Goal: Task Accomplishment & Management: Use online tool/utility

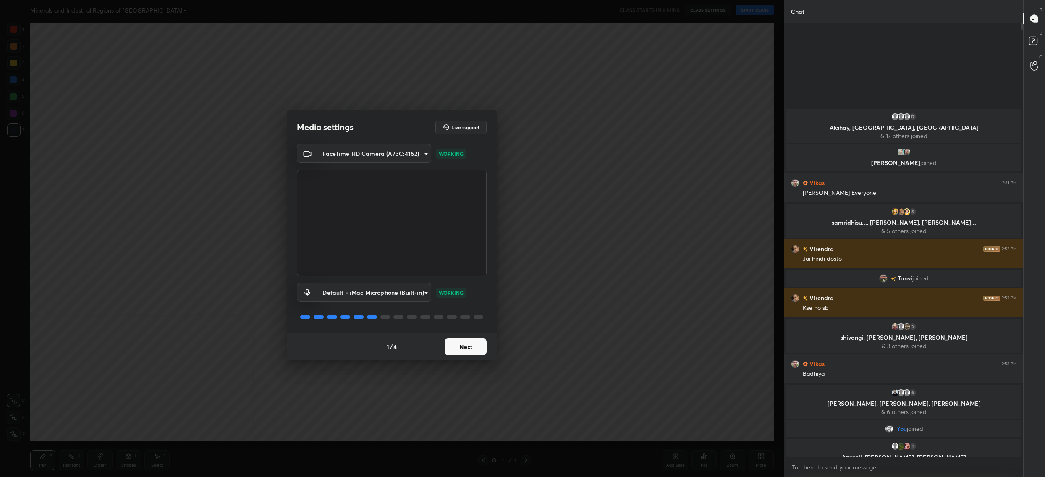
click at [456, 348] on button "Next" at bounding box center [465, 346] width 42 height 17
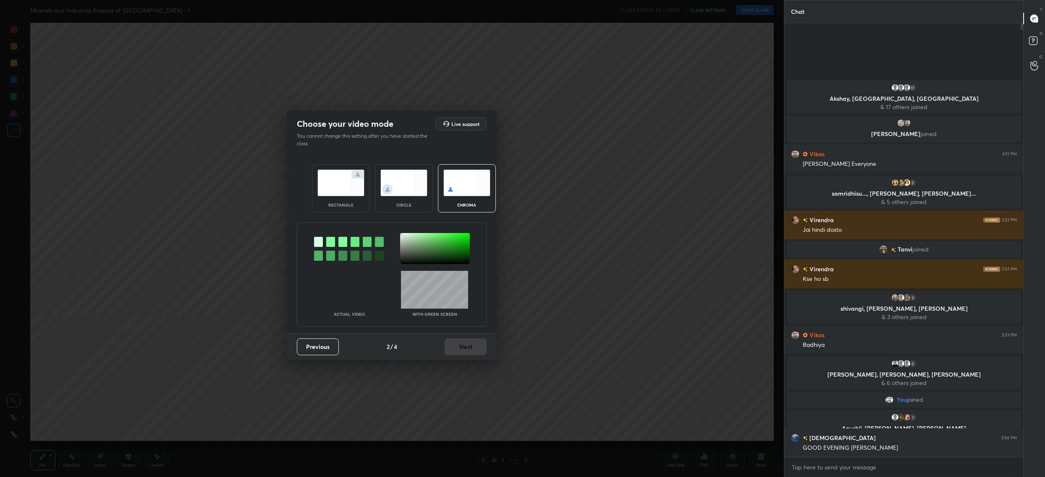
click at [401, 233] on div at bounding box center [435, 248] width 70 height 31
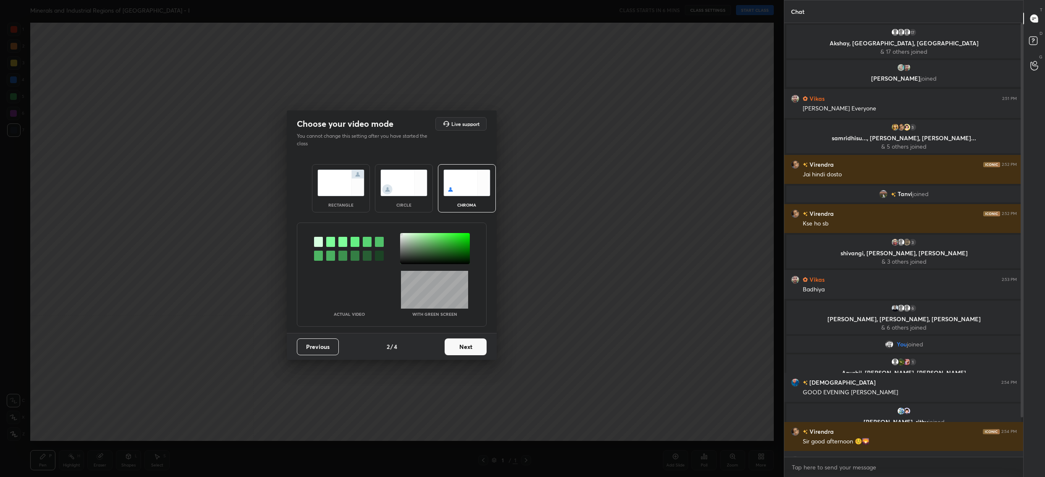
click at [434, 348] on div "Previous 2 / 4 Next" at bounding box center [392, 346] width 210 height 27
click at [452, 349] on button "Next" at bounding box center [465, 346] width 42 height 17
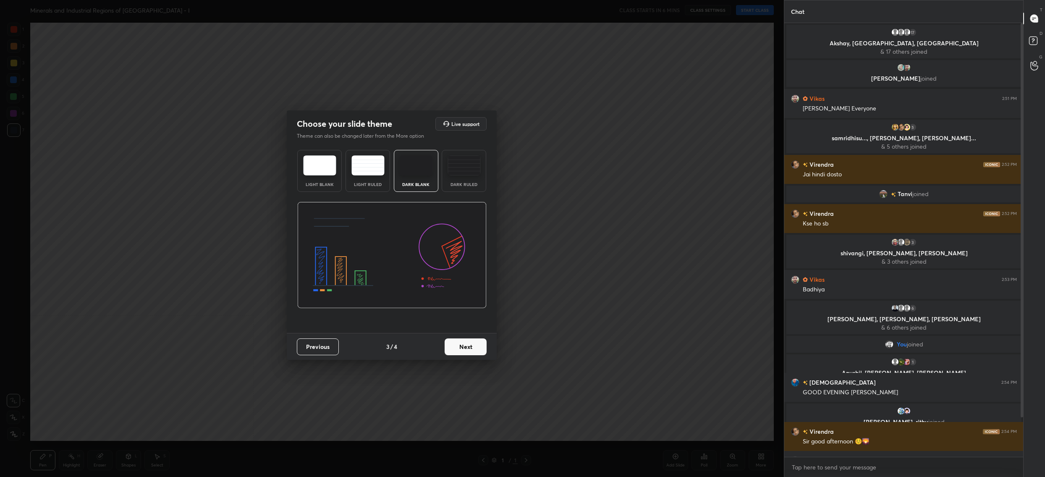
click at [452, 349] on button "Next" at bounding box center [465, 346] width 42 height 17
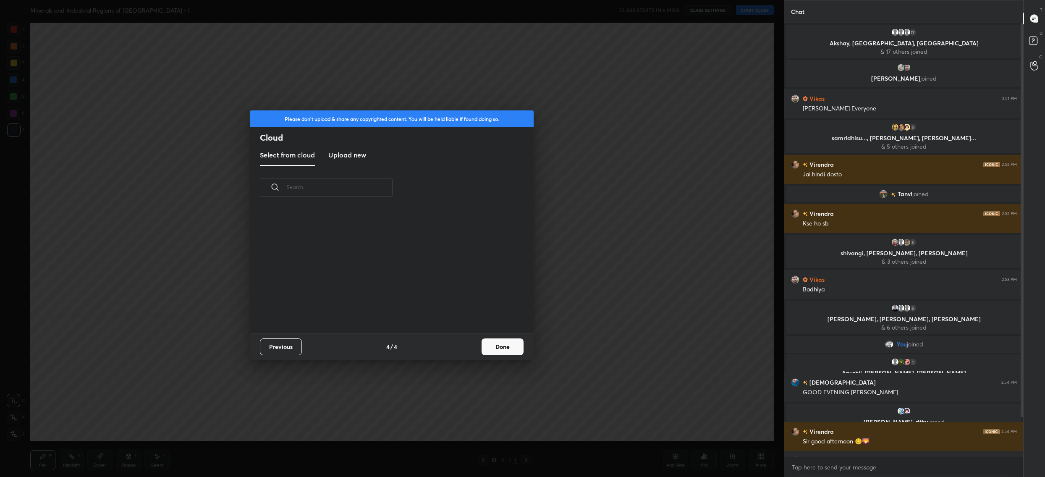
scroll to position [124, 269]
click at [502, 347] on button "Done" at bounding box center [502, 346] width 42 height 17
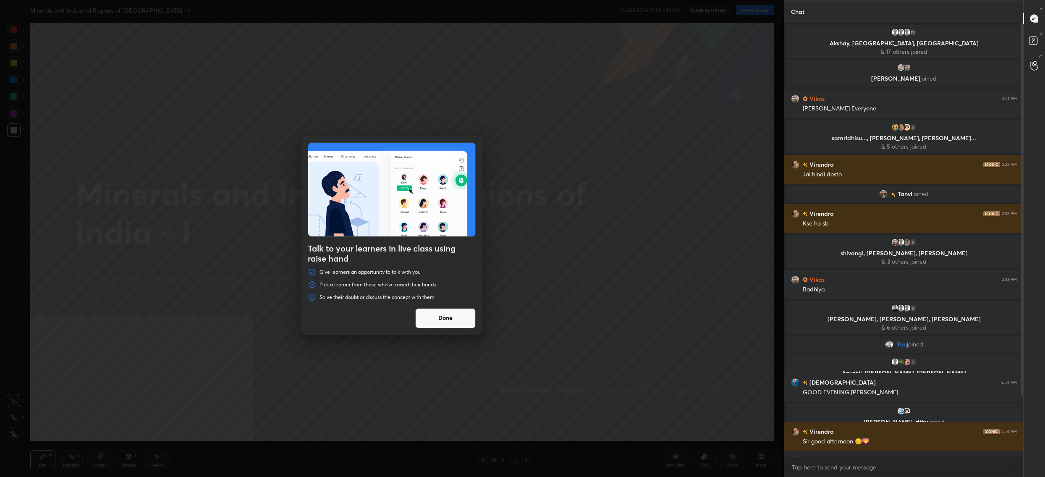
click at [459, 316] on button "Done" at bounding box center [445, 318] width 60 height 20
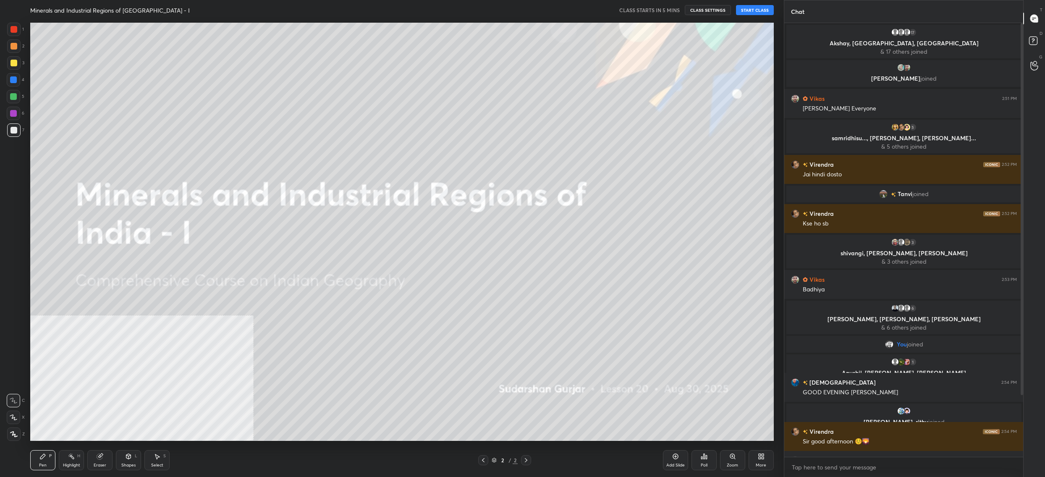
click at [756, 461] on div "More" at bounding box center [760, 460] width 25 height 20
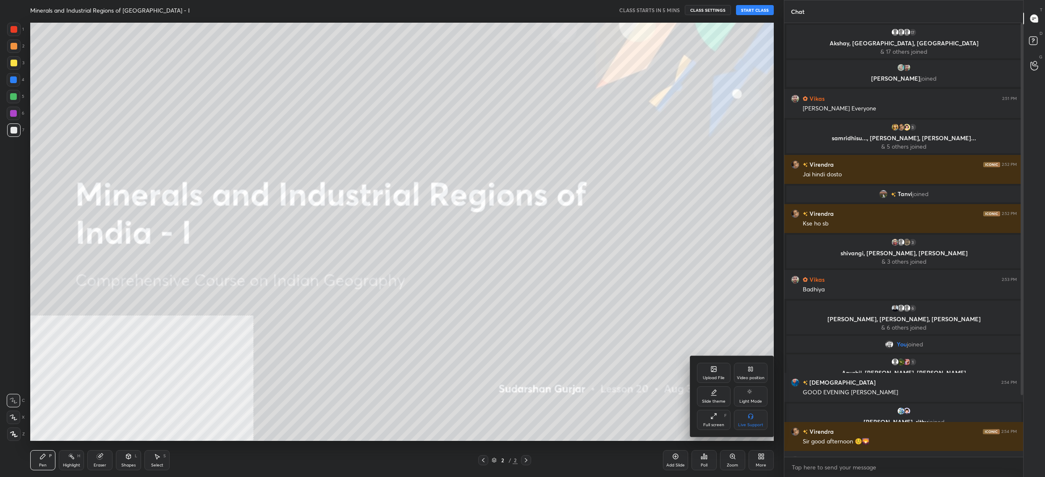
click at [707, 382] on div "Upload File" at bounding box center [714, 373] width 34 height 20
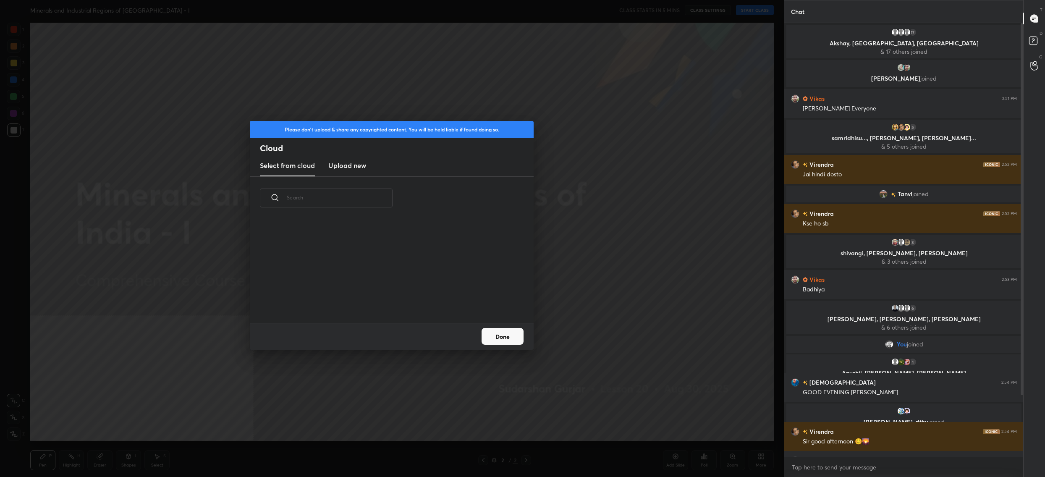
scroll to position [104, 269]
click at [356, 166] on h3 "Upload new" at bounding box center [347, 165] width 38 height 10
click at [394, 297] on label "Browse" at bounding box center [391, 298] width 37 height 13
click at [373, 297] on input "Browse" at bounding box center [373, 298] width 0 height 13
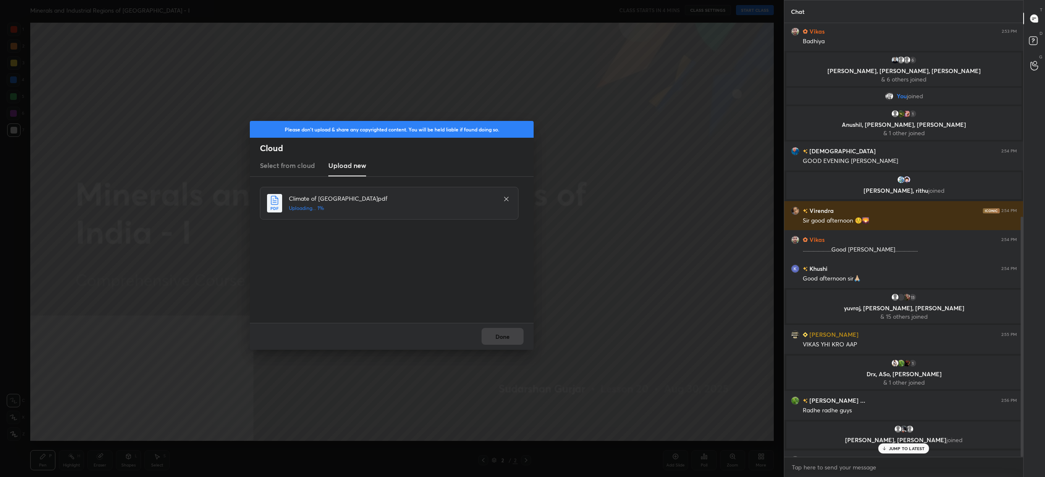
scroll to position [350, 0]
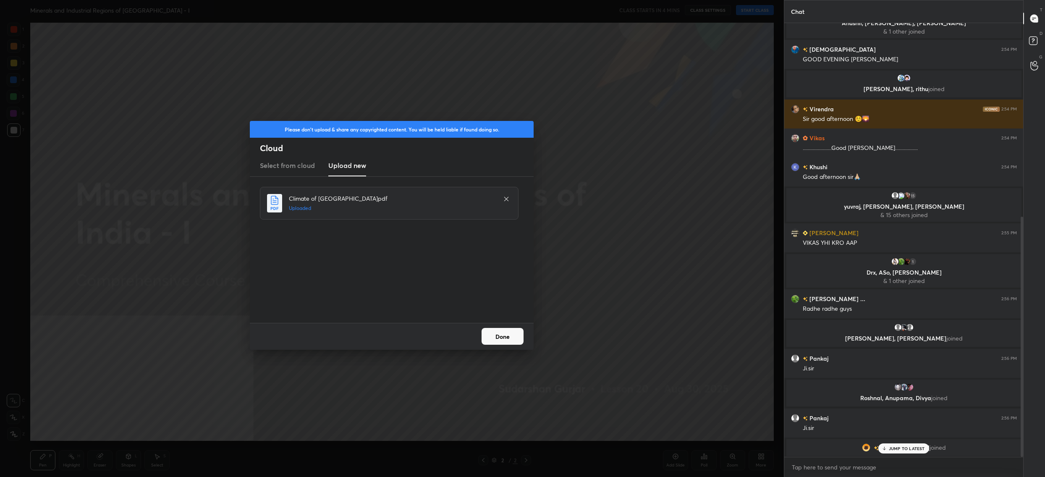
click at [498, 342] on button "Done" at bounding box center [502, 336] width 42 height 17
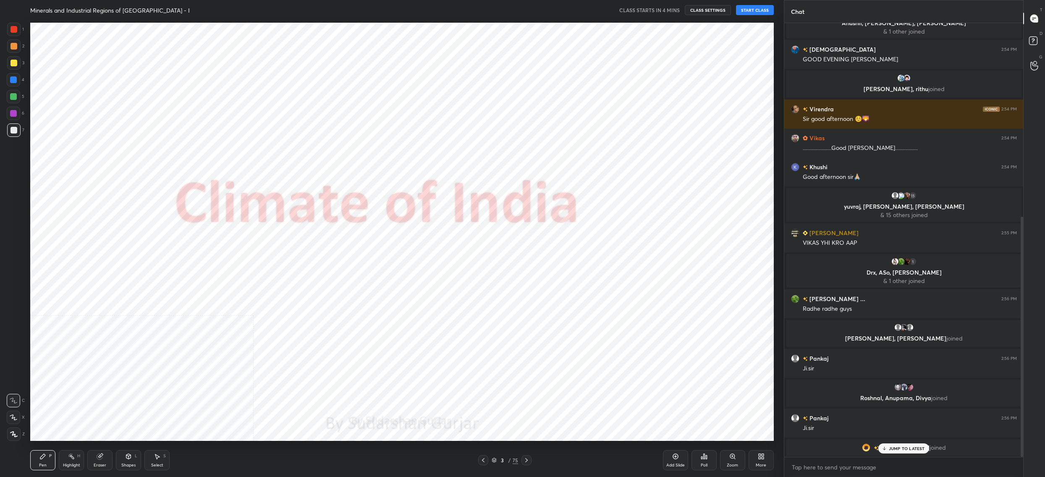
click at [496, 460] on div "3 / 75" at bounding box center [504, 460] width 26 height 8
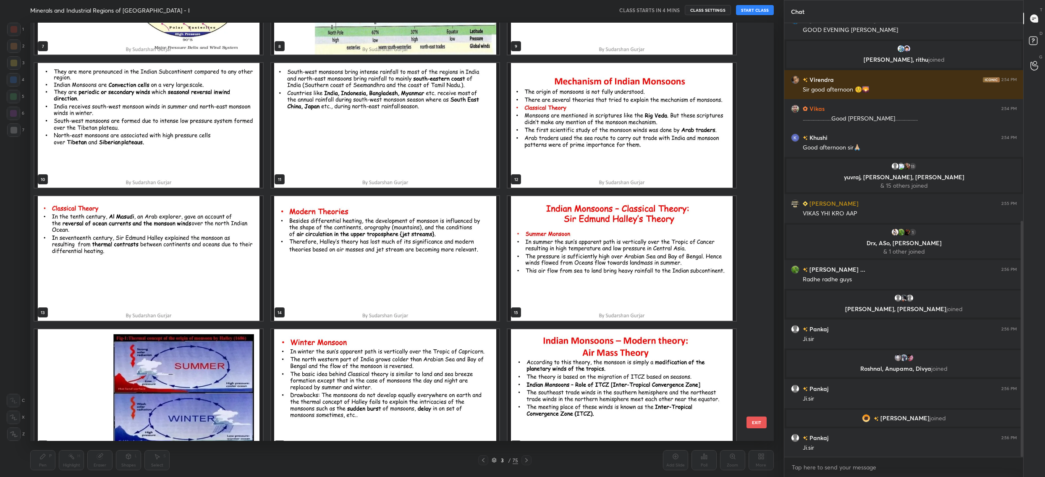
scroll to position [0, 0]
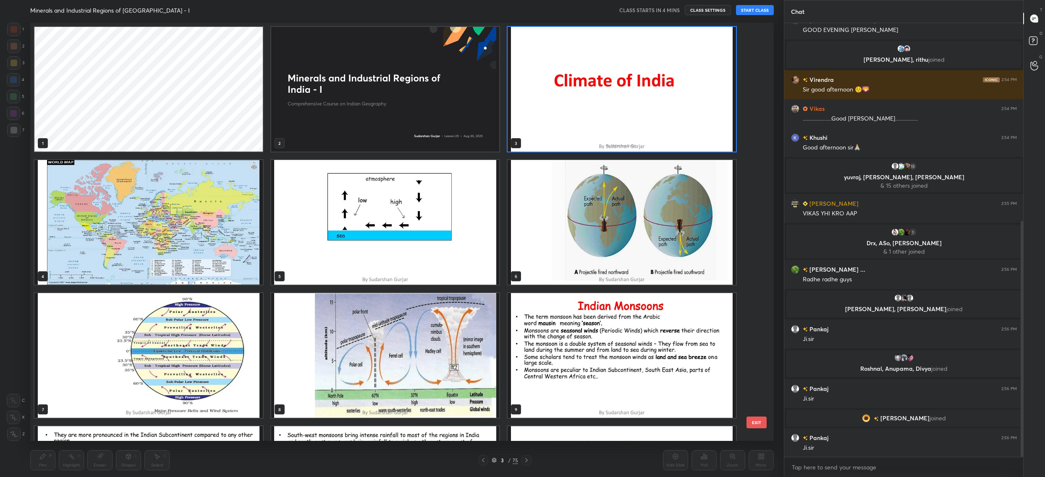
click at [571, 97] on img "grid" at bounding box center [621, 89] width 228 height 125
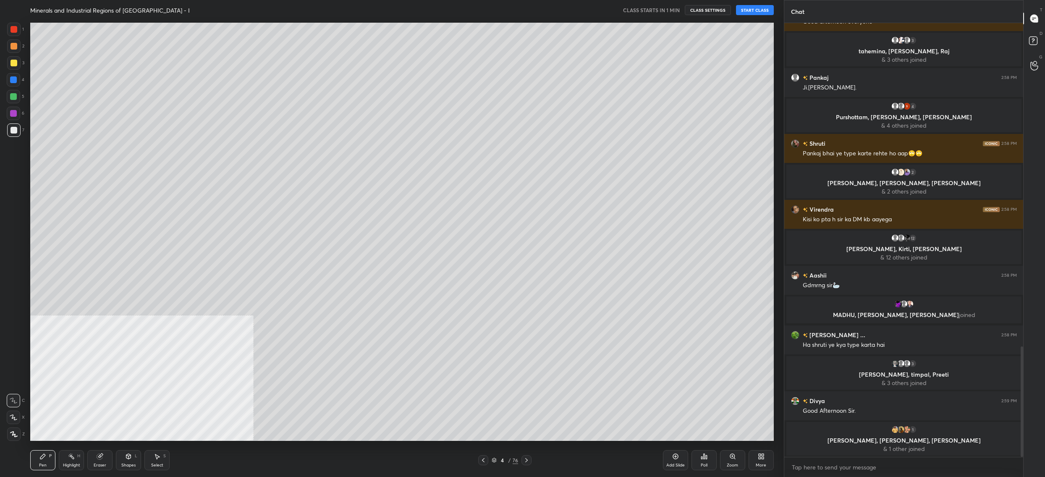
click at [762, 10] on button "START CLASS" at bounding box center [755, 10] width 38 height 10
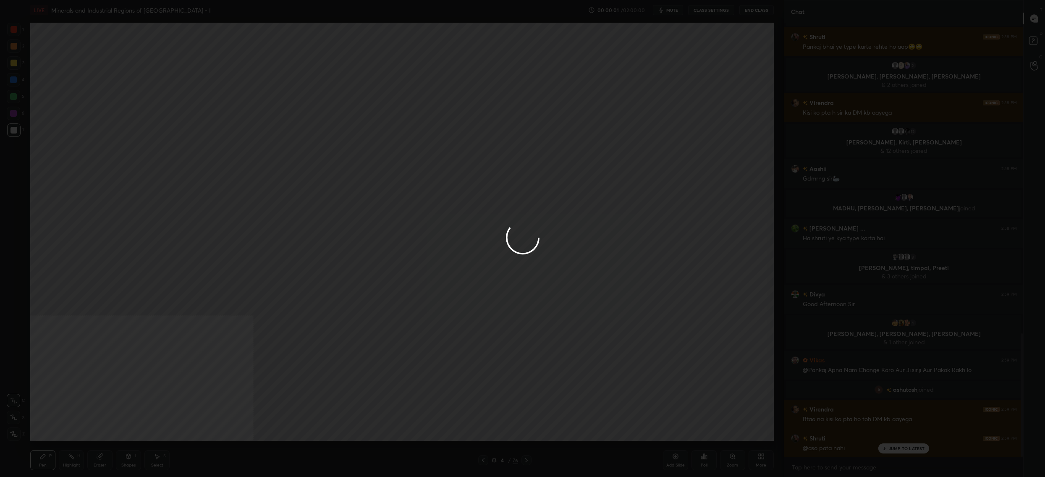
scroll to position [1113, 0]
click at [717, 5] on div at bounding box center [522, 238] width 1045 height 477
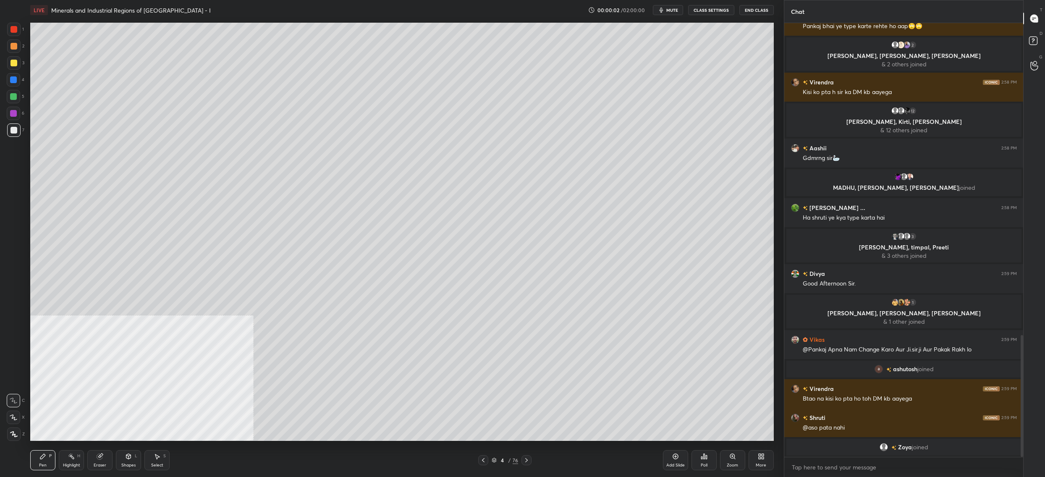
click at [716, 7] on button "CLASS SETTINGS" at bounding box center [711, 10] width 46 height 10
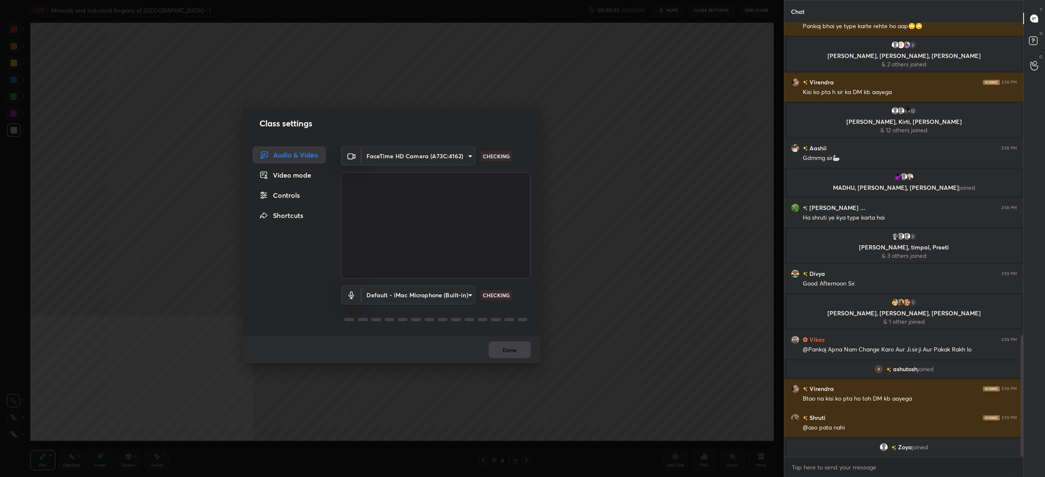
scroll to position [1123, 0]
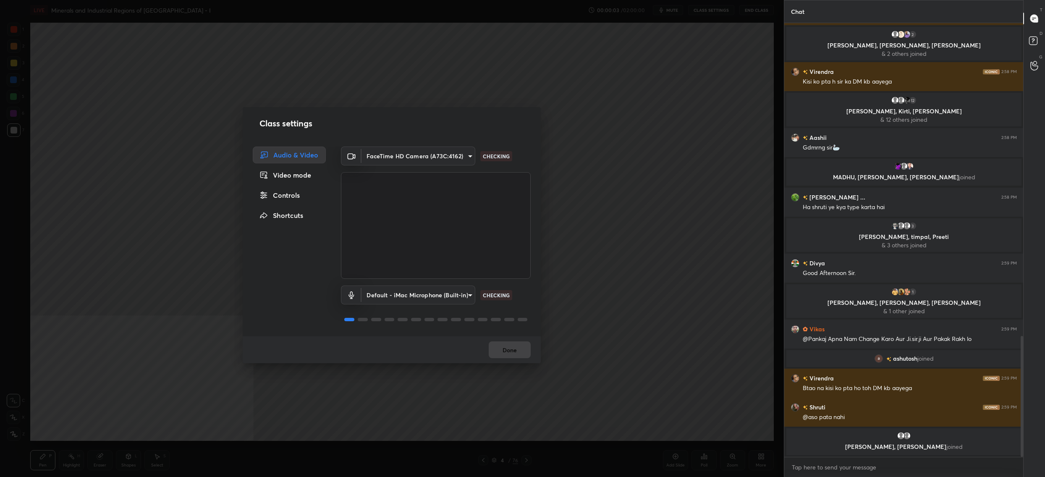
click at [273, 196] on div "Controls" at bounding box center [289, 195] width 73 height 17
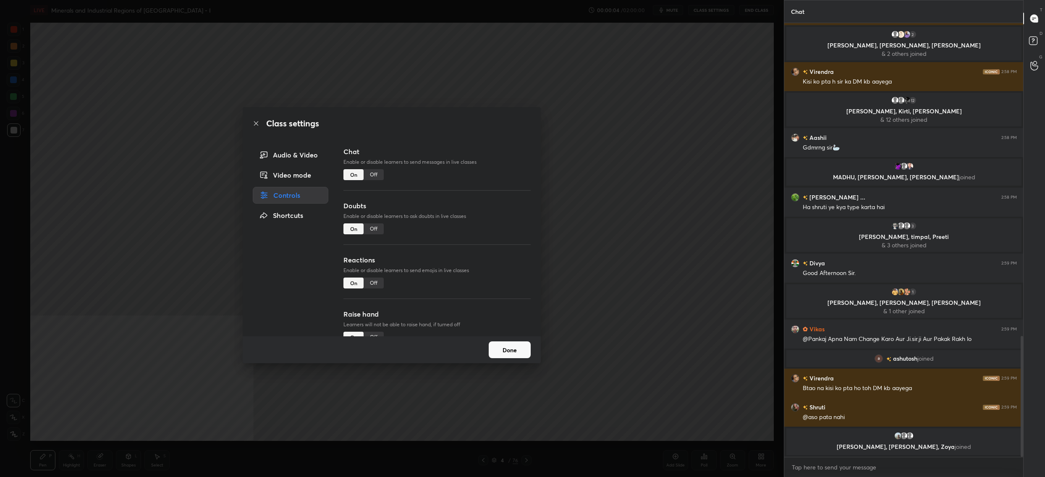
click at [366, 225] on div "Off" at bounding box center [373, 228] width 20 height 11
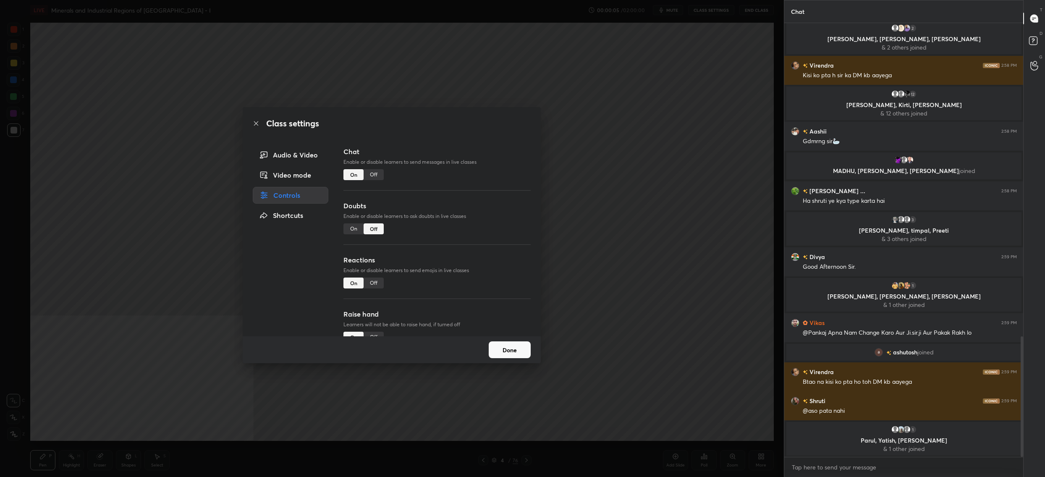
click at [497, 345] on button "Done" at bounding box center [509, 349] width 42 height 17
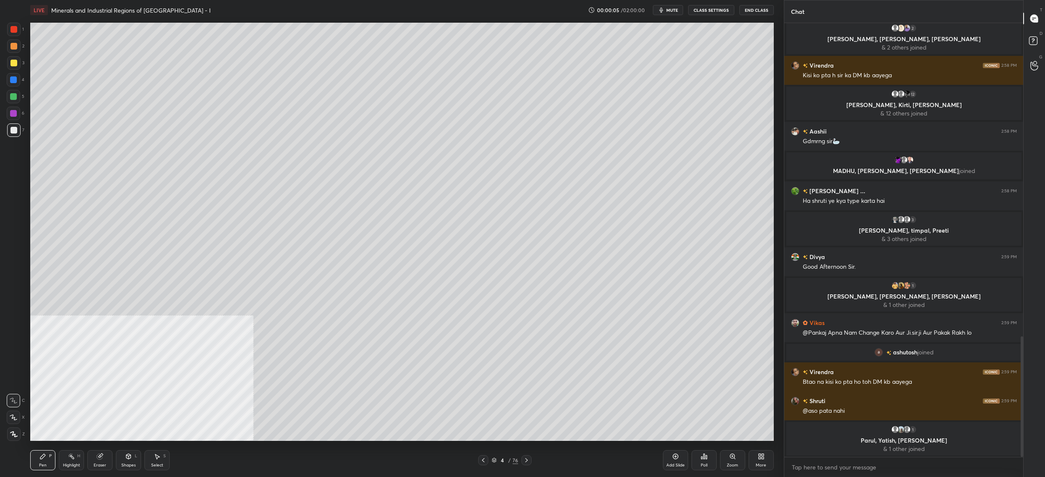
scroll to position [1141, 0]
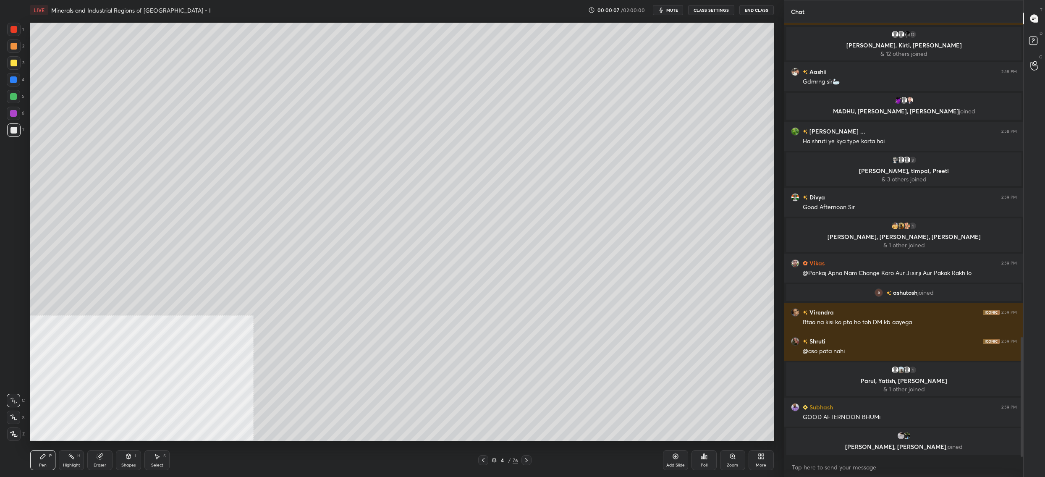
click at [709, 13] on button "CLASS SETTINGS" at bounding box center [711, 10] width 46 height 10
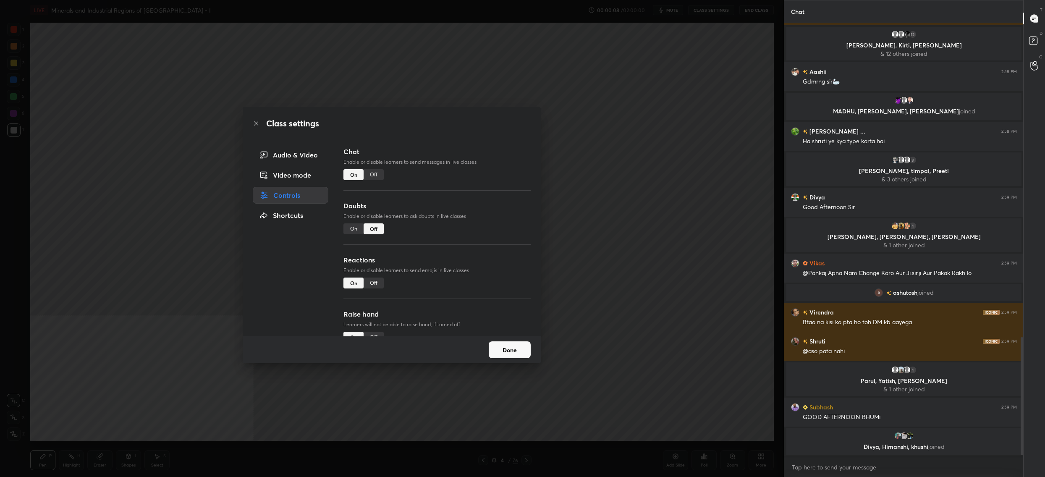
scroll to position [1170, 0]
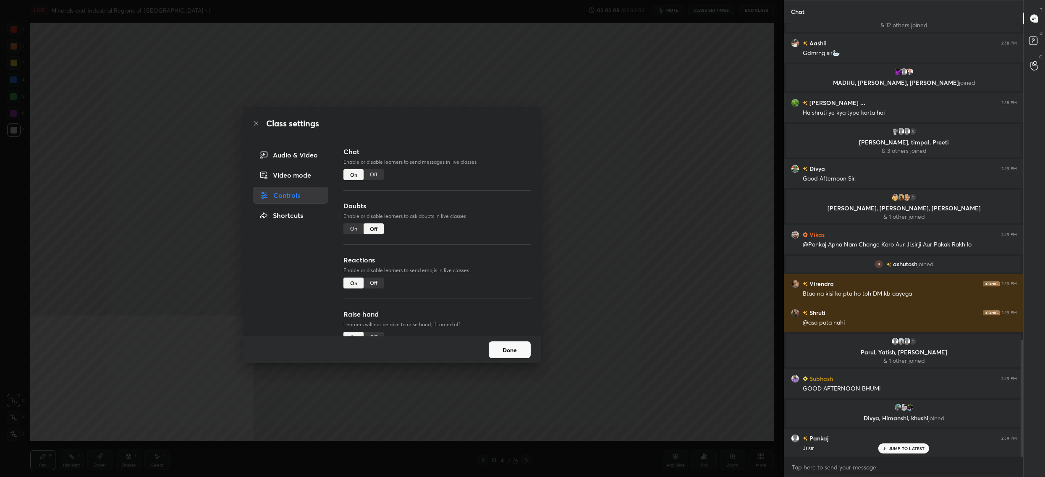
click at [634, 213] on div "Class settings Audio & Video Video mode Controls Shortcuts Chat Enable or disab…" at bounding box center [392, 238] width 784 height 477
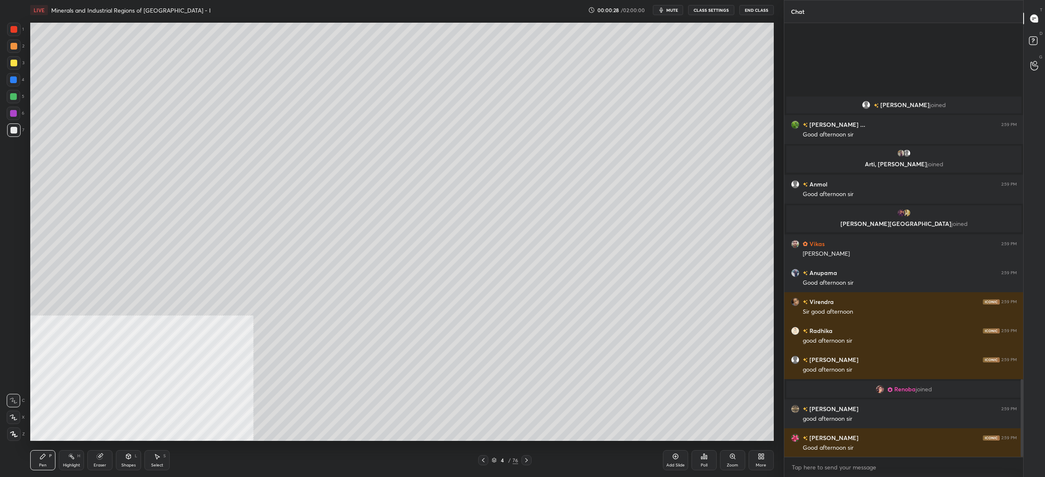
scroll to position [1989, 0]
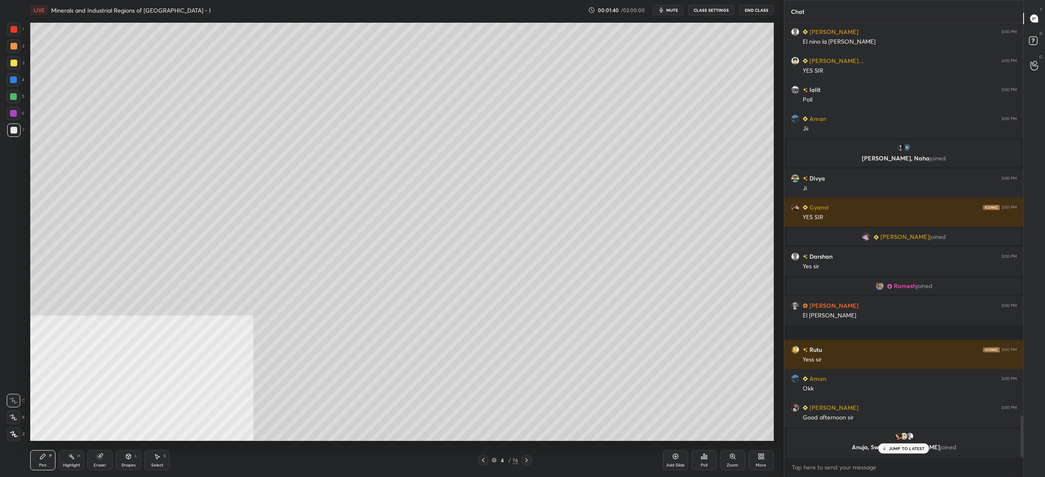
click at [660, 9] on icon "button" at bounding box center [661, 10] width 7 height 7
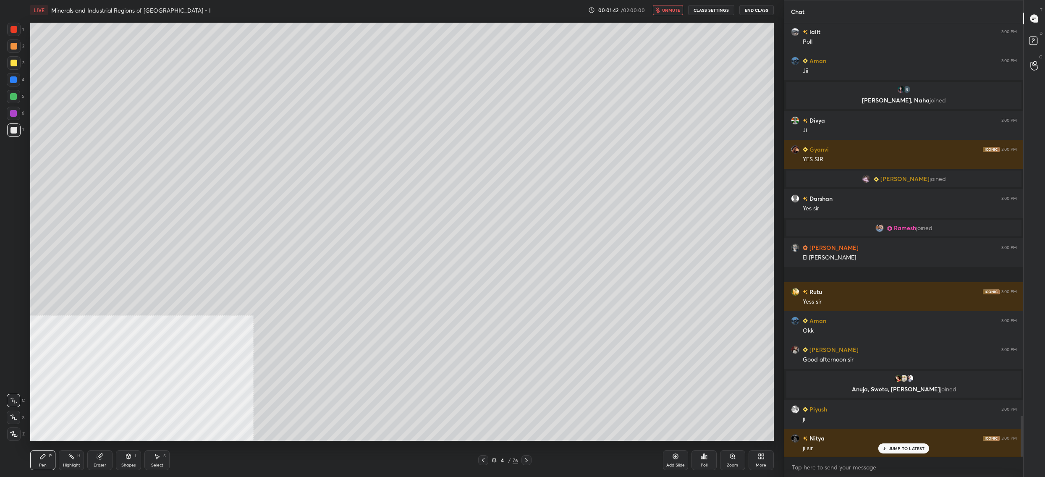
click at [499, 458] on div "4" at bounding box center [502, 459] width 8 height 5
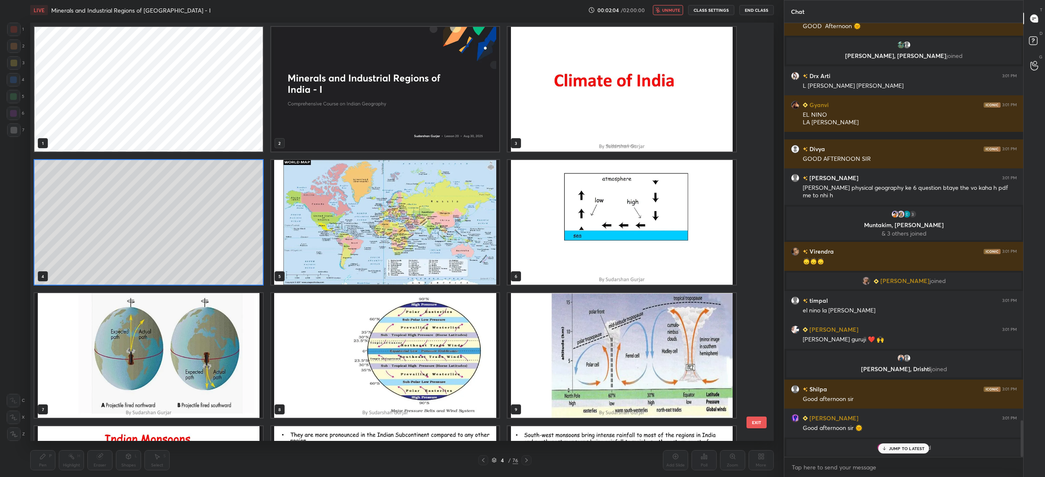
click at [366, 231] on img "grid" at bounding box center [385, 222] width 228 height 125
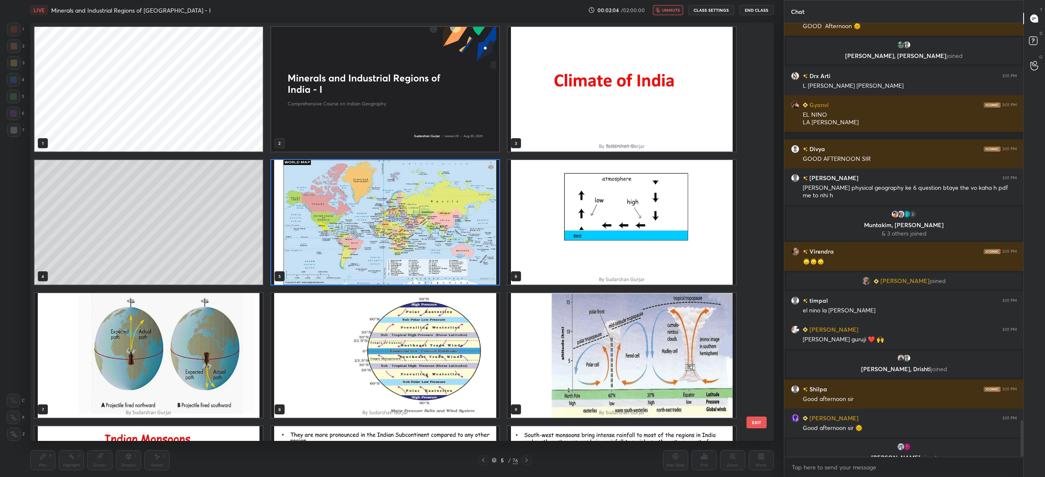
click at [366, 231] on img "grid" at bounding box center [385, 222] width 228 height 125
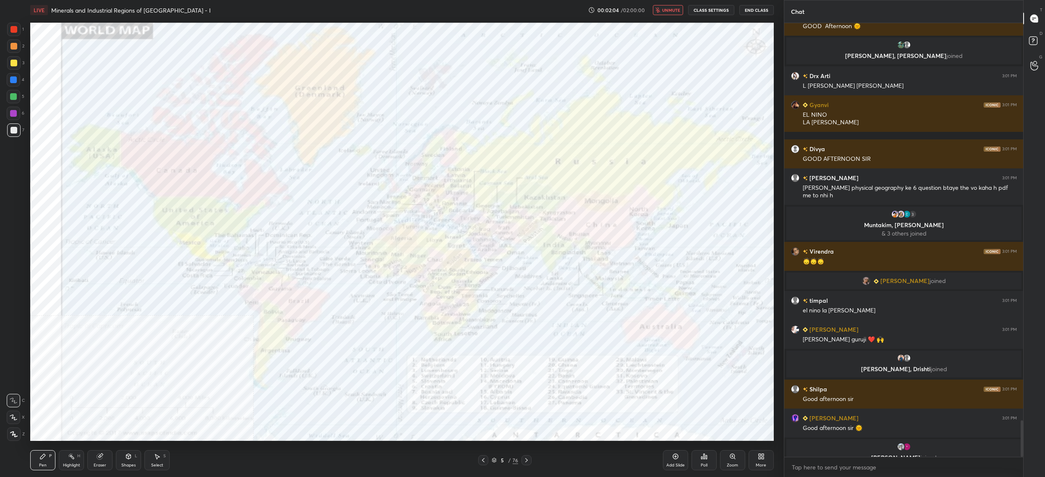
click at [366, 231] on img "grid" at bounding box center [385, 222] width 228 height 125
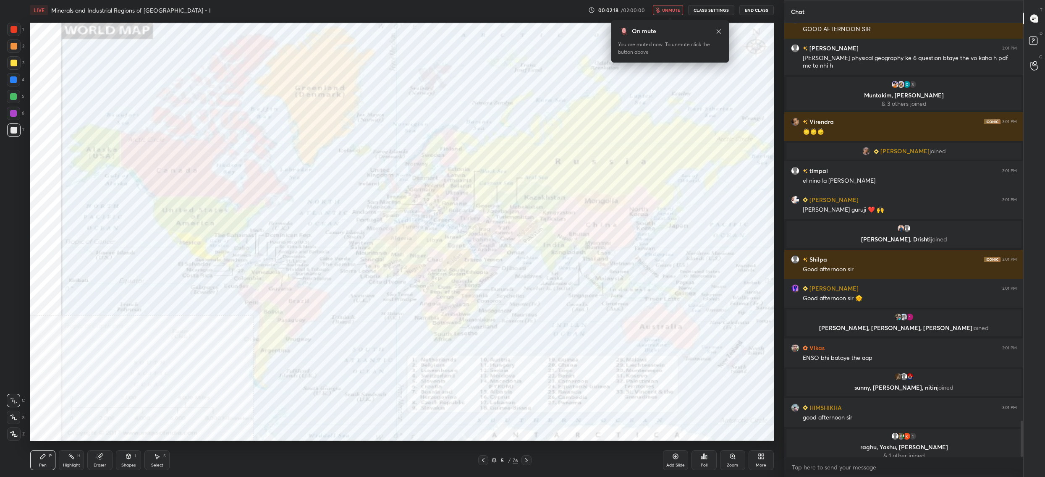
drag, startPoint x: 650, startPoint y: 6, endPoint x: 661, endPoint y: 15, distance: 14.7
click at [655, 8] on div "00:02:18 / 02:00:00 unmute CLASS SETTINGS End Class" at bounding box center [680, 10] width 185 height 10
click at [663, 15] on div "On mute You are muted now. To unmute click the button above" at bounding box center [670, 38] width 118 height 47
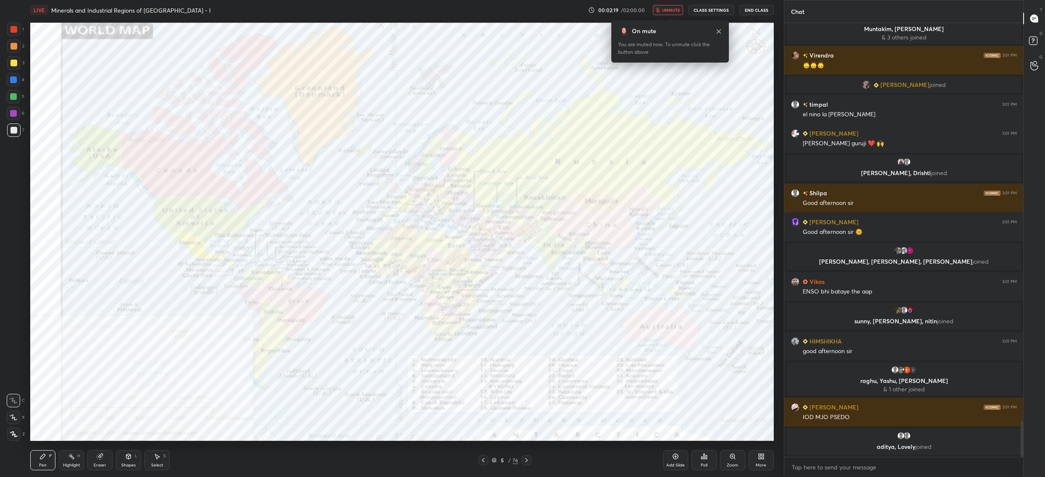
drag, startPoint x: 669, startPoint y: 10, endPoint x: 666, endPoint y: 5, distance: 5.8
click at [667, 12] on span "unmute" at bounding box center [671, 10] width 18 height 6
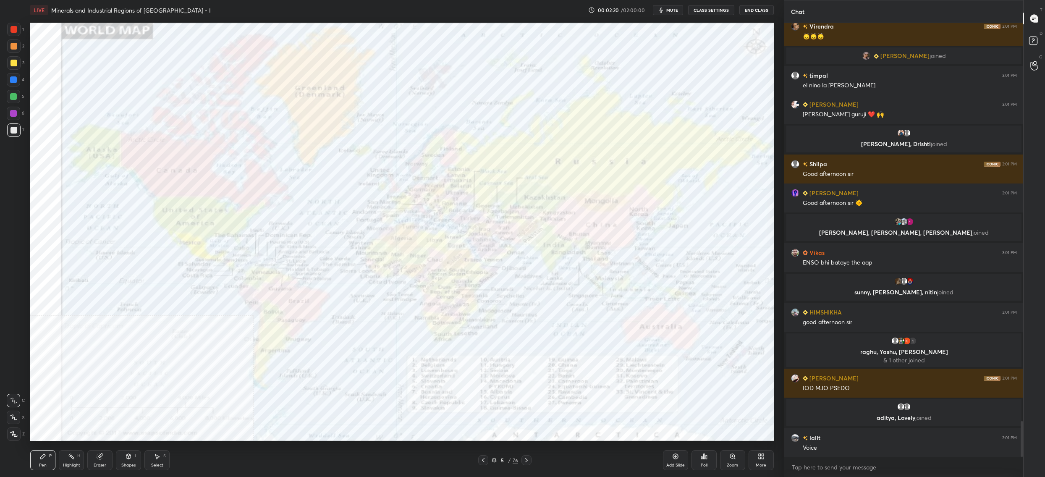
click at [13, 31] on div at bounding box center [13, 29] width 7 height 7
click at [14, 36] on div at bounding box center [13, 29] width 13 height 13
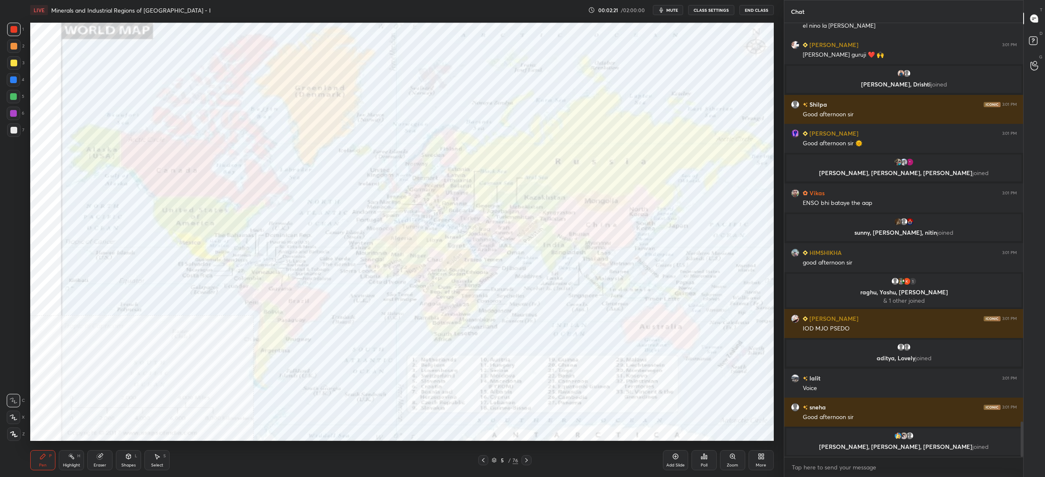
click at [15, 435] on icon at bounding box center [14, 434] width 8 height 6
click at [18, 428] on div at bounding box center [13, 433] width 13 height 13
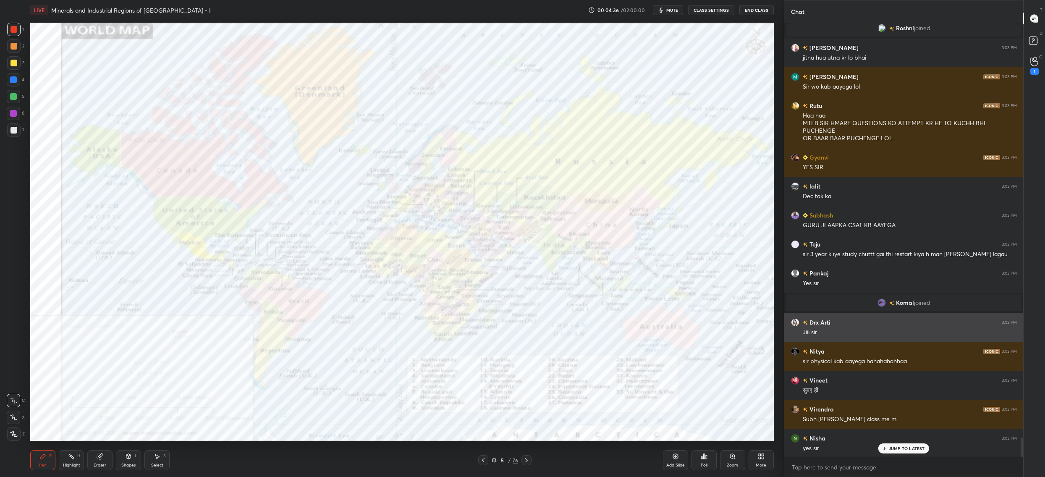
drag, startPoint x: 821, startPoint y: 337, endPoint x: 825, endPoint y: 336, distance: 4.9
click at [825, 336] on div "Drx Arti 3:03 PM Jiii sir" at bounding box center [903, 327] width 239 height 29
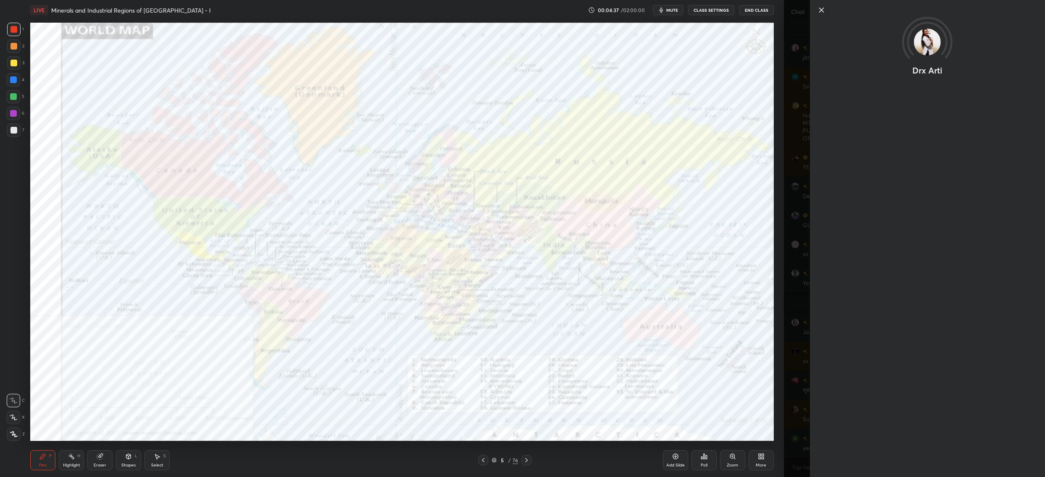
click at [842, 325] on div "Drx Arti" at bounding box center [914, 238] width 261 height 477
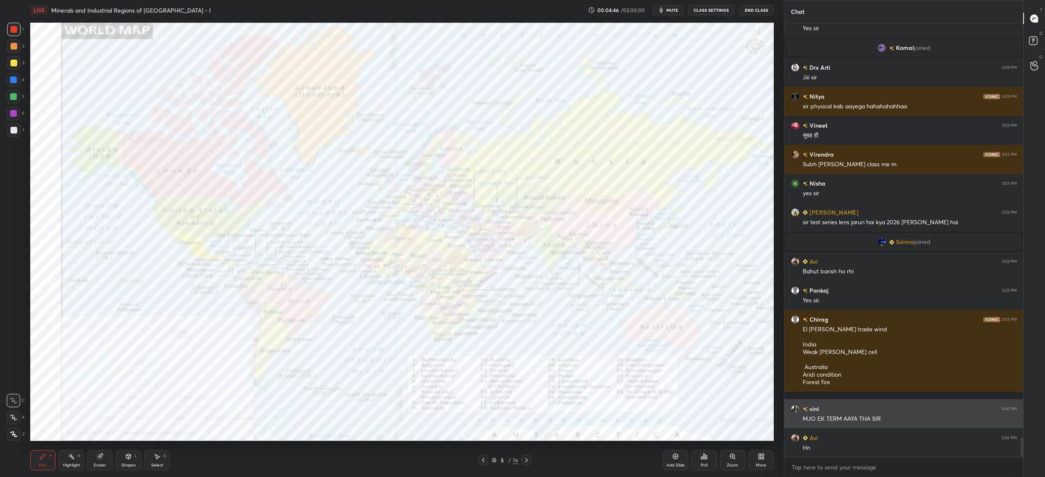
click at [817, 415] on div "MJO EK TERM AAYA THA SIR" at bounding box center [909, 419] width 214 height 8
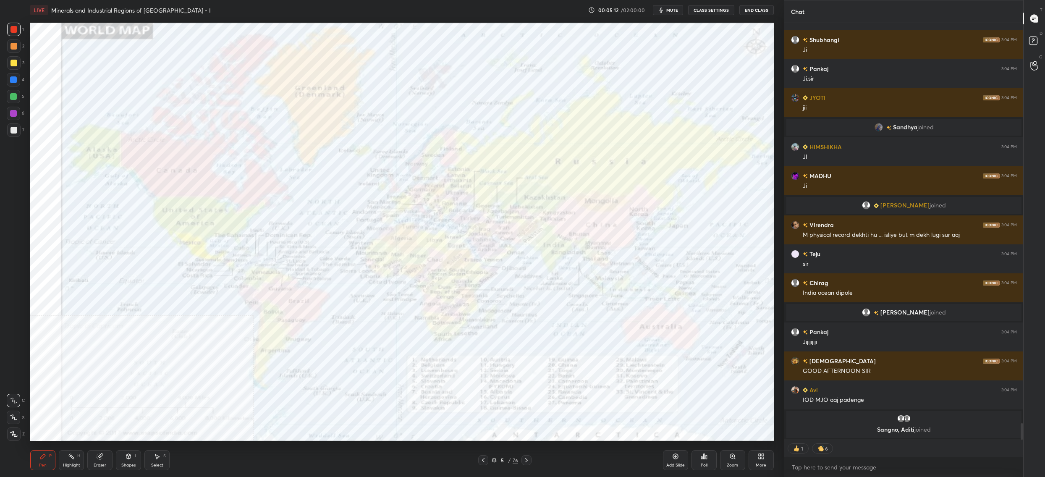
click at [76, 15] on div "LIVE Minerals and Industrial Regions of [GEOGRAPHIC_DATA] - I" at bounding box center [307, 10] width 554 height 20
click at [16, 32] on div at bounding box center [13, 29] width 7 height 7
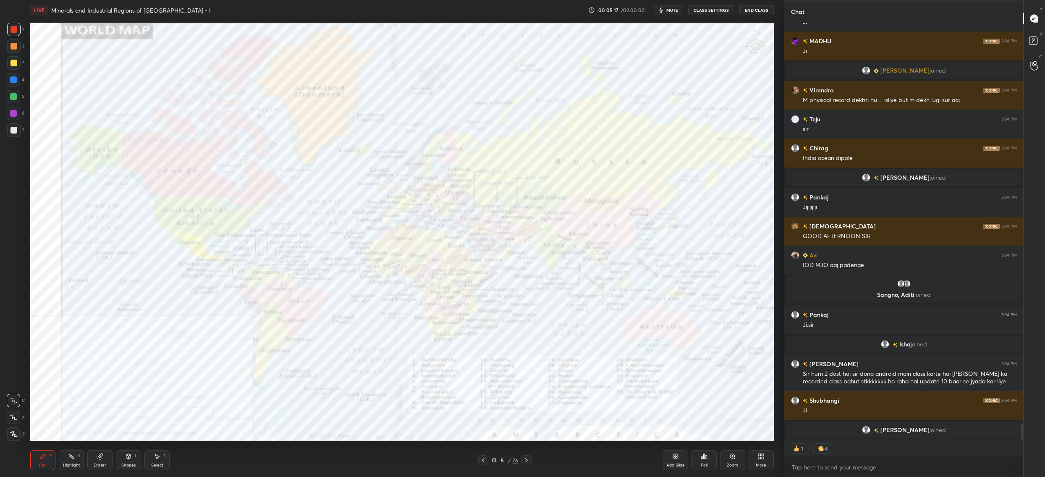
drag, startPoint x: 733, startPoint y: 459, endPoint x: 730, endPoint y: 464, distance: 6.1
click at [730, 464] on div "Zoom" at bounding box center [732, 460] width 25 height 20
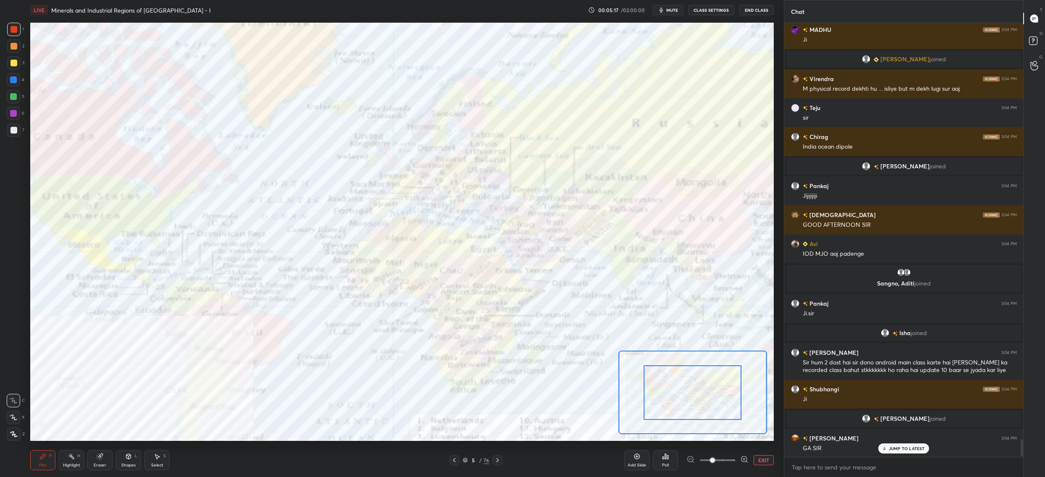
drag, startPoint x: 697, startPoint y: 400, endPoint x: 704, endPoint y: 402, distance: 7.4
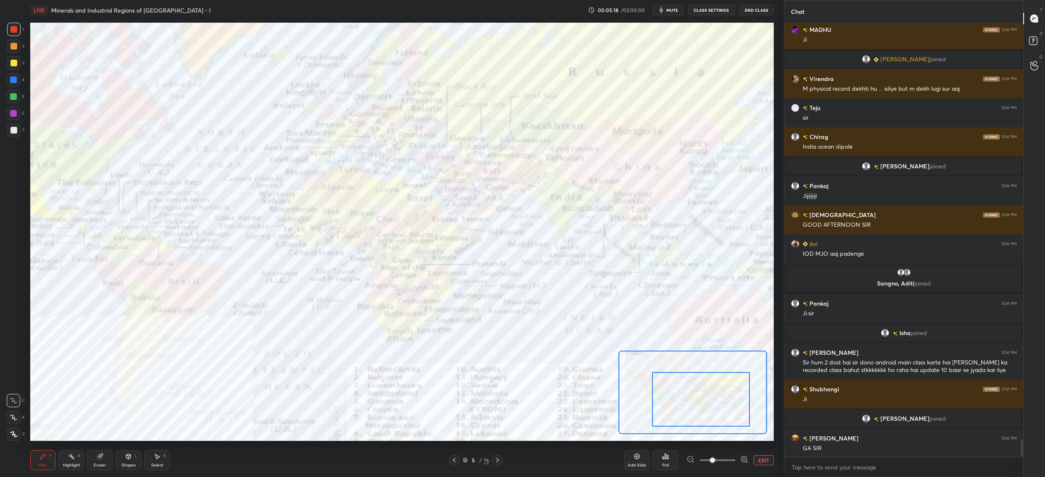
drag, startPoint x: 707, startPoint y: 413, endPoint x: 716, endPoint y: 389, distance: 25.5
click at [711, 409] on div at bounding box center [701, 399] width 98 height 55
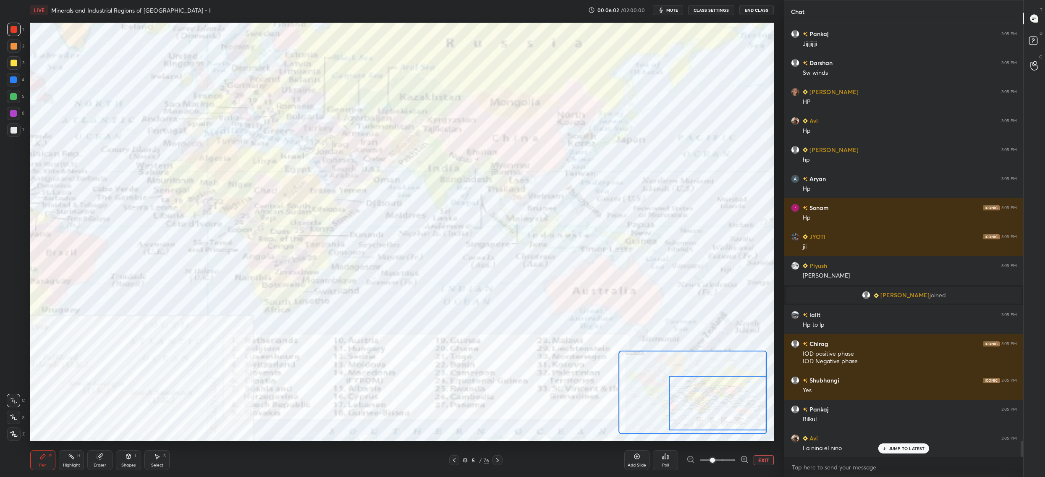
drag, startPoint x: 679, startPoint y: 396, endPoint x: 704, endPoint y: 404, distance: 25.9
click at [705, 404] on div at bounding box center [718, 403] width 98 height 55
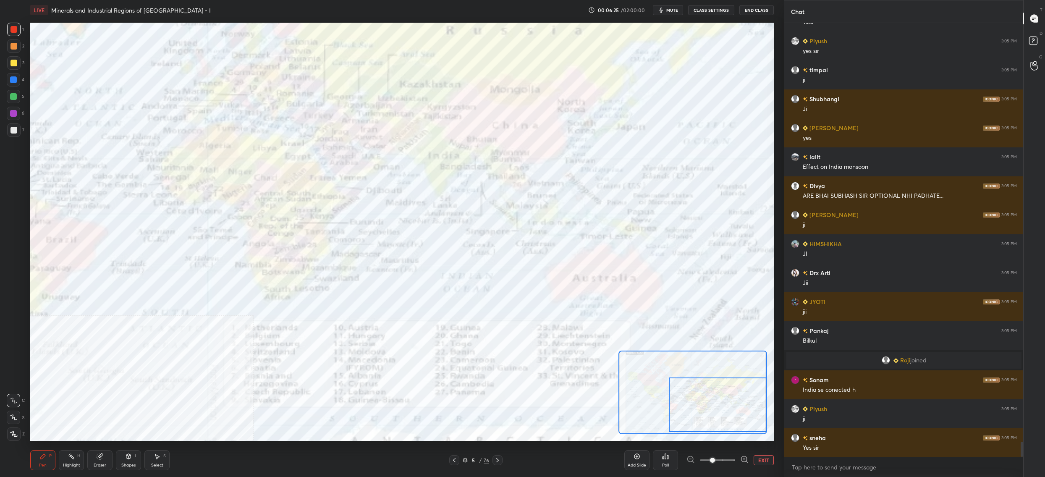
click at [473, 457] on div "5" at bounding box center [473, 459] width 8 height 5
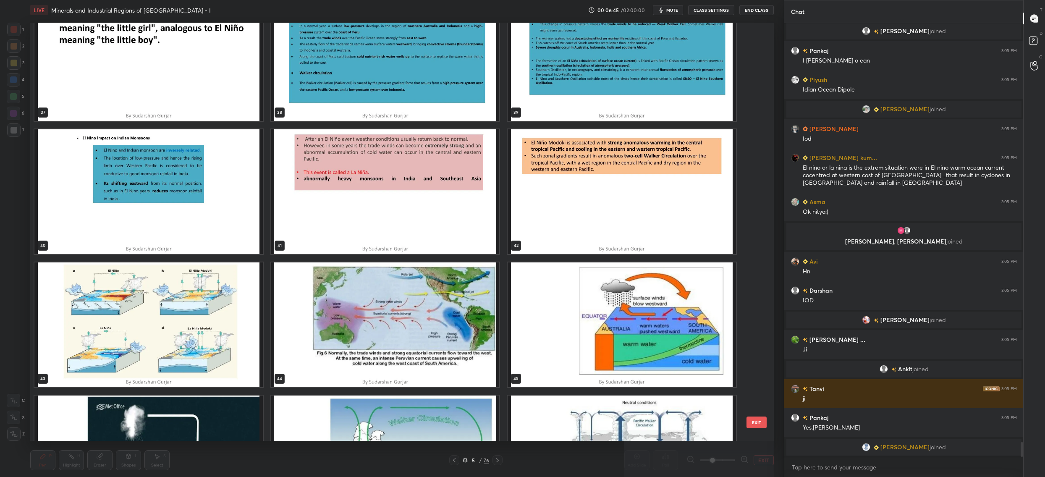
click at [192, 335] on img "grid" at bounding box center [148, 324] width 228 height 125
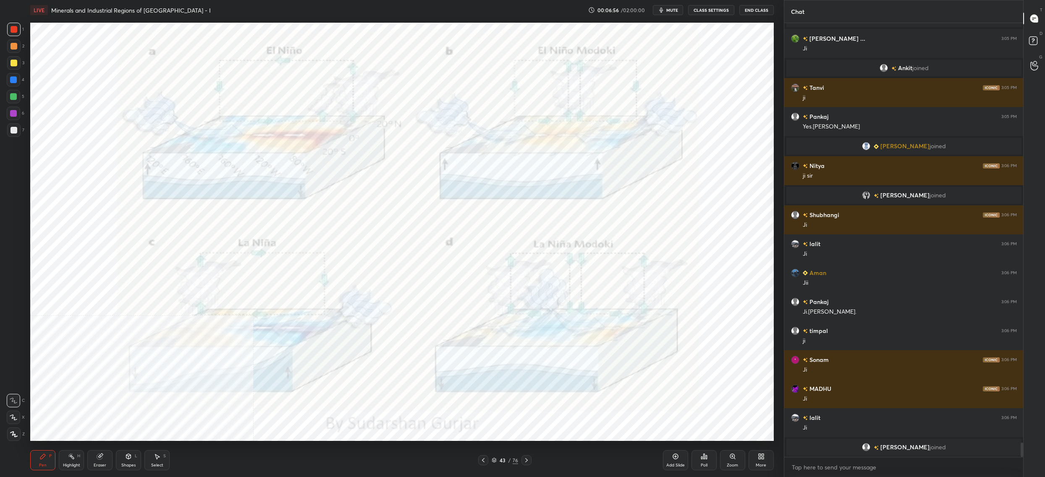
click at [496, 459] on div "43 / 76" at bounding box center [504, 460] width 26 height 8
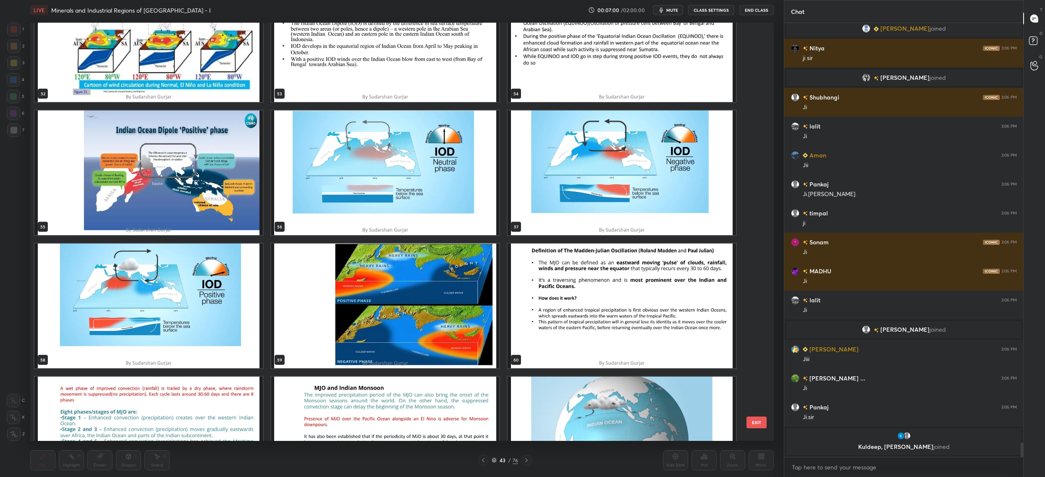
click at [444, 338] on img "grid" at bounding box center [385, 305] width 228 height 125
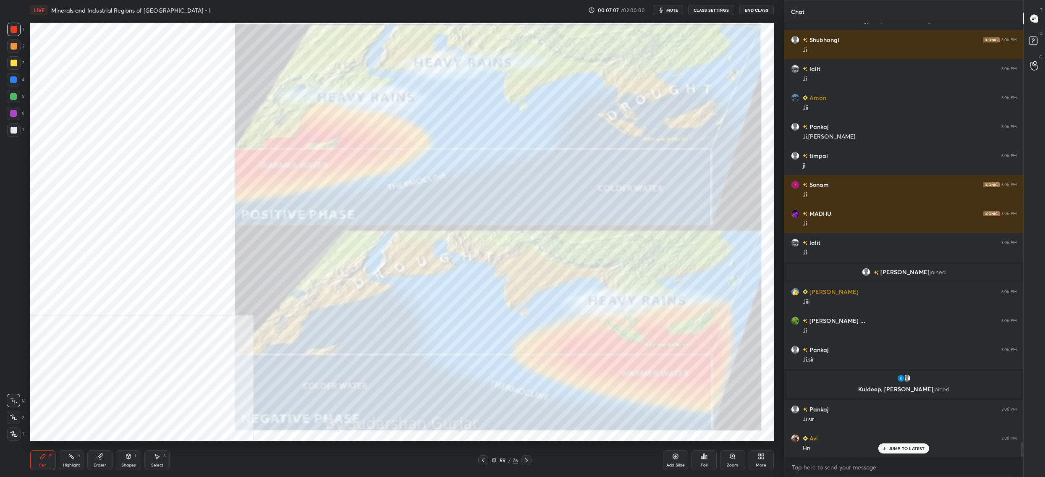
click at [9, 29] on div at bounding box center [13, 29] width 13 height 13
drag, startPoint x: 11, startPoint y: 28, endPoint x: 25, endPoint y: 118, distance: 90.8
click at [11, 32] on div at bounding box center [13, 29] width 7 height 7
click at [13, 434] on div at bounding box center [13, 433] width 13 height 13
click at [15, 434] on icon at bounding box center [13, 433] width 7 height 5
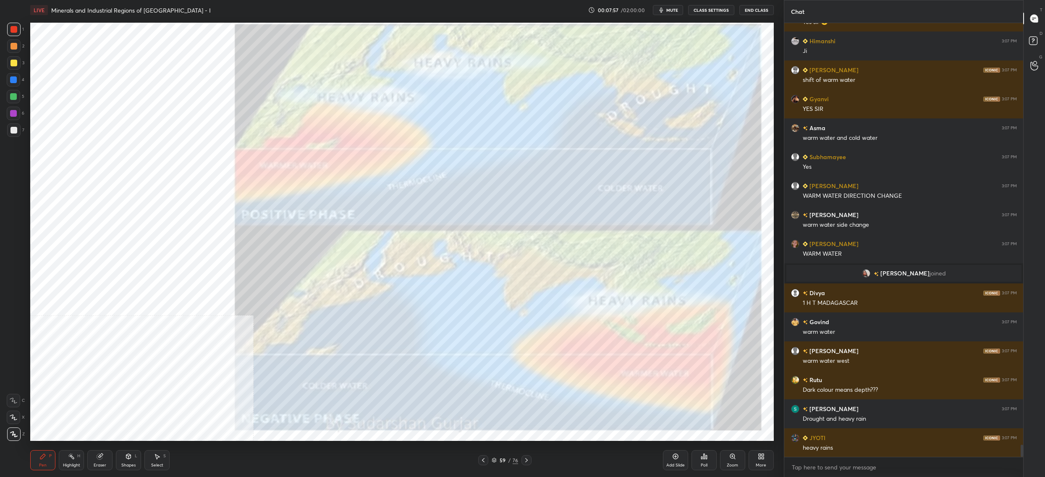
drag, startPoint x: 11, startPoint y: 60, endPoint x: 12, endPoint y: 66, distance: 6.3
click at [13, 60] on div at bounding box center [13, 63] width 7 height 7
click at [12, 66] on div at bounding box center [13, 62] width 13 height 13
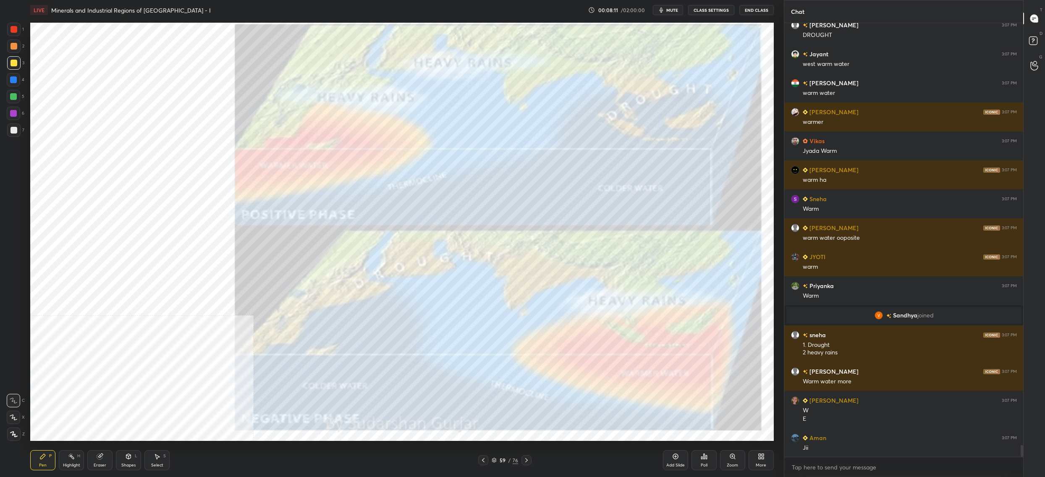
click at [20, 433] on div at bounding box center [13, 433] width 13 height 13
drag, startPoint x: 20, startPoint y: 433, endPoint x: 28, endPoint y: 418, distance: 17.1
click at [20, 433] on div at bounding box center [13, 433] width 13 height 13
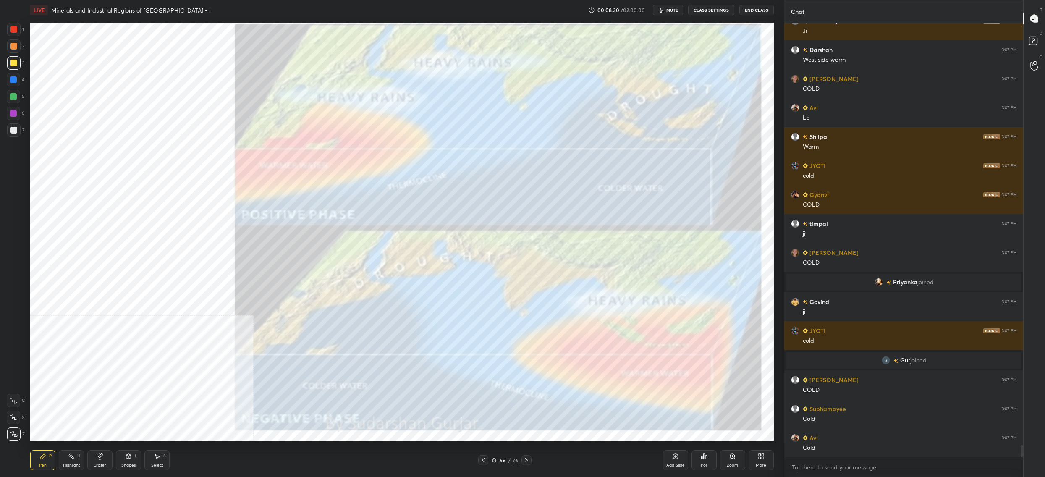
click at [18, 33] on div at bounding box center [13, 29] width 13 height 13
click at [17, 33] on div at bounding box center [13, 29] width 13 height 13
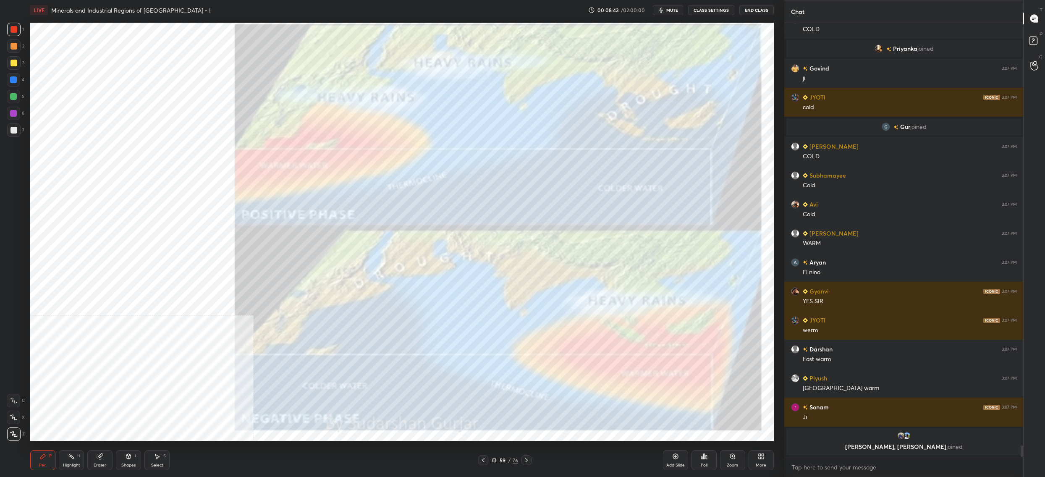
drag, startPoint x: 11, startPoint y: 37, endPoint x: 17, endPoint y: 37, distance: 5.9
click at [16, 35] on div "1" at bounding box center [15, 31] width 17 height 17
drag, startPoint x: 20, startPoint y: 38, endPoint x: 19, endPoint y: 56, distance: 18.1
click at [20, 38] on div "1" at bounding box center [15, 31] width 17 height 17
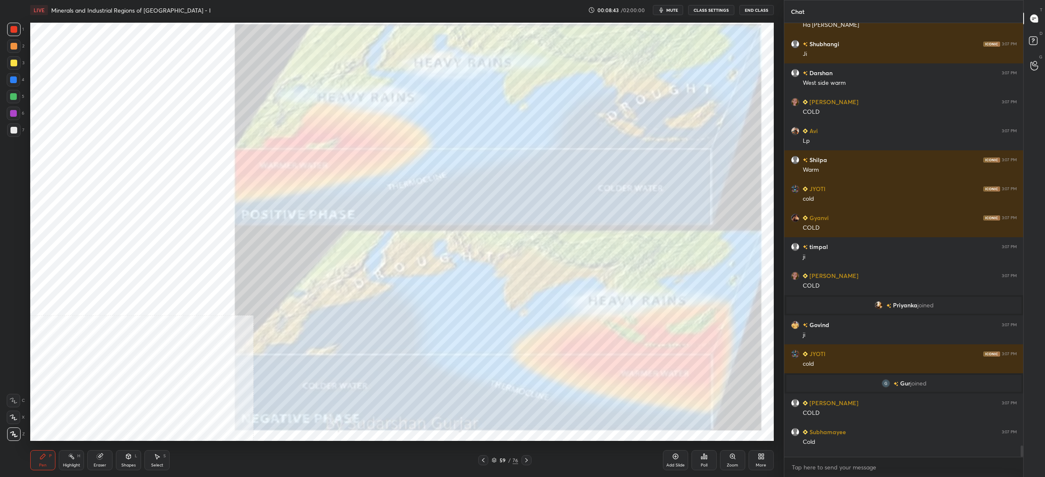
click at [19, 70] on div "3" at bounding box center [15, 64] width 17 height 17
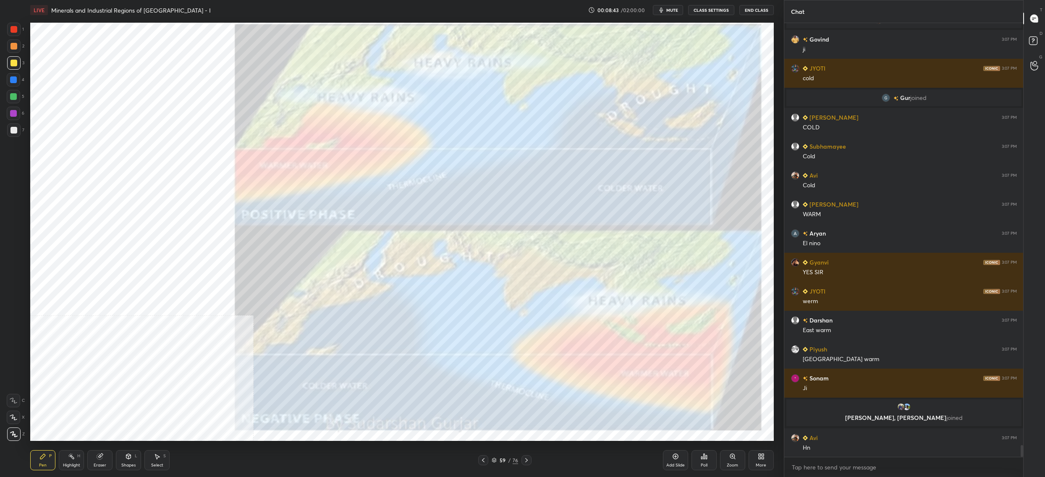
click at [19, 70] on div "3" at bounding box center [15, 64] width 17 height 17
click at [23, 81] on div "4" at bounding box center [16, 79] width 18 height 13
click at [22, 96] on div "5" at bounding box center [16, 96] width 18 height 13
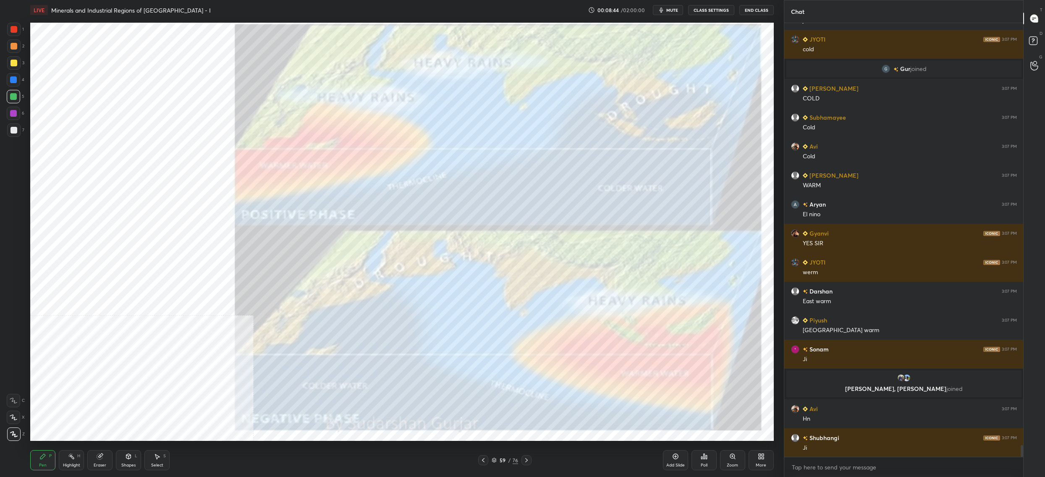
click at [19, 102] on div "5" at bounding box center [16, 96] width 18 height 13
click at [18, 117] on div at bounding box center [13, 113] width 13 height 13
drag, startPoint x: 18, startPoint y: 117, endPoint x: 21, endPoint y: 113, distance: 4.5
click at [18, 117] on div at bounding box center [13, 113] width 13 height 13
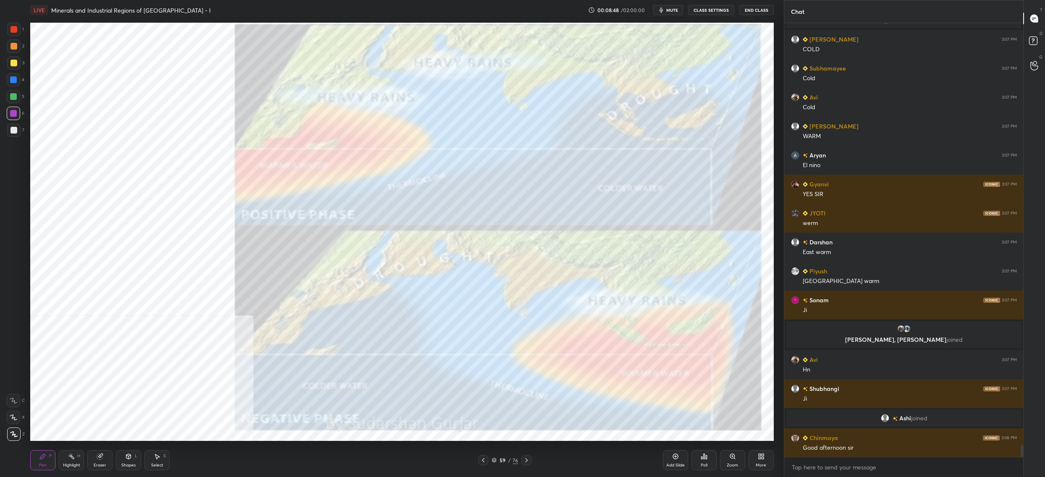
drag, startPoint x: 5, startPoint y: 35, endPoint x: 11, endPoint y: 34, distance: 5.9
click at [5, 35] on div "1 2 3 4 5 6 7 C X Z C X Z E E Erase all H H" at bounding box center [13, 232] width 27 height 418
click at [12, 36] on div at bounding box center [13, 29] width 13 height 13
click at [16, 43] on div at bounding box center [13, 46] width 7 height 7
click at [15, 30] on div at bounding box center [13, 29] width 7 height 7
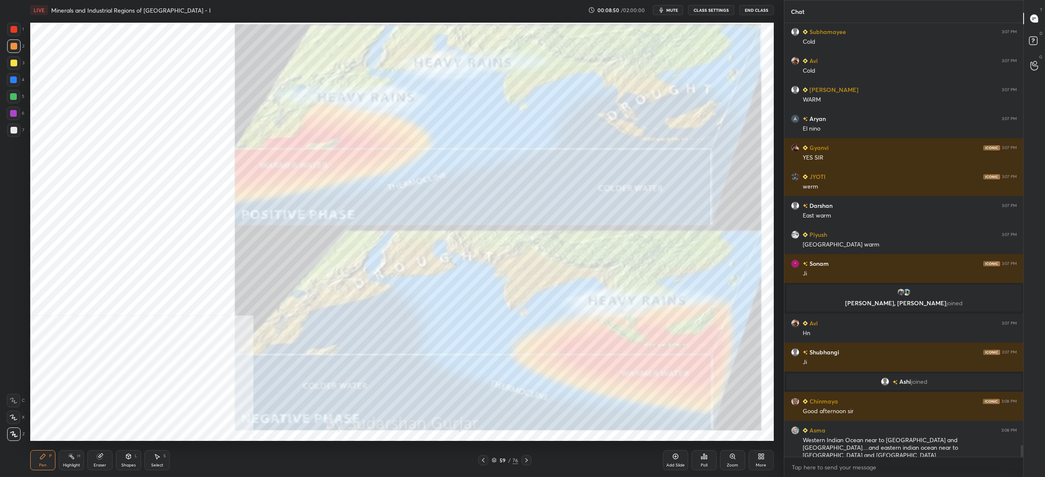
click at [17, 33] on div at bounding box center [13, 29] width 13 height 13
drag, startPoint x: 11, startPoint y: 86, endPoint x: 11, endPoint y: 81, distance: 5.0
click at [11, 83] on div at bounding box center [13, 79] width 13 height 13
click at [13, 79] on div at bounding box center [13, 79] width 7 height 7
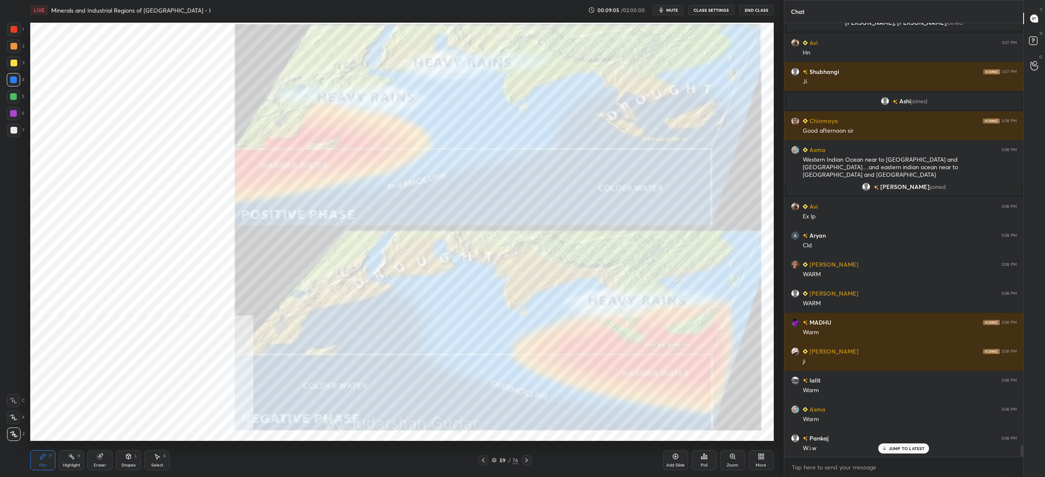
drag, startPoint x: 21, startPoint y: 126, endPoint x: 26, endPoint y: 136, distance: 10.7
click at [20, 124] on div "7" at bounding box center [15, 129] width 17 height 13
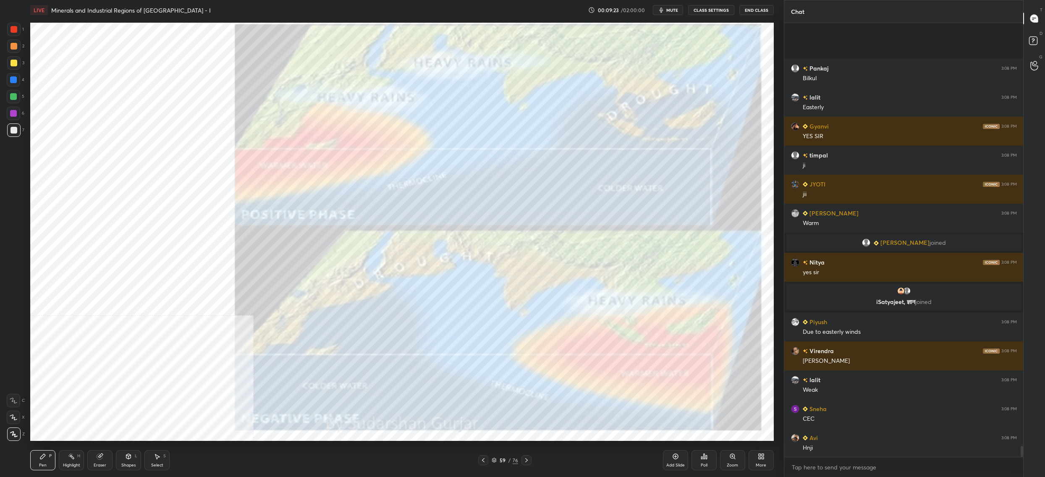
scroll to position [16508, 0]
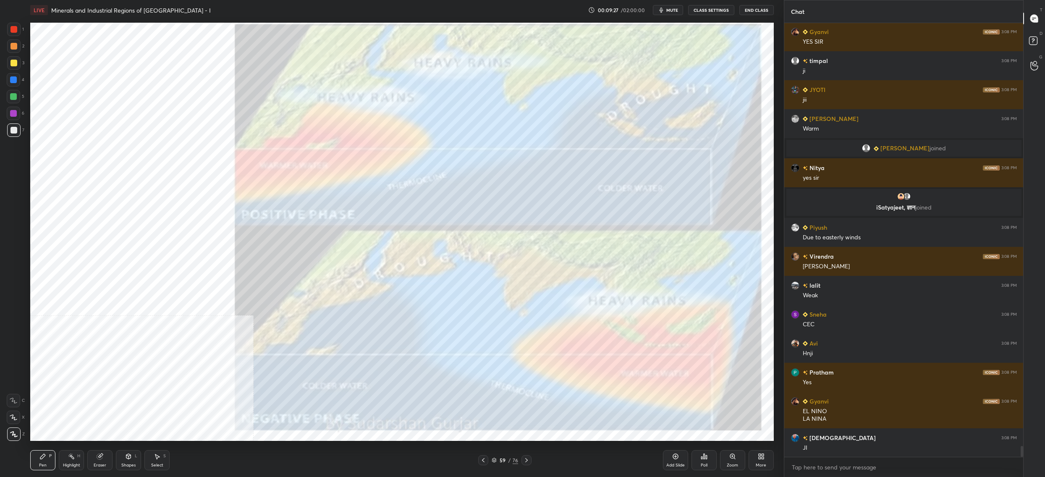
click at [13, 30] on div at bounding box center [13, 29] width 7 height 7
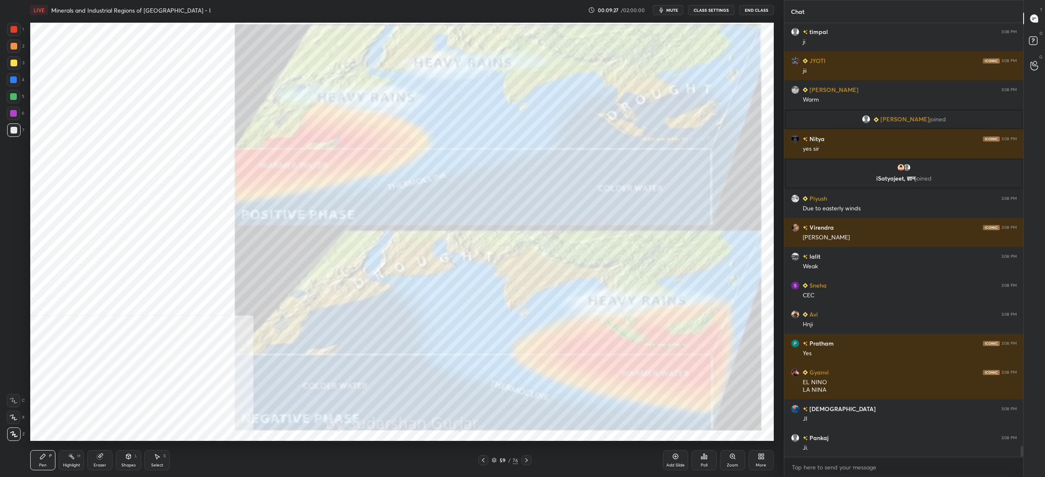
click at [12, 32] on div at bounding box center [13, 29] width 7 height 7
drag, startPoint x: 12, startPoint y: 32, endPoint x: 13, endPoint y: 24, distance: 7.6
click at [12, 32] on div at bounding box center [13, 29] width 7 height 7
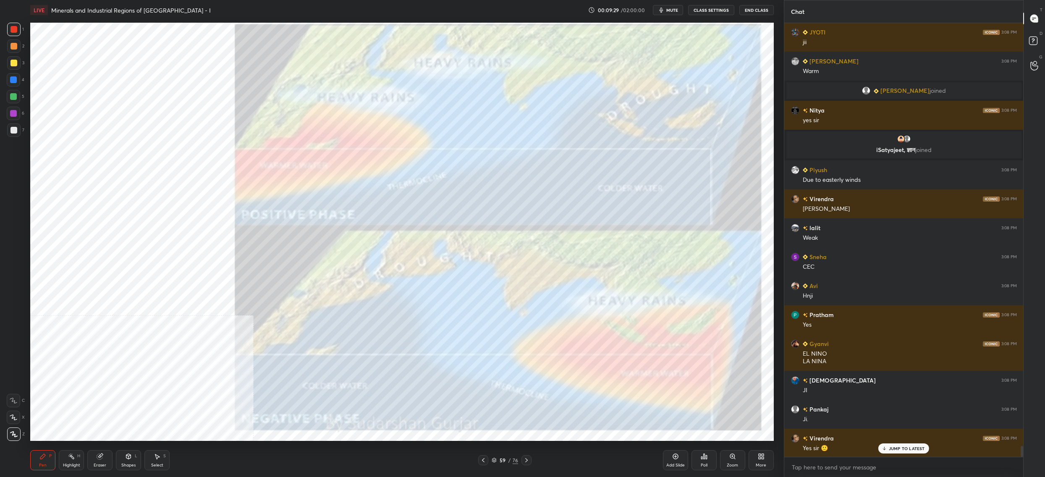
click at [15, 31] on div at bounding box center [13, 29] width 7 height 7
drag, startPoint x: 14, startPoint y: 31, endPoint x: 24, endPoint y: 37, distance: 11.5
click at [14, 31] on div at bounding box center [13, 29] width 7 height 7
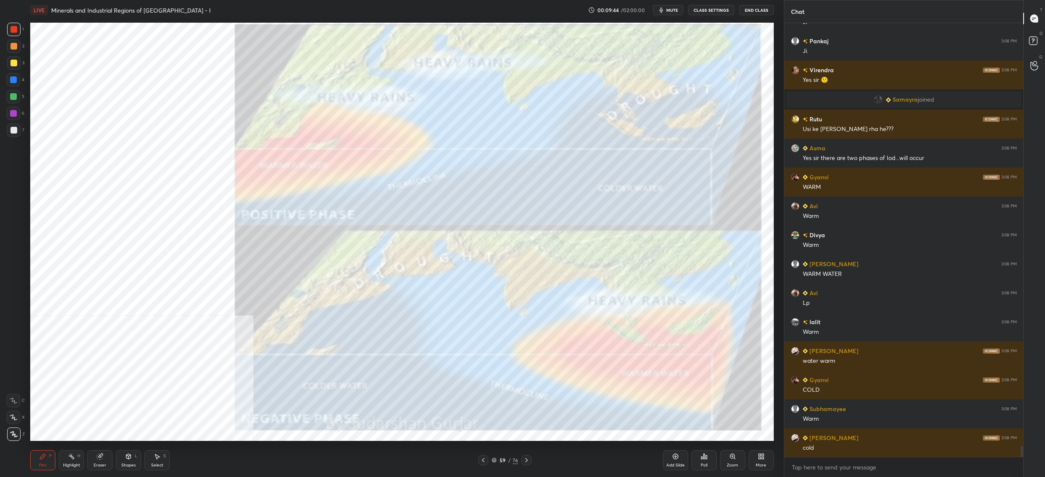
scroll to position [17041, 0]
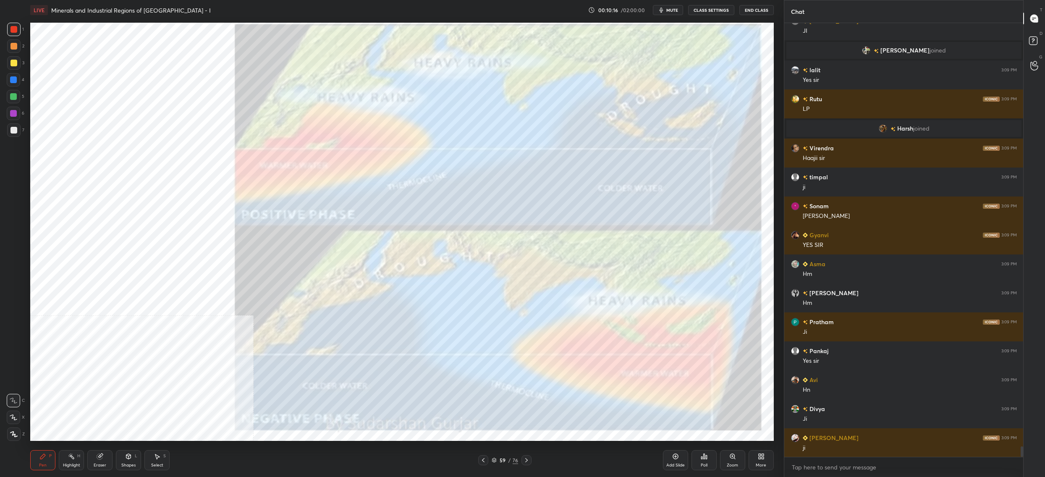
drag, startPoint x: 16, startPoint y: 25, endPoint x: 10, endPoint y: 33, distance: 9.4
click at [15, 26] on div at bounding box center [13, 29] width 13 height 13
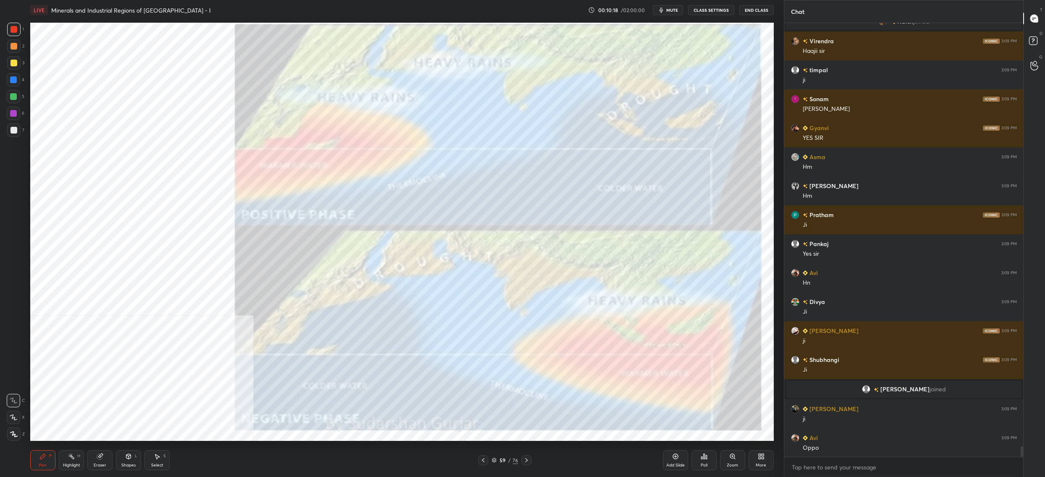
drag, startPoint x: 18, startPoint y: 44, endPoint x: 16, endPoint y: 50, distance: 6.6
click at [19, 44] on div at bounding box center [13, 45] width 13 height 13
click at [16, 68] on div at bounding box center [13, 62] width 13 height 13
click at [17, 74] on div at bounding box center [13, 79] width 13 height 13
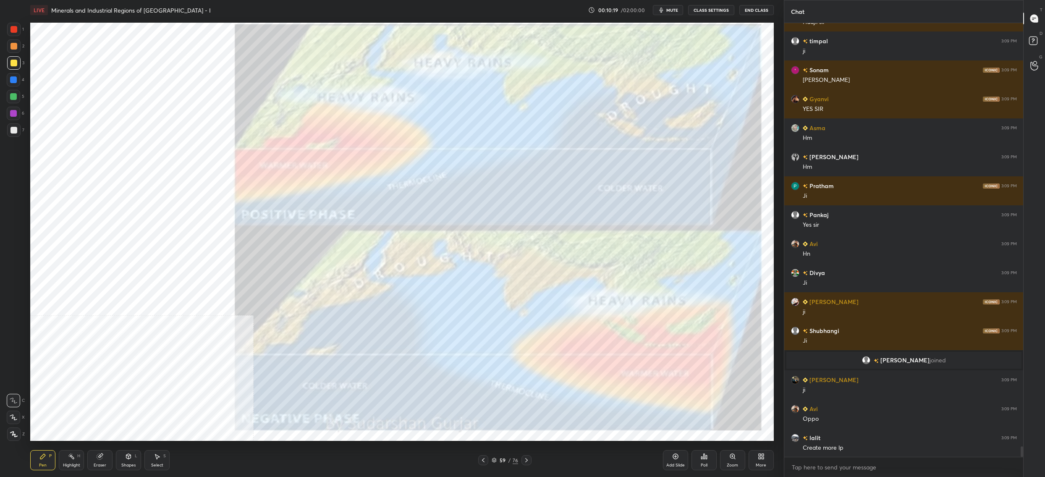
click at [17, 74] on div at bounding box center [13, 79] width 13 height 13
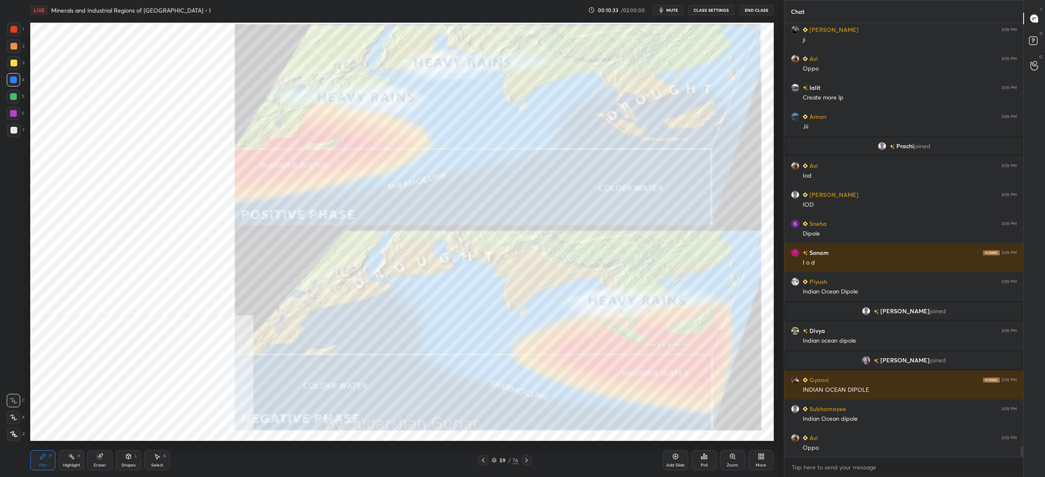
click at [17, 32] on div at bounding box center [13, 29] width 13 height 13
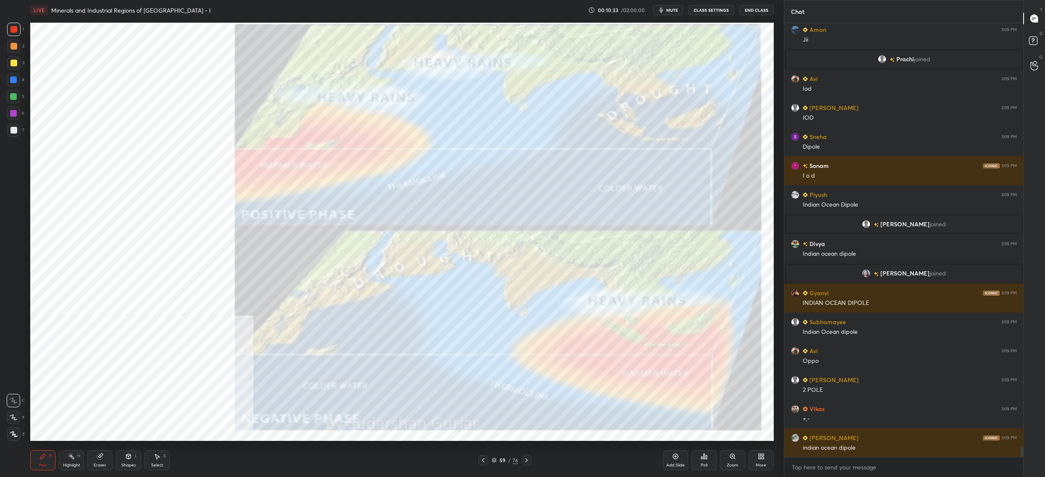
drag, startPoint x: 18, startPoint y: 32, endPoint x: 24, endPoint y: 37, distance: 7.7
click at [18, 32] on div at bounding box center [13, 29] width 13 height 13
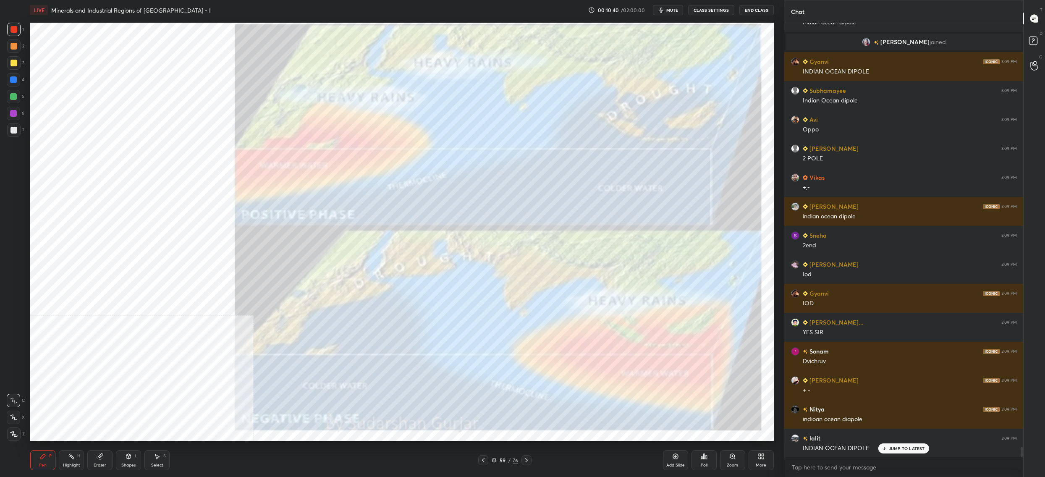
click at [8, 99] on div at bounding box center [13, 96] width 13 height 13
click at [10, 108] on div at bounding box center [13, 113] width 13 height 13
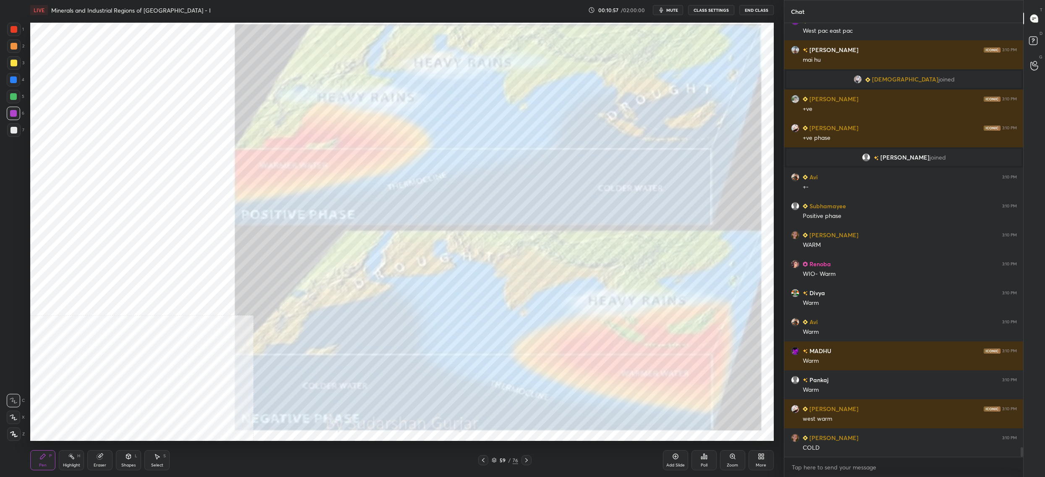
click at [21, 75] on div "4" at bounding box center [16, 79] width 18 height 13
click at [14, 78] on div at bounding box center [13, 79] width 7 height 7
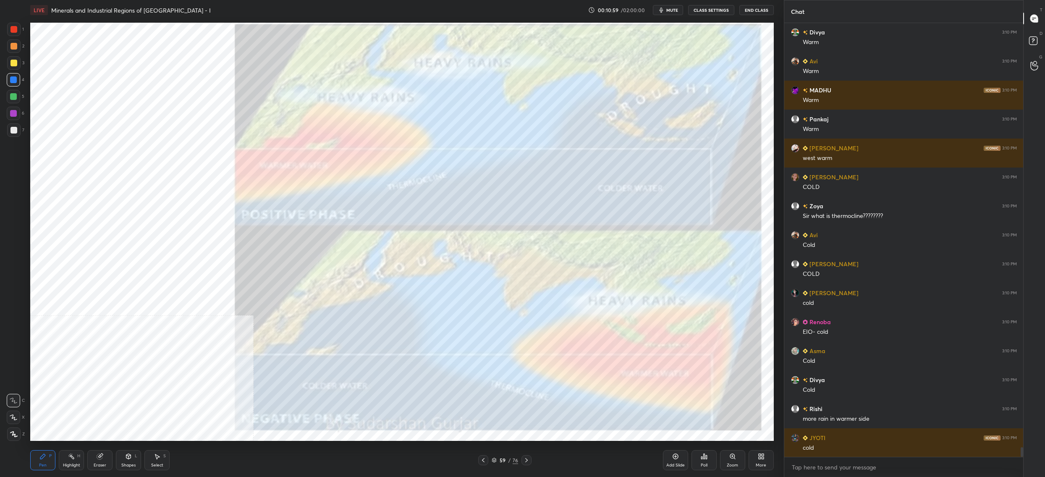
drag, startPoint x: 13, startPoint y: 65, endPoint x: 14, endPoint y: 61, distance: 4.4
click at [12, 64] on div at bounding box center [13, 63] width 7 height 7
click at [16, 61] on div at bounding box center [13, 63] width 7 height 7
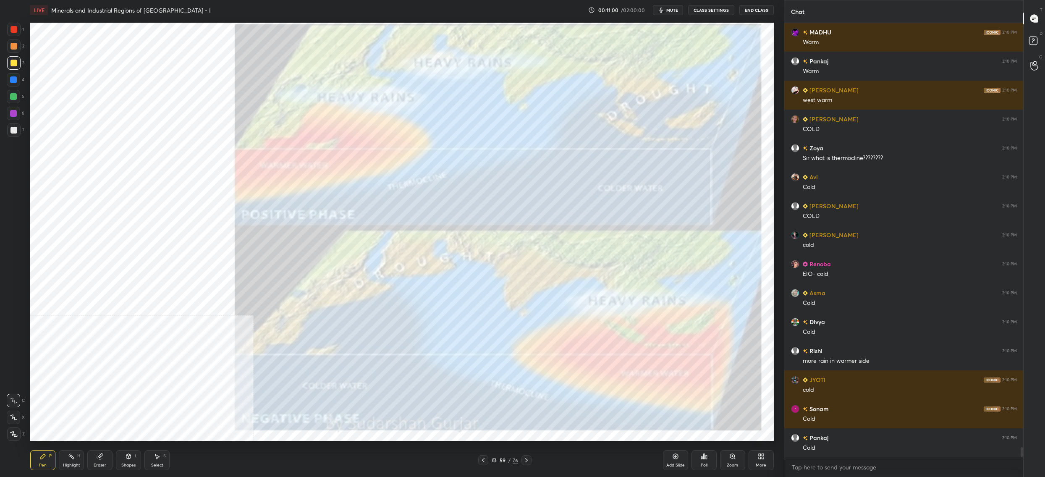
click at [17, 429] on div at bounding box center [13, 433] width 13 height 13
click at [17, 434] on div at bounding box center [13, 433] width 13 height 13
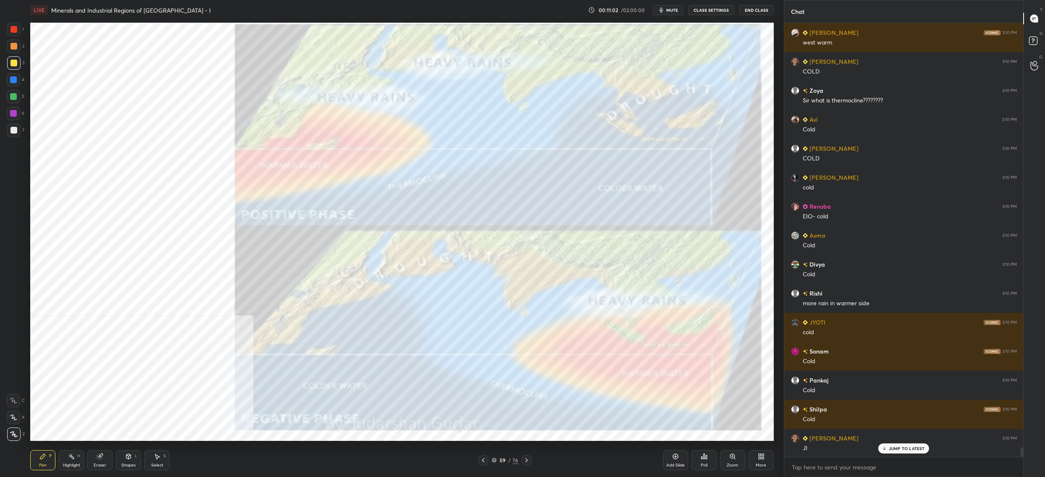
drag, startPoint x: 18, startPoint y: 31, endPoint x: 14, endPoint y: 30, distance: 4.4
click at [16, 35] on div at bounding box center [13, 29] width 13 height 13
click at [13, 32] on div at bounding box center [13, 29] width 7 height 7
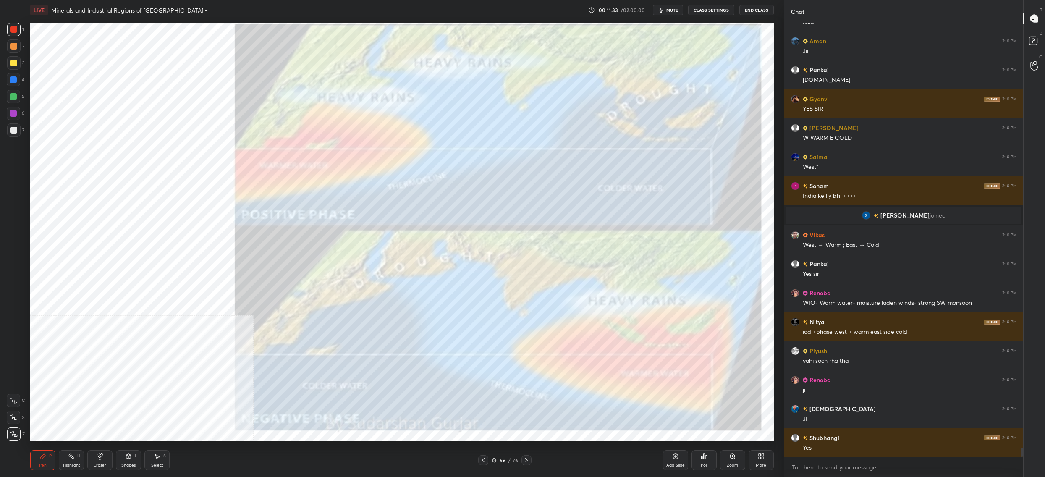
click at [747, 460] on div "Add Slide Poll Zoom More" at bounding box center [718, 459] width 111 height 47
click at [750, 457] on div "More" at bounding box center [760, 460] width 25 height 20
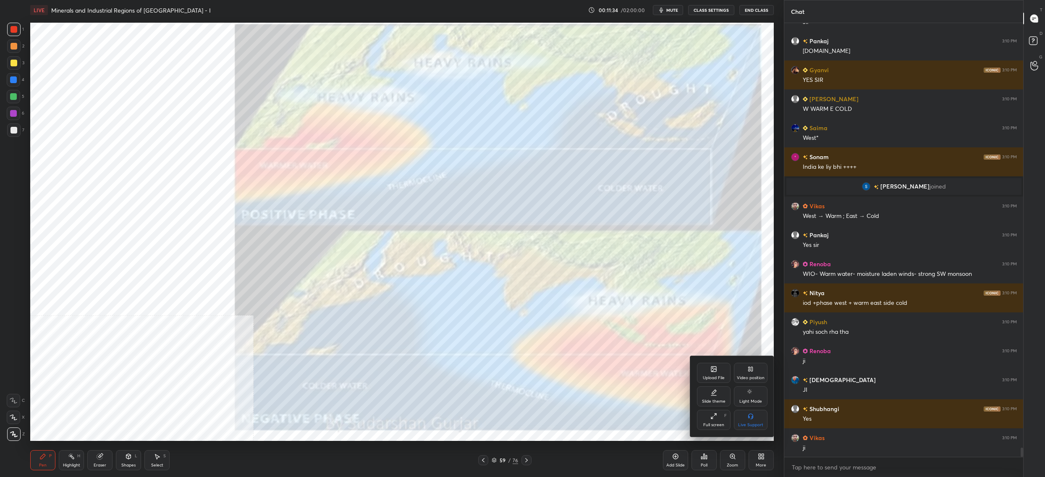
click at [742, 371] on div "Video position" at bounding box center [751, 373] width 34 height 20
click at [743, 411] on div "Bottom right" at bounding box center [751, 420] width 34 height 20
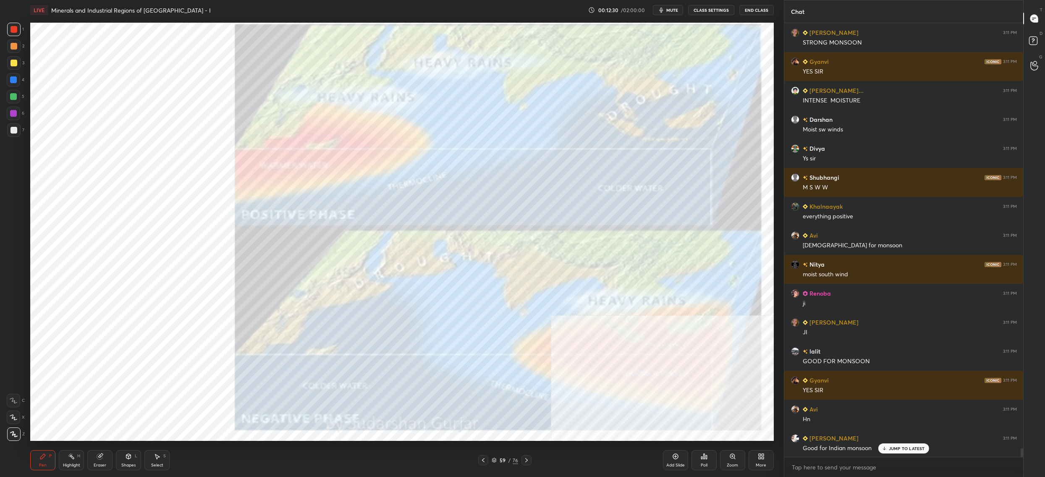
drag, startPoint x: 16, startPoint y: 67, endPoint x: 12, endPoint y: 65, distance: 4.3
click at [13, 66] on div at bounding box center [13, 62] width 13 height 13
drag, startPoint x: 13, startPoint y: 67, endPoint x: 22, endPoint y: 63, distance: 9.6
click at [13, 67] on div at bounding box center [13, 62] width 13 height 13
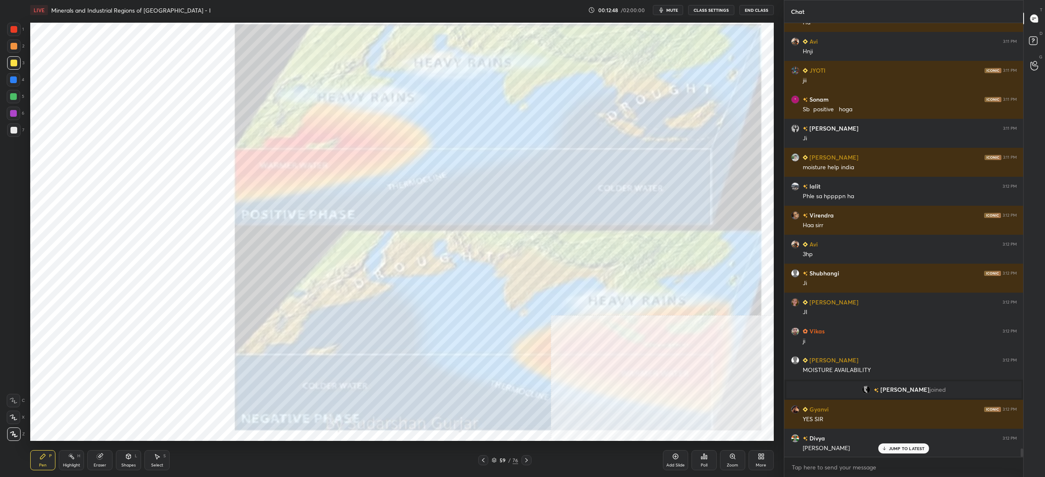
click at [11, 29] on div at bounding box center [13, 29] width 7 height 7
click at [13, 35] on div at bounding box center [13, 29] width 13 height 13
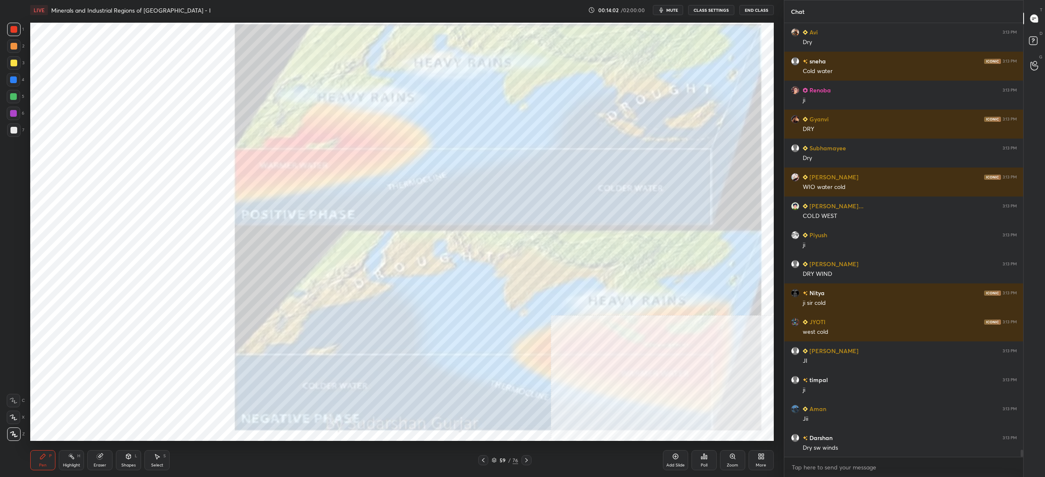
click at [762, 459] on icon at bounding box center [761, 456] width 7 height 7
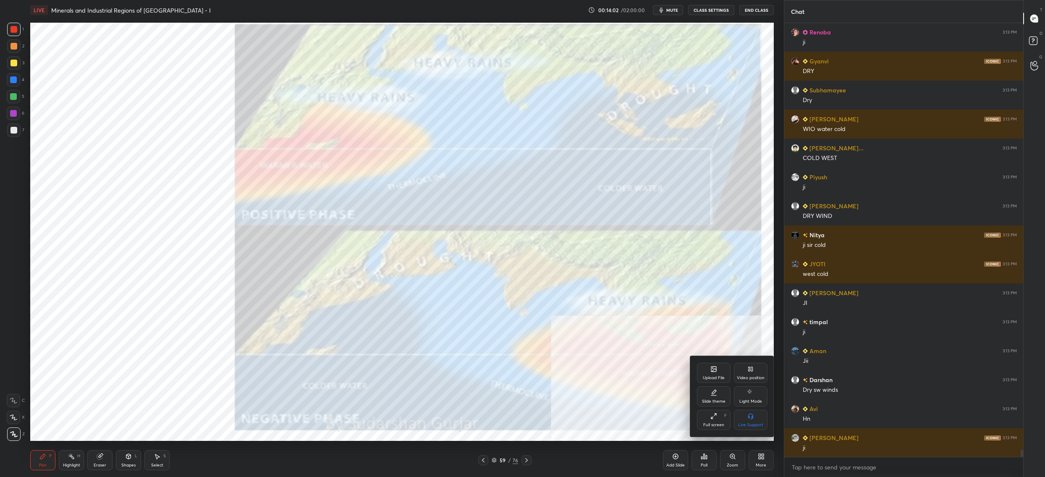
click at [752, 378] on div "Video position" at bounding box center [751, 378] width 28 height 4
click at [716, 421] on div "Bottom left" at bounding box center [714, 420] width 34 height 20
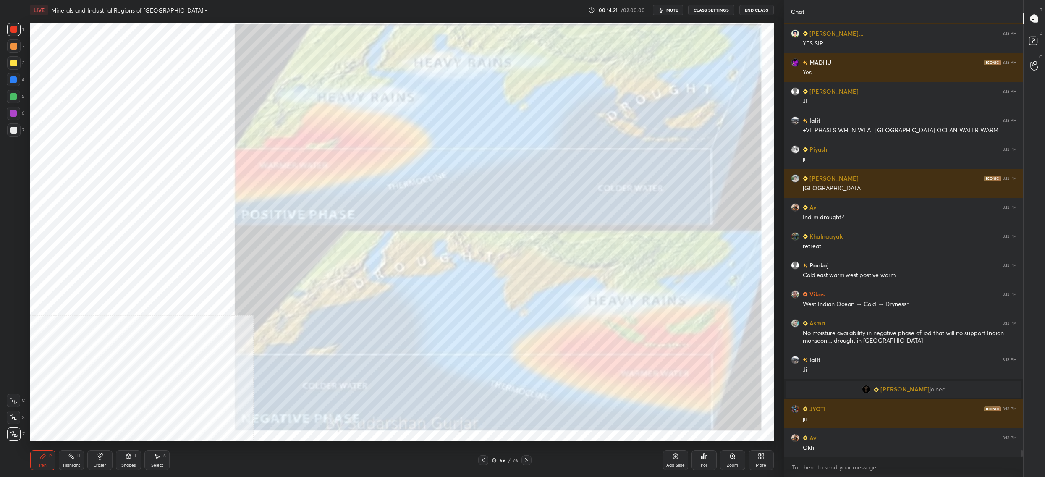
click at [501, 462] on div "59" at bounding box center [502, 459] width 8 height 5
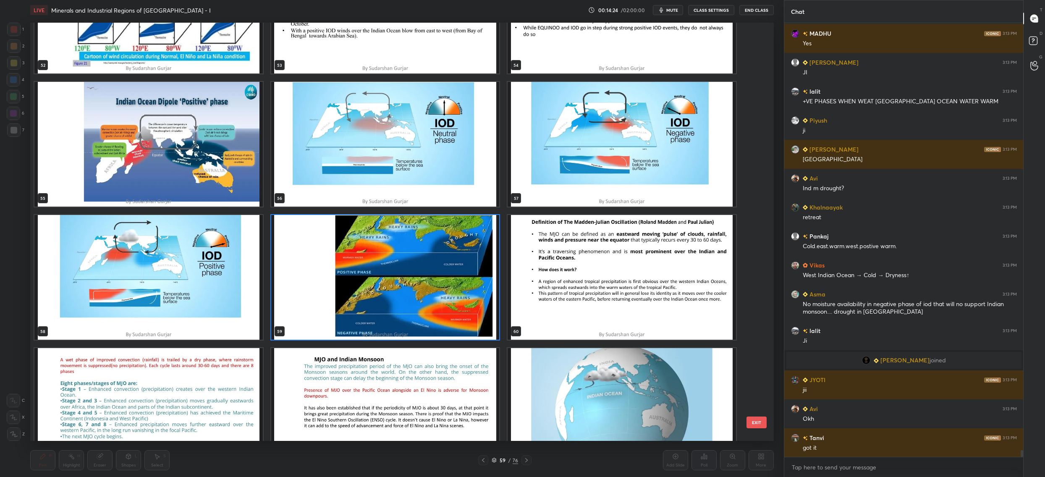
click at [187, 327] on div "52 53 54 55 56 57 58 59 60 61 62 63 64 65 66" at bounding box center [394, 232] width 729 height 418
click at [187, 327] on img "grid" at bounding box center [148, 277] width 228 height 125
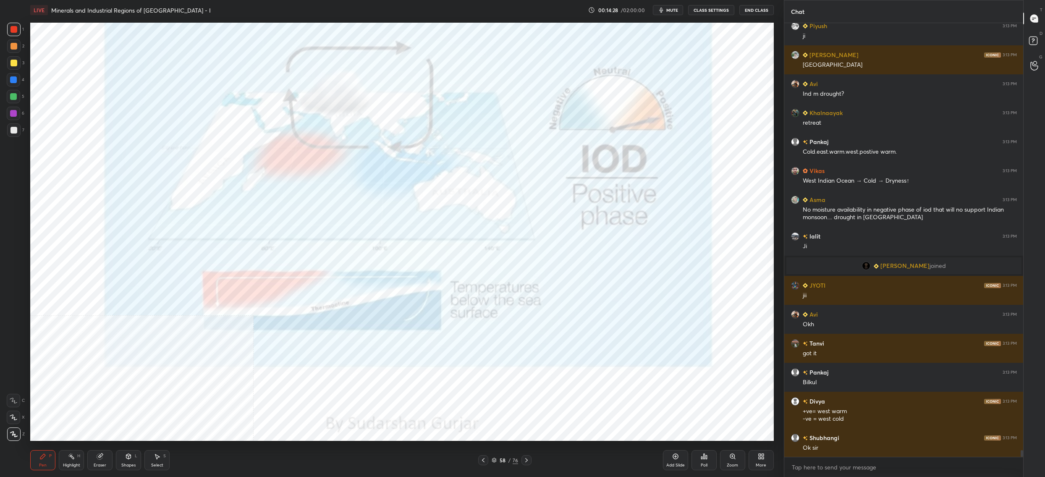
drag, startPoint x: 17, startPoint y: 29, endPoint x: 11, endPoint y: 31, distance: 6.0
click at [17, 29] on div at bounding box center [13, 29] width 7 height 7
drag, startPoint x: 11, startPoint y: 31, endPoint x: 19, endPoint y: 33, distance: 8.1
click at [16, 33] on div at bounding box center [13, 29] width 13 height 13
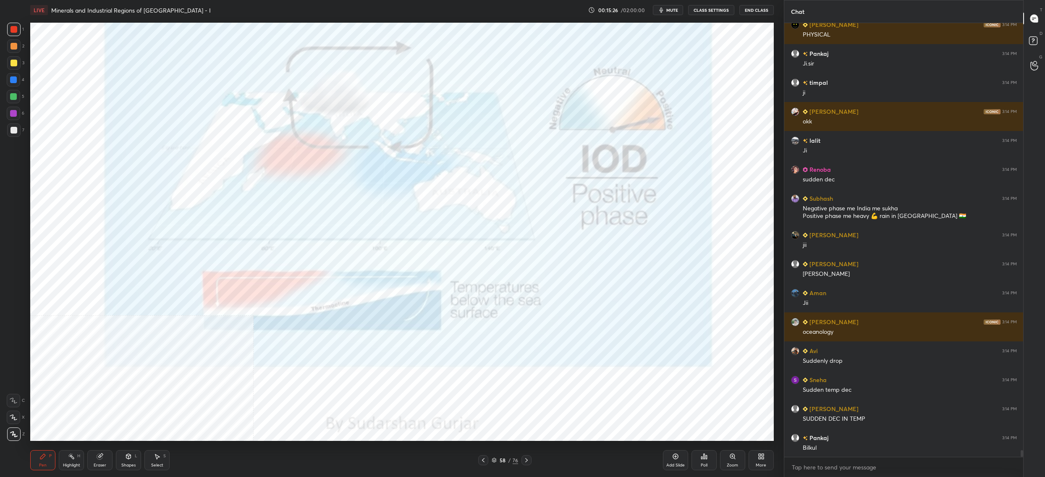
click at [500, 460] on div "58" at bounding box center [502, 459] width 8 height 5
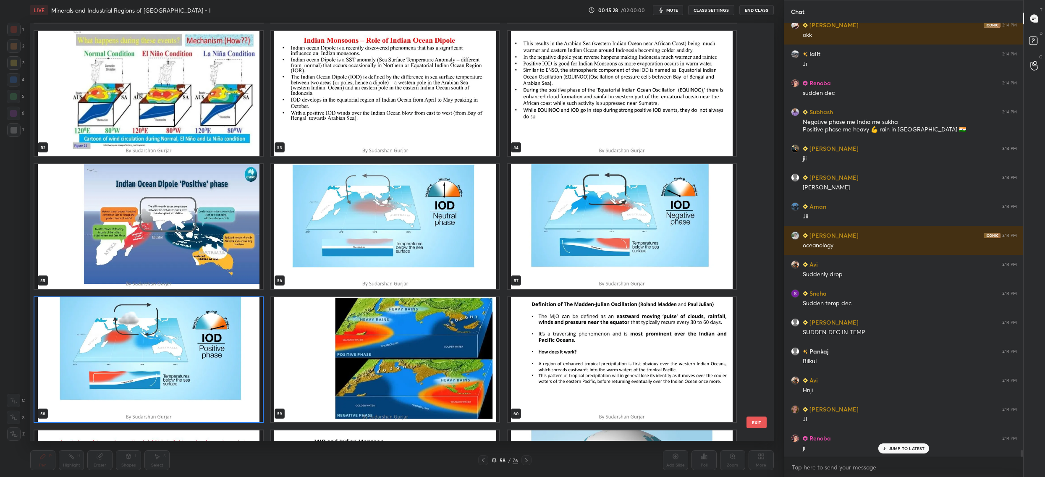
click at [560, 253] on img "grid" at bounding box center [621, 226] width 228 height 125
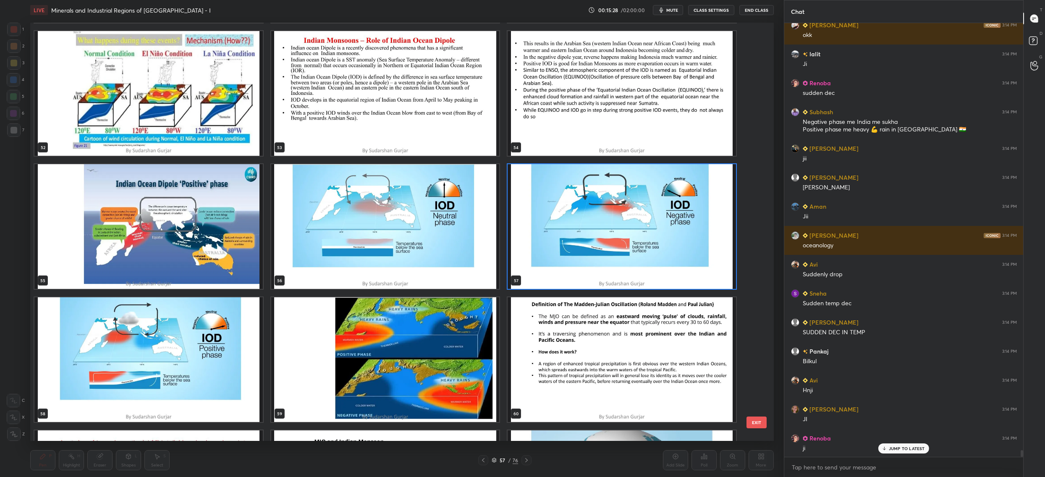
click at [560, 253] on img "grid" at bounding box center [621, 226] width 228 height 125
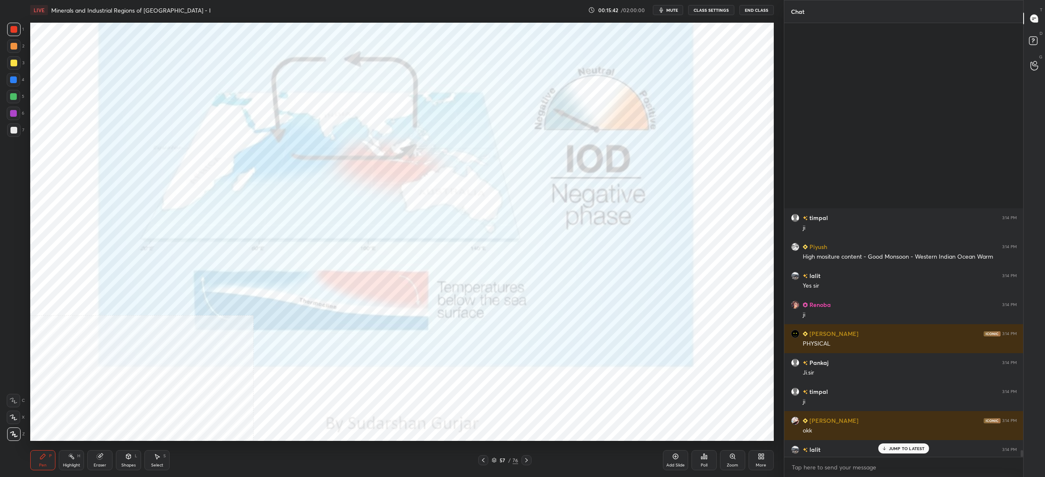
click at [499, 458] on div "57" at bounding box center [502, 459] width 8 height 5
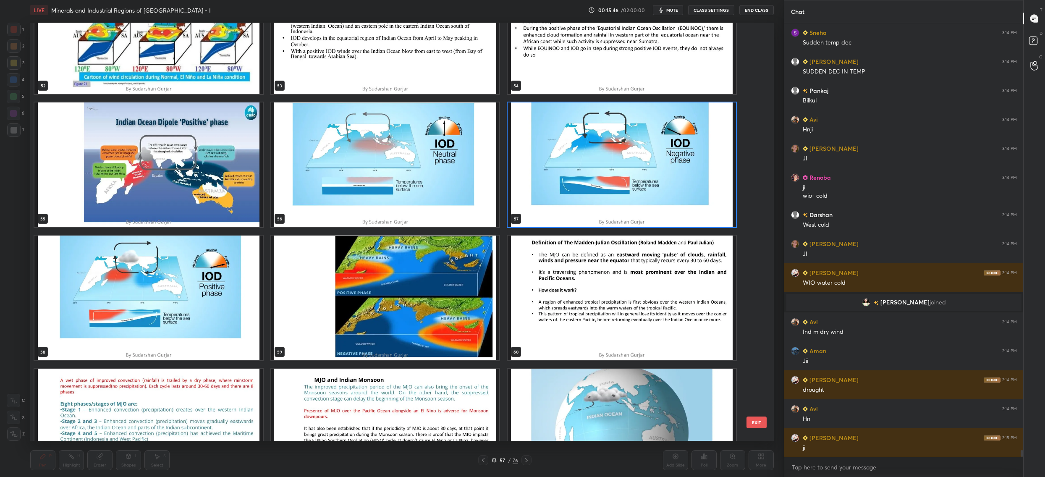
click at [84, 299] on img "grid" at bounding box center [148, 297] width 228 height 125
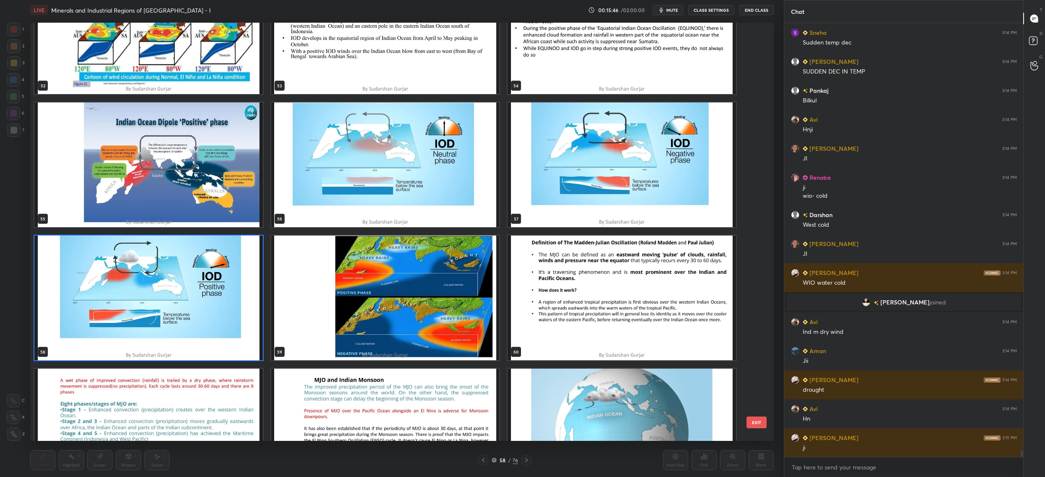
click at [84, 299] on img "grid" at bounding box center [148, 297] width 228 height 125
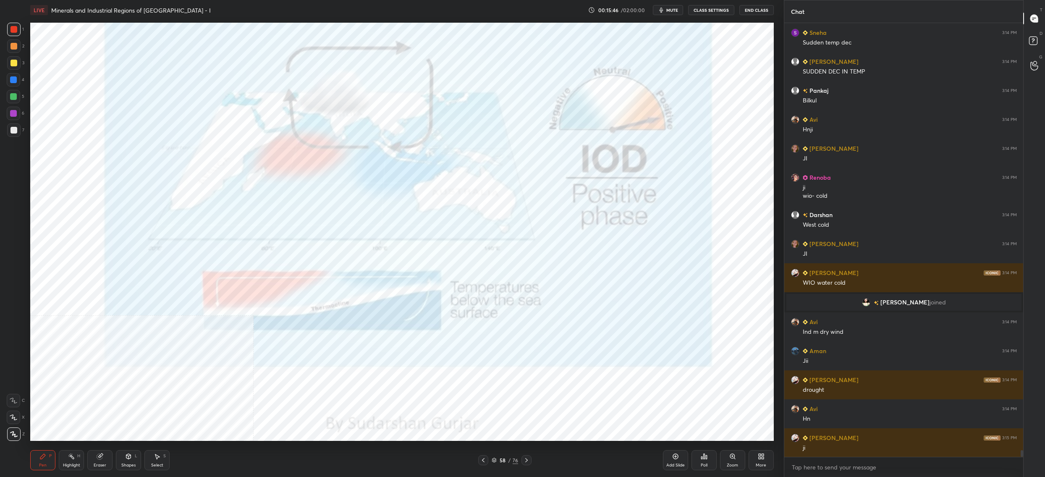
click at [84, 299] on img "grid" at bounding box center [148, 297] width 228 height 125
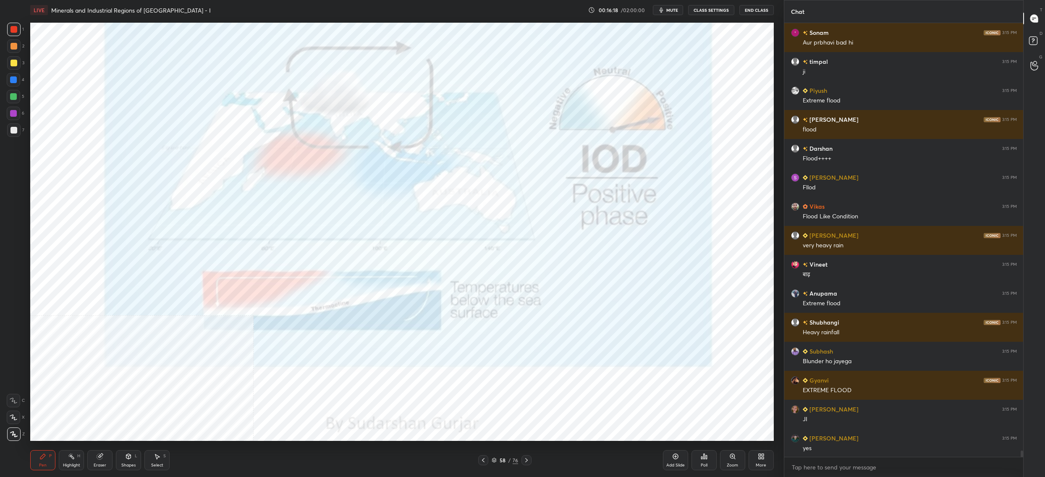
drag, startPoint x: 499, startPoint y: 458, endPoint x: 492, endPoint y: 459, distance: 6.8
click at [498, 459] on div "58" at bounding box center [502, 459] width 8 height 5
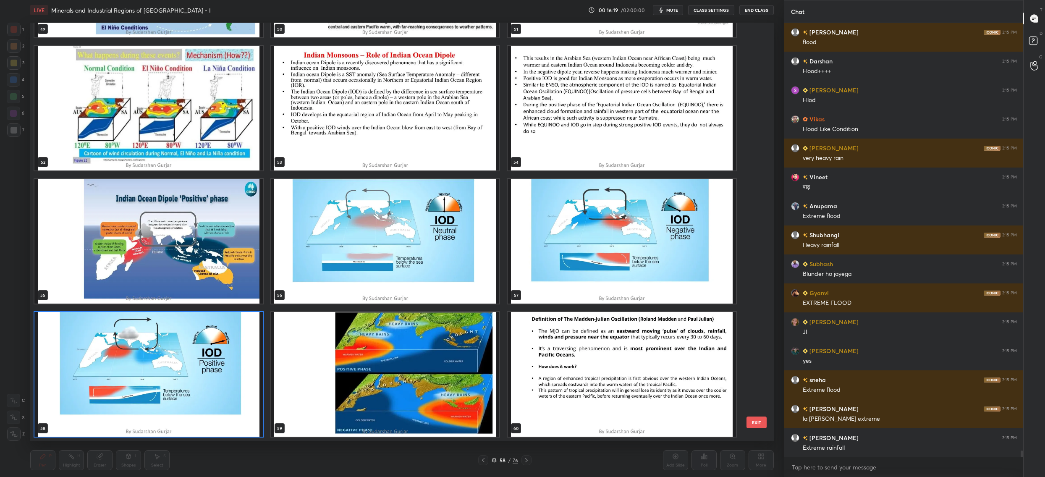
click at [630, 254] on img "grid" at bounding box center [621, 241] width 228 height 125
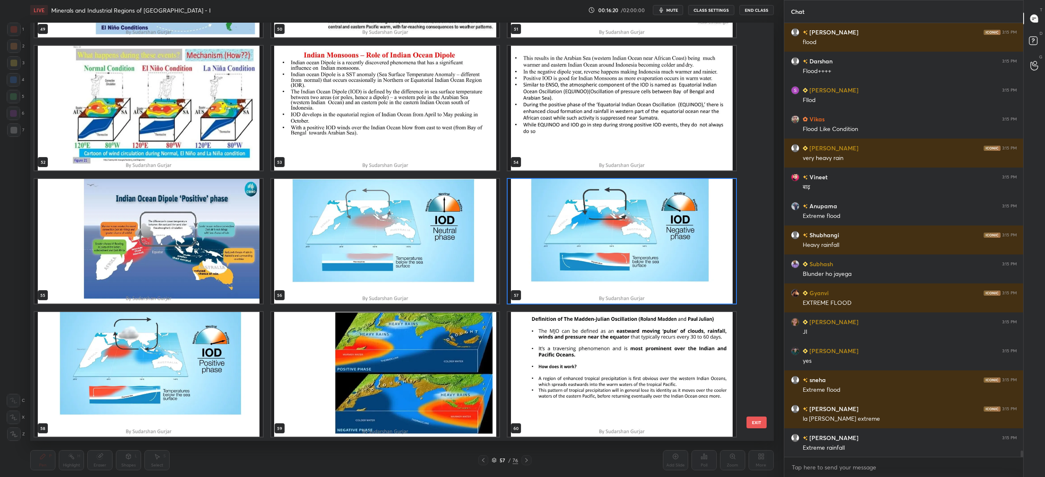
click at [630, 254] on img "grid" at bounding box center [621, 241] width 228 height 125
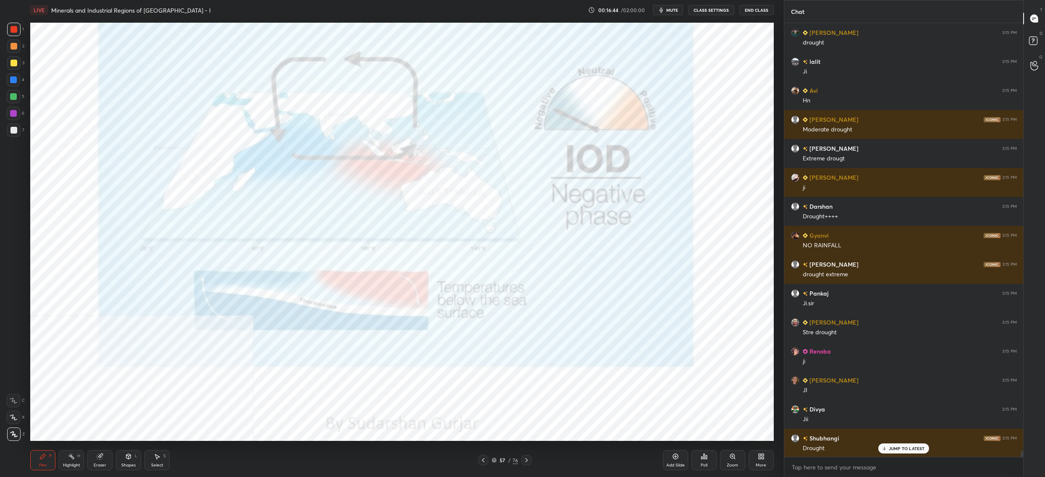
click at [499, 460] on div "57" at bounding box center [502, 459] width 8 height 5
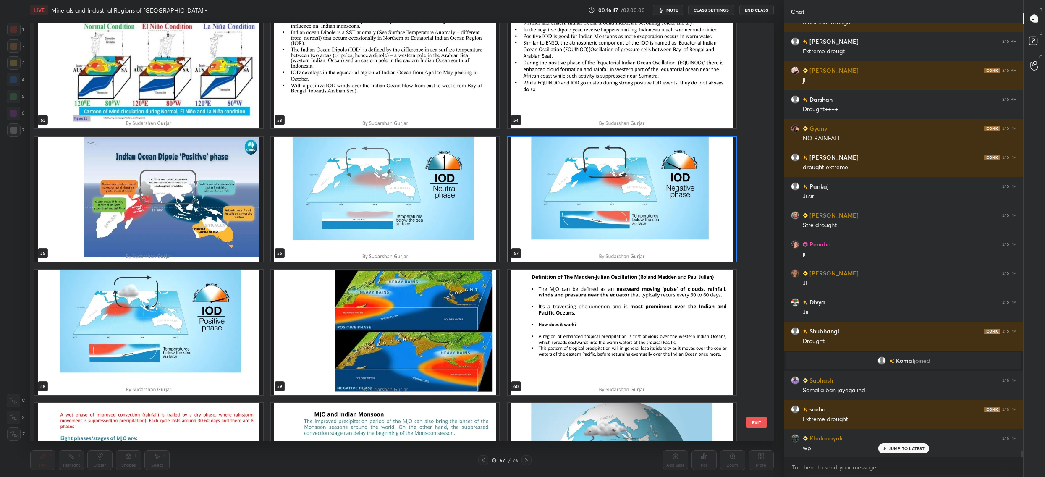
click at [201, 353] on img "grid" at bounding box center [148, 332] width 228 height 125
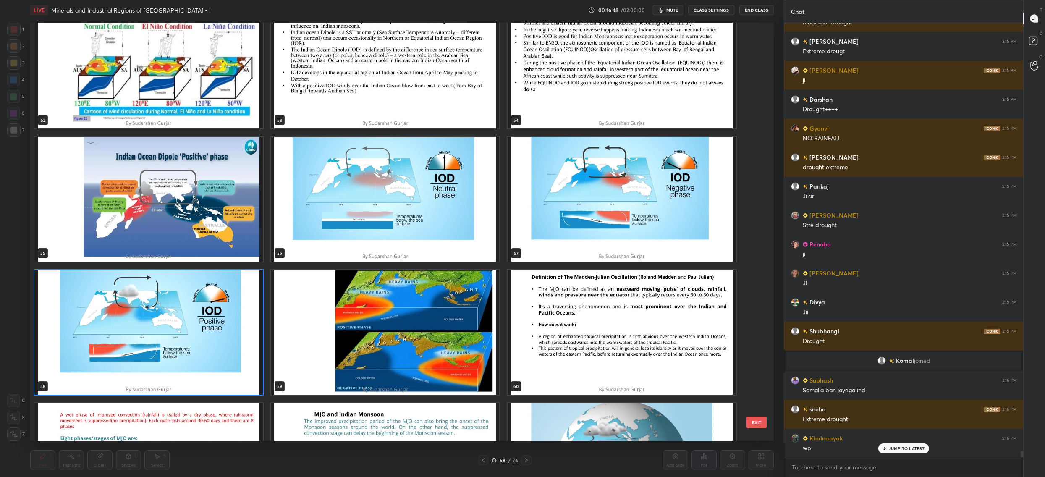
click at [201, 353] on img "grid" at bounding box center [148, 332] width 228 height 125
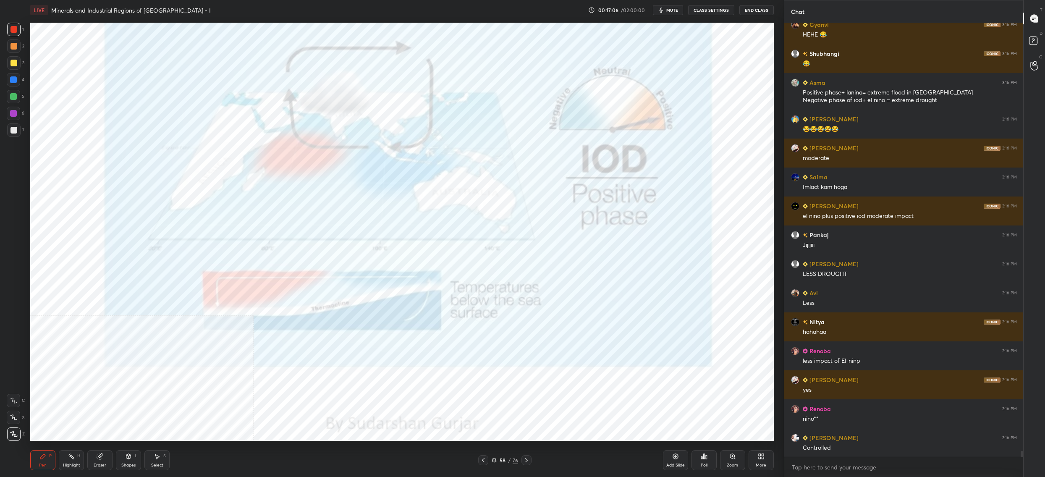
click at [502, 459] on div "58" at bounding box center [502, 459] width 8 height 5
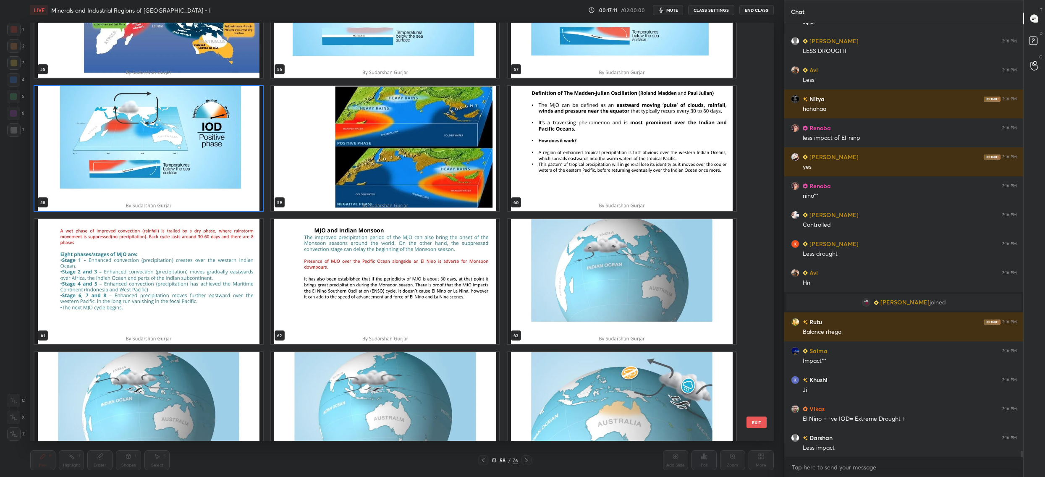
click at [175, 145] on div "55 56 57 58 59 60 61 62 63 64 65 66 67 68 69" at bounding box center [394, 232] width 729 height 418
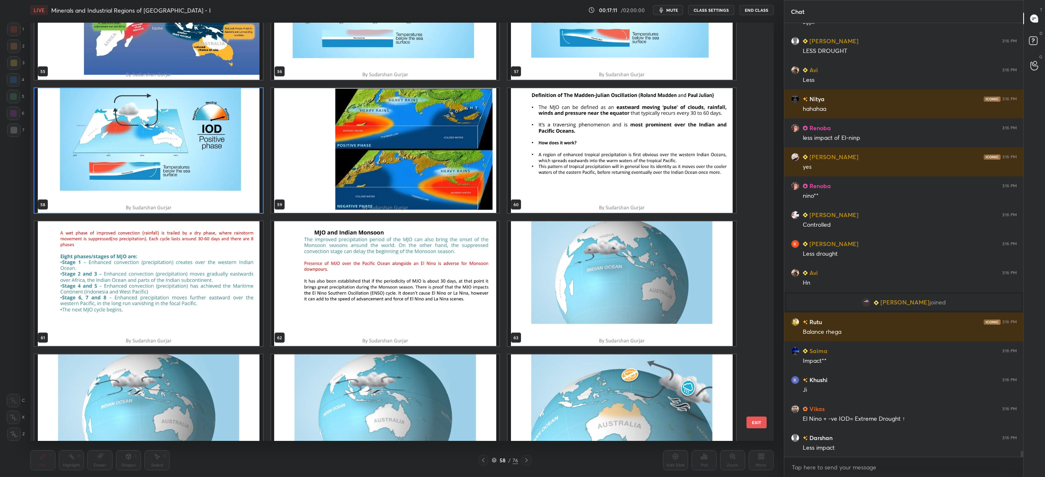
click at [175, 145] on div "52 53 54 55 56 57 58 59 60 61 62 63 64 65 66" at bounding box center [394, 232] width 729 height 418
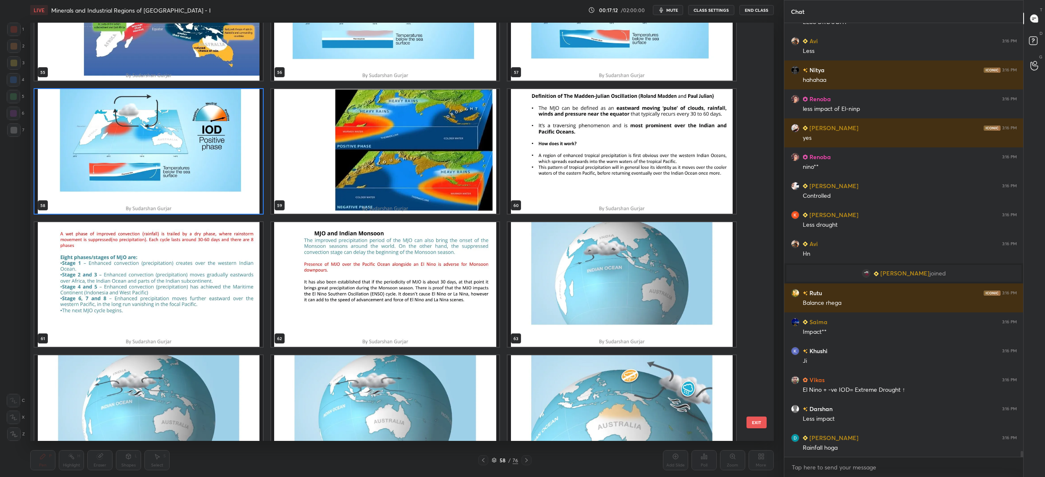
click at [175, 145] on div "52 53 54 55 56 57 58 59 60 61 62 63 64 65 66" at bounding box center [394, 232] width 729 height 418
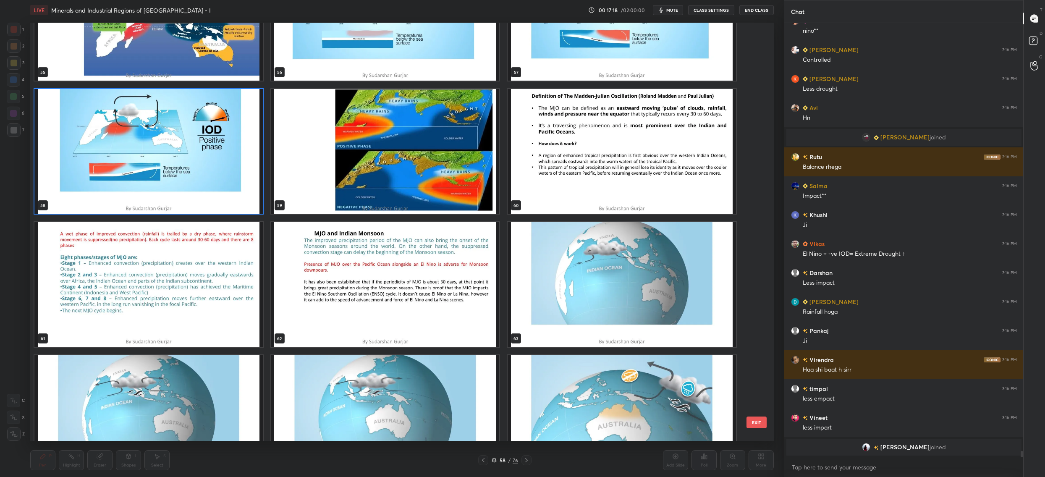
click at [128, 165] on img "grid" at bounding box center [148, 151] width 228 height 125
click at [128, 166] on img "grid" at bounding box center [148, 151] width 228 height 125
click at [129, 167] on img "grid" at bounding box center [148, 151] width 228 height 125
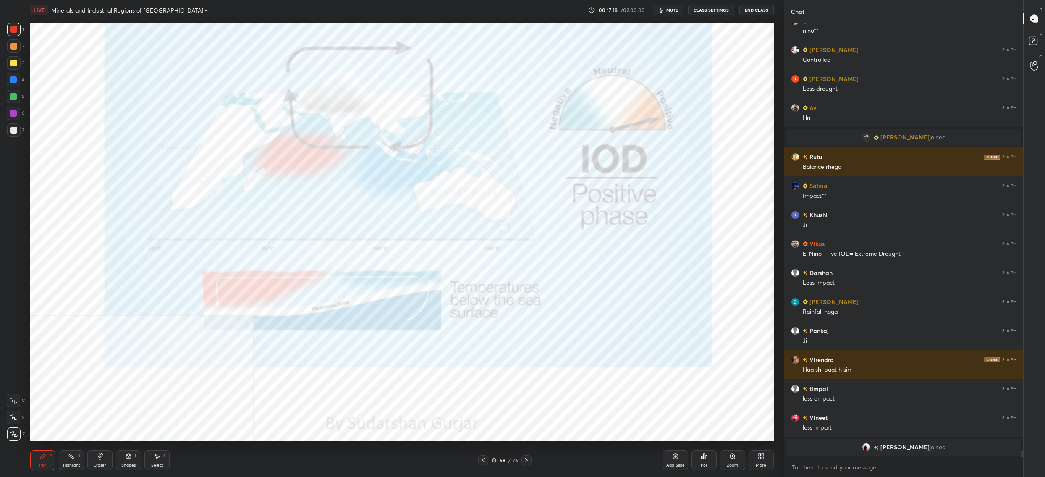
click at [129, 167] on img "grid" at bounding box center [148, 151] width 228 height 125
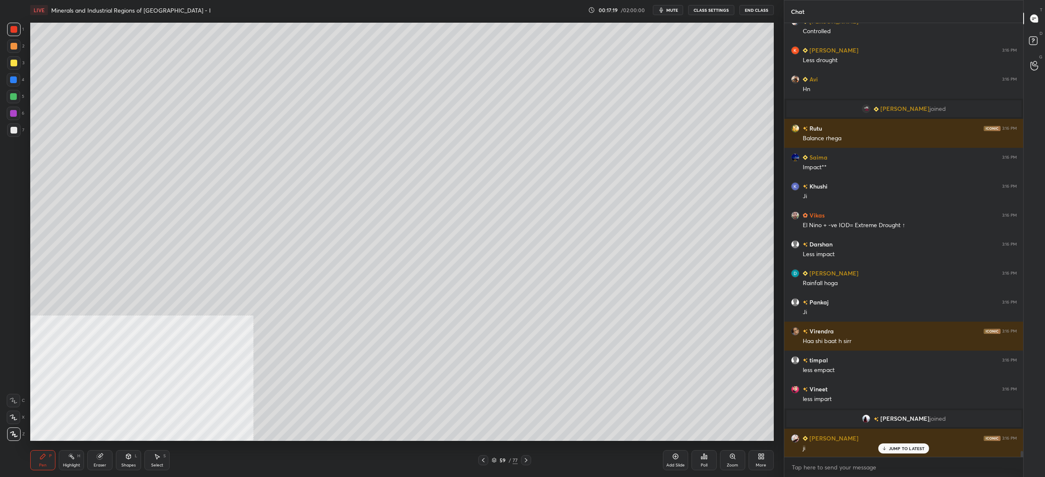
click at [17, 56] on div "2" at bounding box center [15, 47] width 17 height 17
click at [14, 63] on div at bounding box center [13, 63] width 7 height 7
drag, startPoint x: 16, startPoint y: 68, endPoint x: 6, endPoint y: 109, distance: 41.5
click at [16, 68] on div at bounding box center [13, 62] width 13 height 13
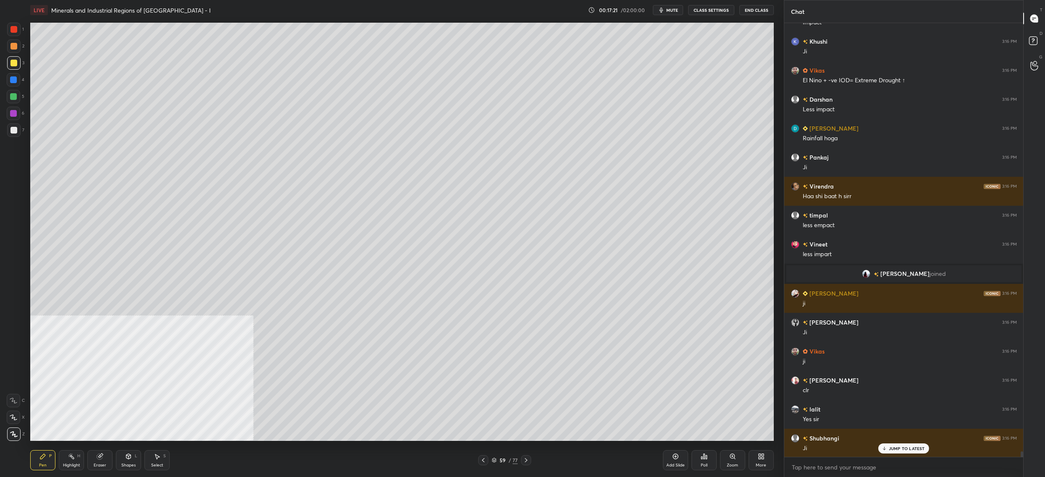
drag, startPoint x: 9, startPoint y: 421, endPoint x: 16, endPoint y: 419, distance: 6.9
click at [9, 419] on div at bounding box center [13, 416] width 13 height 13
click at [19, 415] on div "X" at bounding box center [16, 416] width 18 height 13
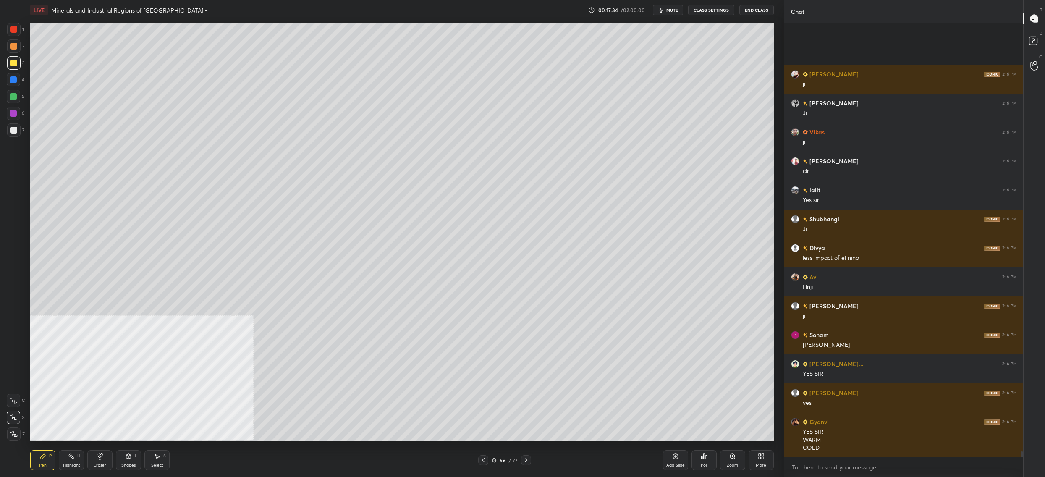
click at [16, 129] on div at bounding box center [13, 130] width 7 height 7
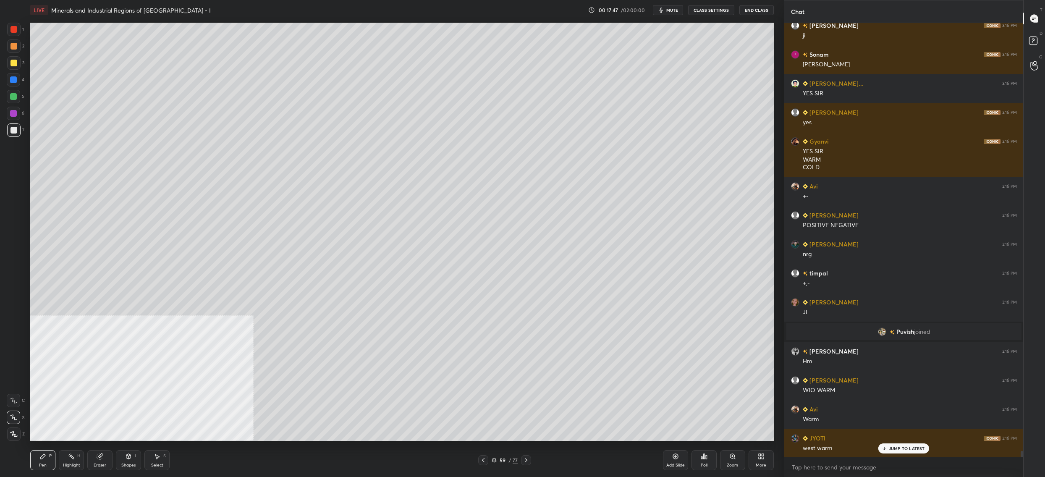
click at [16, 81] on div "4" at bounding box center [16, 79] width 18 height 13
click at [16, 83] on div at bounding box center [13, 79] width 7 height 7
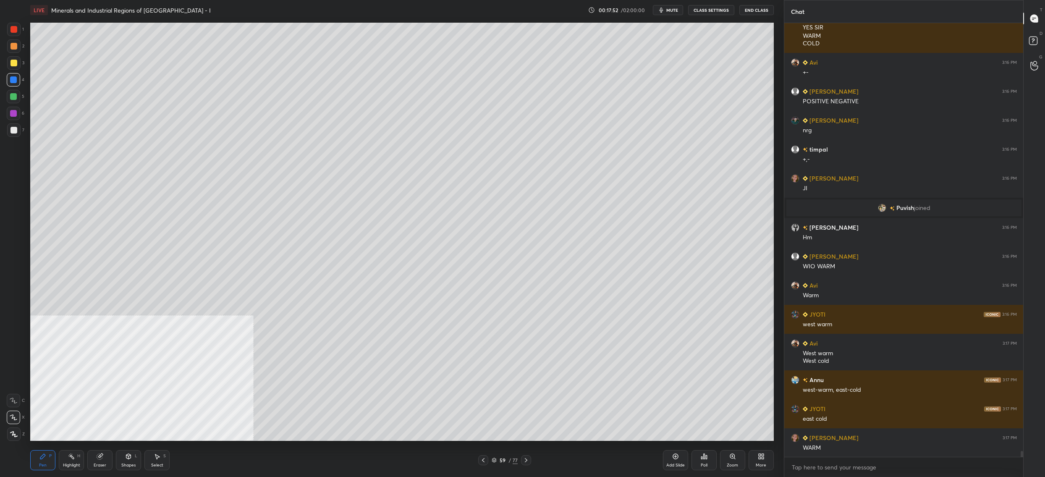
click at [16, 63] on div at bounding box center [13, 63] width 7 height 7
drag, startPoint x: 16, startPoint y: 63, endPoint x: 30, endPoint y: 83, distance: 25.0
click at [15, 63] on div at bounding box center [13, 63] width 7 height 7
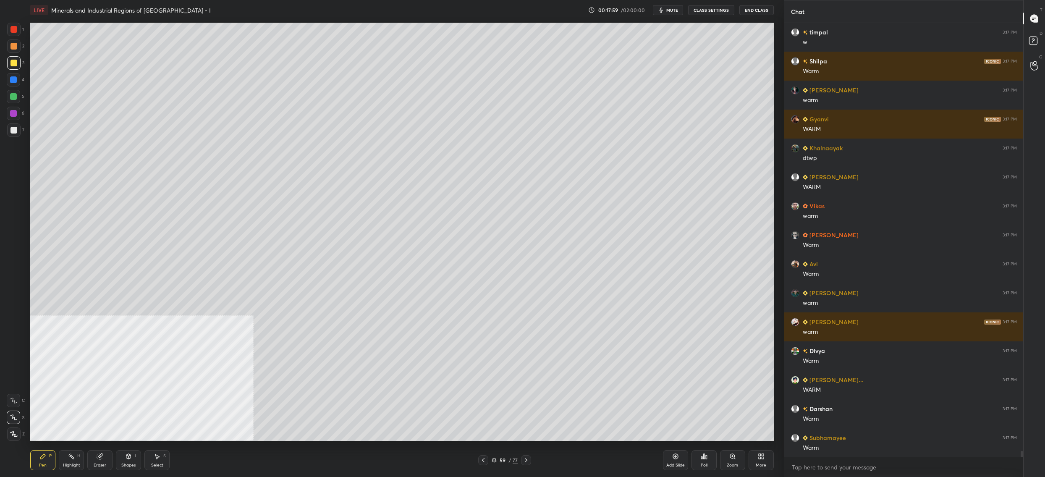
click at [13, 79] on div at bounding box center [13, 79] width 7 height 7
drag, startPoint x: 13, startPoint y: 79, endPoint x: 25, endPoint y: 85, distance: 13.3
click at [16, 83] on div at bounding box center [13, 79] width 7 height 7
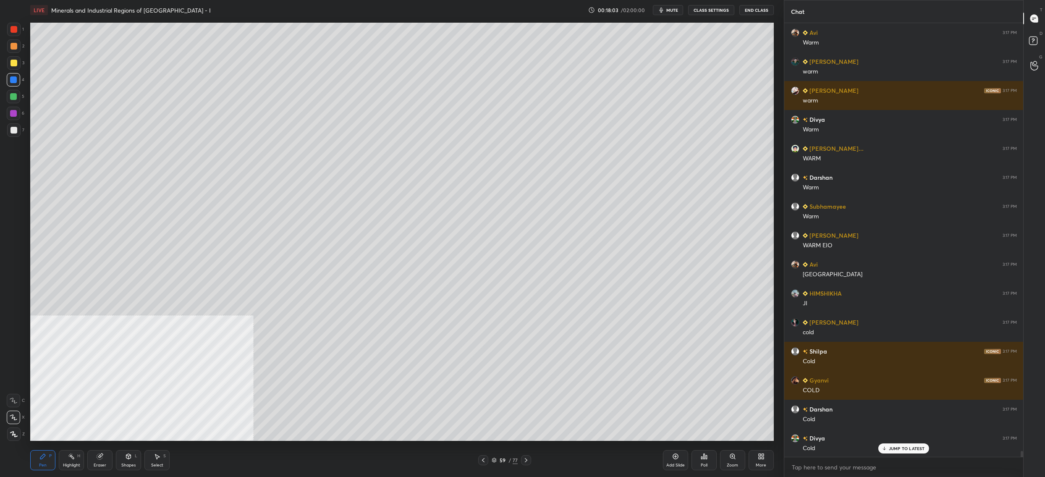
click at [18, 133] on div at bounding box center [13, 129] width 13 height 13
drag, startPoint x: 18, startPoint y: 133, endPoint x: 28, endPoint y: 159, distance: 28.3
click at [18, 133] on div at bounding box center [13, 129] width 13 height 13
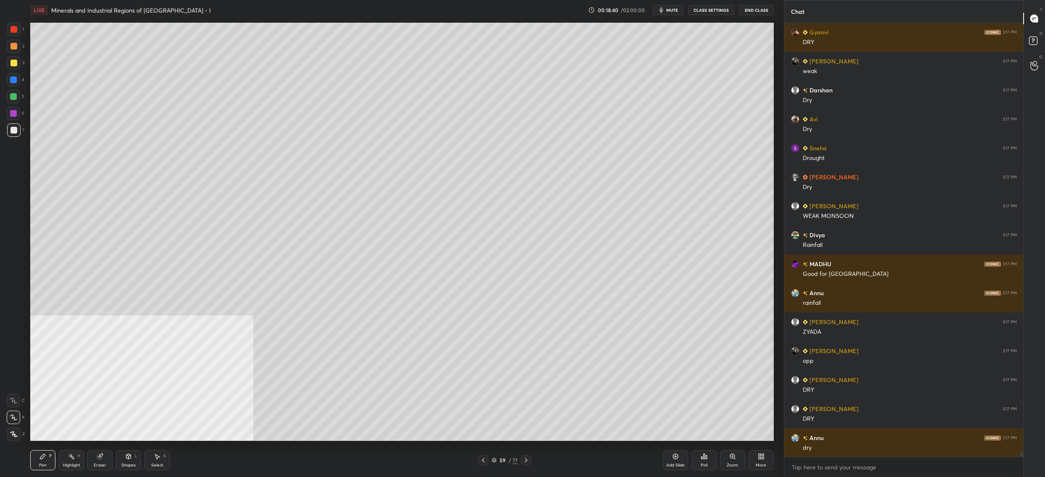
scroll to position [33535, 0]
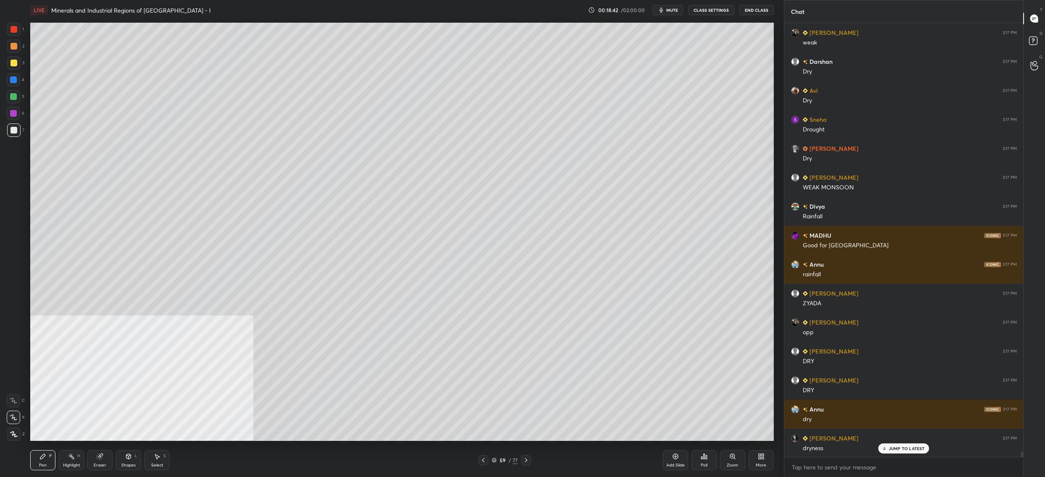
drag, startPoint x: 15, startPoint y: 82, endPoint x: 18, endPoint y: 70, distance: 13.0
click at [15, 82] on div at bounding box center [13, 79] width 7 height 7
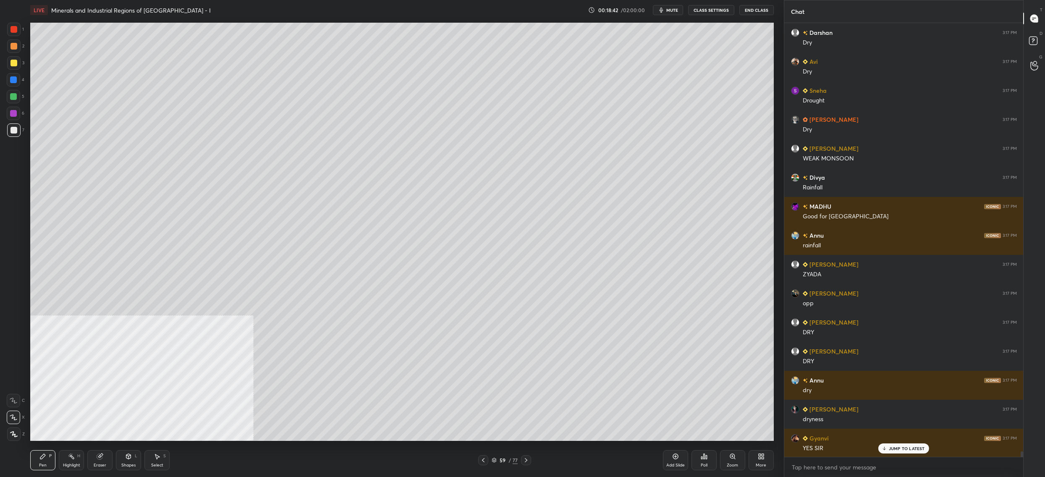
click at [17, 64] on div at bounding box center [13, 62] width 13 height 13
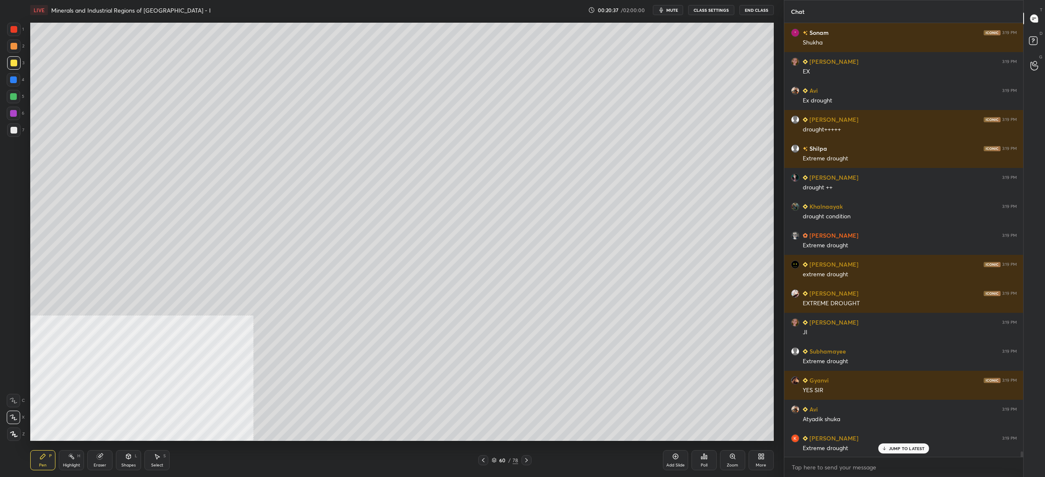
scroll to position [35160, 0]
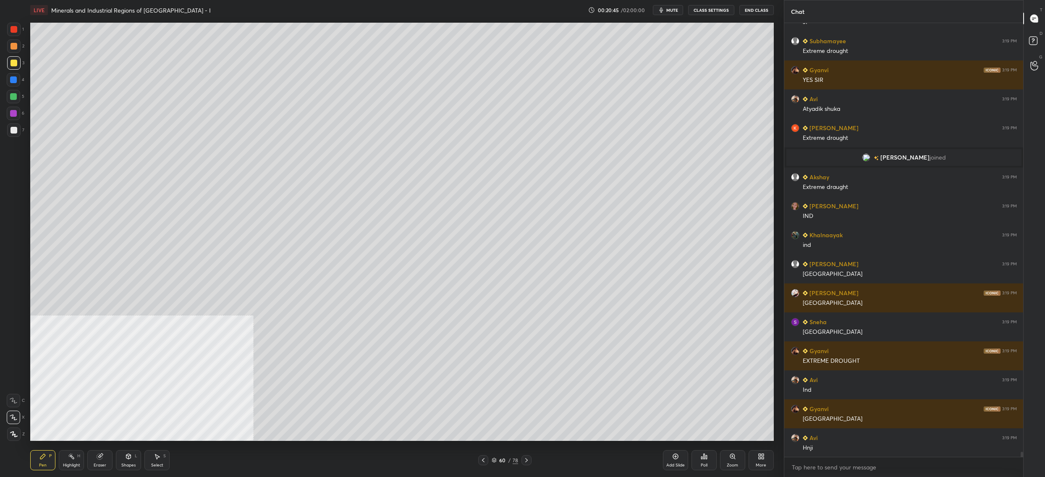
click at [499, 460] on div "60 / 78" at bounding box center [504, 460] width 26 height 8
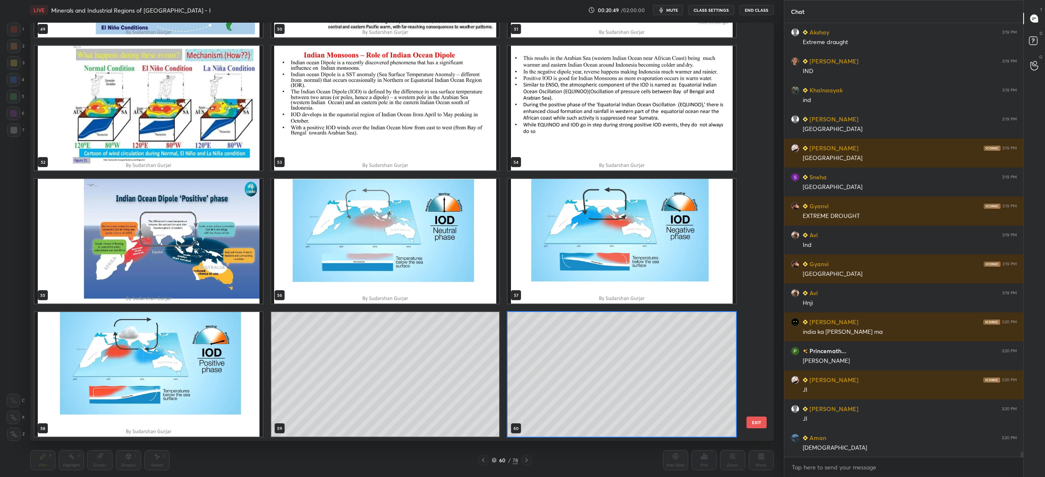
click at [213, 376] on img "grid" at bounding box center [148, 374] width 228 height 125
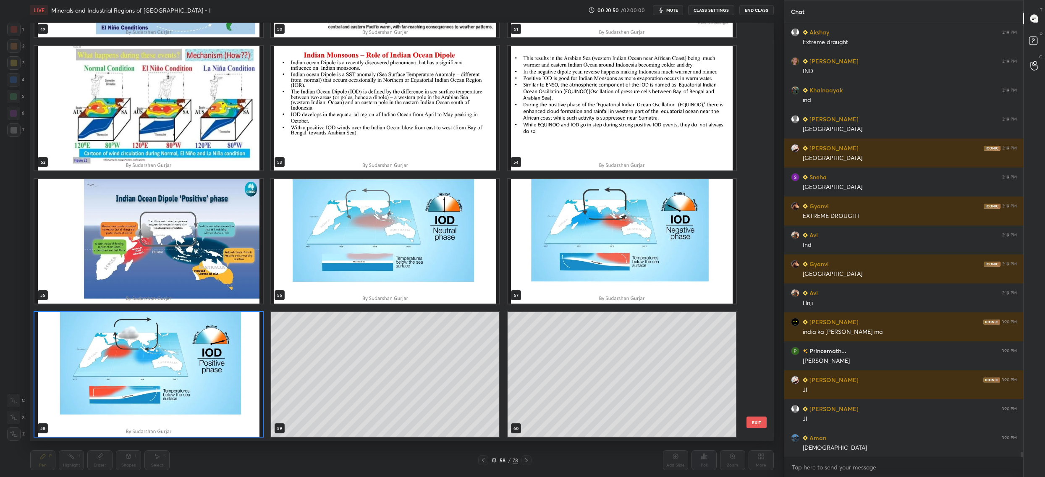
click at [213, 376] on img "grid" at bounding box center [148, 374] width 228 height 125
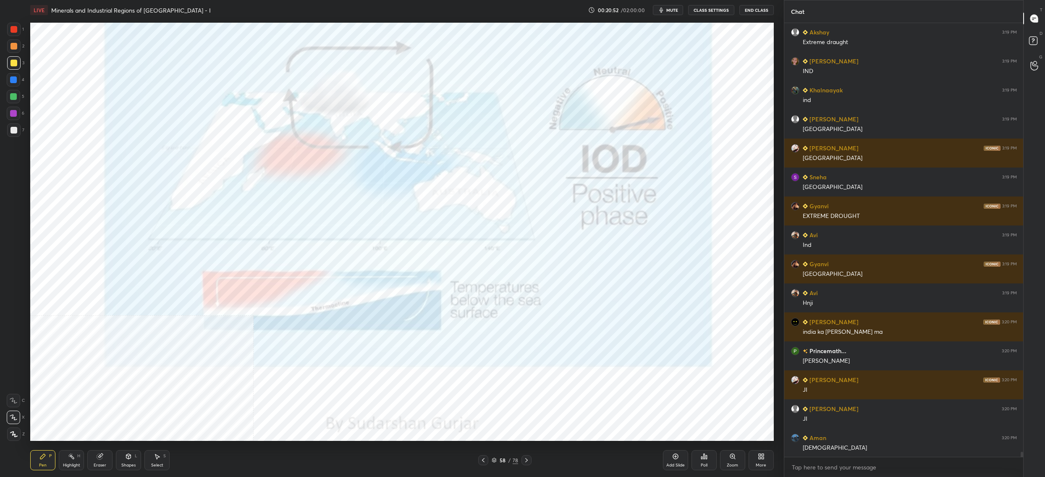
click at [25, 29] on div "1 2 3 4 5 6 7 C X Z C X Z E E Erase all H H LIVE Minerals and Industrial Region…" at bounding box center [388, 238] width 777 height 477
click at [18, 32] on div at bounding box center [13, 29] width 13 height 13
drag, startPoint x: 16, startPoint y: 32, endPoint x: 23, endPoint y: 34, distance: 7.3
click at [18, 34] on div at bounding box center [13, 29] width 13 height 13
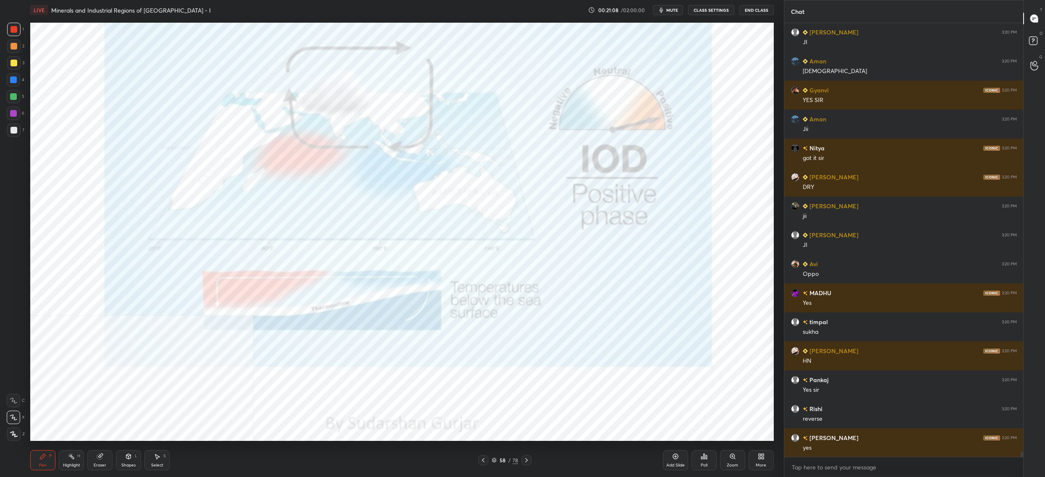
click at [498, 455] on div "Pen P Highlight H Eraser Shapes L Select S 58 / 78 Add Slide Poll Zoom More" at bounding box center [401, 460] width 743 height 34
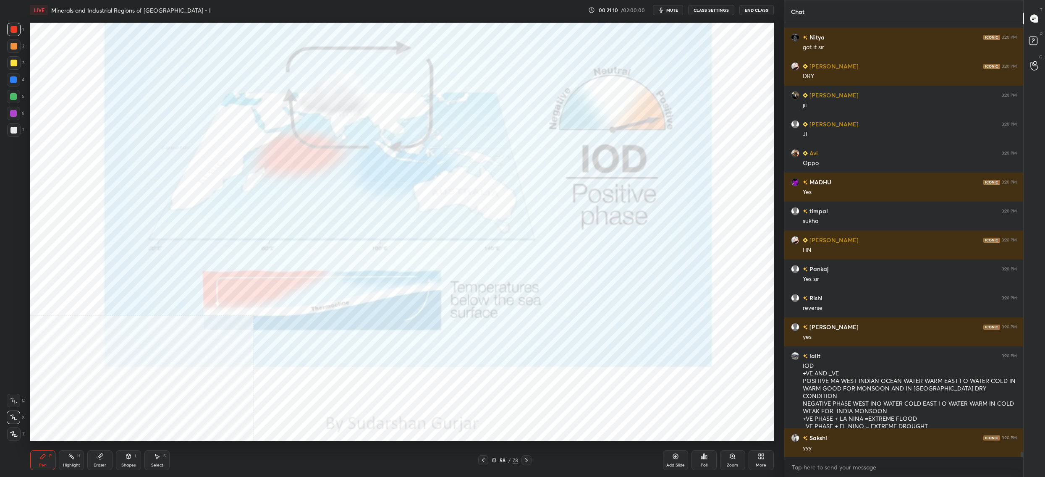
click at [494, 458] on icon at bounding box center [493, 459] width 5 height 5
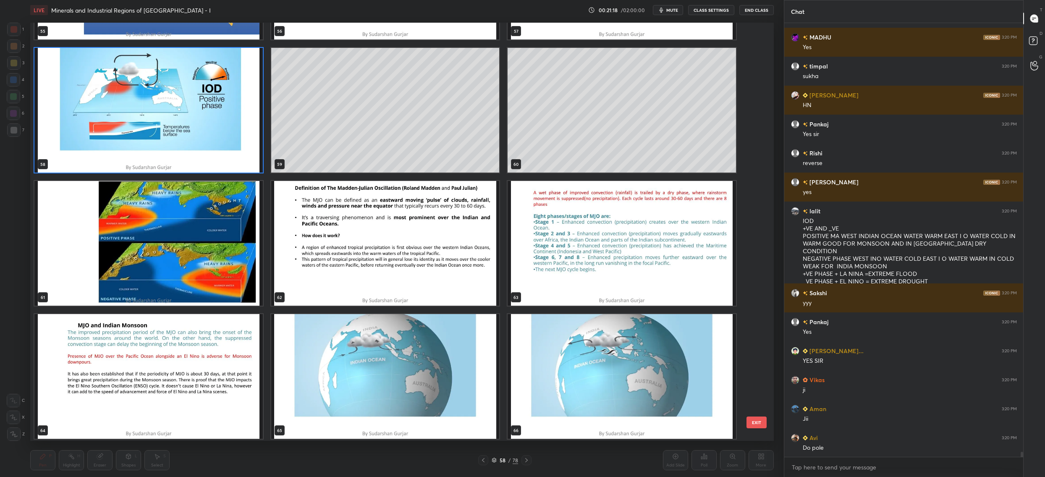
click at [134, 238] on img "grid" at bounding box center [148, 243] width 228 height 125
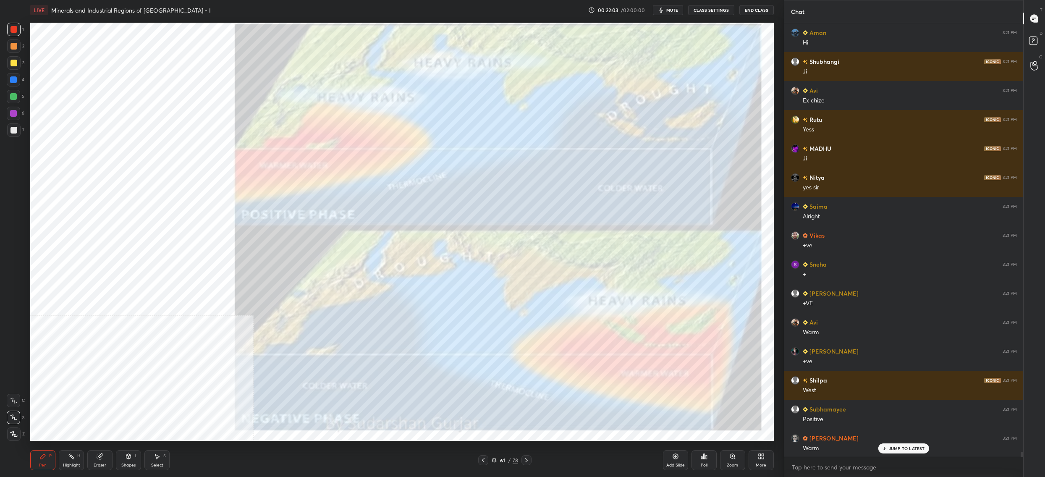
click at [494, 461] on icon at bounding box center [494, 460] width 4 height 1
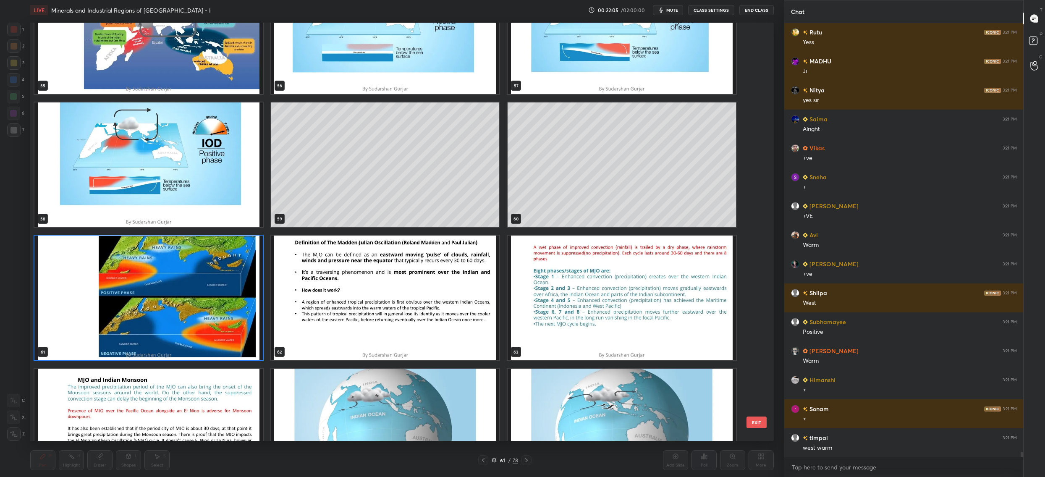
click at [260, 306] on img "grid" at bounding box center [148, 297] width 228 height 125
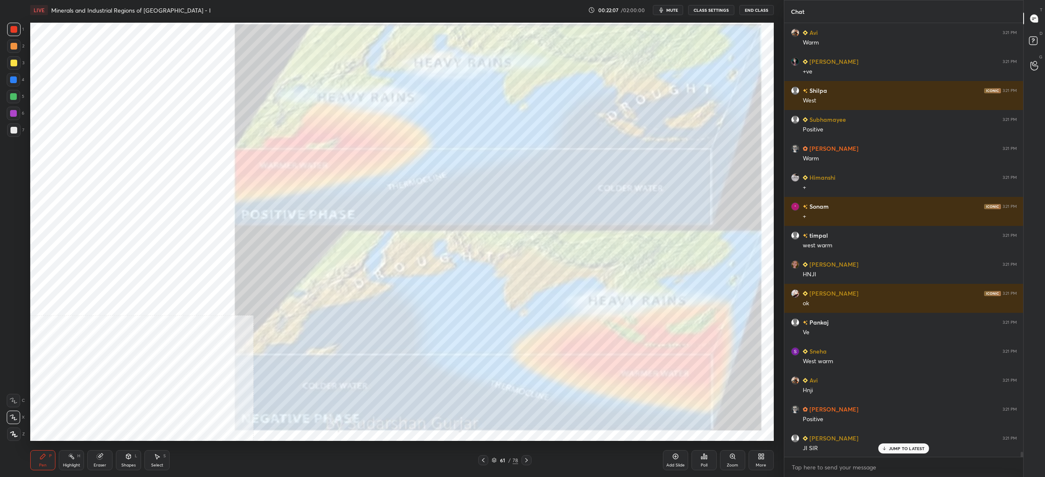
click at [756, 456] on div "More" at bounding box center [760, 460] width 25 height 20
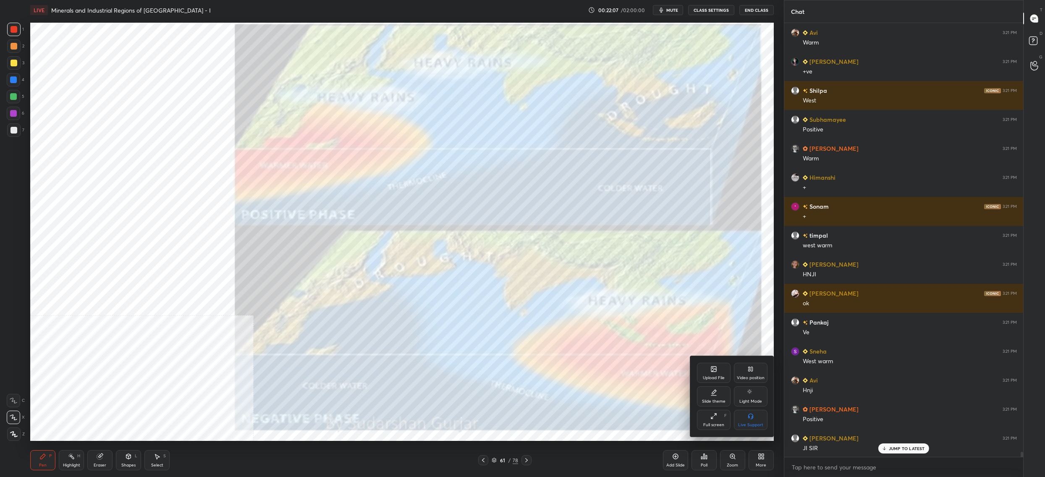
click at [723, 370] on div "Upload File" at bounding box center [714, 373] width 34 height 20
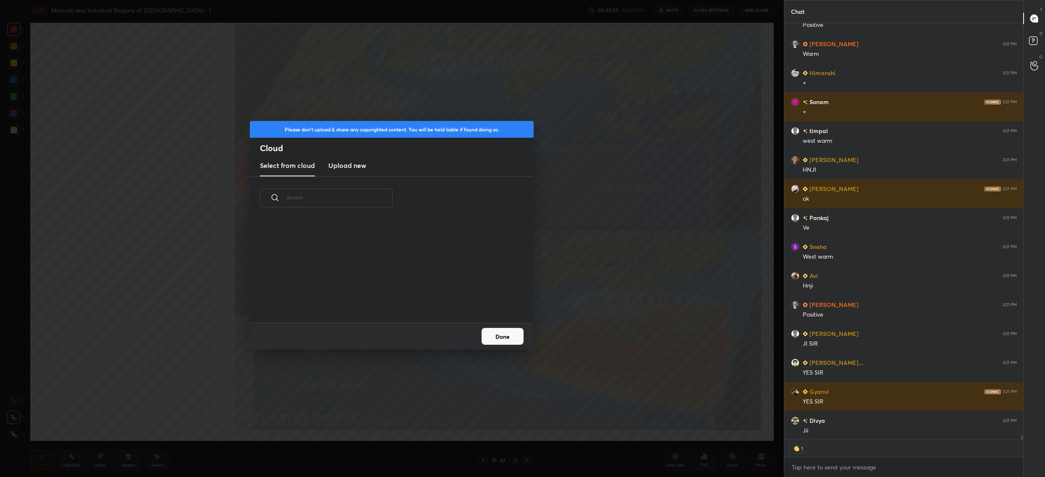
click at [360, 175] on new "Upload new" at bounding box center [347, 165] width 38 height 21
click at [389, 295] on label "Browse" at bounding box center [391, 298] width 37 height 13
click at [373, 295] on input "Browse" at bounding box center [373, 298] width 0 height 13
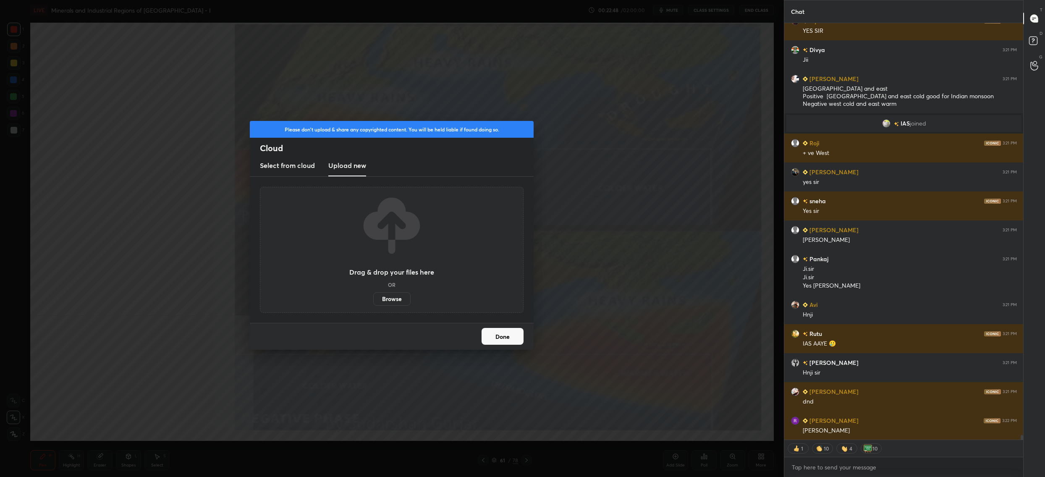
click at [505, 342] on button "Done" at bounding box center [502, 336] width 42 height 17
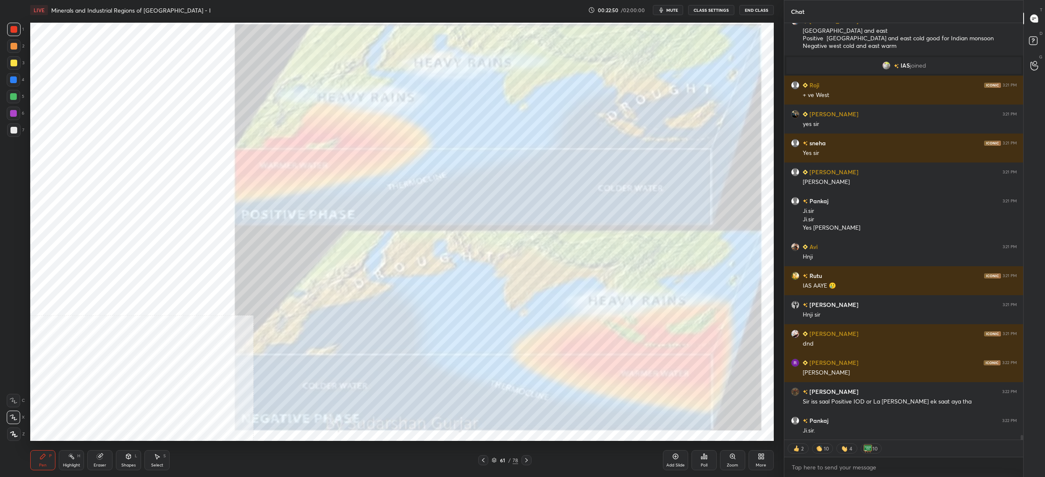
click at [499, 464] on div "61 / 78" at bounding box center [504, 460] width 53 height 10
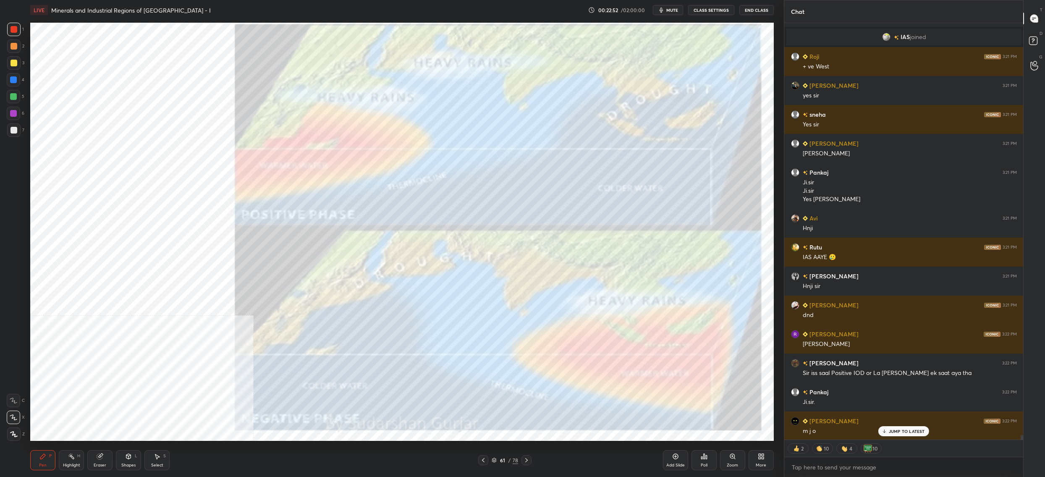
click at [497, 462] on div "61 / 78" at bounding box center [504, 460] width 26 height 8
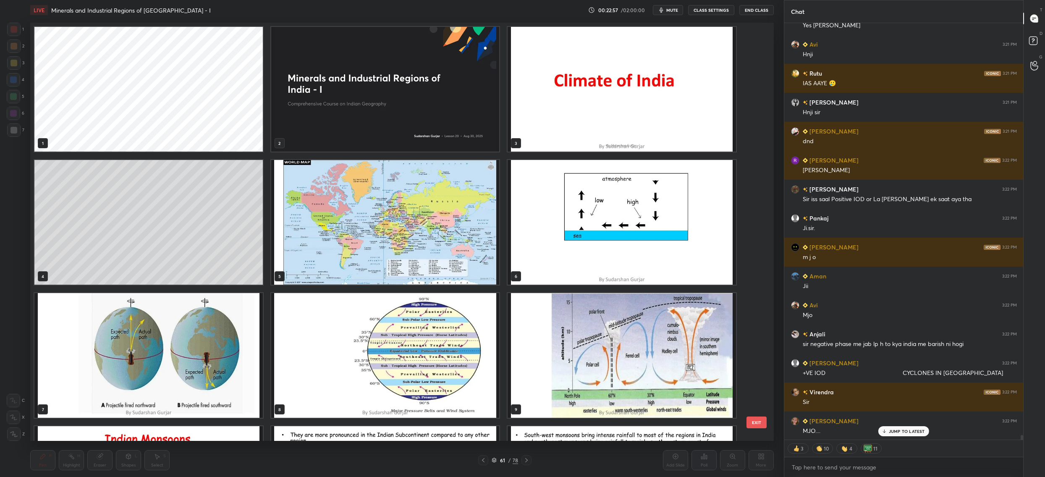
click at [417, 186] on img "grid" at bounding box center [385, 222] width 228 height 125
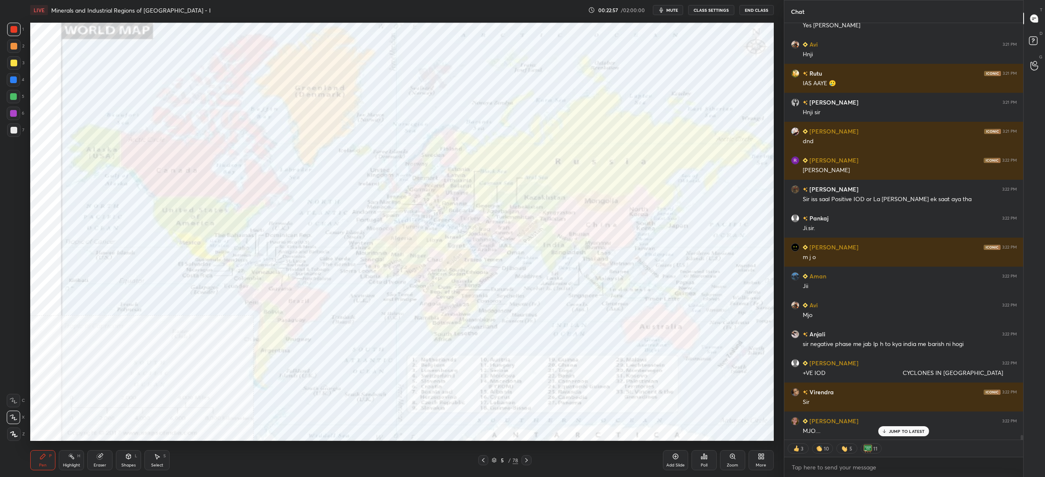
click at [417, 186] on img "grid" at bounding box center [385, 222] width 228 height 125
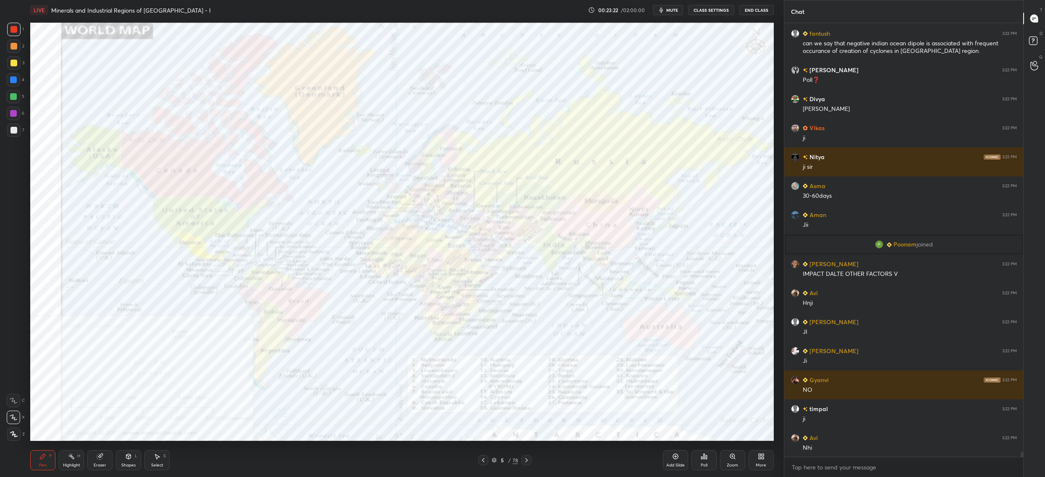
click at [500, 460] on div "5" at bounding box center [502, 459] width 8 height 5
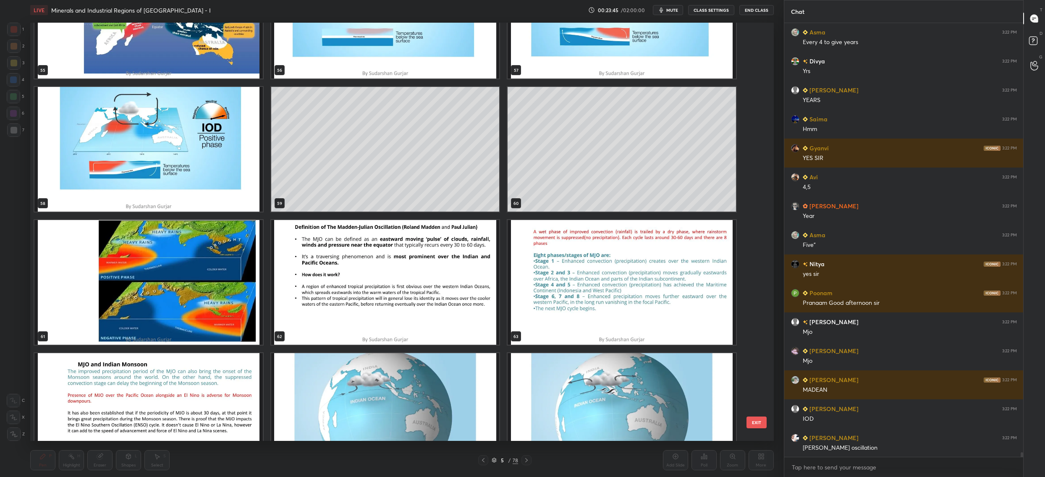
click at [298, 273] on img "grid" at bounding box center [385, 282] width 228 height 125
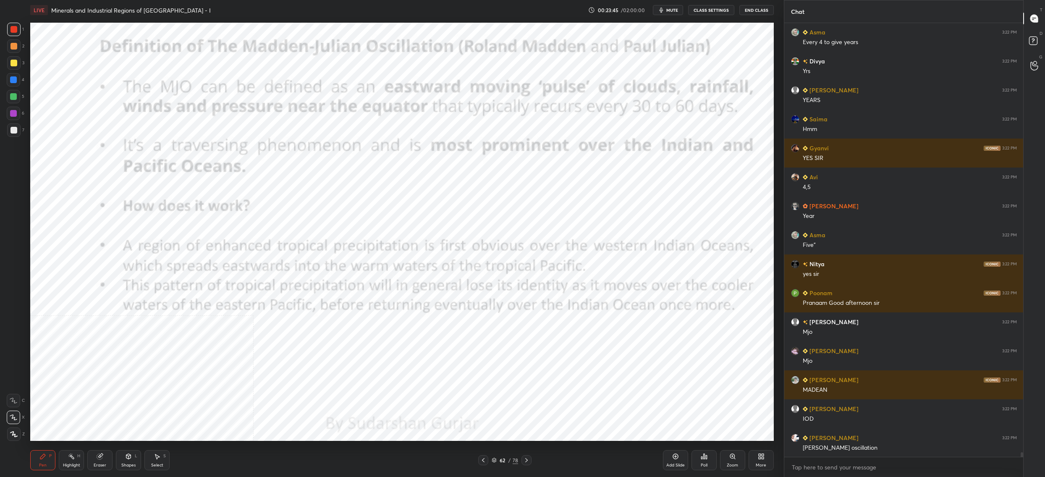
click at [298, 273] on img "grid" at bounding box center [385, 282] width 228 height 125
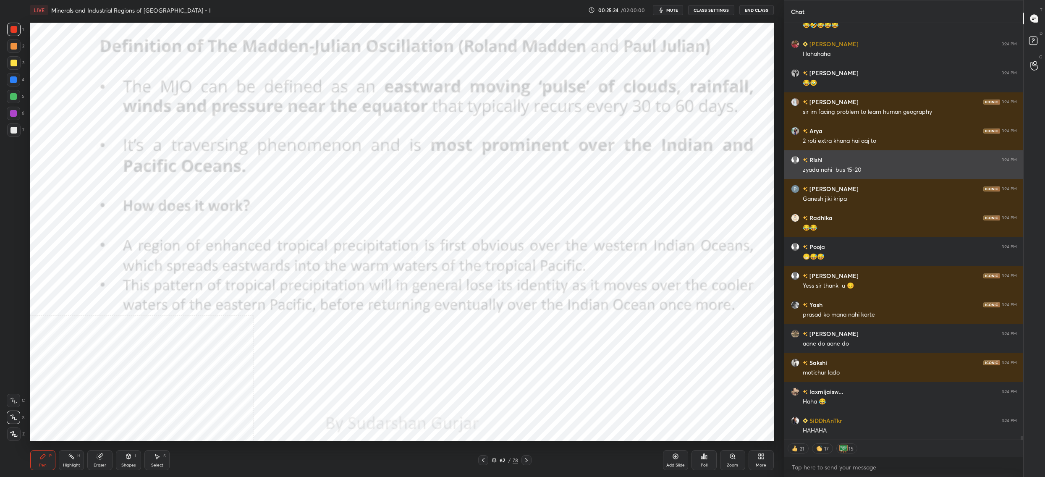
drag, startPoint x: 802, startPoint y: 179, endPoint x: 806, endPoint y: 175, distance: 5.6
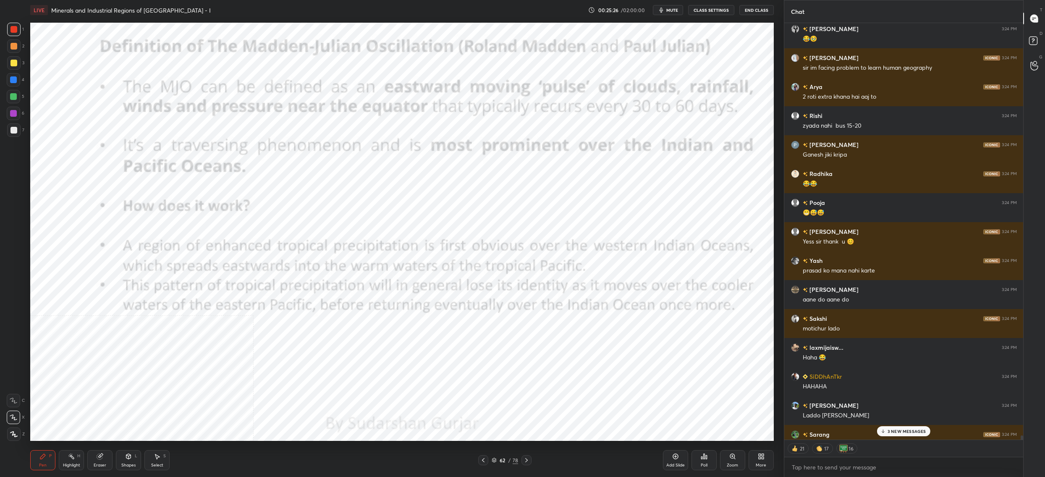
click at [828, 88] on div "[PERSON_NAME] 3:24 PM 🤭🤭 [PERSON_NAME] 3:24 PM Sir ji nzr lg jayegi rhndo 🤣🤣 ti…" at bounding box center [903, 231] width 239 height 417
click at [828, 88] on div "Arya 3:24 PM" at bounding box center [904, 88] width 226 height 9
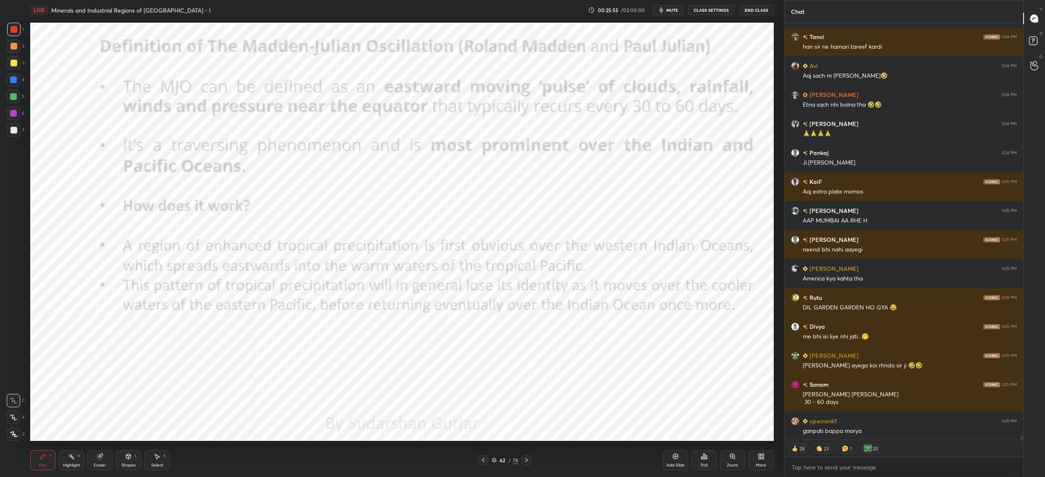
click at [16, 414] on icon at bounding box center [14, 417] width 8 height 6
click at [18, 419] on div at bounding box center [13, 416] width 13 height 13
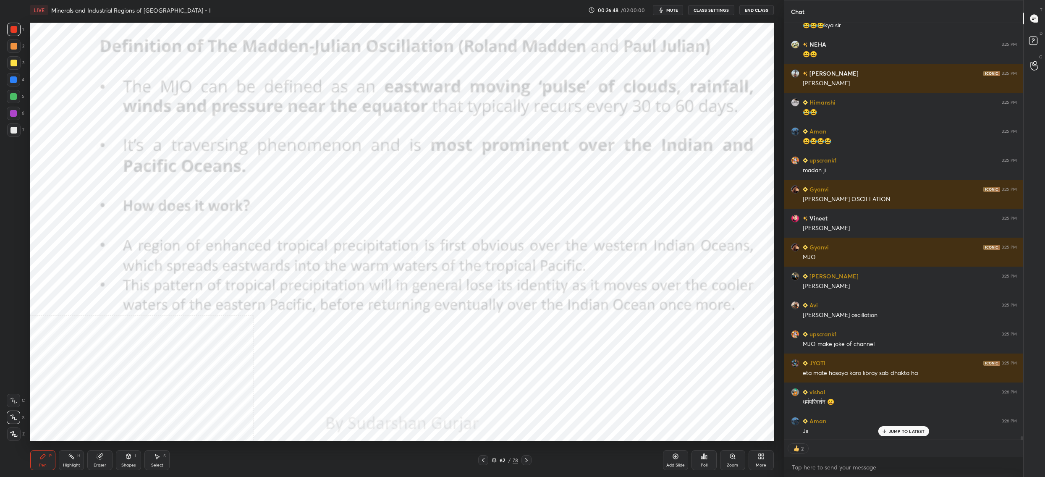
click at [18, 30] on div "1" at bounding box center [15, 29] width 17 height 13
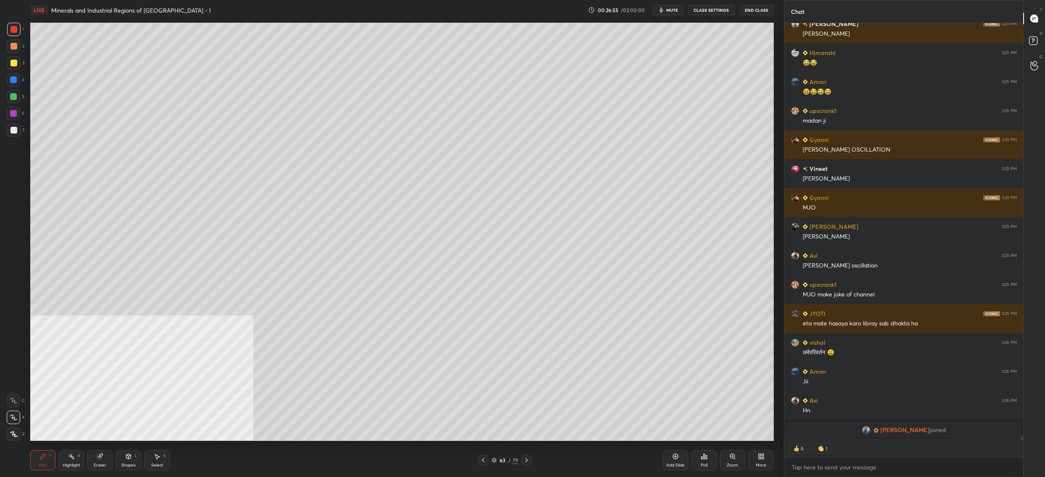
click at [16, 99] on div at bounding box center [13, 96] width 7 height 7
click at [18, 98] on div at bounding box center [13, 96] width 13 height 13
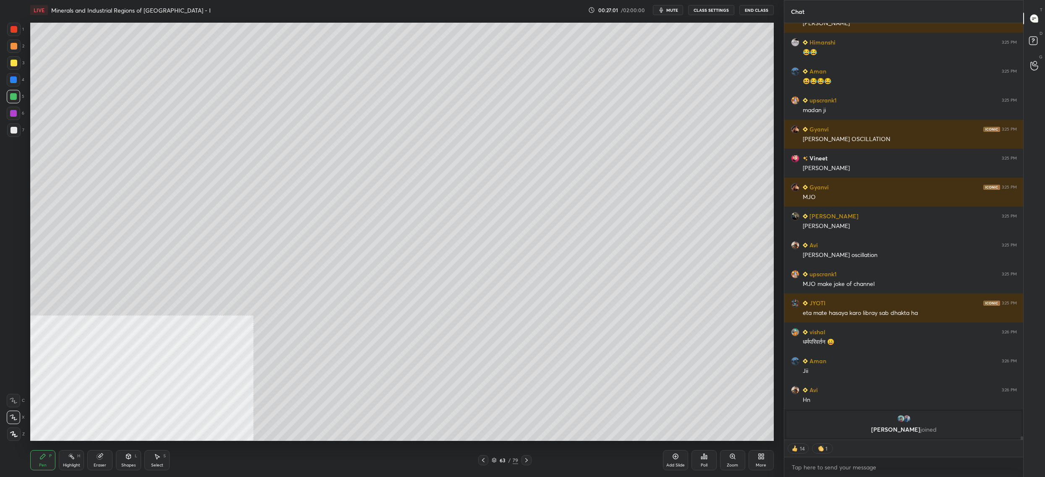
click at [17, 65] on div at bounding box center [13, 62] width 13 height 13
drag, startPoint x: 17, startPoint y: 66, endPoint x: 23, endPoint y: 71, distance: 7.1
click at [17, 66] on div at bounding box center [13, 62] width 13 height 13
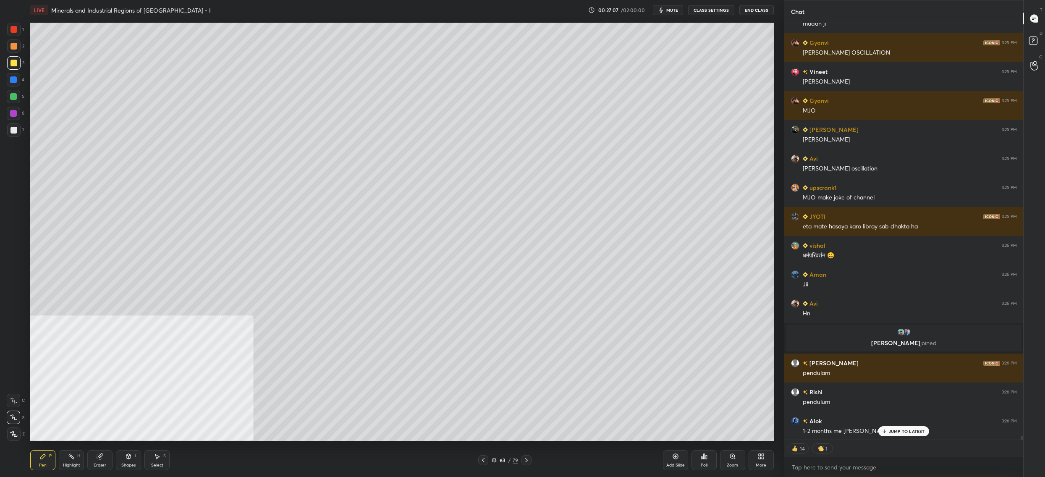
drag, startPoint x: 14, startPoint y: 83, endPoint x: 19, endPoint y: 87, distance: 6.2
click at [14, 83] on div at bounding box center [13, 79] width 7 height 7
click at [18, 86] on div "4" at bounding box center [16, 79] width 18 height 13
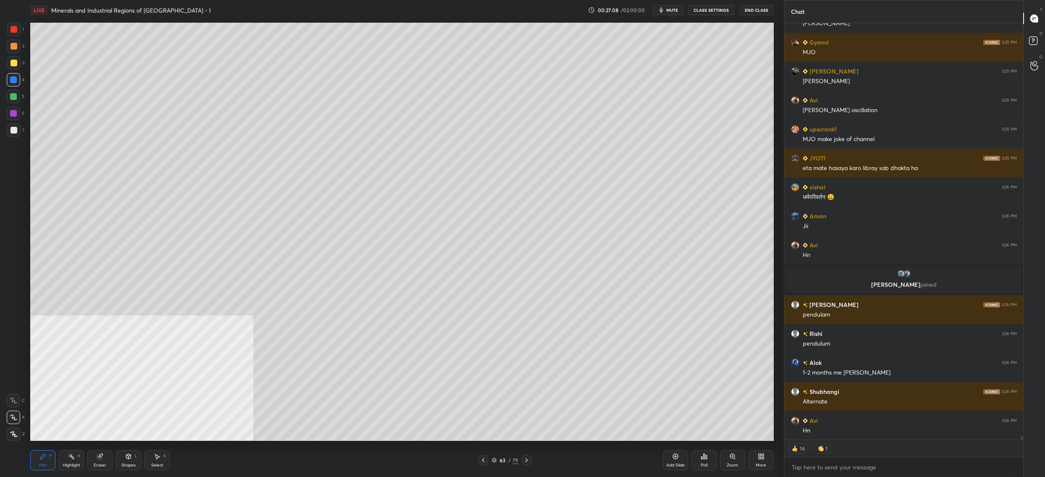
drag, startPoint x: 20, startPoint y: 128, endPoint x: 20, endPoint y: 102, distance: 26.0
click at [18, 129] on div at bounding box center [13, 129] width 13 height 13
drag, startPoint x: 8, startPoint y: 68, endPoint x: 9, endPoint y: 50, distance: 17.3
click at [7, 65] on div at bounding box center [13, 62] width 13 height 13
click at [9, 44] on div at bounding box center [13, 45] width 13 height 13
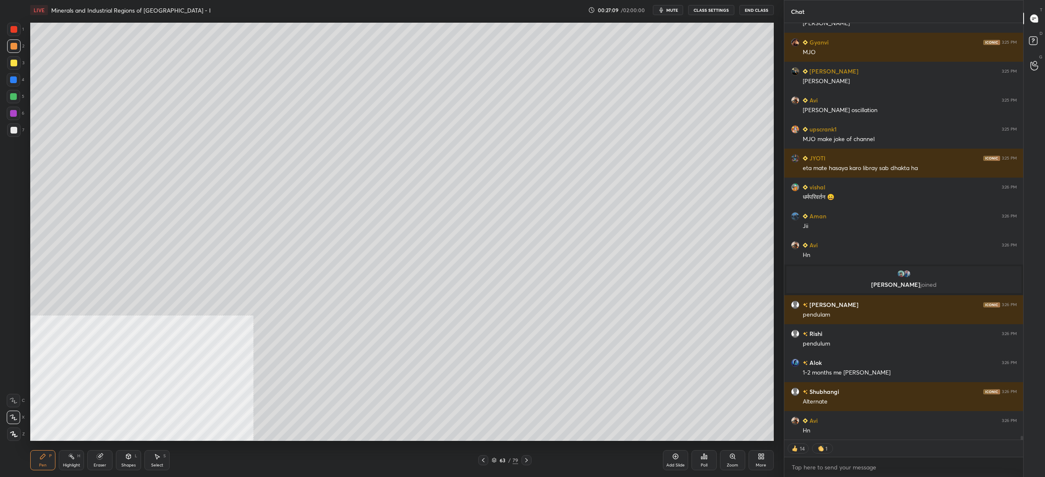
click at [10, 34] on div at bounding box center [13, 29] width 13 height 13
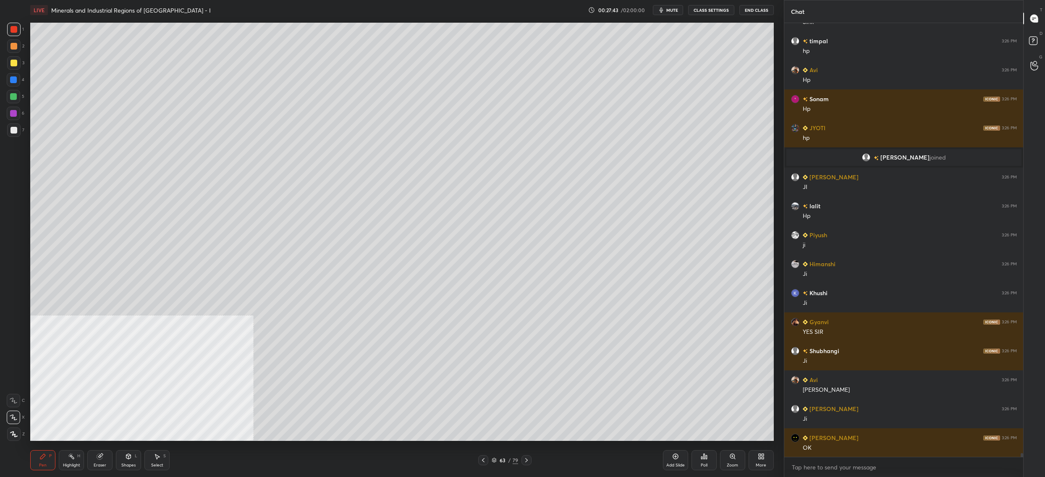
drag, startPoint x: 16, startPoint y: 70, endPoint x: 14, endPoint y: 60, distance: 9.4
click at [16, 65] on div at bounding box center [13, 62] width 13 height 13
drag, startPoint x: 13, startPoint y: 61, endPoint x: 26, endPoint y: 64, distance: 13.3
click at [13, 61] on div at bounding box center [13, 63] width 7 height 7
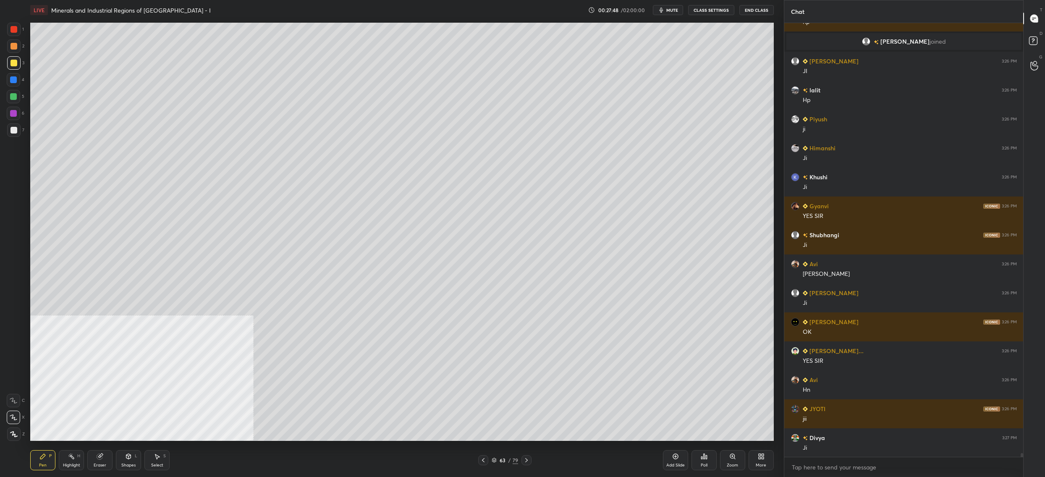
click at [22, 93] on div "5" at bounding box center [16, 96] width 18 height 13
click at [14, 96] on div at bounding box center [13, 96] width 7 height 7
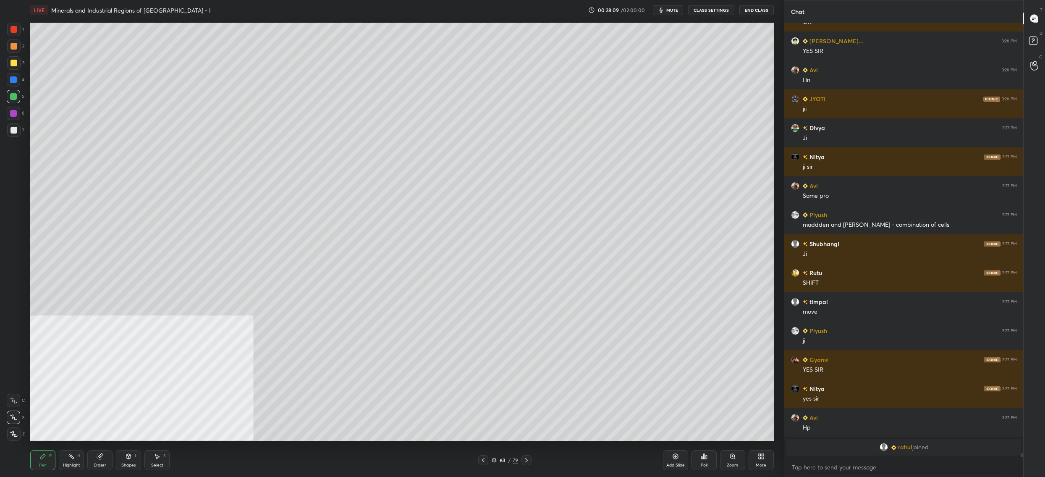
scroll to position [47824, 0]
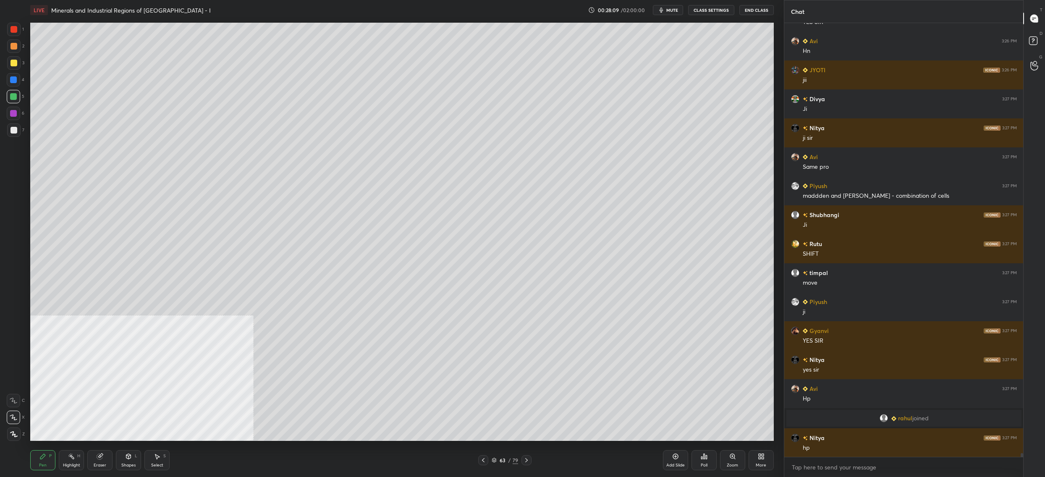
click at [493, 460] on icon at bounding box center [493, 459] width 5 height 5
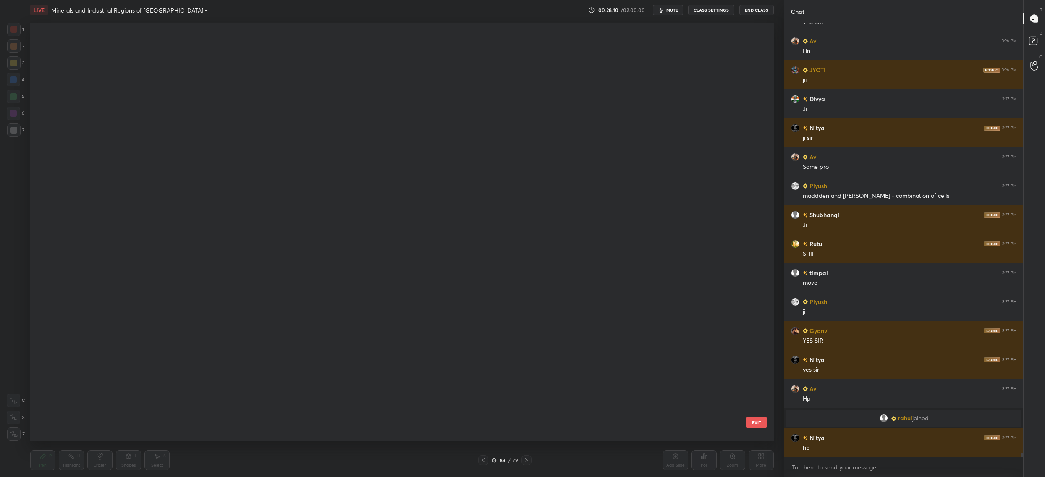
scroll to position [2376, 0]
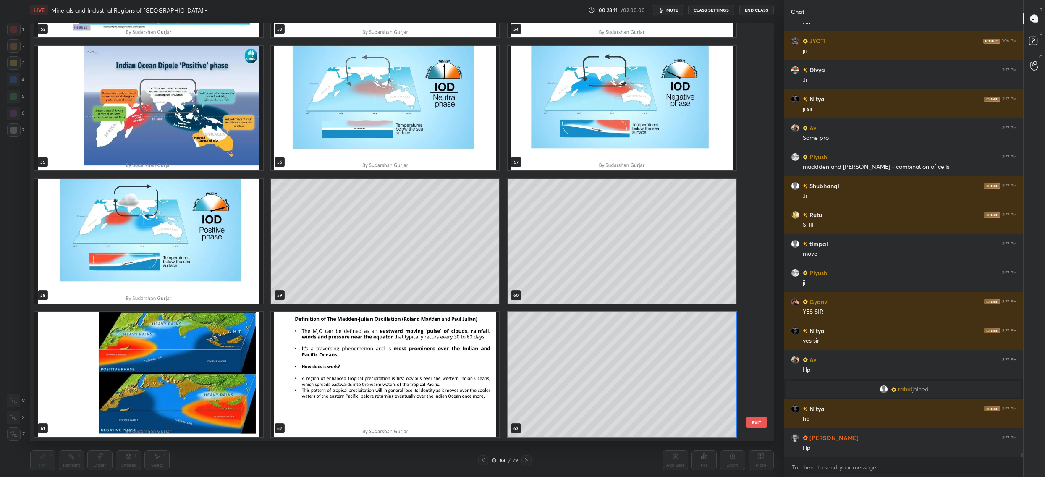
click at [366, 364] on img "grid" at bounding box center [385, 374] width 228 height 125
click at [367, 365] on img "grid" at bounding box center [385, 374] width 228 height 125
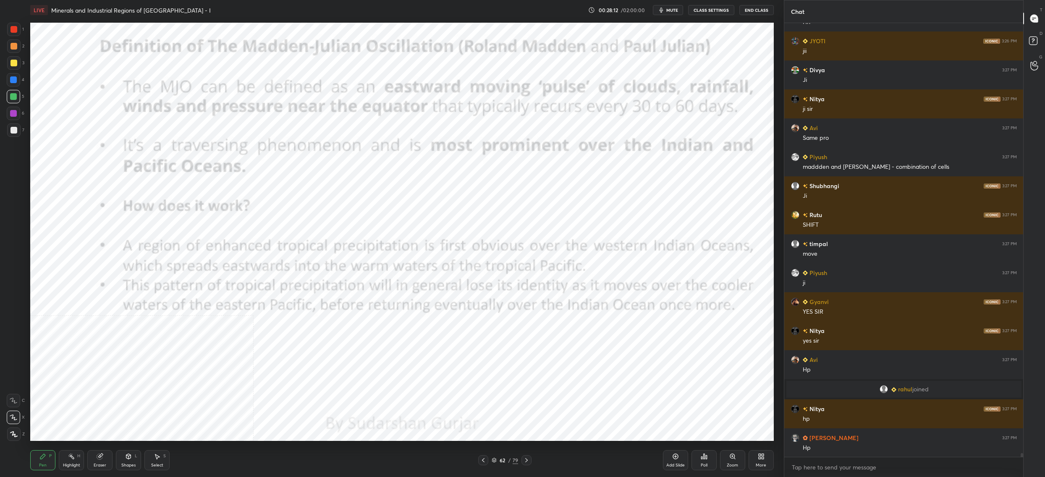
click at [7, 33] on div "1 2 3 4 5 6 7" at bounding box center [16, 82] width 18 height 118
drag, startPoint x: 8, startPoint y: 32, endPoint x: 29, endPoint y: 29, distance: 21.2
click at [8, 32] on div at bounding box center [13, 29] width 13 height 13
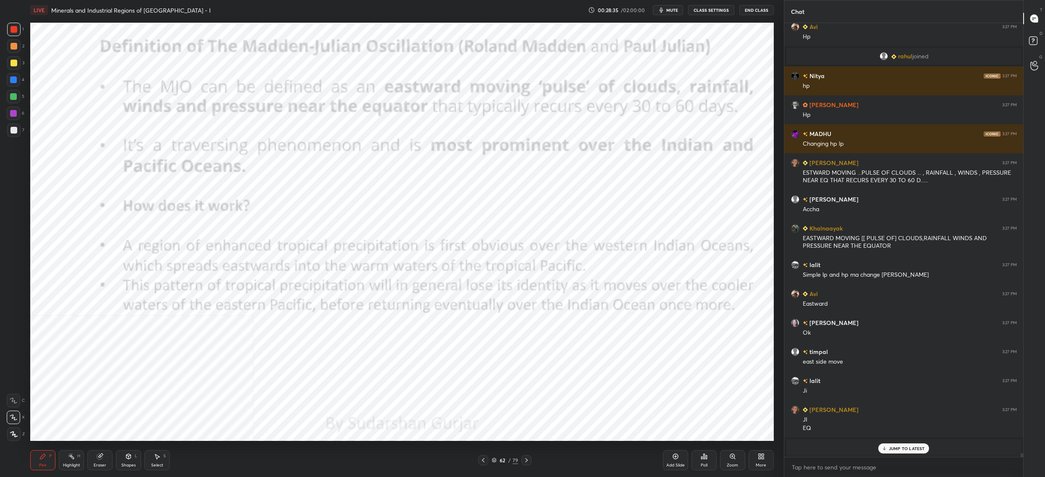
scroll to position [48104, 0]
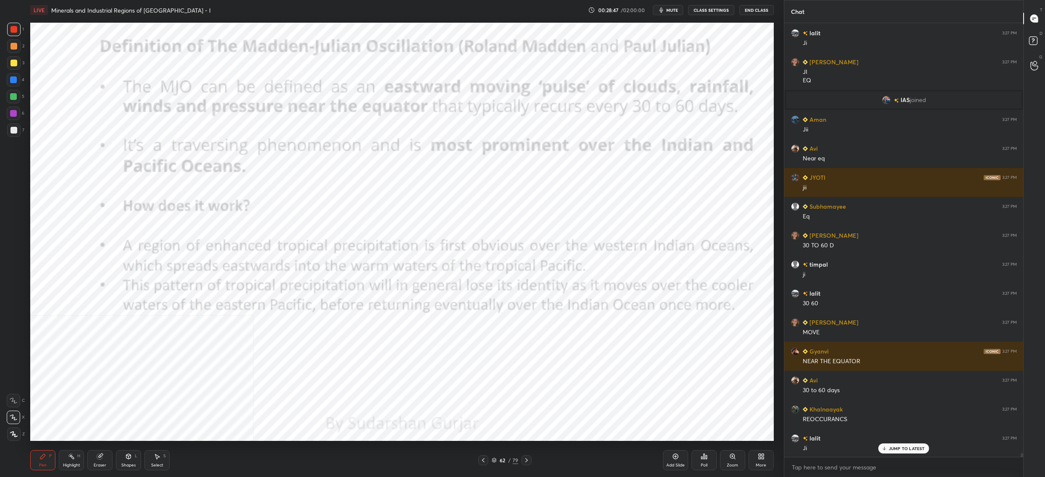
click at [501, 461] on div "62" at bounding box center [502, 459] width 8 height 5
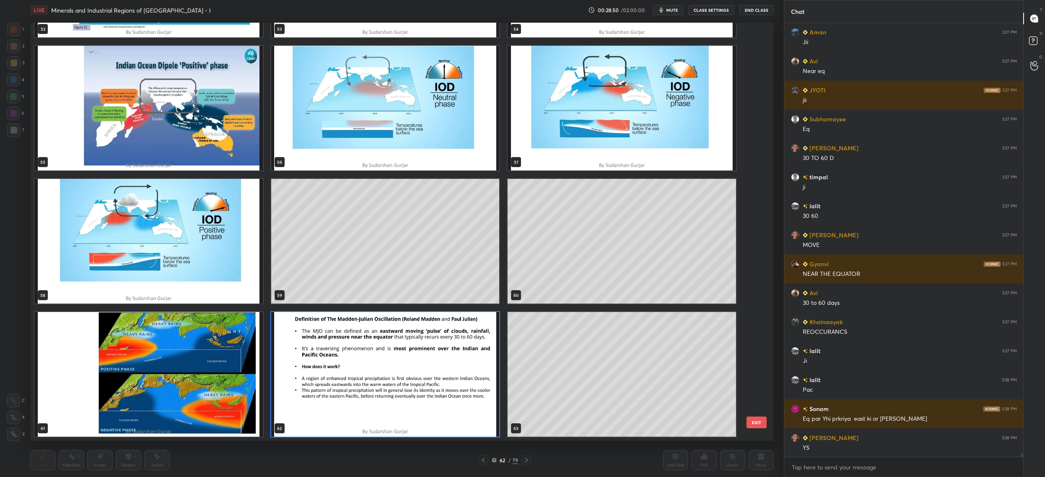
click at [372, 392] on img "grid" at bounding box center [385, 374] width 228 height 125
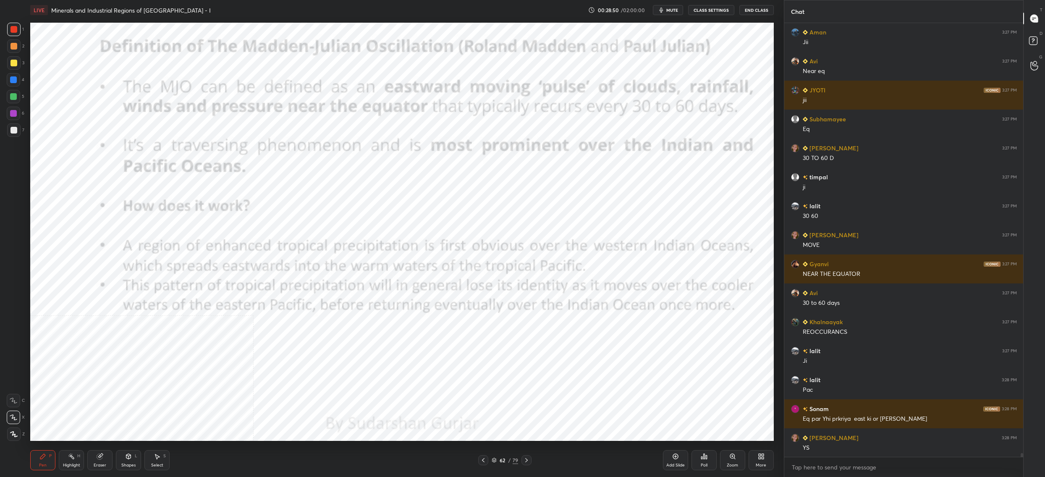
click at [372, 392] on img "grid" at bounding box center [385, 374] width 228 height 125
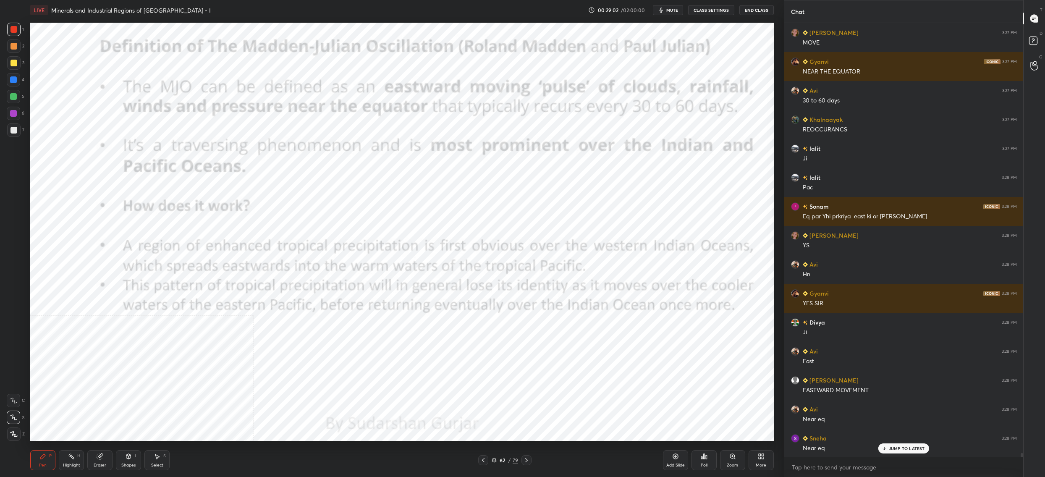
click at [497, 460] on div "62 / 79" at bounding box center [504, 460] width 26 height 8
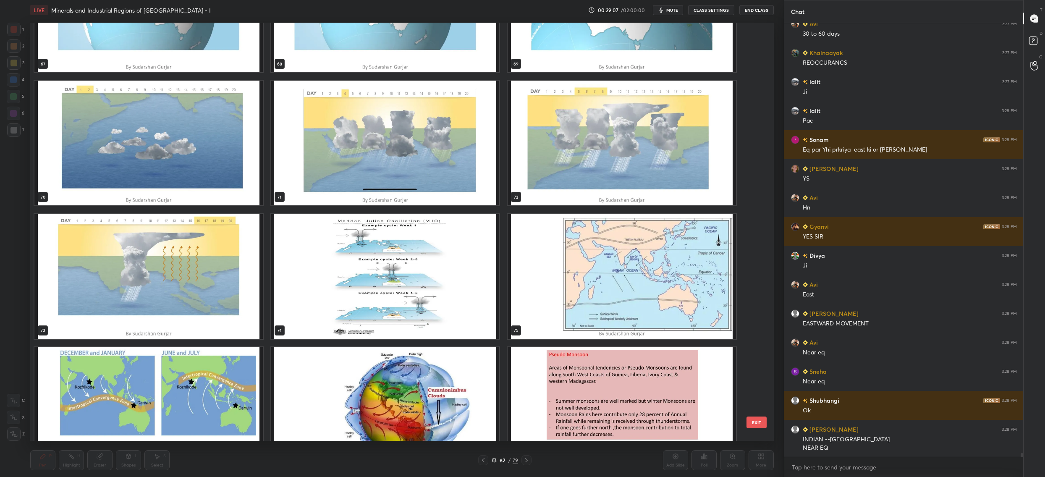
click at [433, 278] on img "grid" at bounding box center [385, 276] width 228 height 125
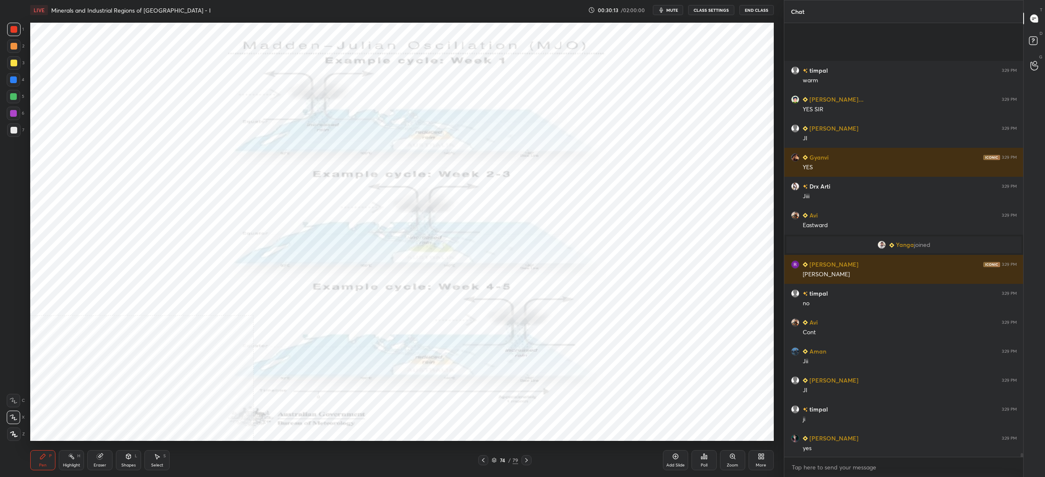
scroll to position [49618, 0]
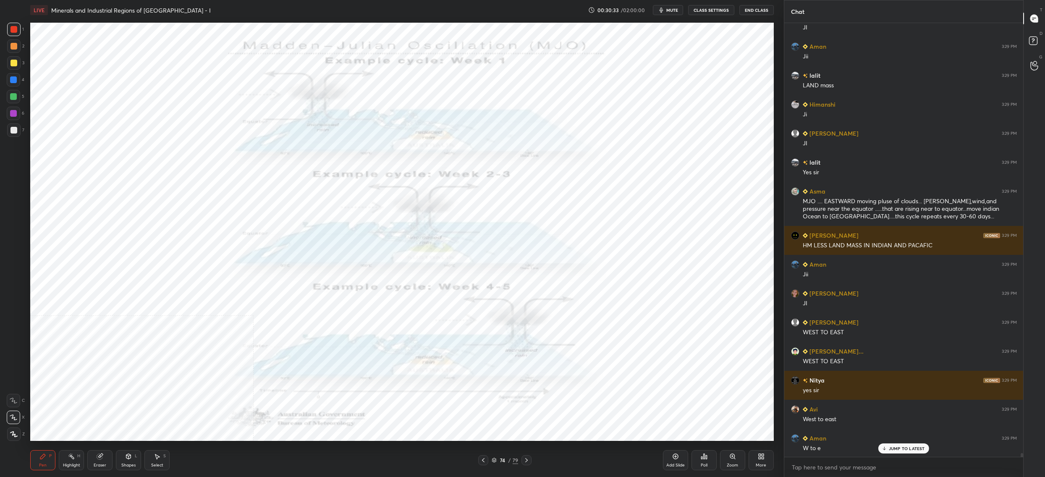
click at [498, 460] on div "74 / 79" at bounding box center [504, 460] width 26 height 8
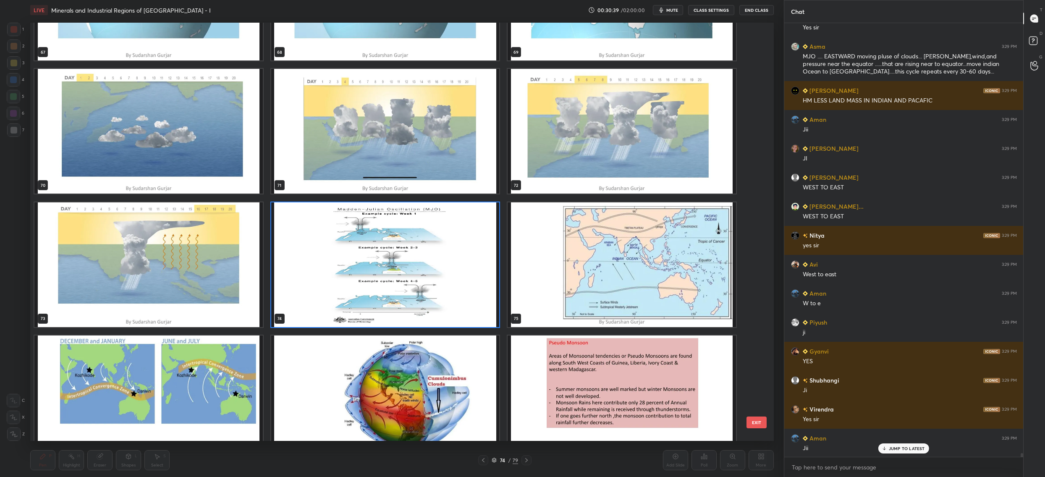
click at [337, 254] on img "grid" at bounding box center [385, 264] width 228 height 125
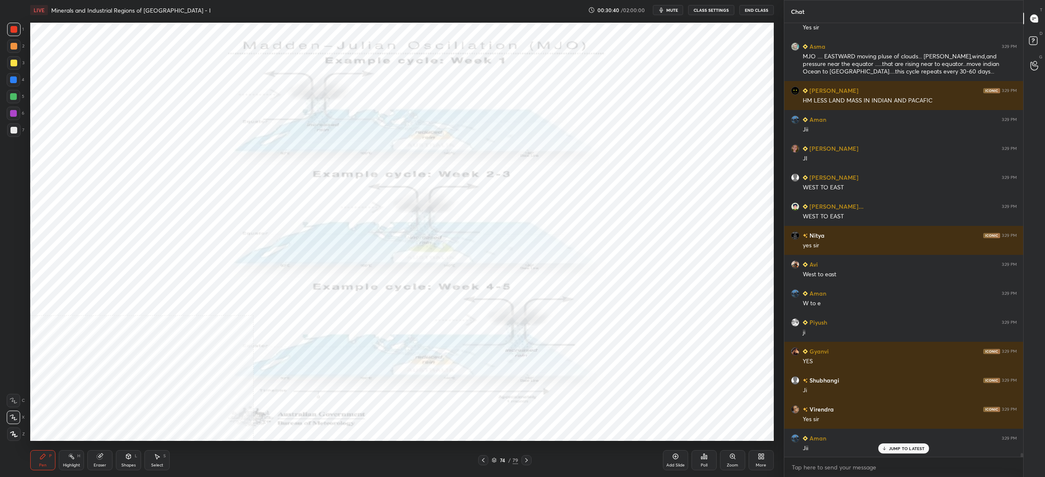
click at [337, 254] on img "grid" at bounding box center [385, 264] width 228 height 125
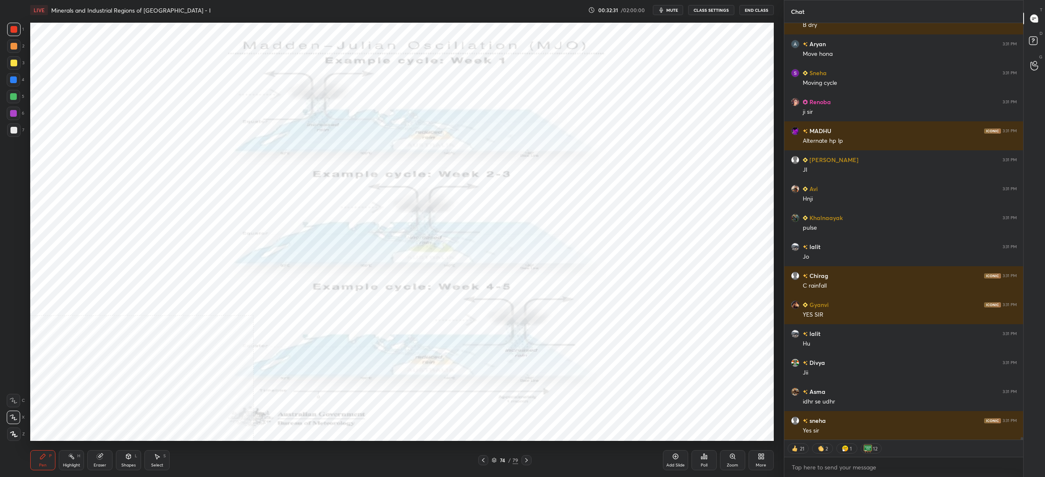
click at [499, 461] on div "74" at bounding box center [502, 459] width 8 height 5
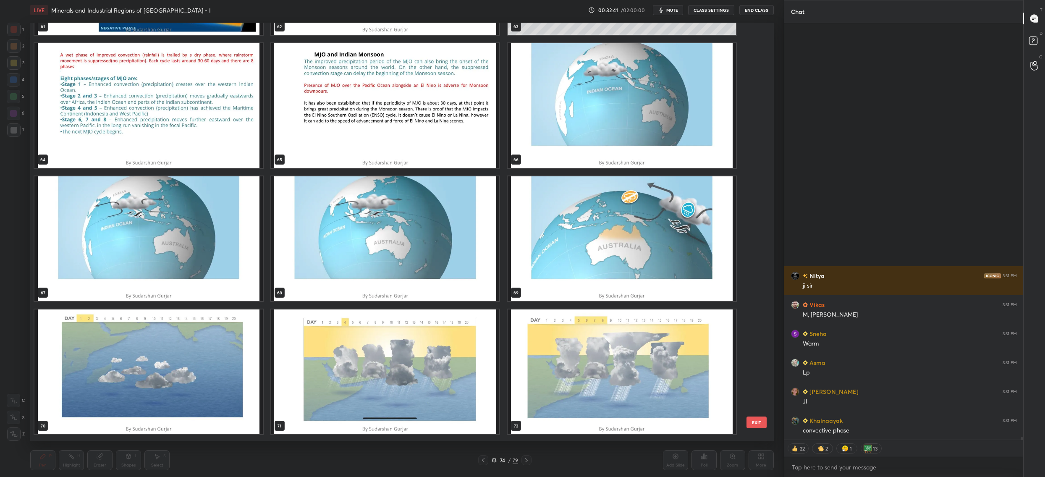
click at [585, 108] on img "grid" at bounding box center [621, 105] width 228 height 125
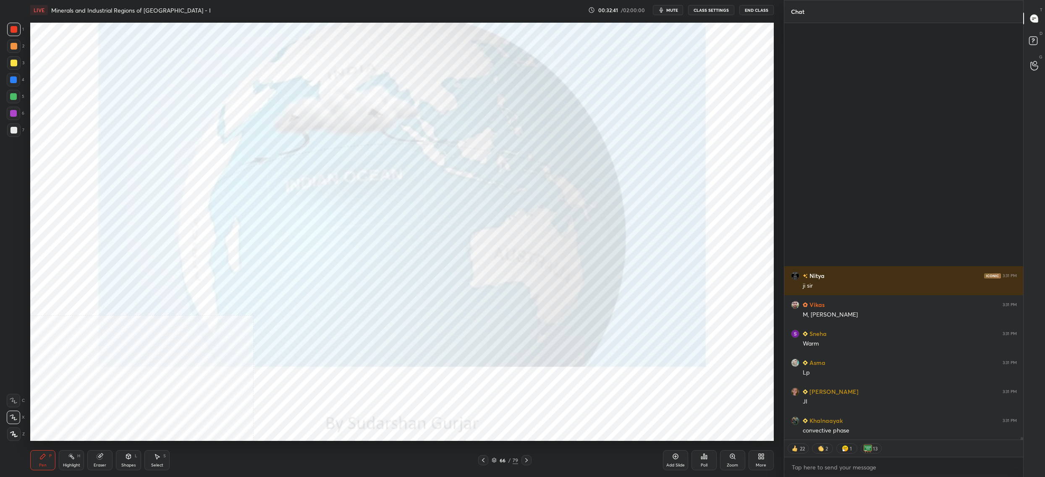
click at [585, 108] on img "grid" at bounding box center [621, 105] width 228 height 125
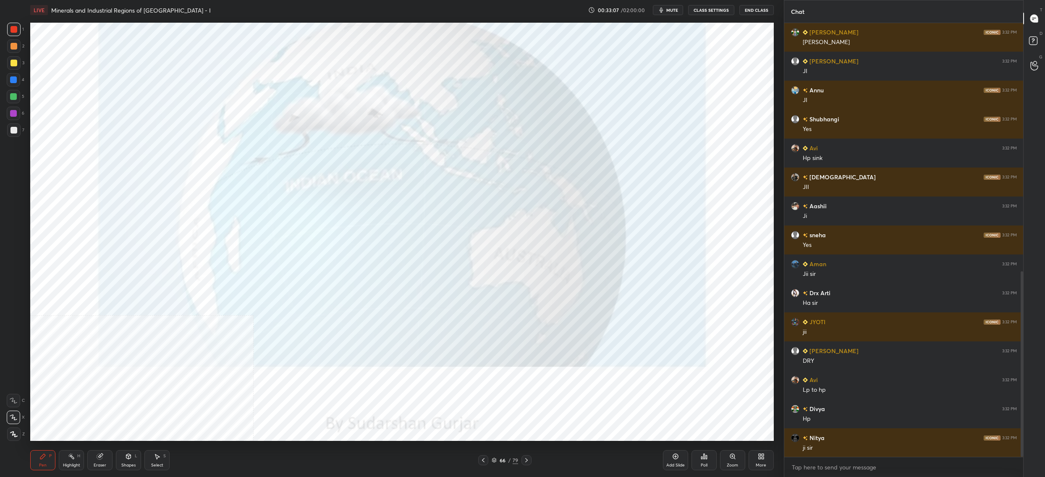
click at [492, 460] on icon at bounding box center [493, 459] width 5 height 5
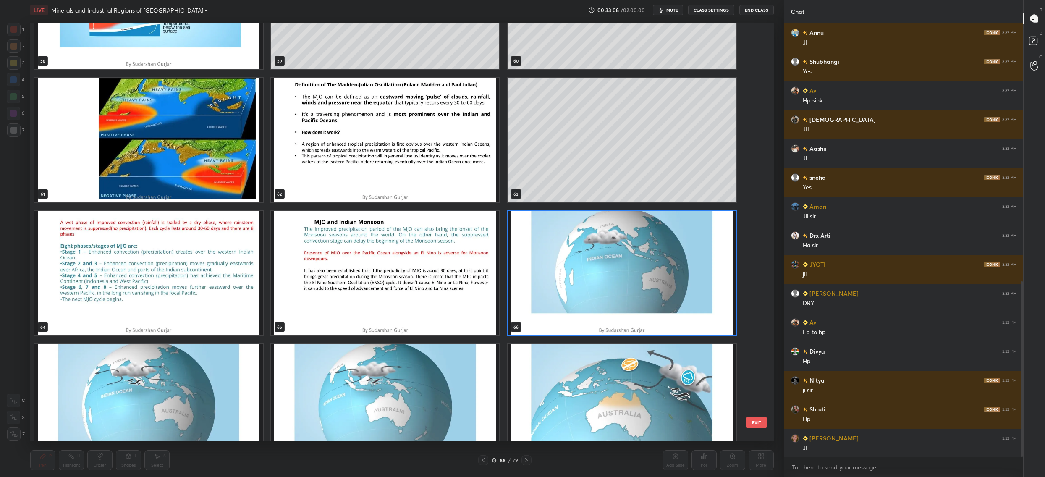
click at [574, 293] on img "grid" at bounding box center [621, 273] width 228 height 125
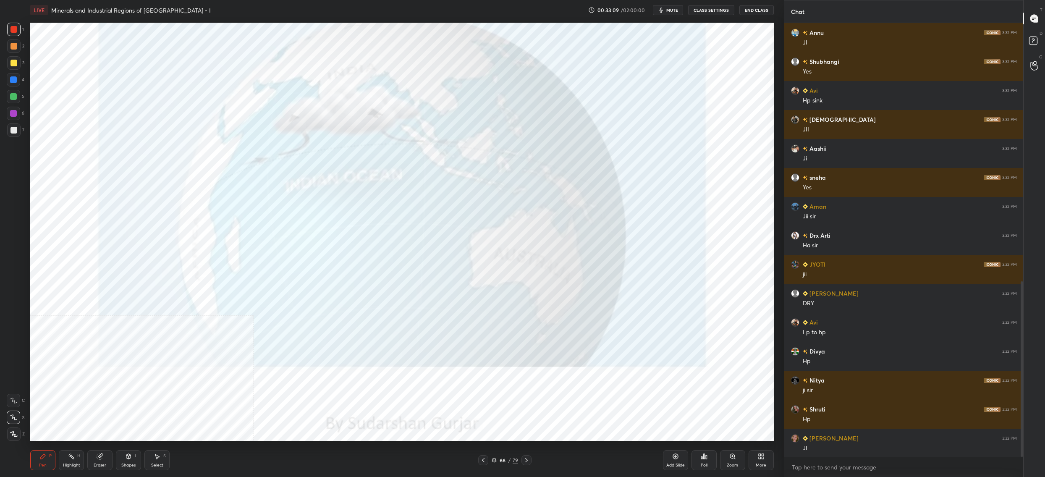
click at [574, 293] on img "grid" at bounding box center [621, 273] width 228 height 125
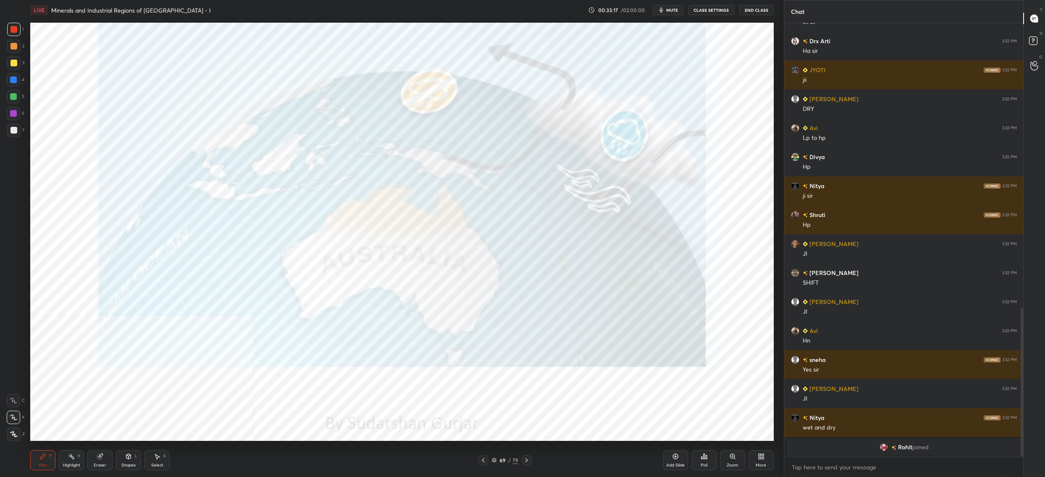
click at [492, 456] on div "69 / 79" at bounding box center [504, 460] width 53 height 10
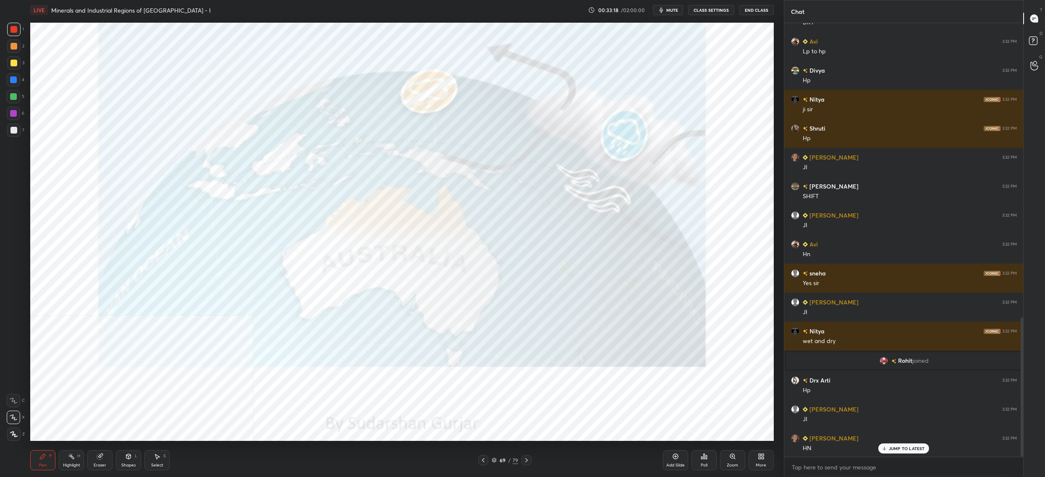
click at [500, 458] on div "69" at bounding box center [502, 459] width 8 height 5
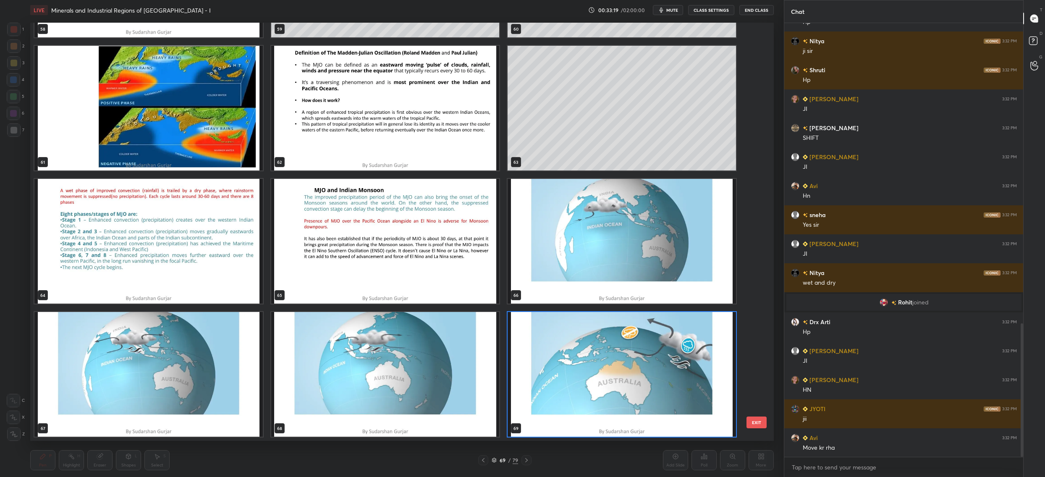
click at [578, 213] on img "grid" at bounding box center [621, 241] width 228 height 125
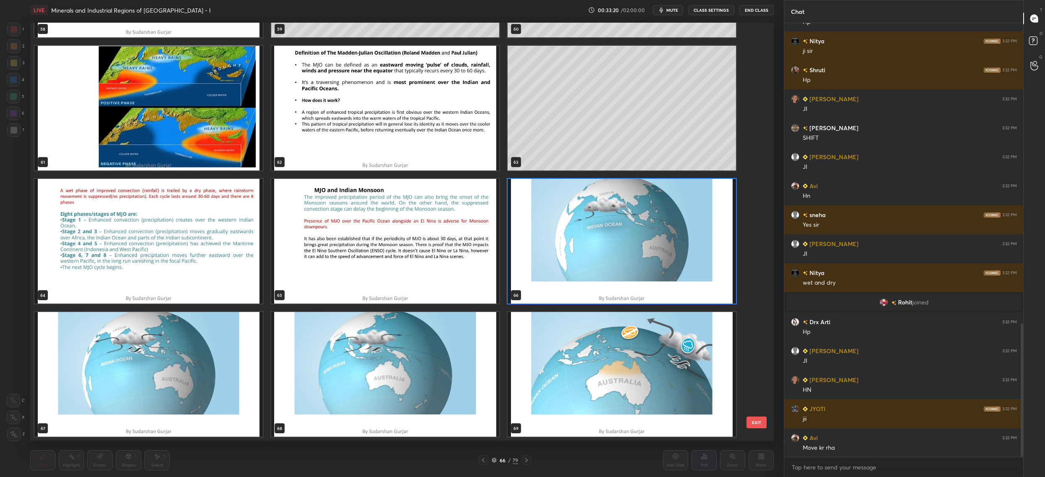
click at [578, 213] on img "grid" at bounding box center [621, 241] width 228 height 125
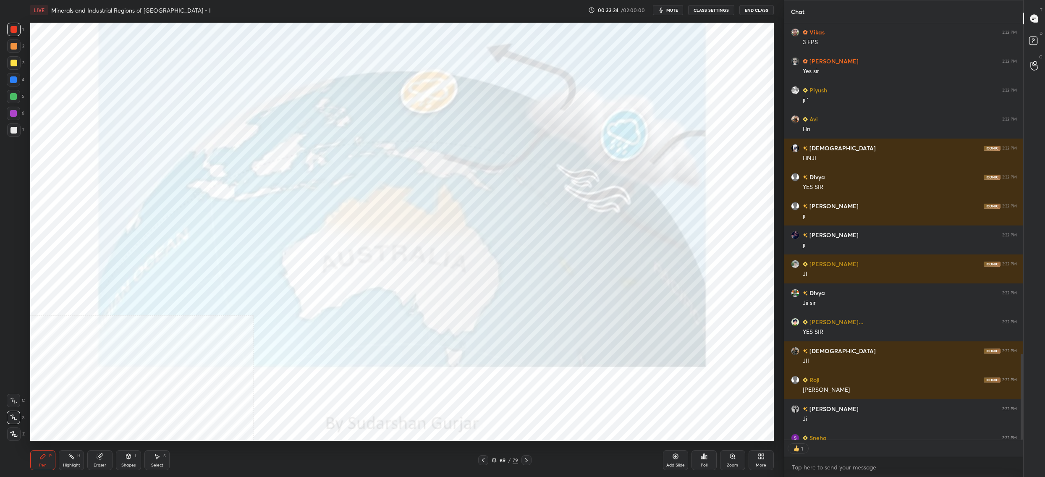
click at [497, 462] on div "69 / 79" at bounding box center [504, 460] width 26 height 8
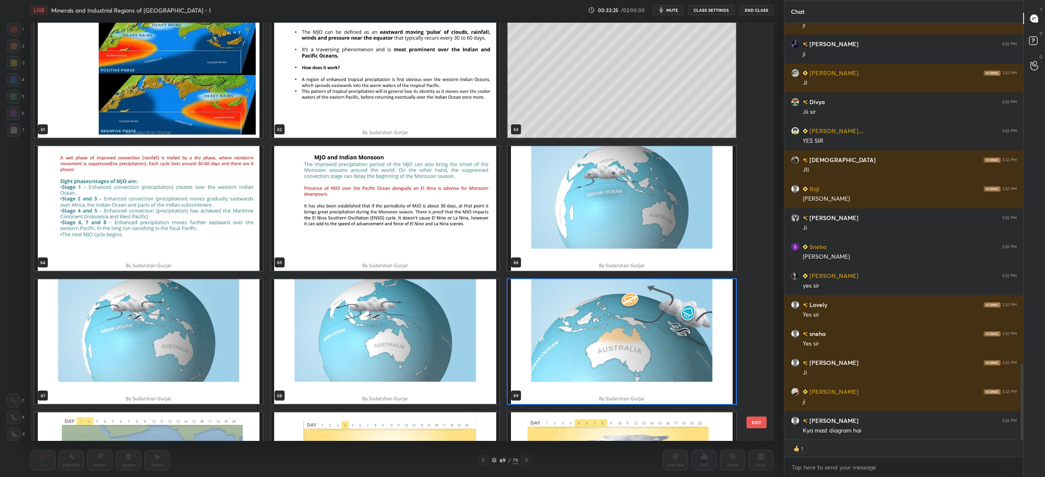
click at [582, 219] on img "grid" at bounding box center [621, 208] width 228 height 125
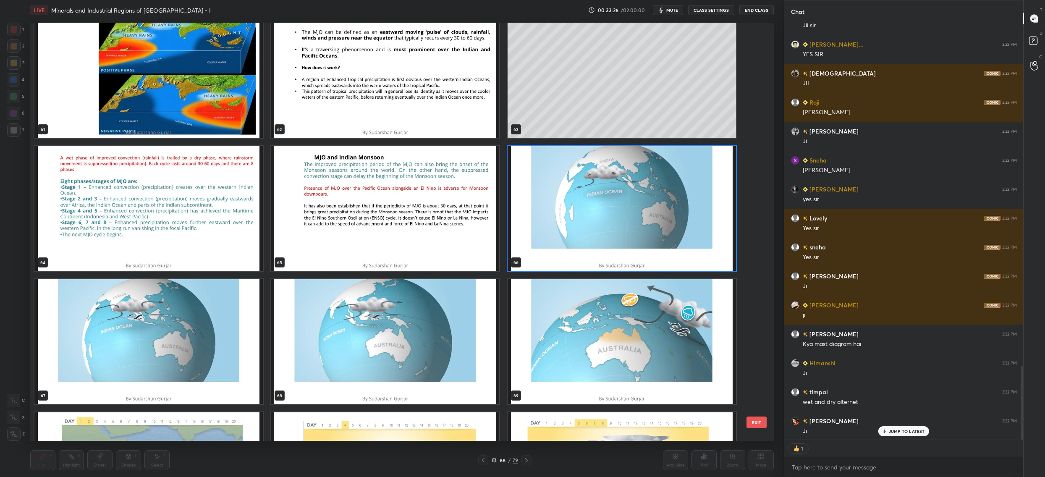
click at [582, 219] on img "grid" at bounding box center [621, 208] width 228 height 125
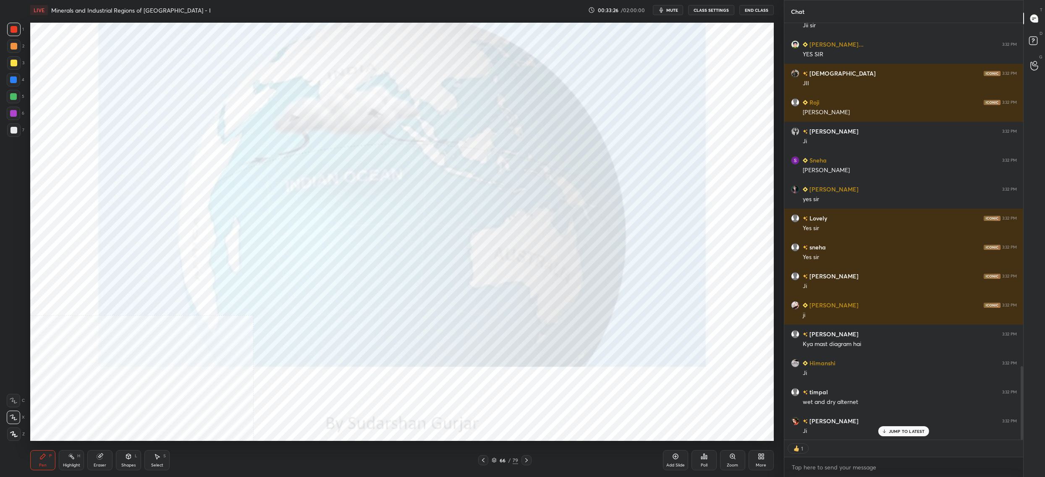
click at [582, 219] on img "grid" at bounding box center [621, 208] width 228 height 125
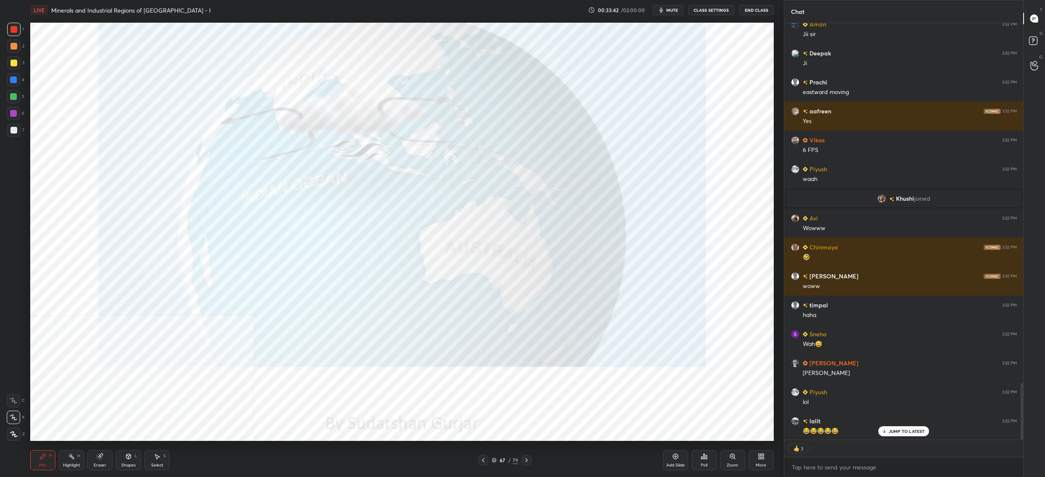
click at [499, 462] on div "67" at bounding box center [502, 459] width 8 height 5
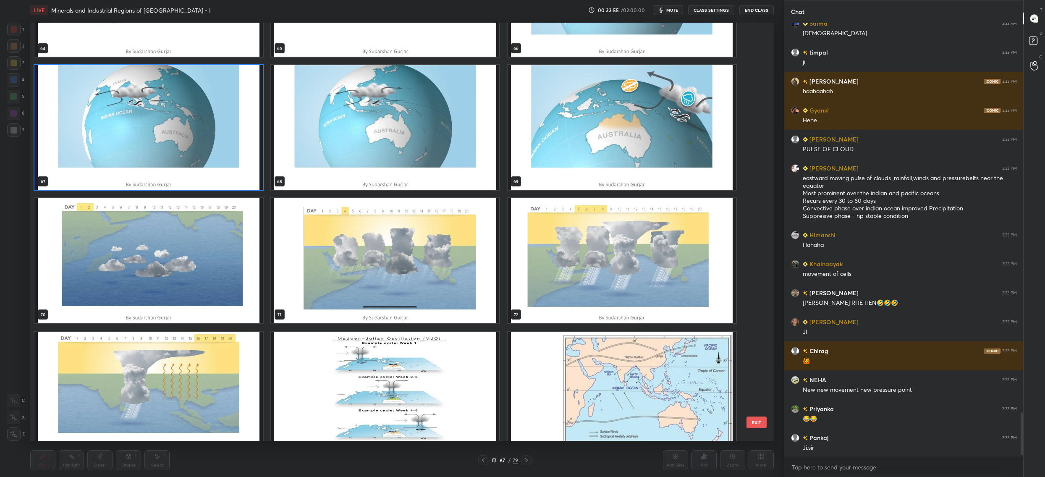
click at [199, 273] on img "grid" at bounding box center [148, 260] width 228 height 125
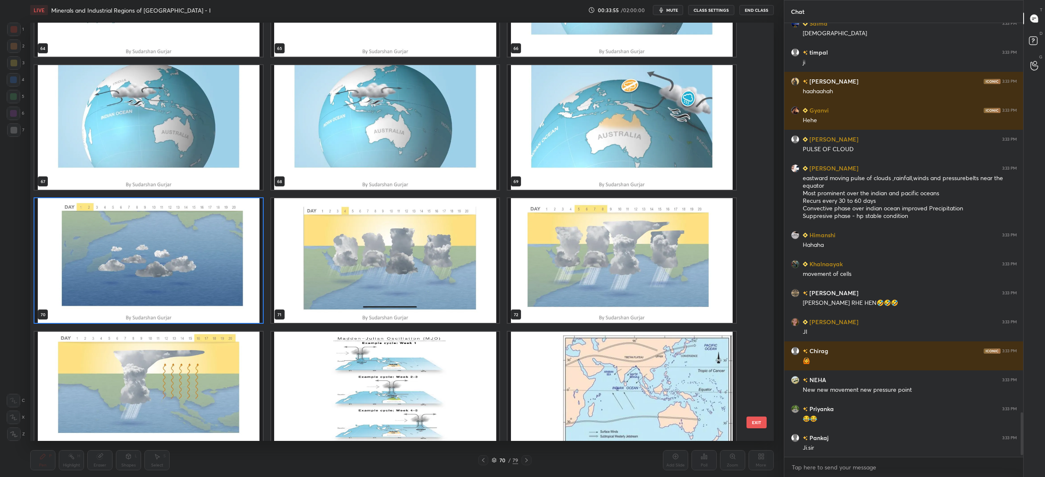
click at [199, 273] on img "grid" at bounding box center [148, 260] width 228 height 125
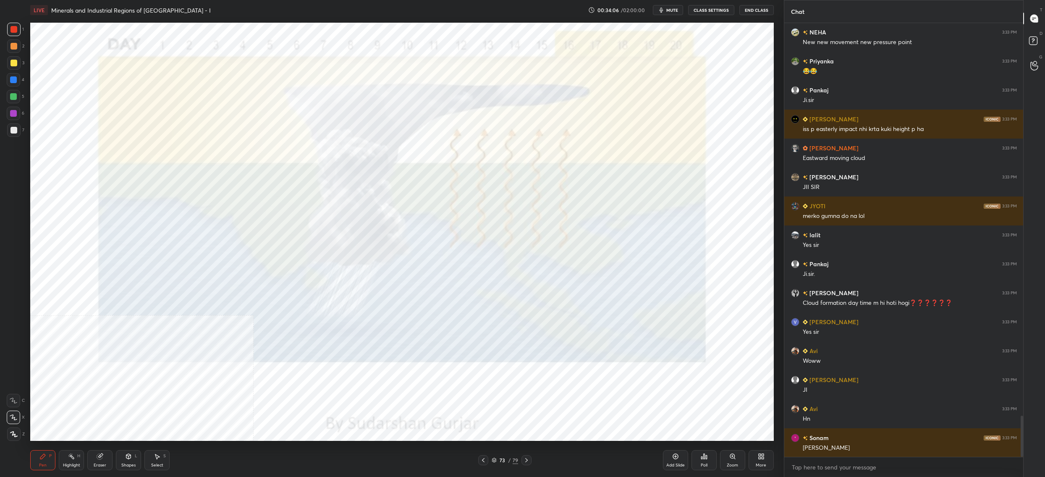
click at [497, 461] on div "73 / 79" at bounding box center [504, 460] width 26 height 8
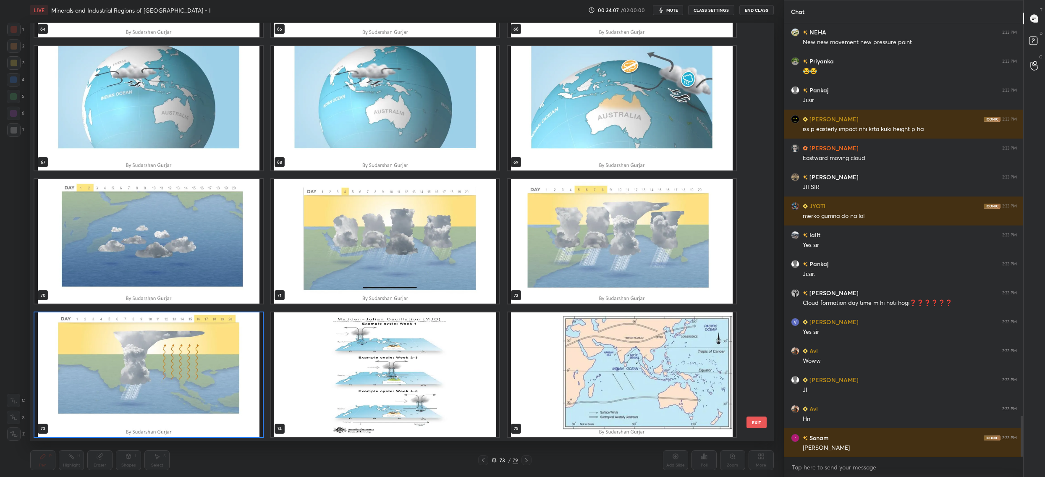
click at [322, 258] on img "grid" at bounding box center [385, 241] width 228 height 125
click at [326, 259] on img "grid" at bounding box center [385, 241] width 228 height 125
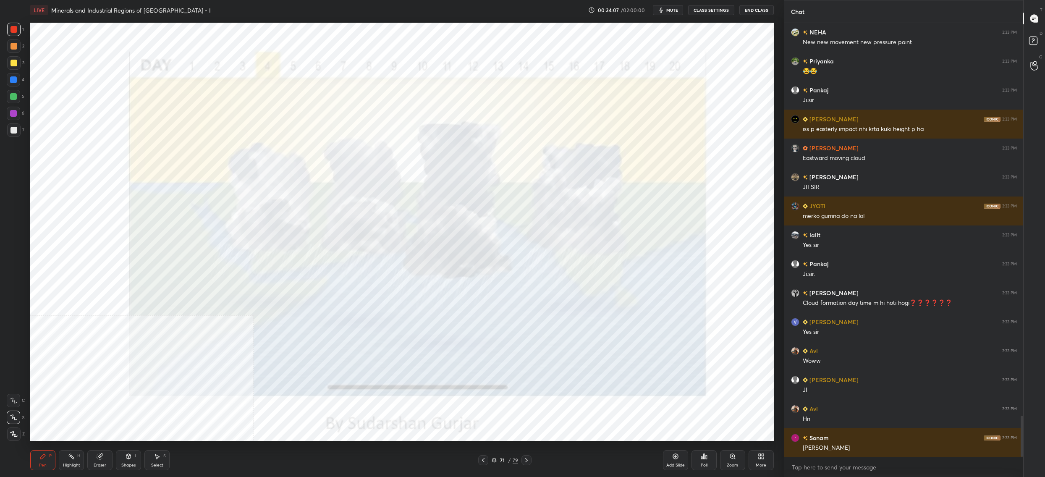
click at [326, 259] on img "grid" at bounding box center [385, 241] width 228 height 125
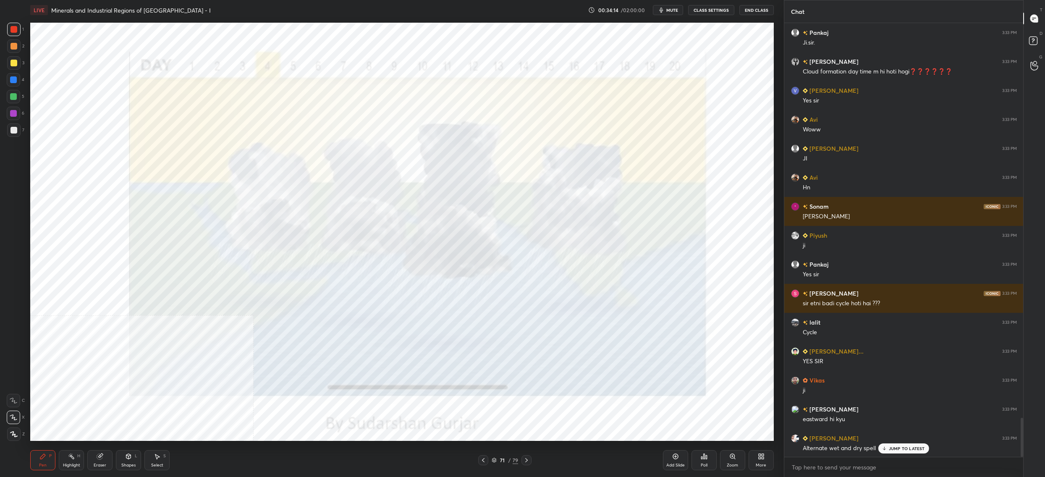
click at [499, 462] on div "71" at bounding box center [502, 459] width 8 height 5
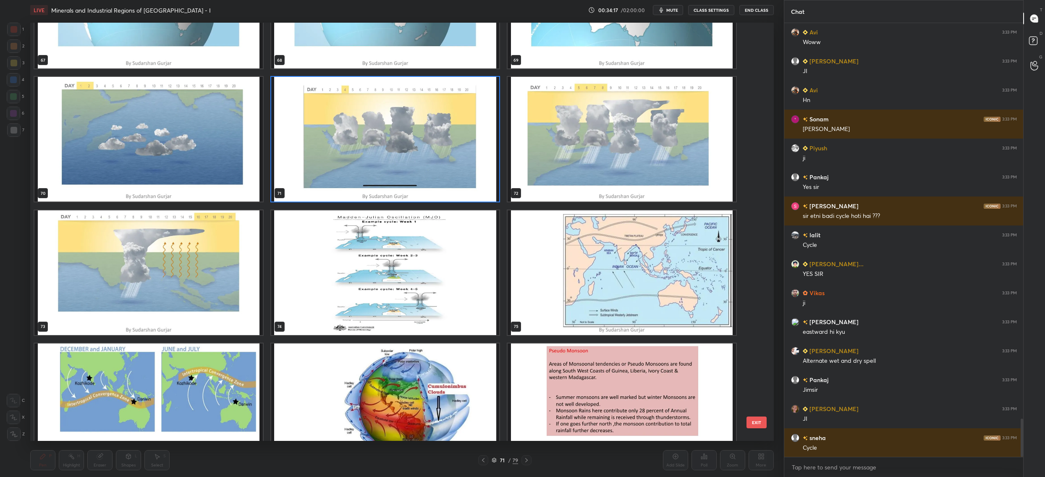
click at [123, 118] on img "grid" at bounding box center [148, 139] width 228 height 125
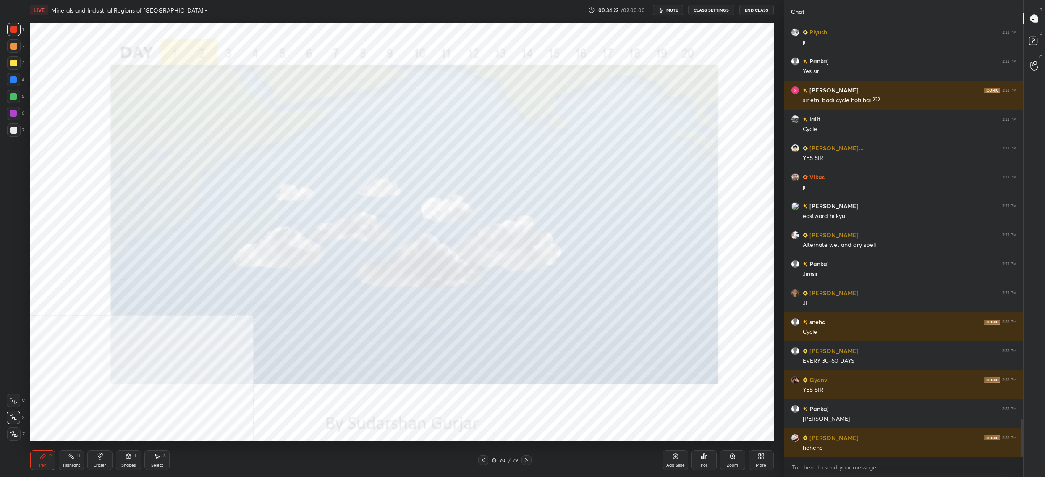
click at [496, 460] on icon at bounding box center [493, 459] width 5 height 5
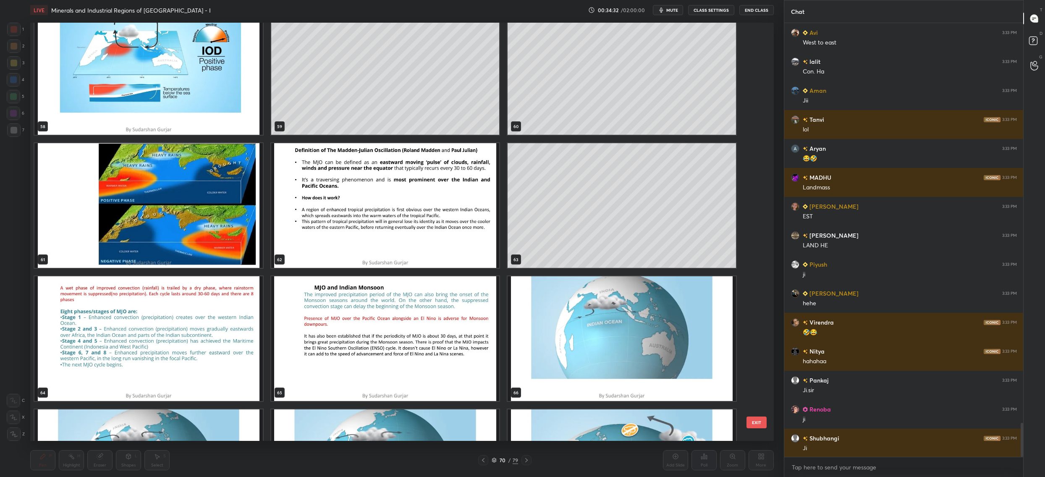
click at [360, 237] on img "grid" at bounding box center [385, 205] width 228 height 125
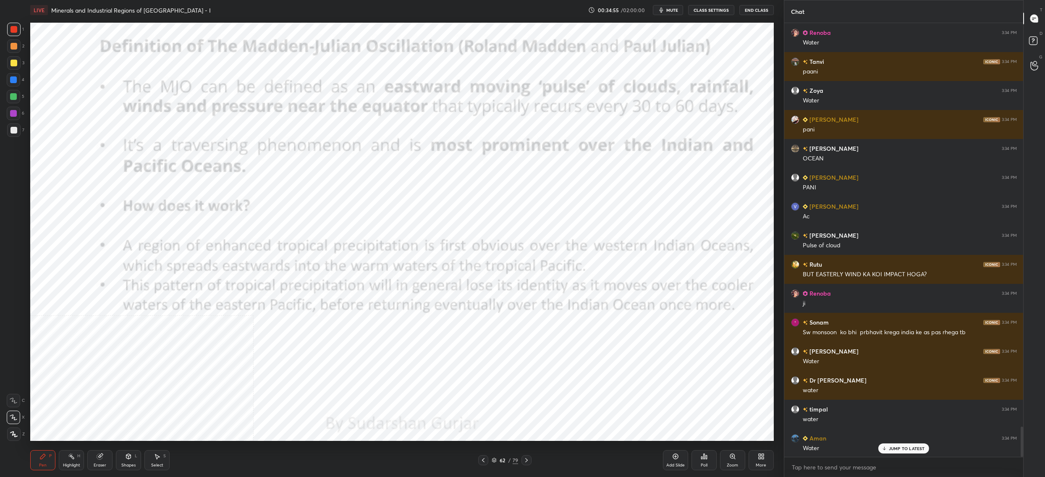
click at [126, 460] on div "Shapes L" at bounding box center [128, 460] width 25 height 20
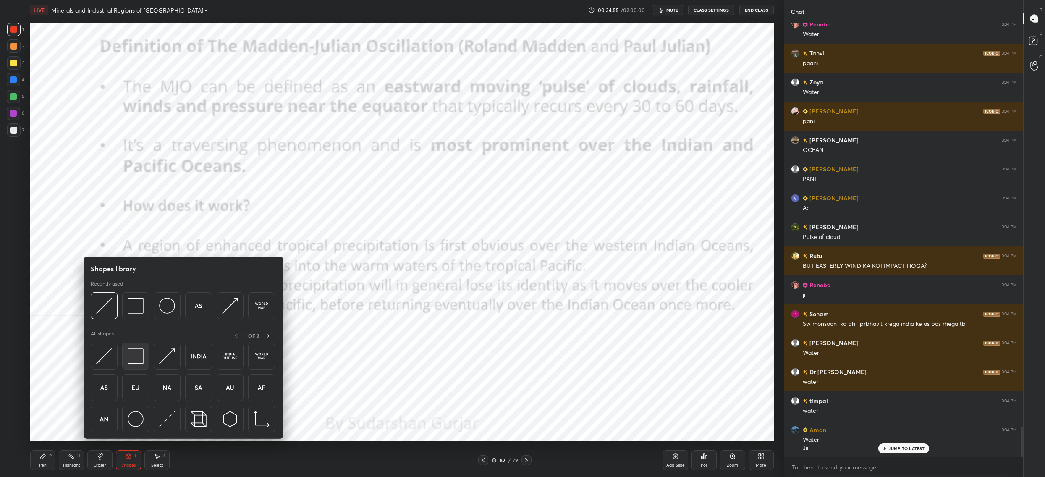
click at [147, 357] on div at bounding box center [135, 355] width 27 height 27
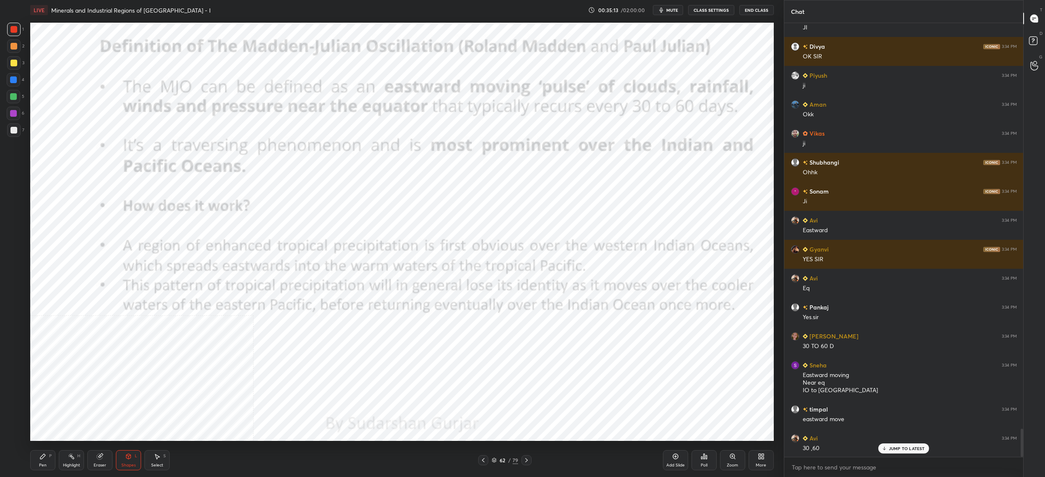
click at [44, 457] on icon at bounding box center [42, 456] width 7 height 7
drag, startPoint x: 44, startPoint y: 458, endPoint x: 42, endPoint y: 447, distance: 11.2
click at [44, 458] on icon at bounding box center [42, 456] width 7 height 7
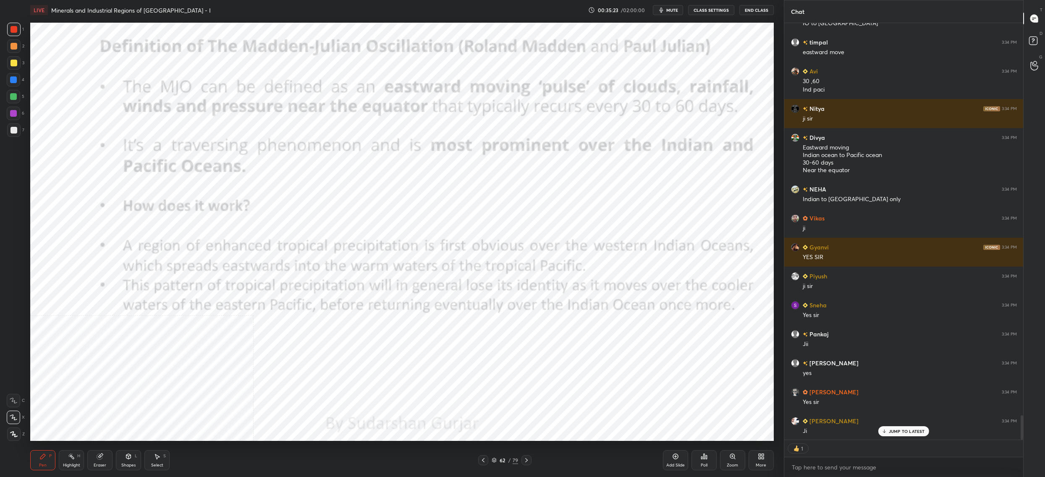
click at [502, 462] on div "62" at bounding box center [502, 459] width 8 height 5
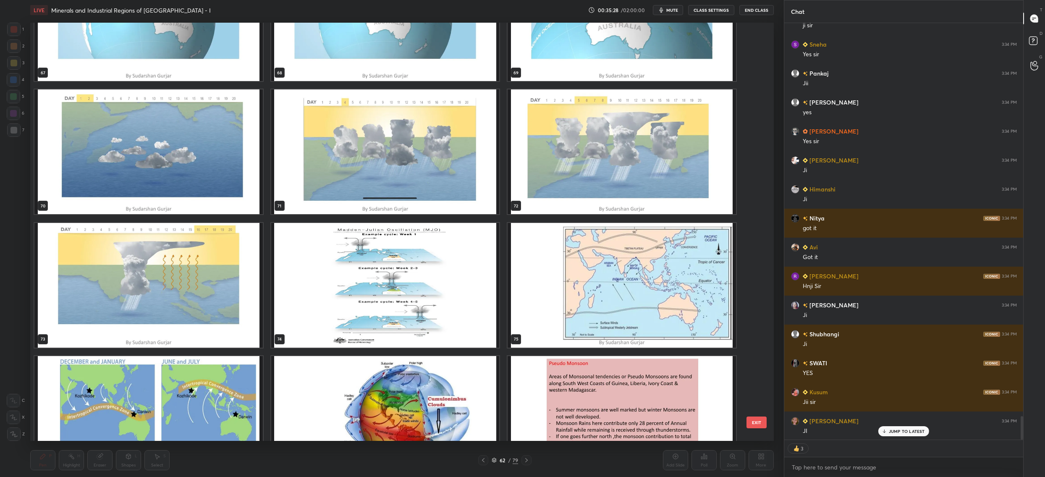
click at [440, 287] on img "grid" at bounding box center [385, 285] width 228 height 125
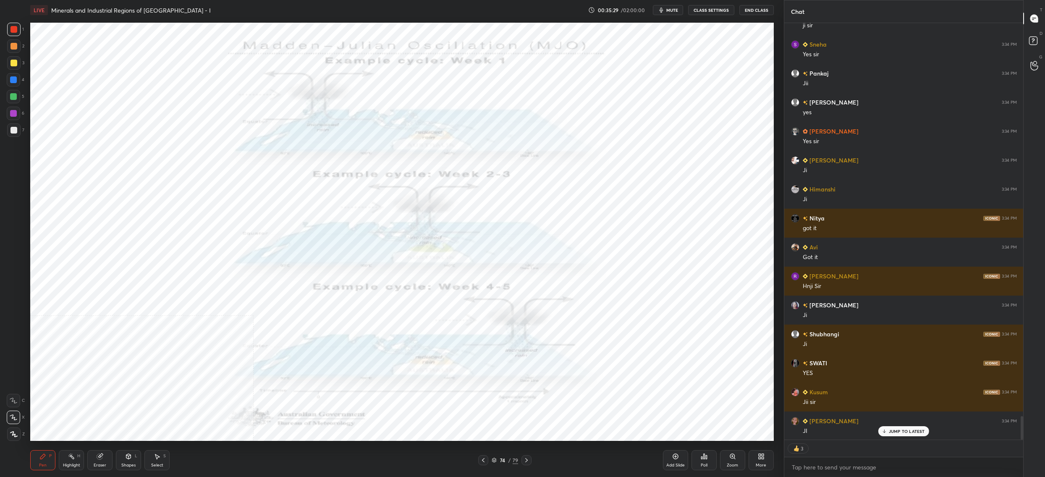
click at [440, 287] on img "grid" at bounding box center [385, 285] width 228 height 125
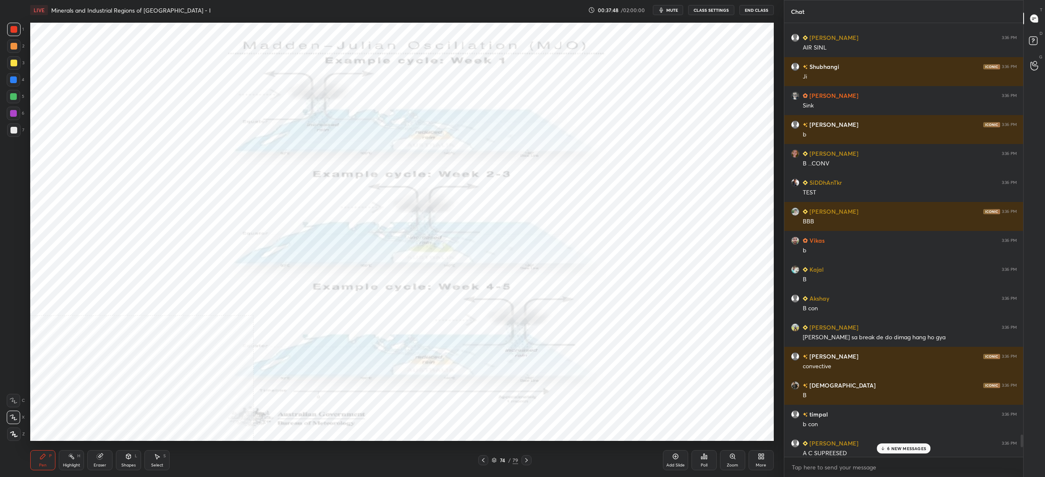
click at [891, 324] on div "[PERSON_NAME] 3:36 PM" at bounding box center [904, 327] width 226 height 9
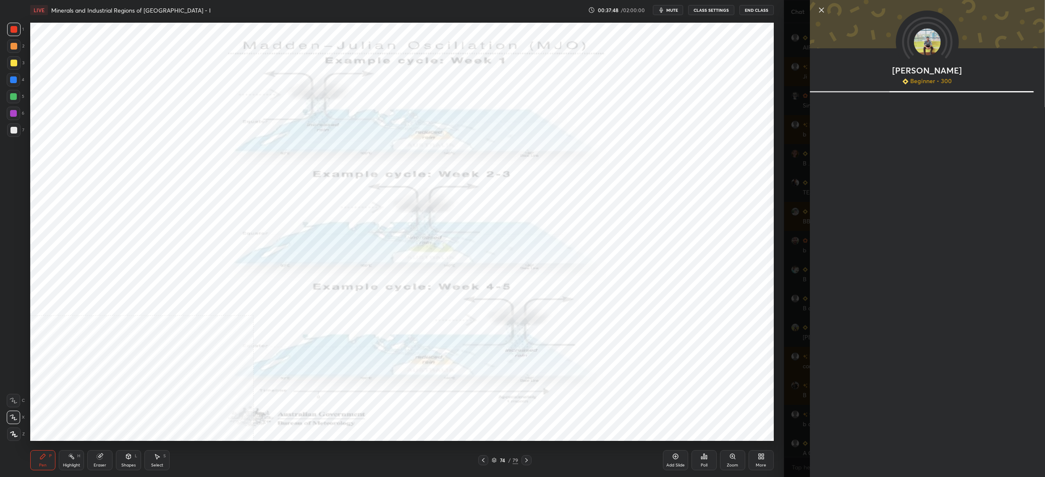
click at [889, 326] on div "[PERSON_NAME] Beginner • 300" at bounding box center [926, 238] width 235 height 477
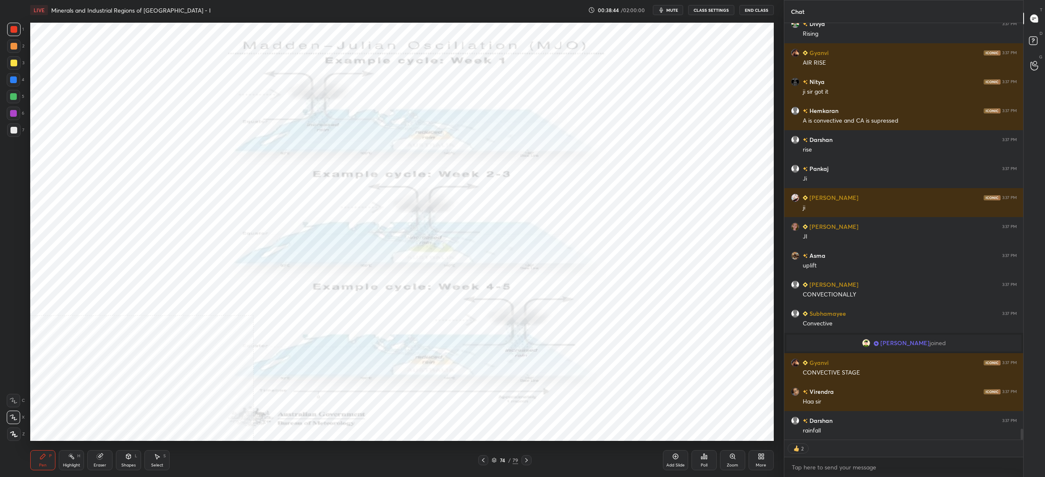
click at [497, 458] on div "74 / 79" at bounding box center [504, 460] width 26 height 8
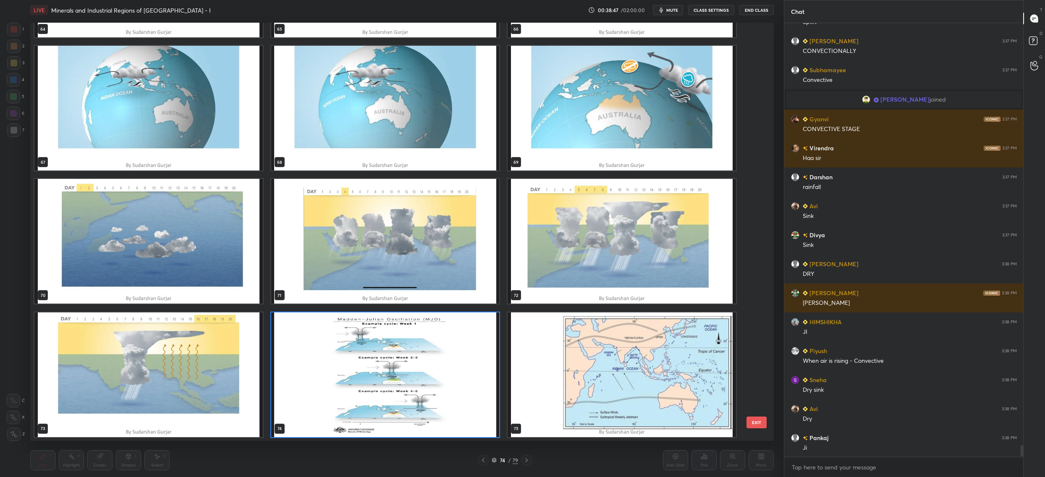
click at [410, 251] on img "grid" at bounding box center [385, 241] width 228 height 125
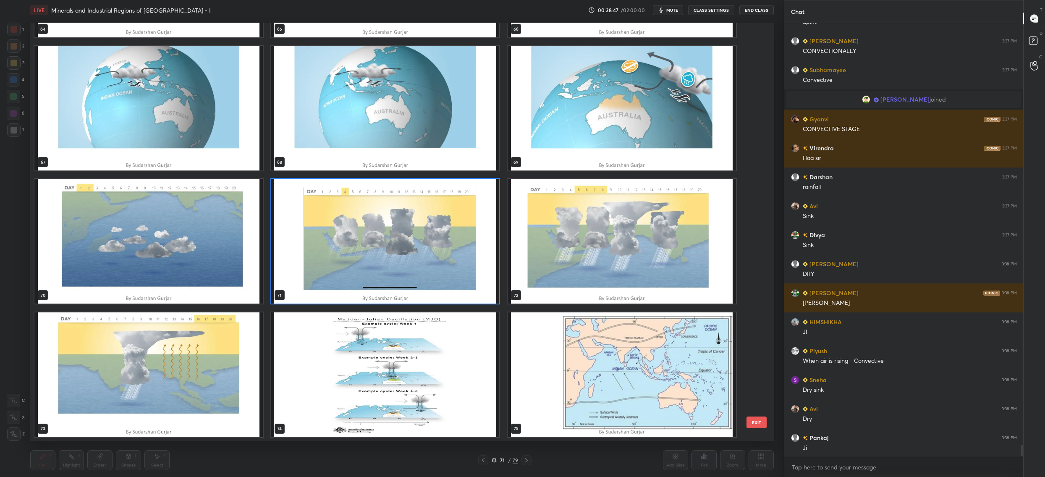
click at [410, 251] on img "grid" at bounding box center [385, 241] width 228 height 125
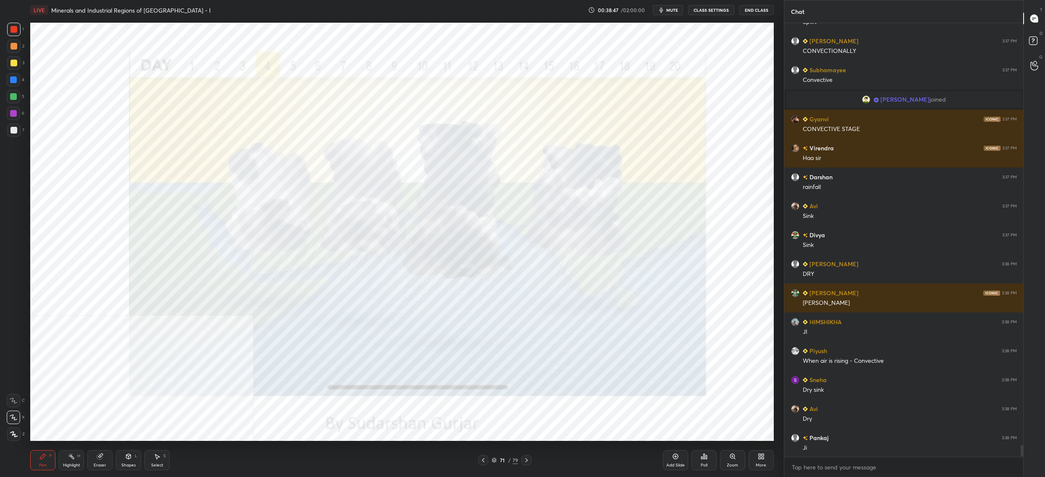
click at [410, 251] on img "grid" at bounding box center [385, 241] width 228 height 125
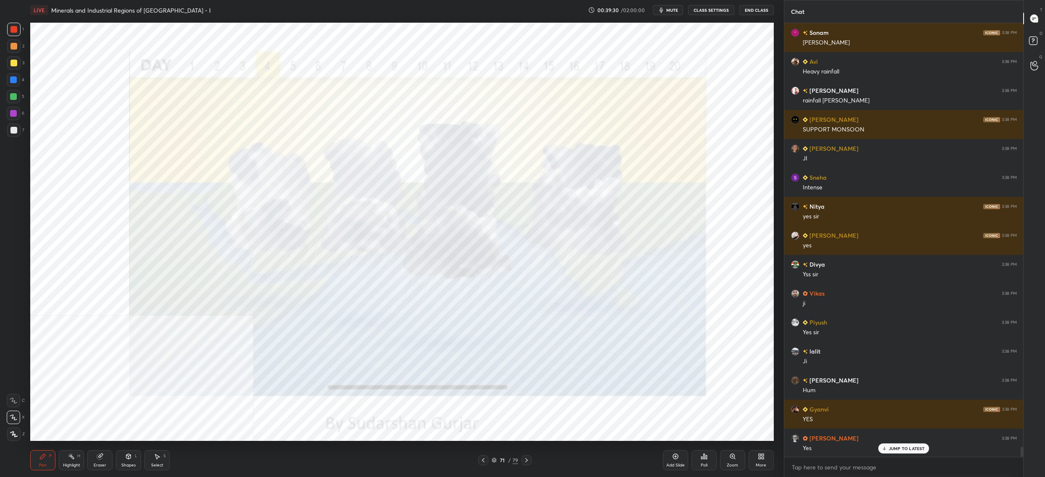
click at [496, 460] on div "71 / 79" at bounding box center [504, 460] width 26 height 8
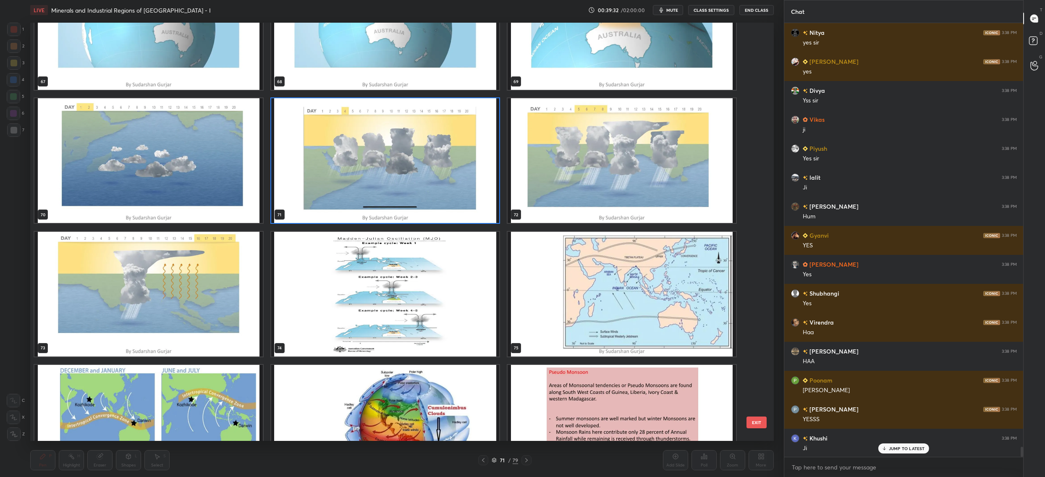
click at [201, 294] on img "grid" at bounding box center [148, 294] width 228 height 125
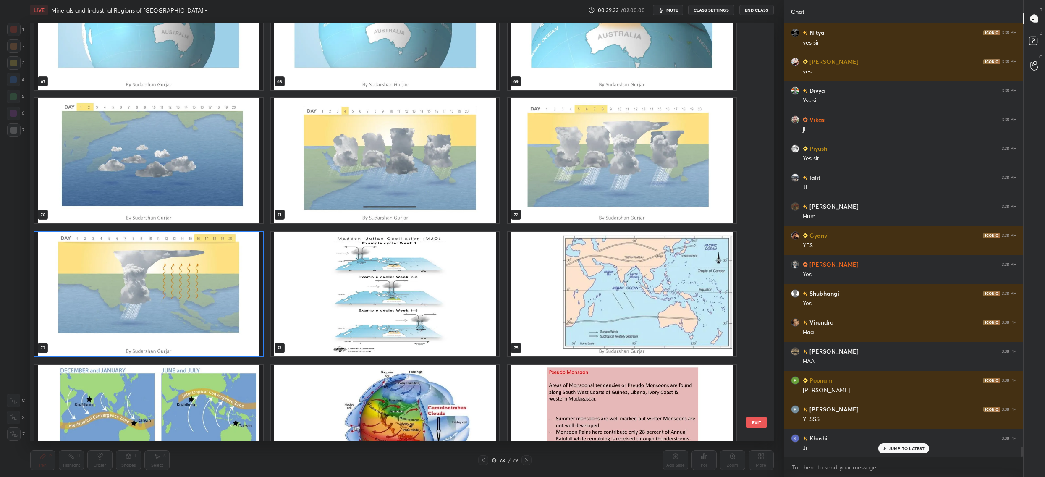
click at [201, 294] on img "grid" at bounding box center [148, 294] width 228 height 125
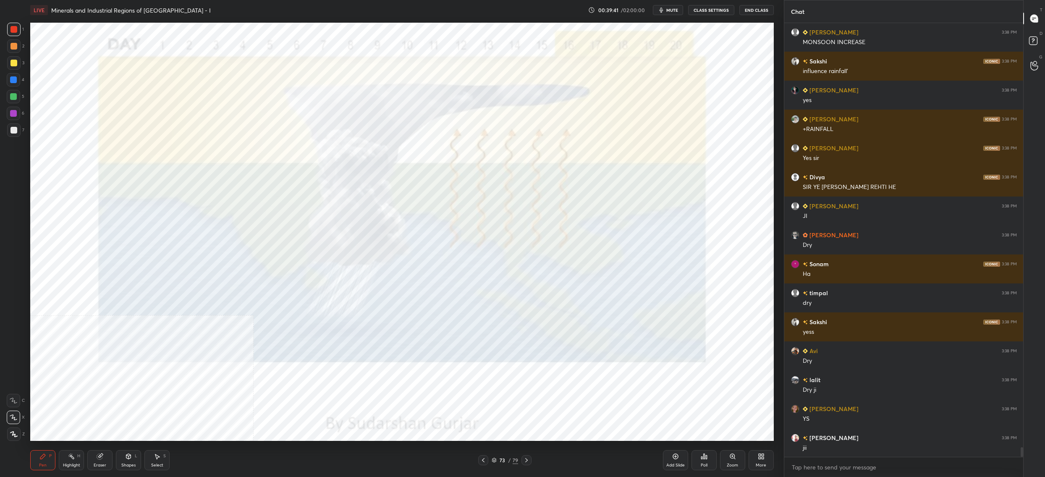
click at [504, 464] on div "73 / 79" at bounding box center [504, 460] width 26 height 8
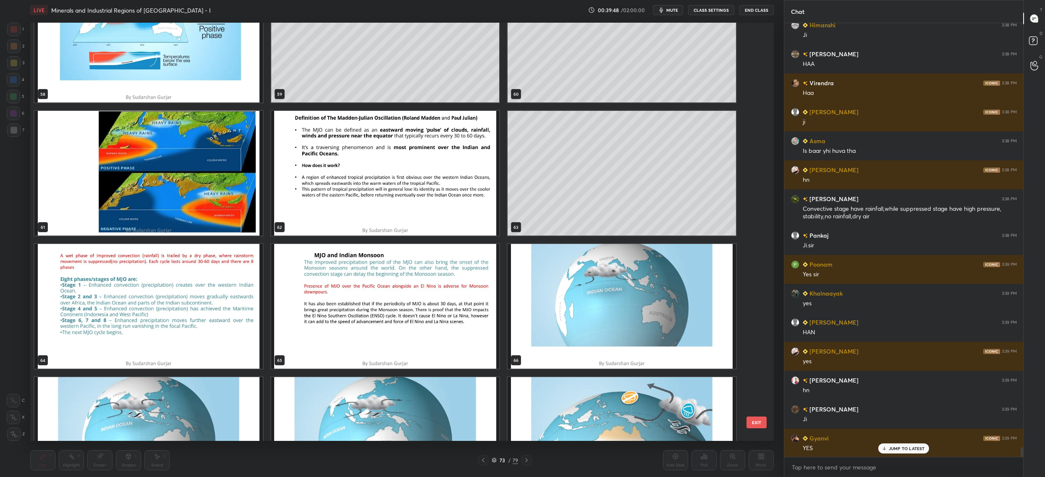
click at [424, 293] on img "grid" at bounding box center [385, 306] width 228 height 125
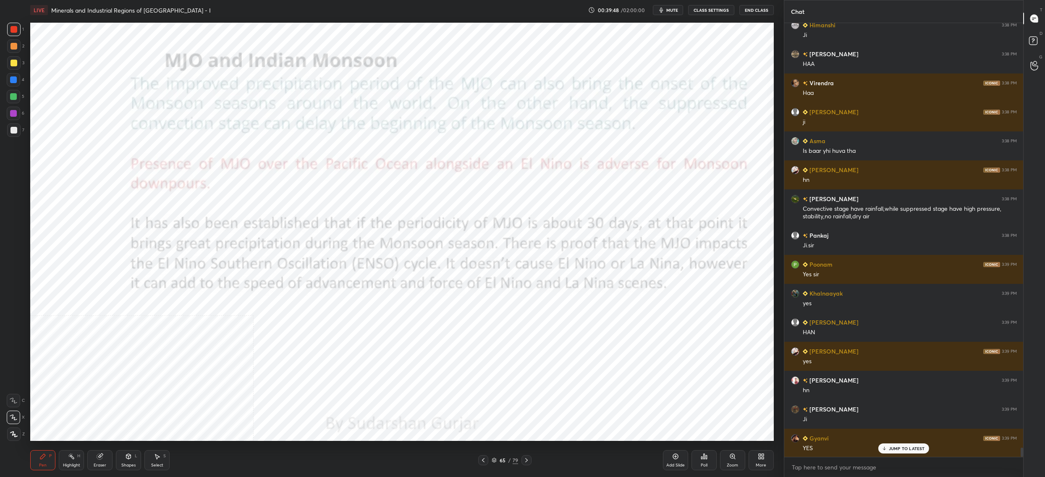
click at [424, 293] on img "grid" at bounding box center [385, 306] width 228 height 125
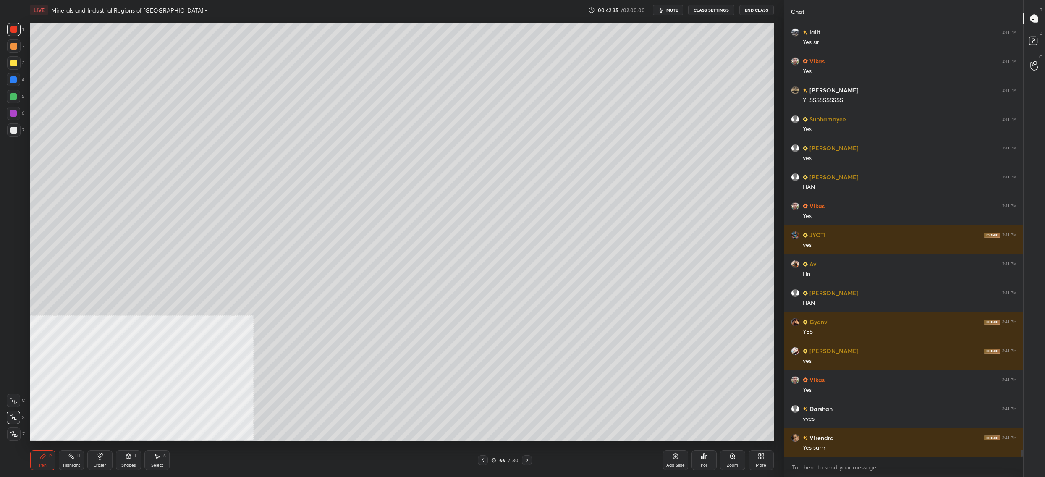
click at [503, 457] on div "66" at bounding box center [502, 459] width 8 height 5
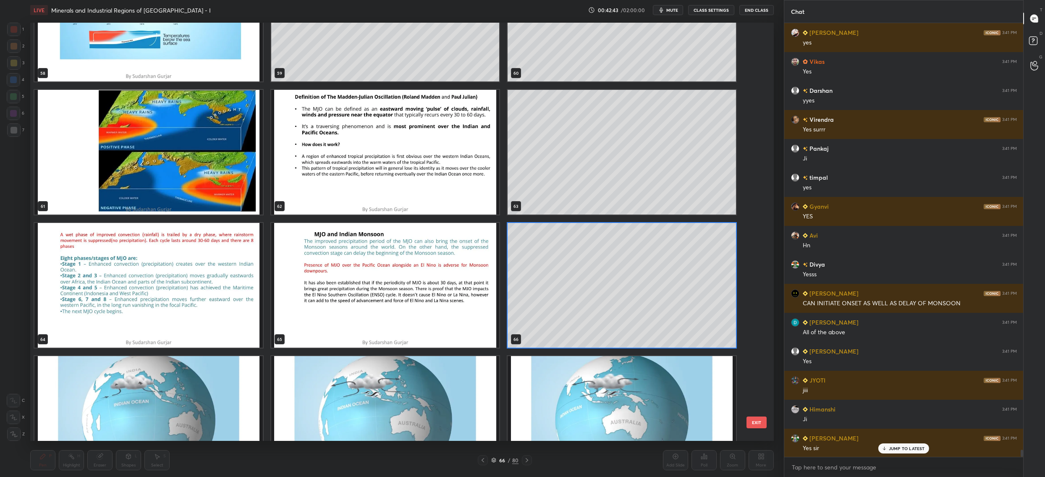
click at [397, 292] on img "grid" at bounding box center [385, 285] width 228 height 125
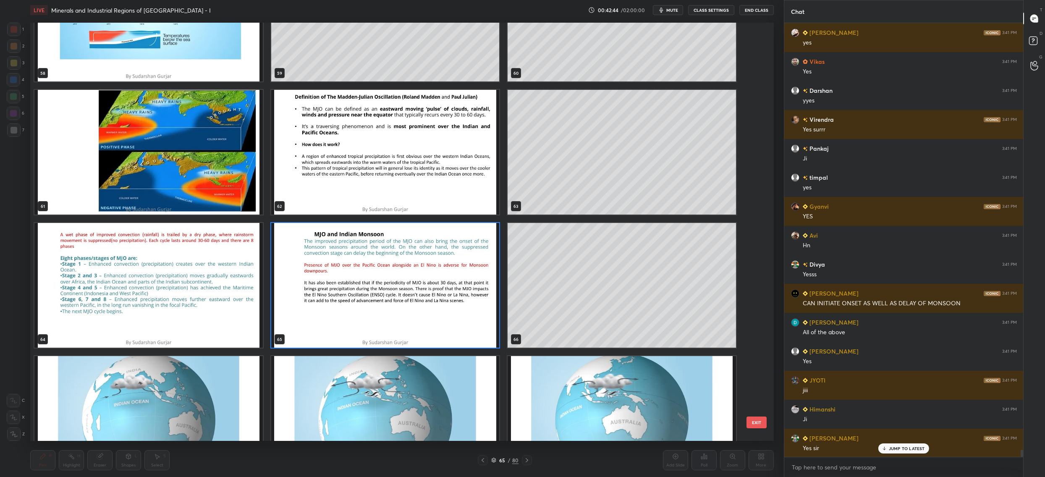
click at [397, 292] on img "grid" at bounding box center [385, 285] width 228 height 125
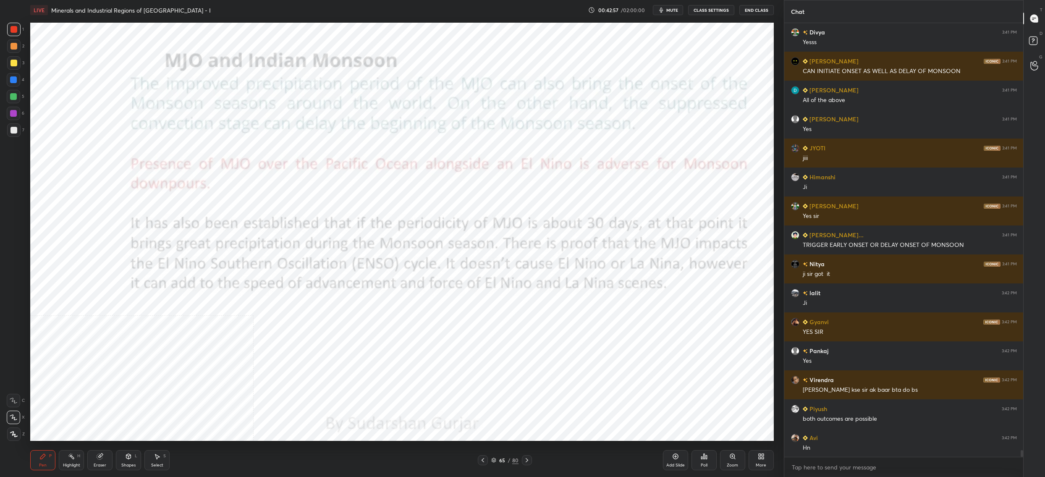
click at [494, 457] on div "65 / 80" at bounding box center [504, 460] width 27 height 8
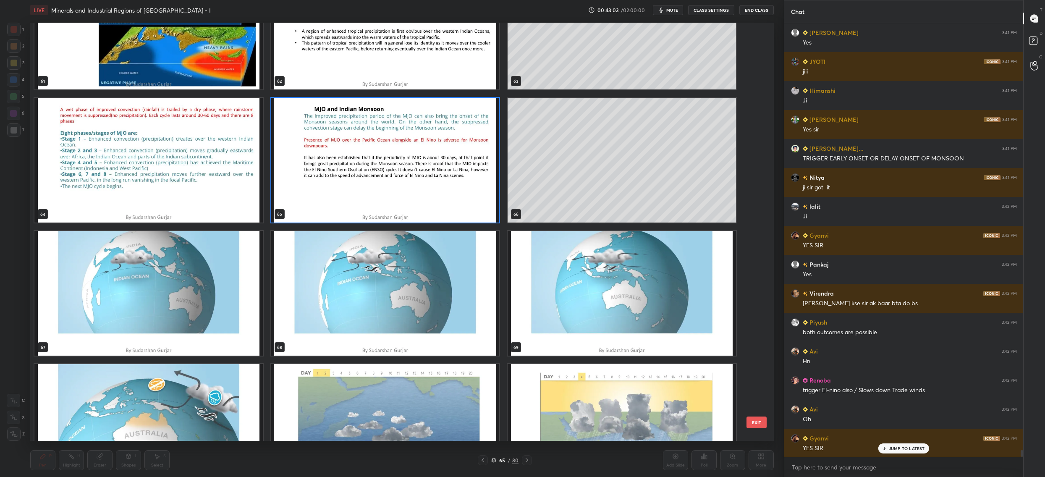
click at [398, 298] on img "grid" at bounding box center [385, 293] width 228 height 125
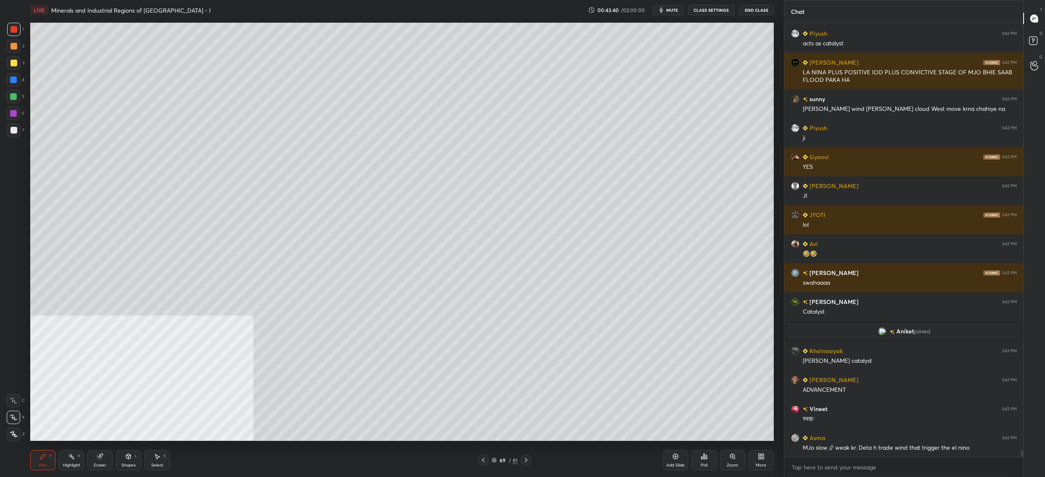
click at [7, 64] on div at bounding box center [13, 62] width 13 height 13
click at [16, 62] on div at bounding box center [13, 63] width 7 height 7
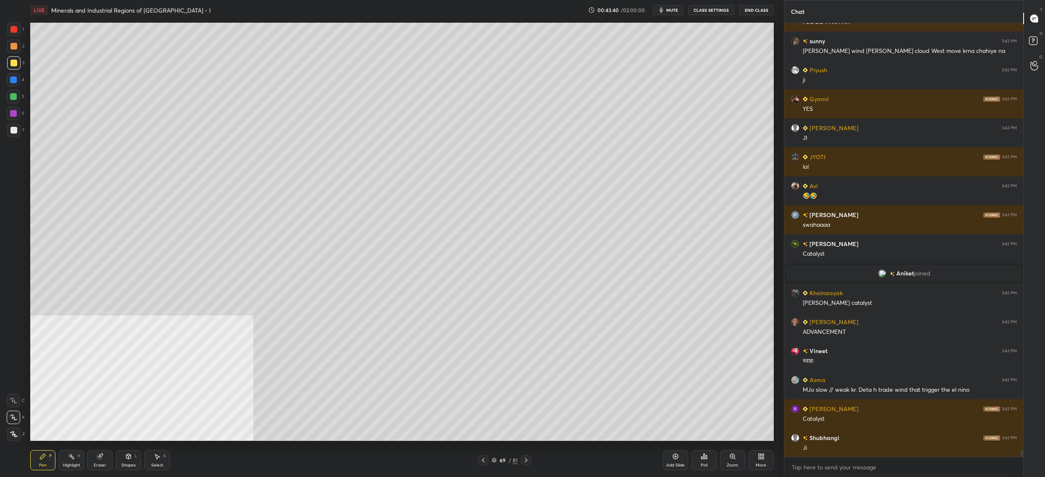
click at [16, 62] on div at bounding box center [13, 63] width 7 height 7
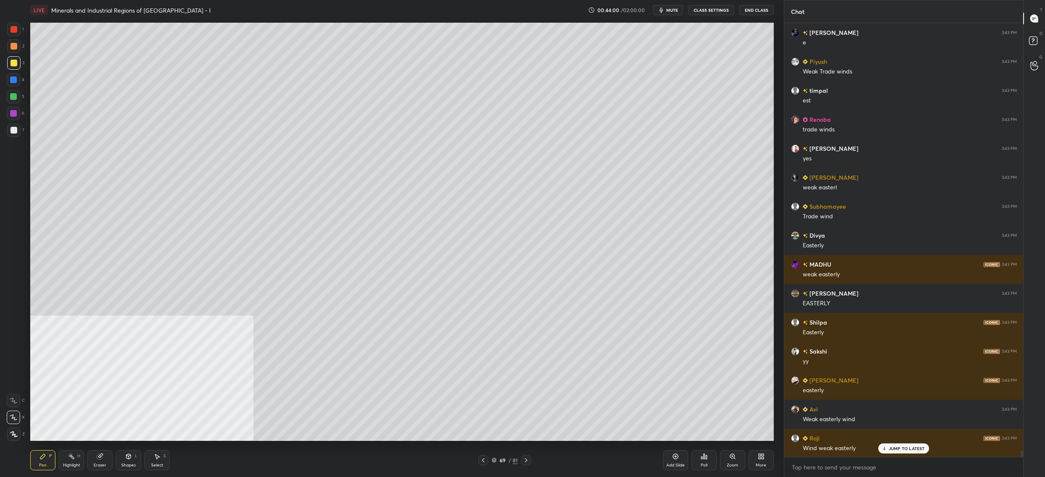
click at [13, 102] on div at bounding box center [13, 96] width 13 height 13
drag, startPoint x: 13, startPoint y: 99, endPoint x: 15, endPoint y: 94, distance: 5.3
click at [15, 101] on div at bounding box center [13, 96] width 13 height 13
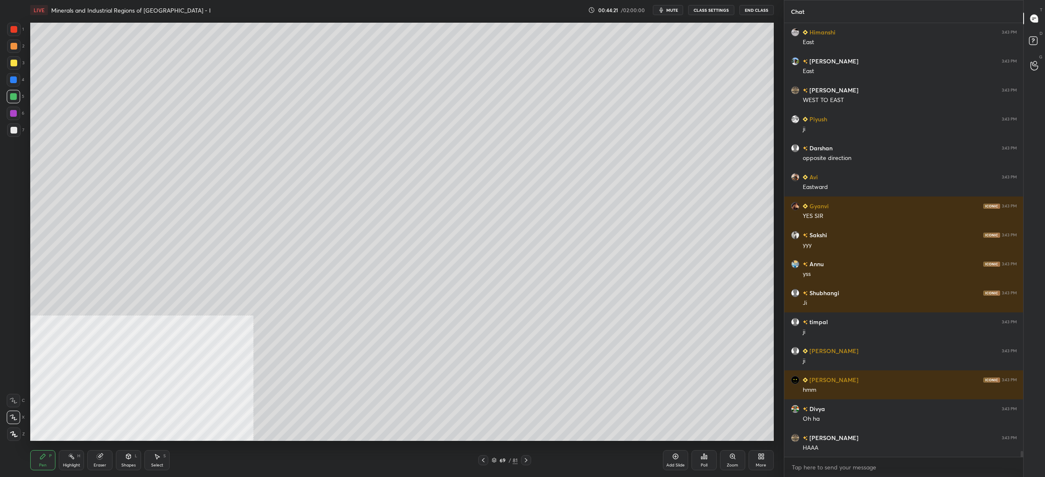
click at [19, 76] on div at bounding box center [13, 79] width 13 height 13
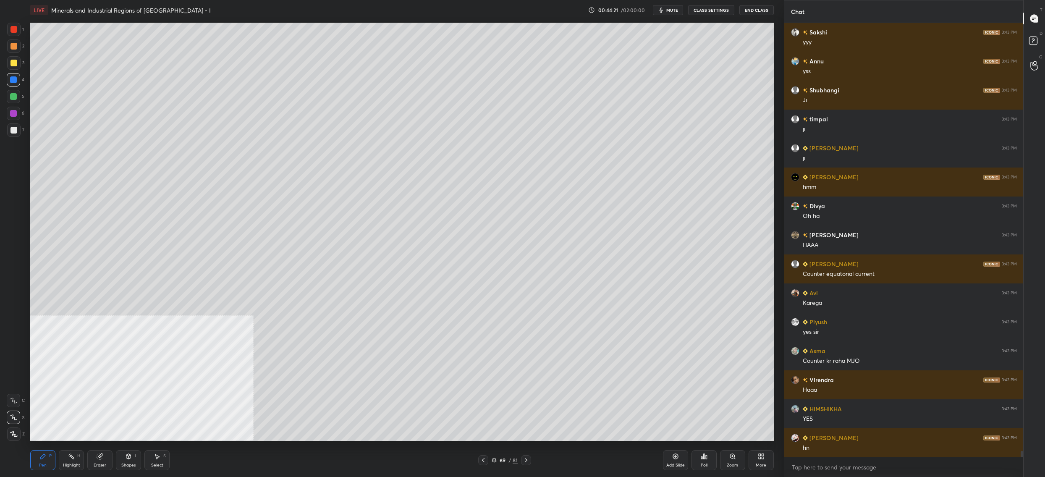
drag, startPoint x: 19, startPoint y: 76, endPoint x: 17, endPoint y: 60, distance: 16.1
click at [19, 76] on div at bounding box center [13, 79] width 13 height 13
click at [17, 60] on div at bounding box center [13, 62] width 13 height 13
click at [20, 63] on div "3" at bounding box center [15, 62] width 17 height 13
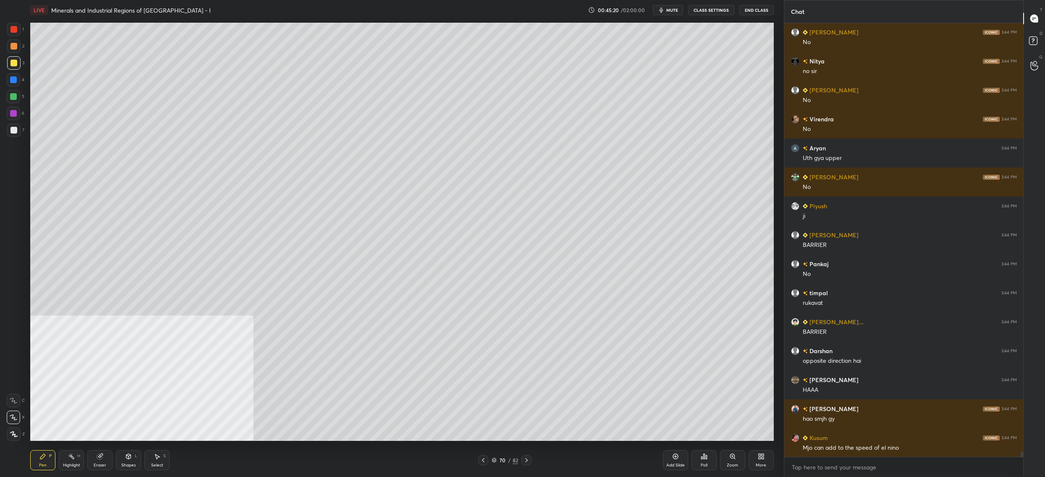
click at [499, 457] on div "70" at bounding box center [502, 459] width 8 height 5
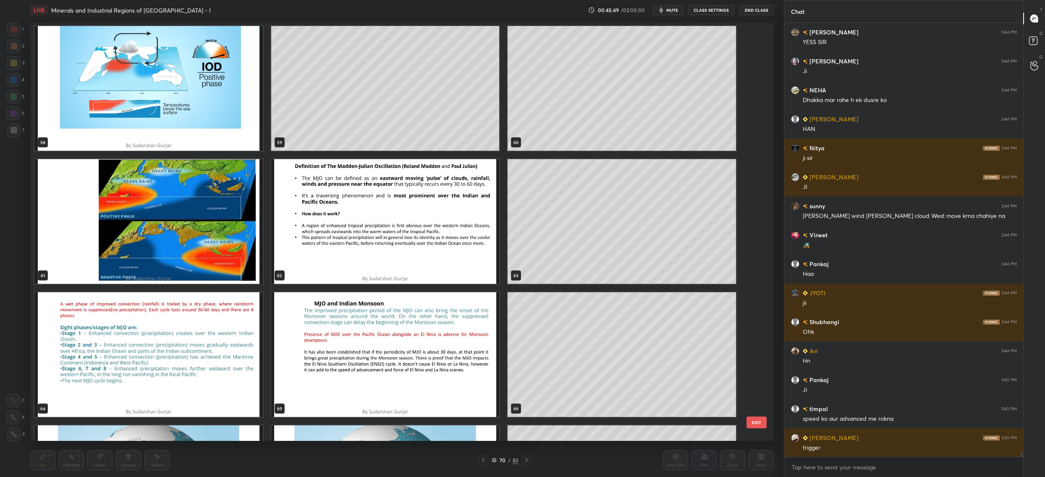
click at [300, 201] on img "grid" at bounding box center [385, 221] width 228 height 125
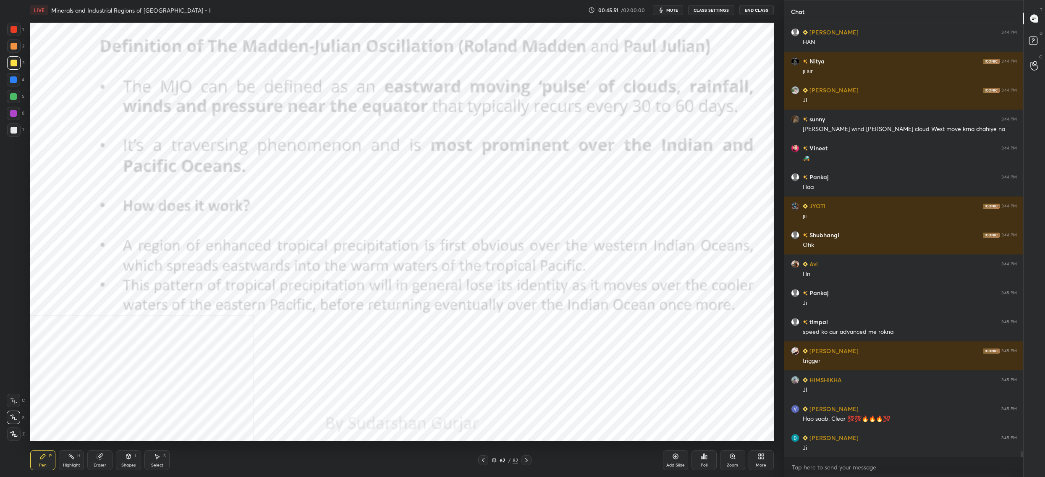
click at [12, 25] on div at bounding box center [13, 29] width 13 height 13
click at [13, 31] on div at bounding box center [13, 29] width 7 height 7
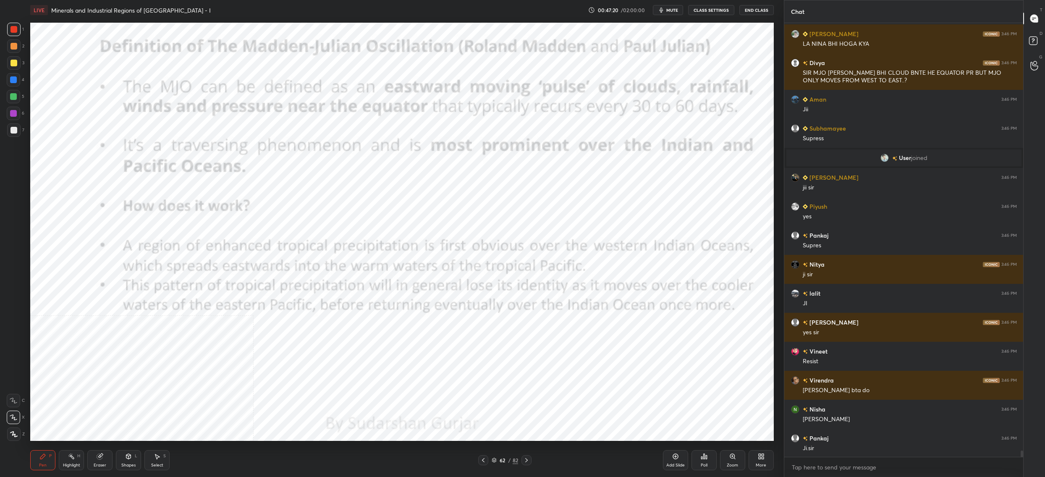
scroll to position [30125, 0]
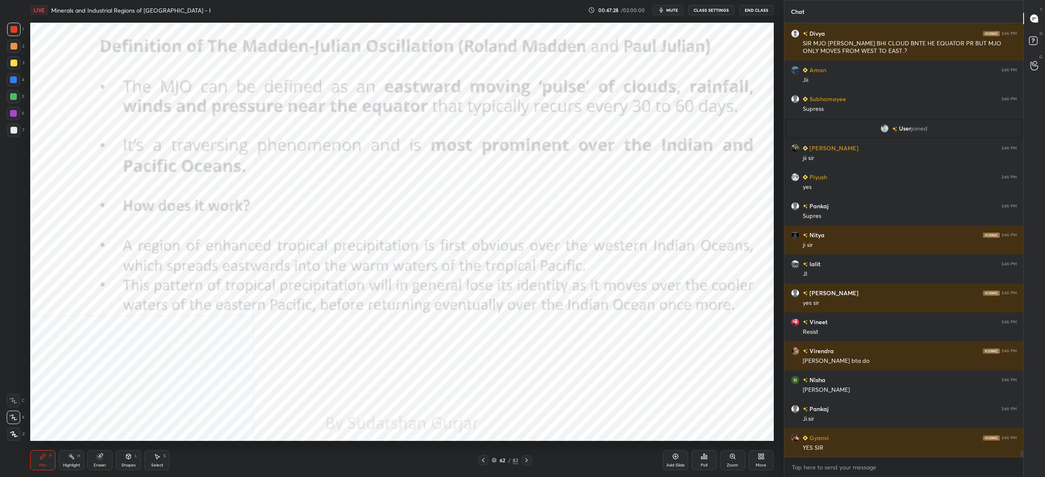
click at [499, 462] on div "62" at bounding box center [502, 459] width 8 height 5
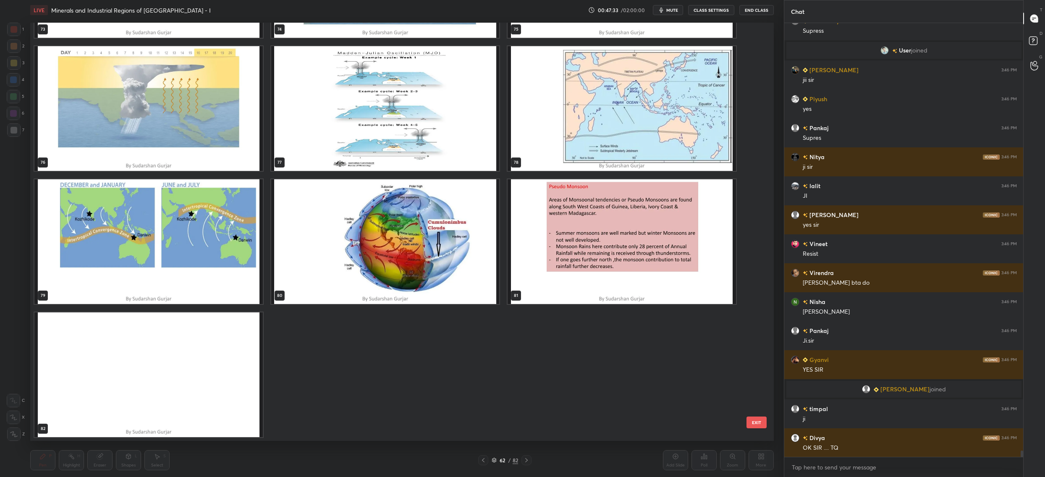
scroll to position [3110, 0]
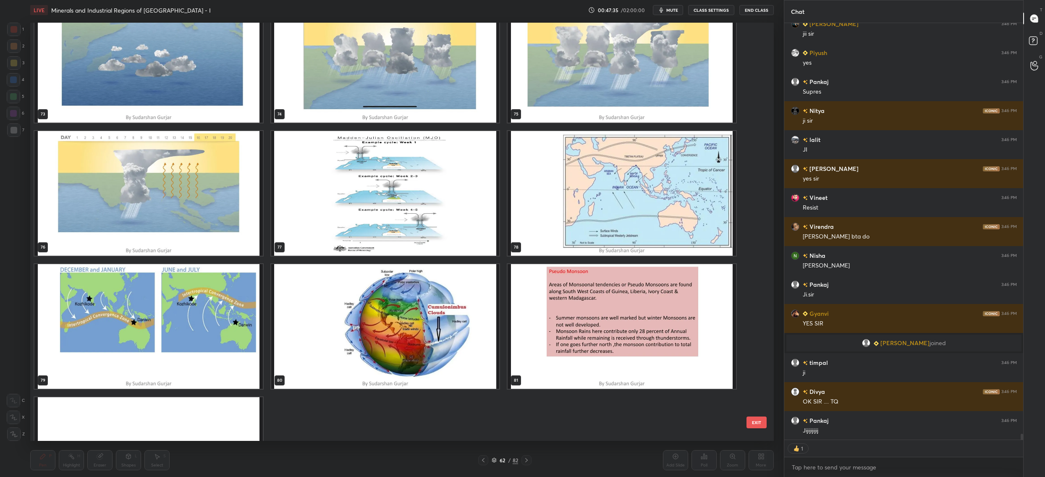
click at [184, 190] on img "grid" at bounding box center [148, 193] width 228 height 125
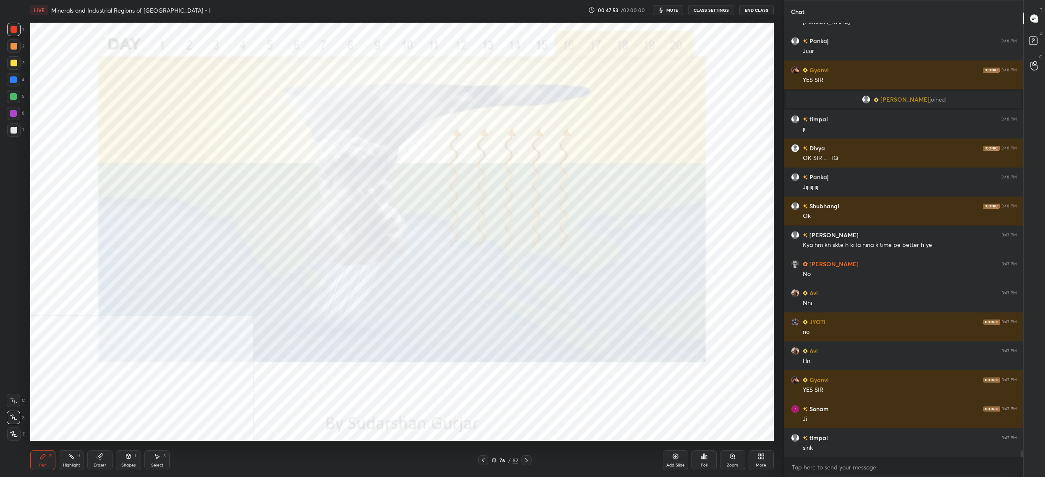
click at [756, 454] on div "More" at bounding box center [760, 460] width 25 height 20
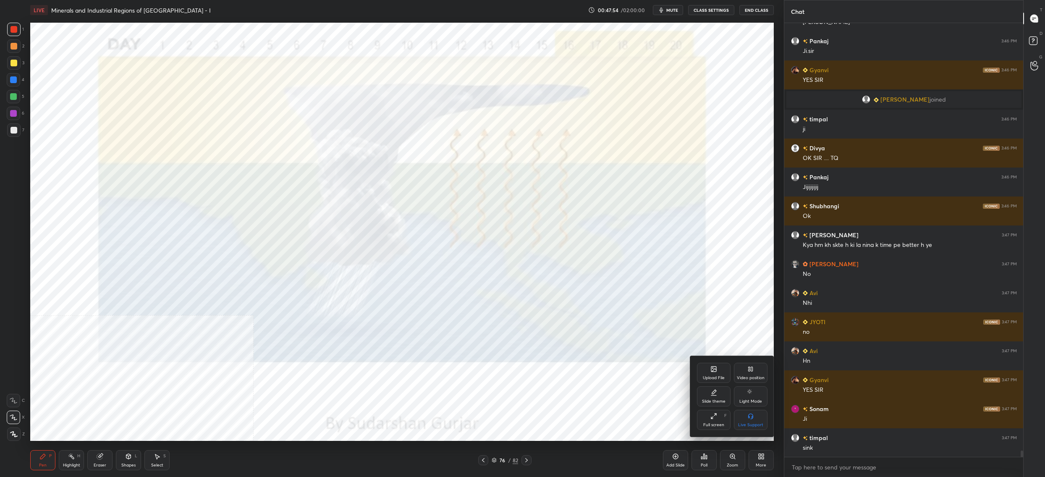
drag, startPoint x: 758, startPoint y: 376, endPoint x: 761, endPoint y: 392, distance: 16.1
click at [757, 376] on div "Video position" at bounding box center [751, 378] width 28 height 4
drag, startPoint x: 763, startPoint y: 419, endPoint x: 751, endPoint y: 419, distance: 11.8
click at [762, 417] on div "Bottom right" at bounding box center [751, 420] width 34 height 20
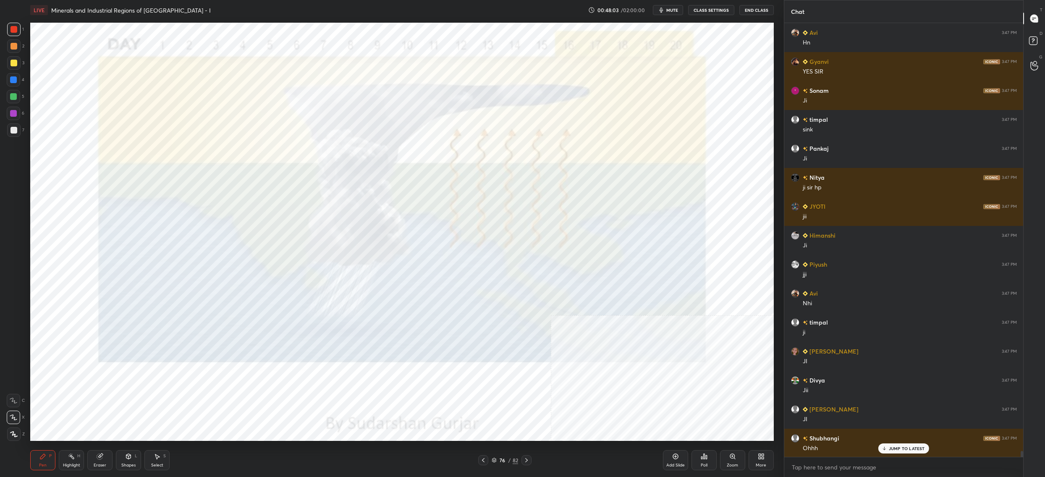
click at [496, 460] on div "76 / 82" at bounding box center [504, 460] width 26 height 8
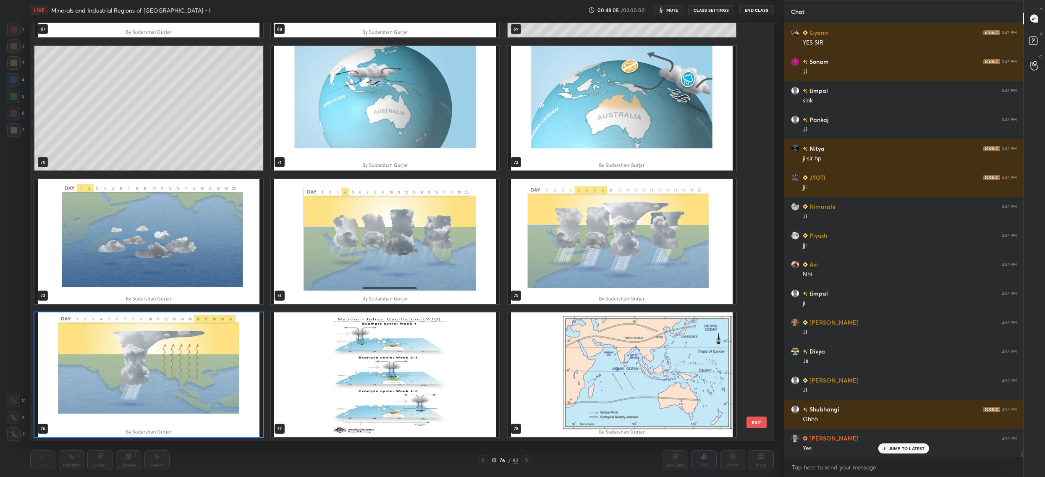
drag, startPoint x: 370, startPoint y: 262, endPoint x: 375, endPoint y: 266, distance: 6.4
click at [370, 263] on img "grid" at bounding box center [385, 241] width 228 height 125
click at [373, 264] on img "grid" at bounding box center [385, 241] width 228 height 125
click at [372, 264] on img "grid" at bounding box center [385, 241] width 228 height 125
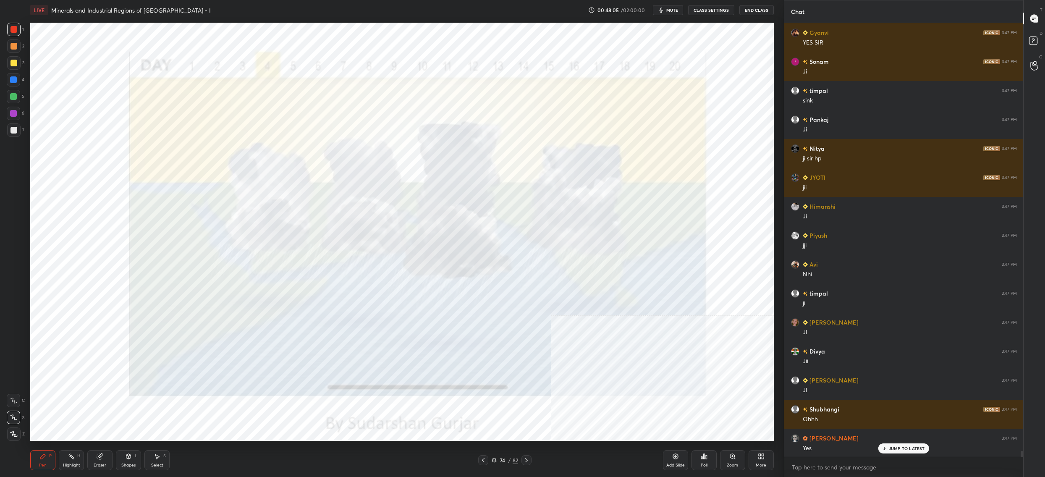
click at [375, 267] on img "grid" at bounding box center [385, 241] width 228 height 125
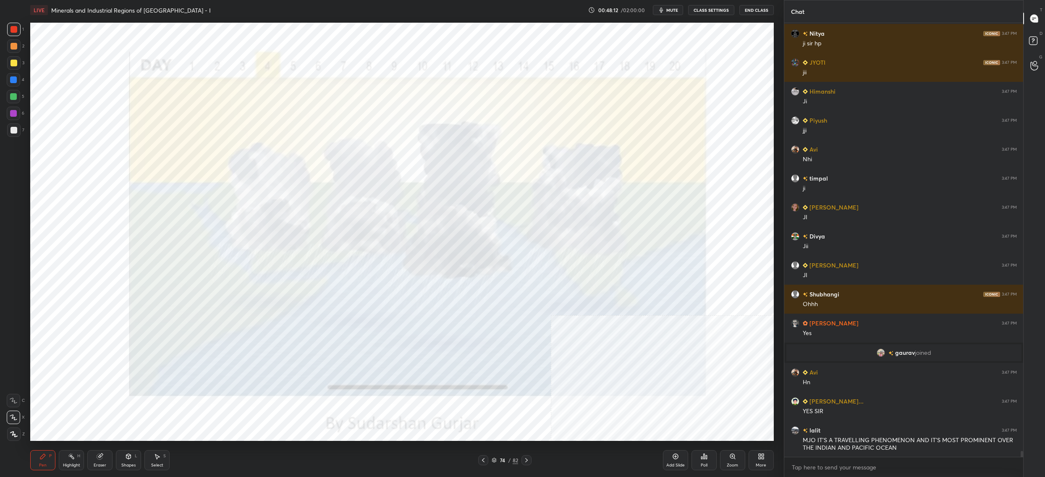
click at [494, 458] on icon at bounding box center [493, 459] width 5 height 5
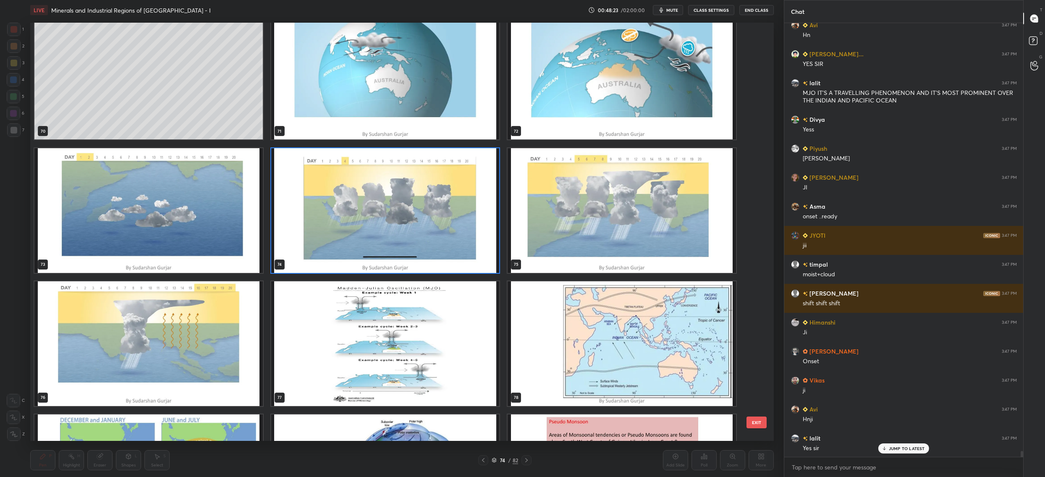
click at [400, 232] on img "grid" at bounding box center [385, 210] width 228 height 125
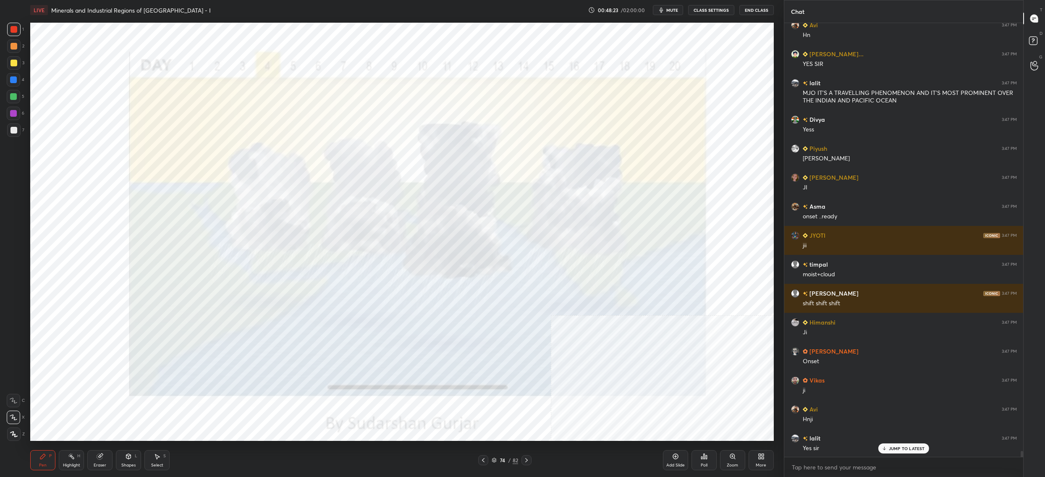
click at [400, 232] on img "grid" at bounding box center [385, 210] width 228 height 125
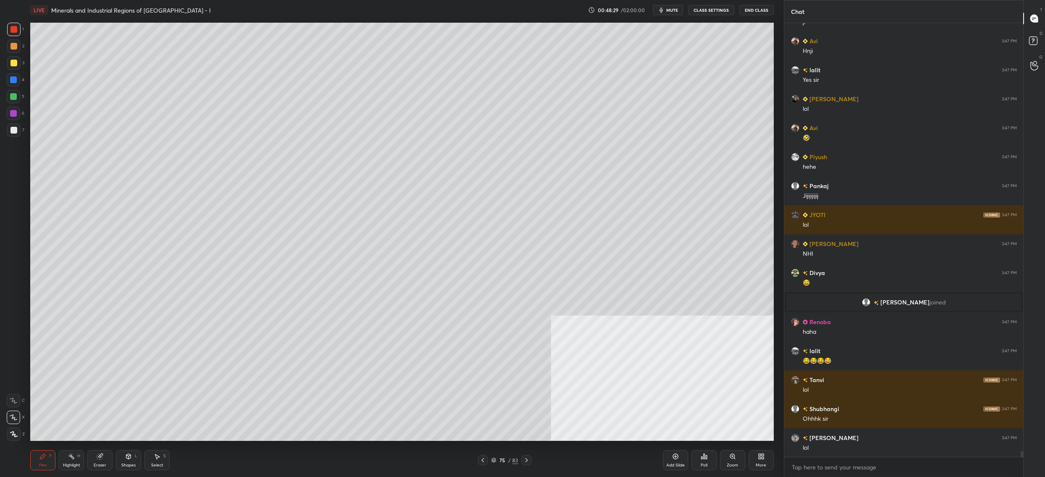
click at [502, 459] on div "75" at bounding box center [502, 459] width 8 height 5
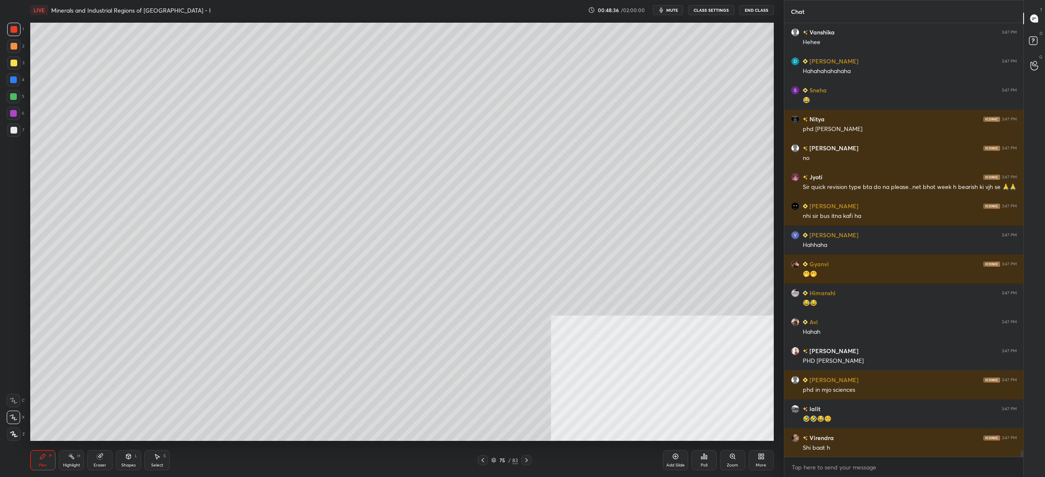
click at [13, 56] on div "1 2 3 4 5 6 7" at bounding box center [16, 82] width 18 height 118
click at [18, 63] on div at bounding box center [13, 62] width 13 height 13
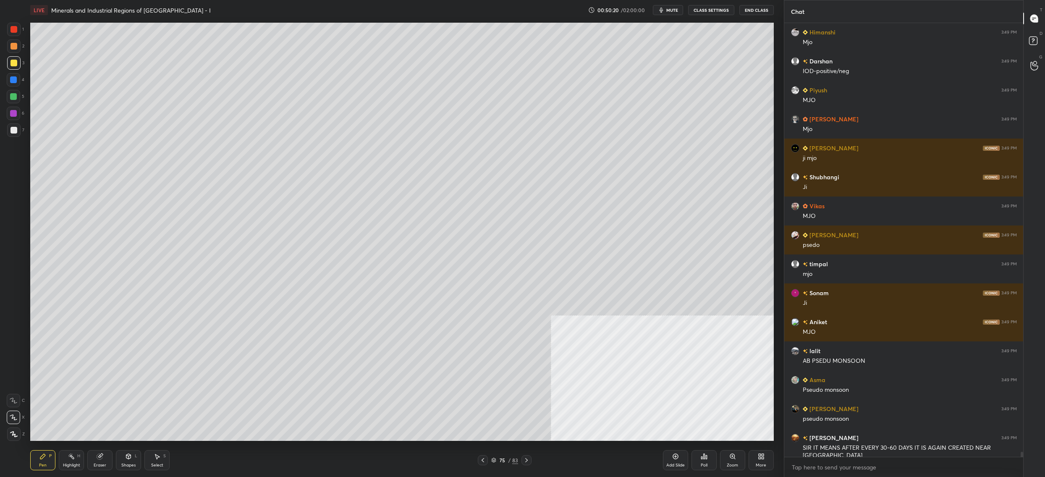
click at [25, 73] on div "1 2 3 4 5 6 7 C X Z C X Z E E Erase all H H" at bounding box center [13, 232] width 27 height 418
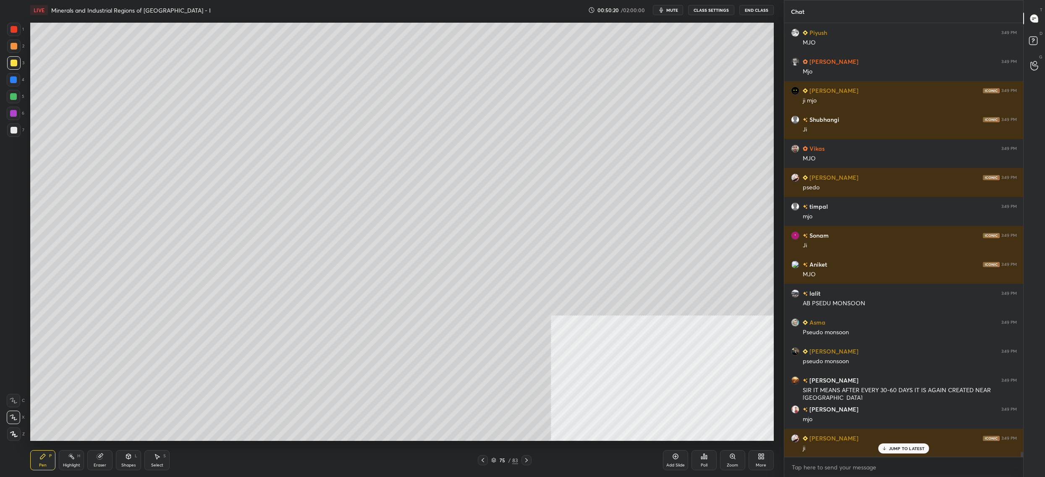
click at [23, 78] on div "4" at bounding box center [16, 79] width 18 height 13
click at [19, 76] on div "4" at bounding box center [16, 79] width 18 height 13
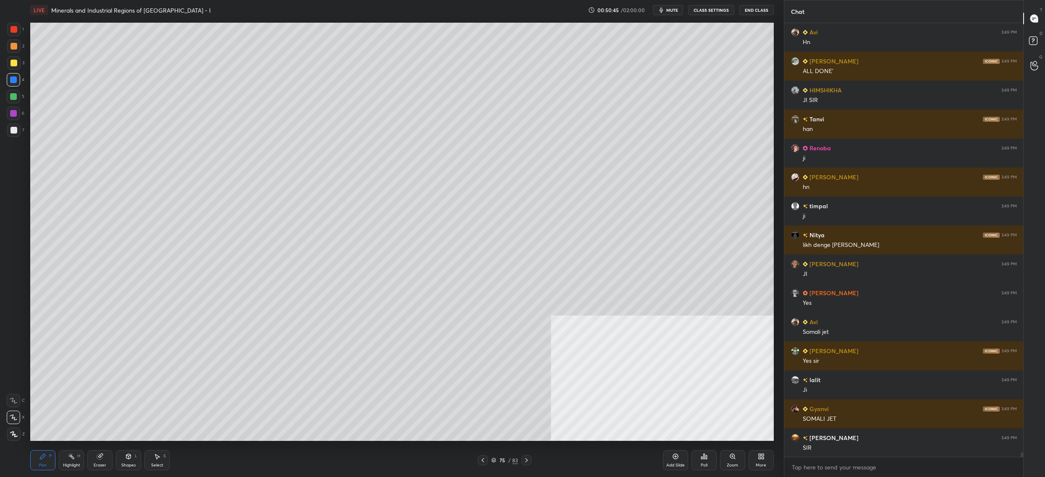
click at [506, 462] on div "75" at bounding box center [502, 459] width 8 height 5
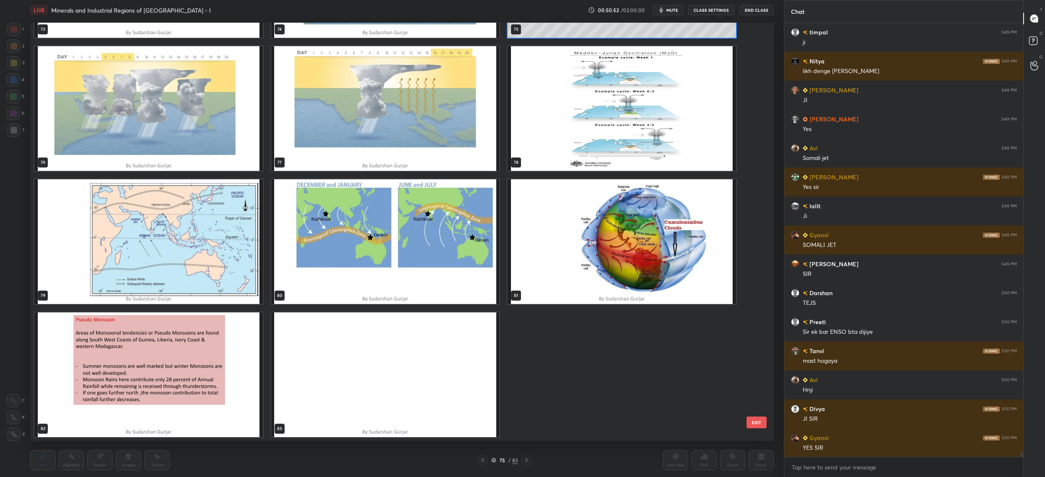
click at [179, 350] on img "grid" at bounding box center [148, 374] width 228 height 125
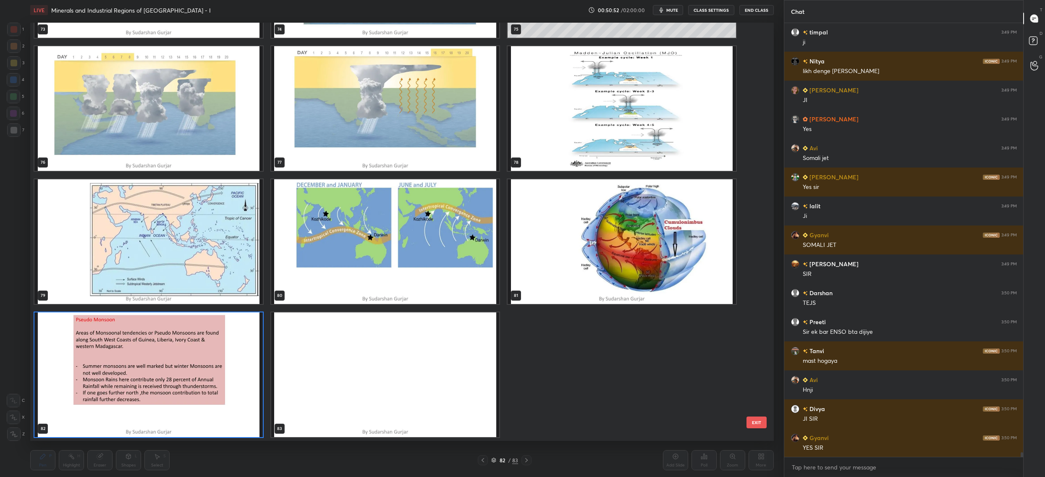
click at [179, 350] on img "grid" at bounding box center [148, 374] width 228 height 125
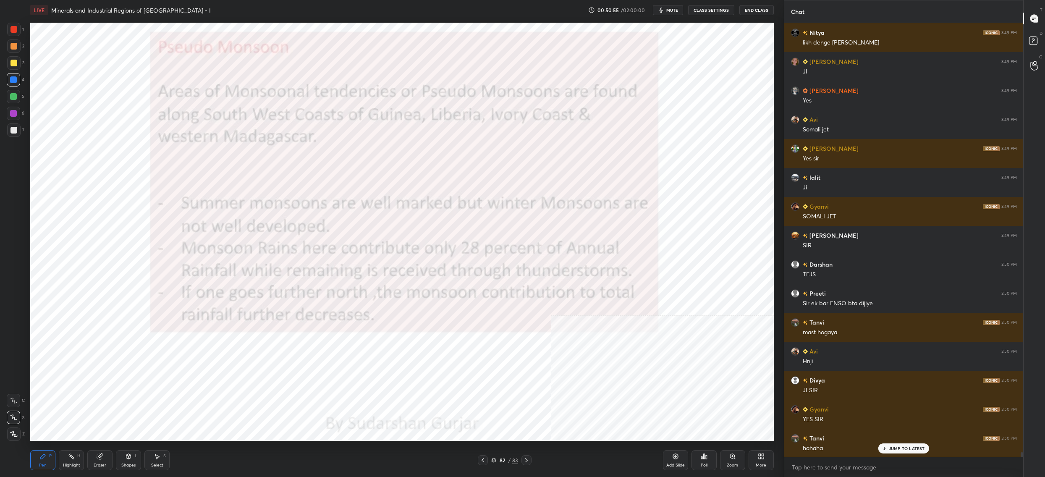
click at [760, 462] on div "More" at bounding box center [760, 460] width 25 height 20
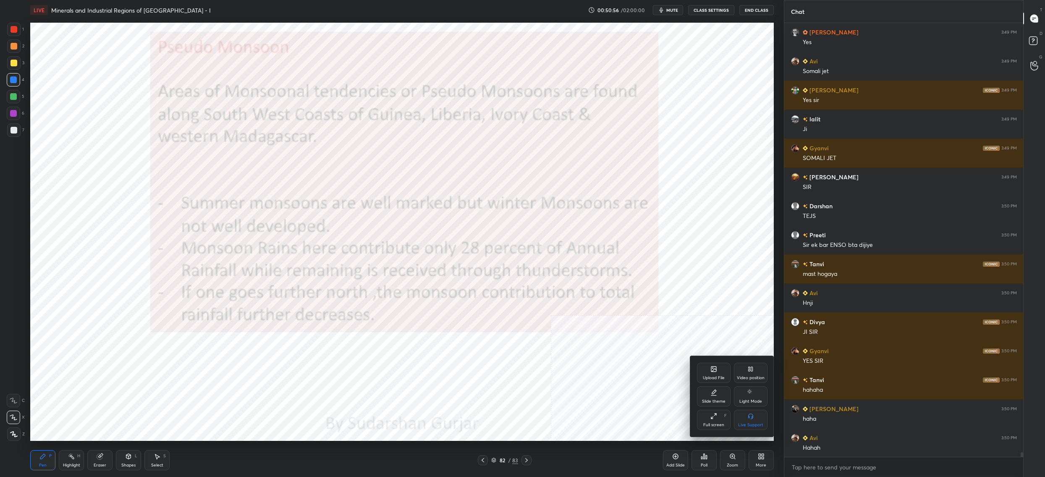
click at [750, 377] on div "Video position" at bounding box center [751, 378] width 28 height 4
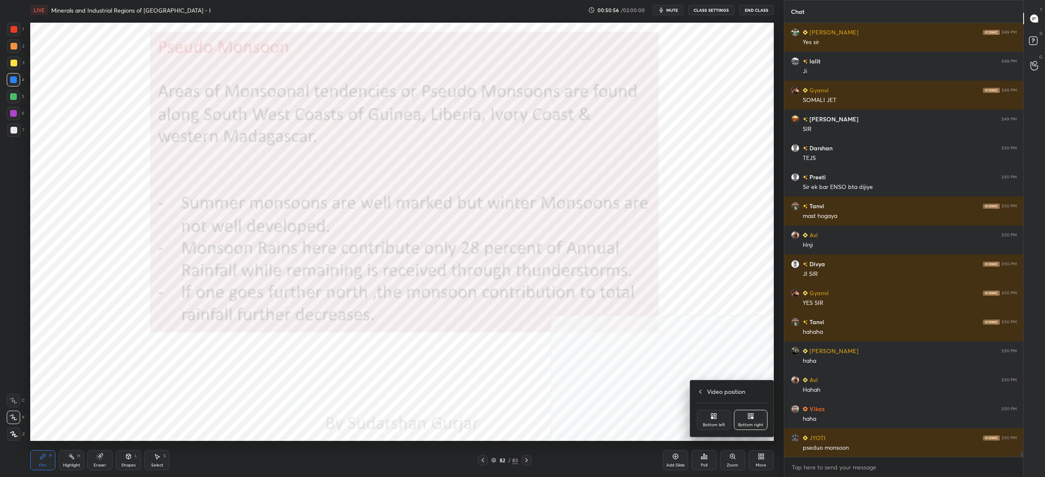
click at [713, 428] on div "Bottom left" at bounding box center [714, 420] width 34 height 20
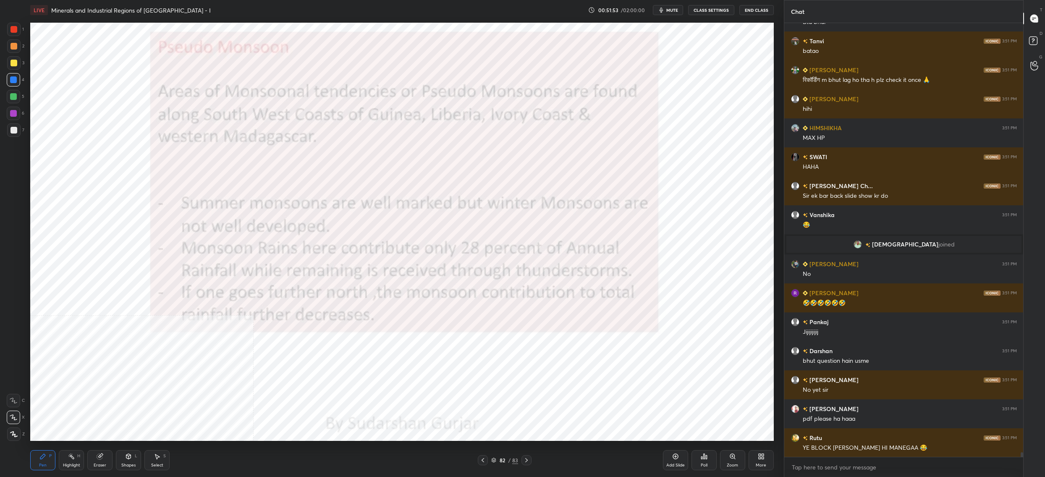
click at [501, 458] on div "82" at bounding box center [502, 459] width 8 height 5
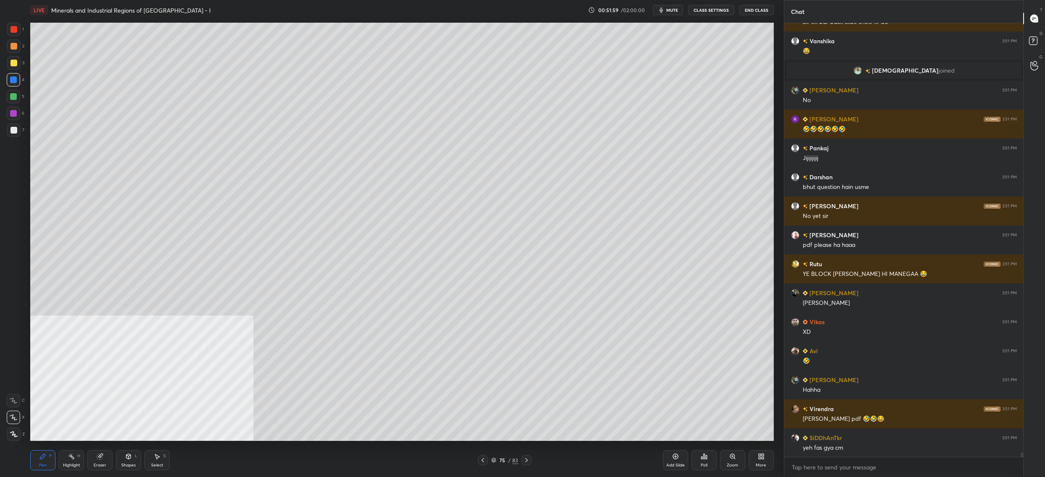
click at [760, 453] on icon at bounding box center [761, 456] width 7 height 7
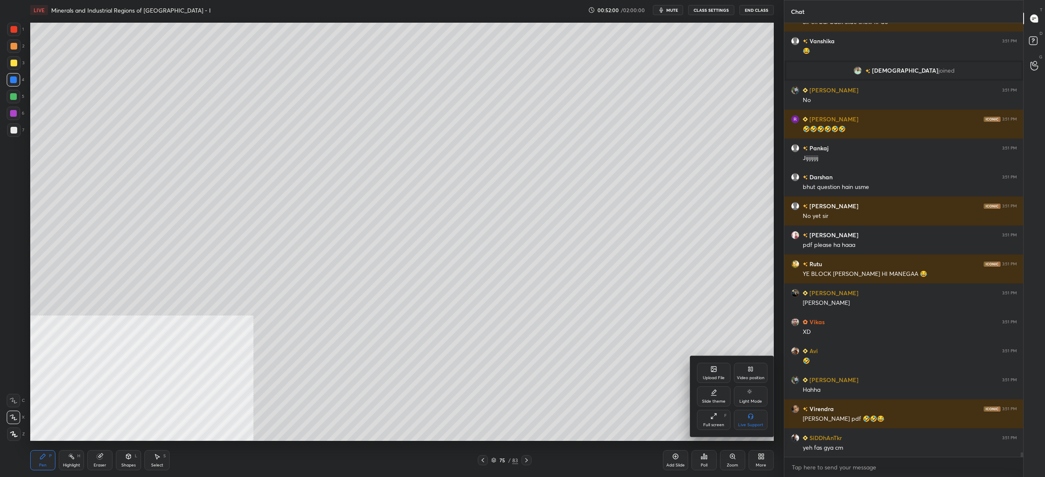
click at [744, 371] on div "Video position" at bounding box center [751, 373] width 34 height 20
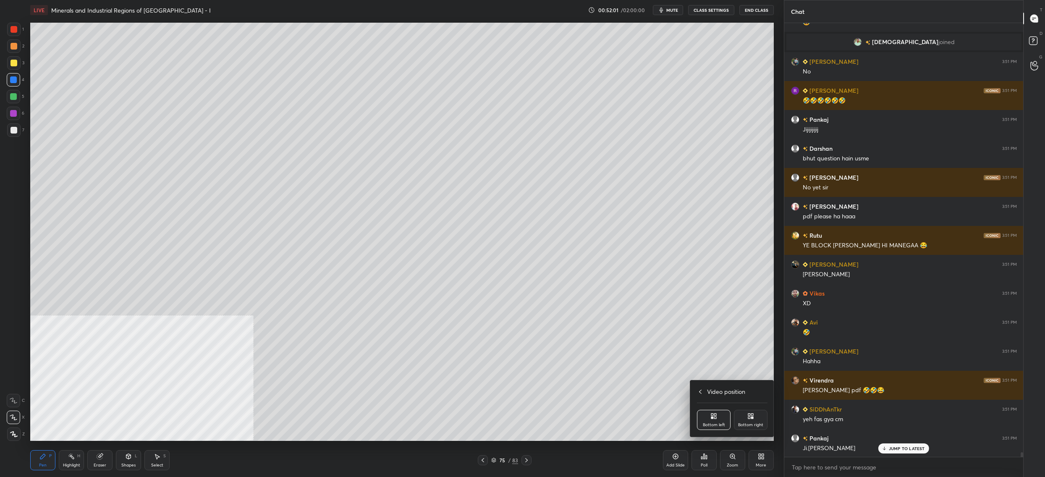
click at [749, 415] on icon at bounding box center [749, 414] width 2 height 2
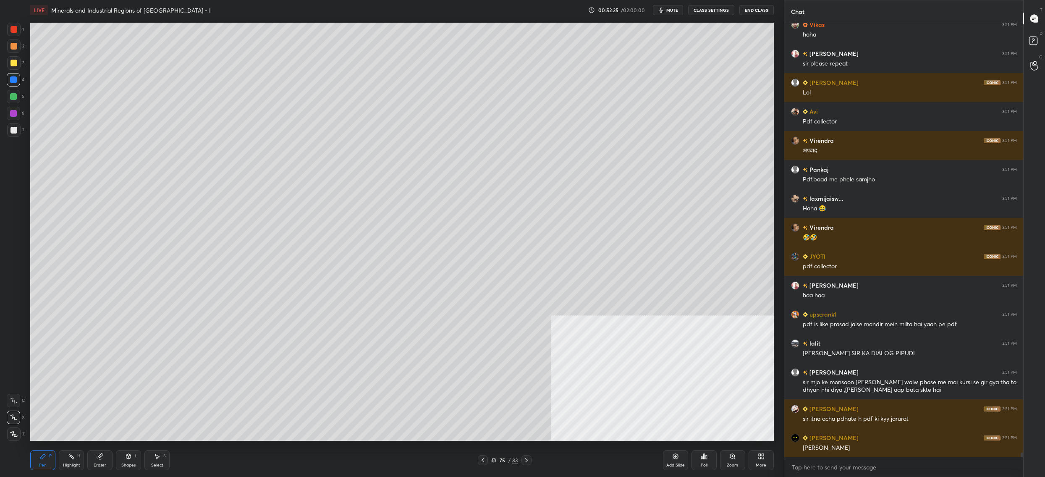
click at [497, 463] on div "75 / 83" at bounding box center [504, 460] width 27 height 8
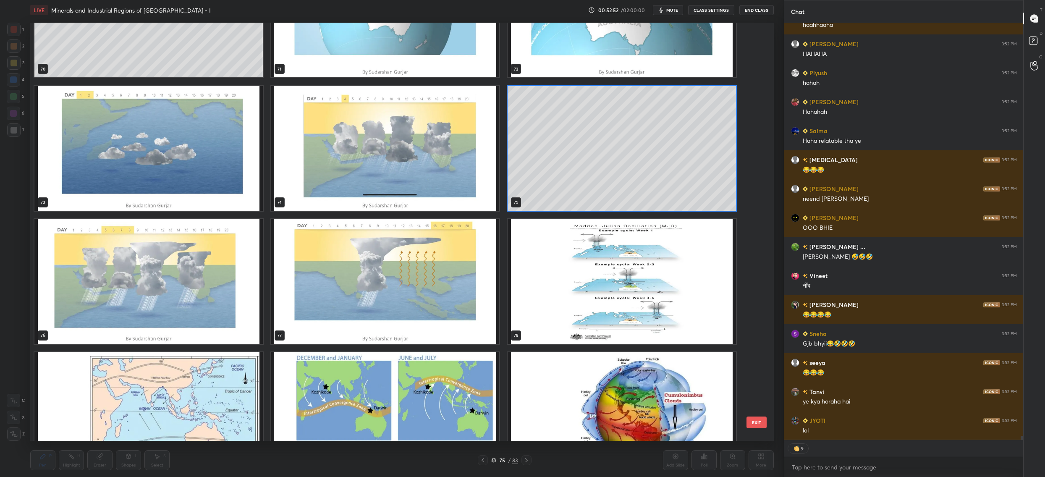
click at [316, 276] on img "grid" at bounding box center [385, 281] width 228 height 125
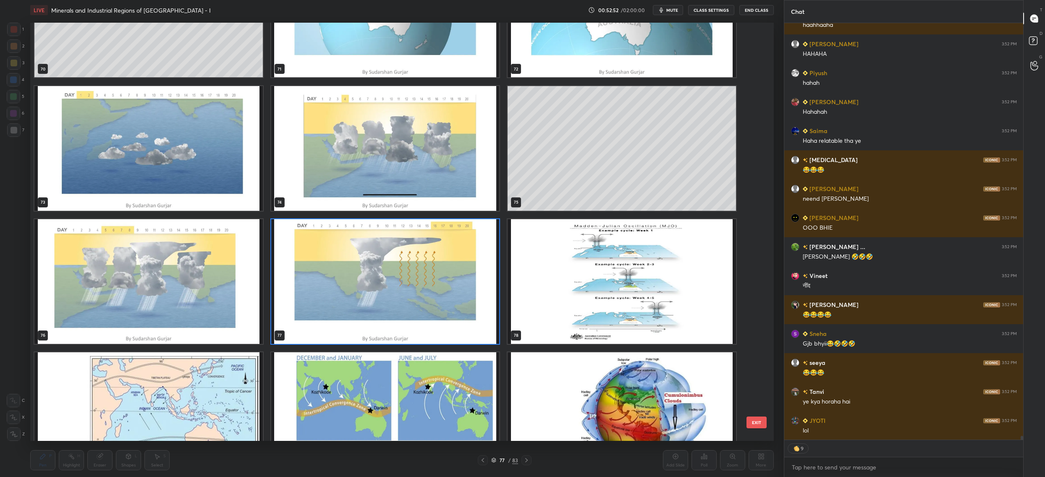
click at [316, 276] on img "grid" at bounding box center [385, 281] width 228 height 125
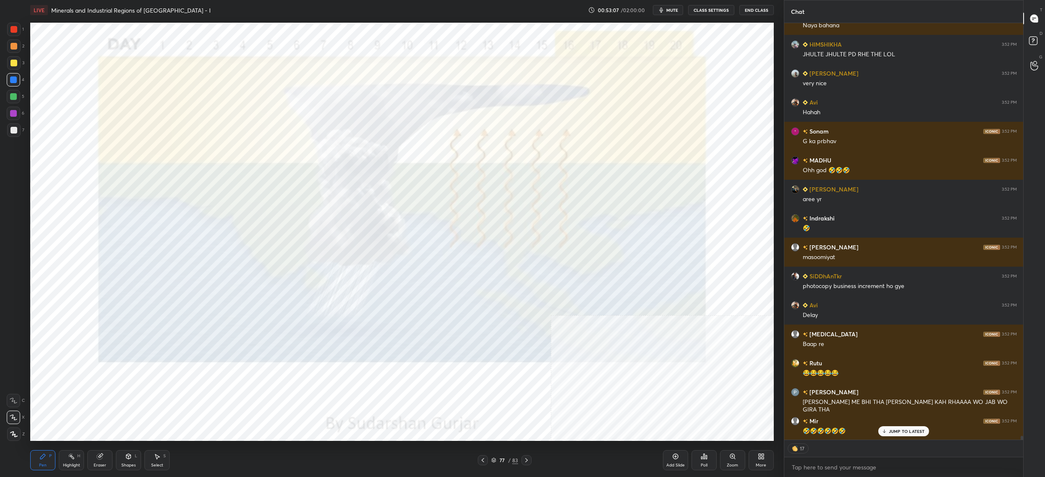
click at [504, 462] on div "77" at bounding box center [502, 459] width 8 height 5
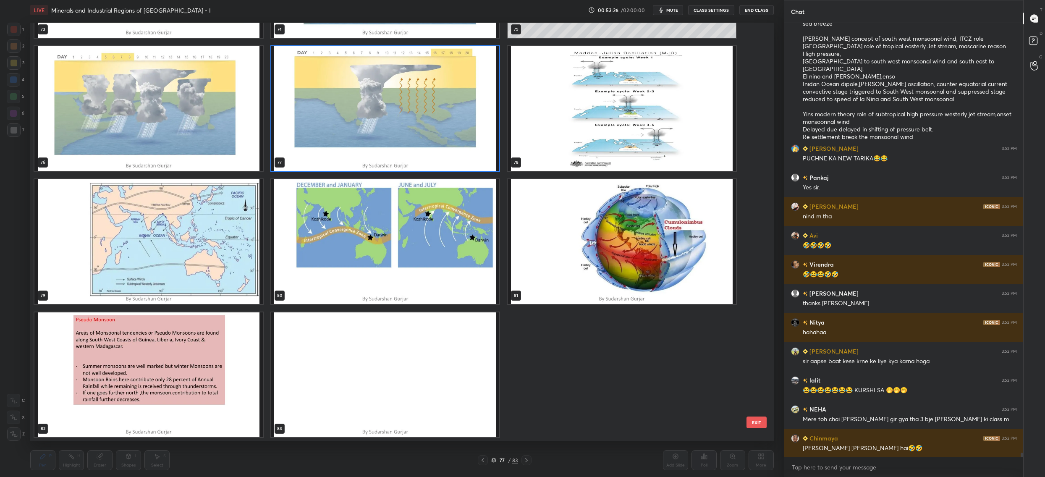
click at [193, 415] on img "grid" at bounding box center [148, 374] width 228 height 125
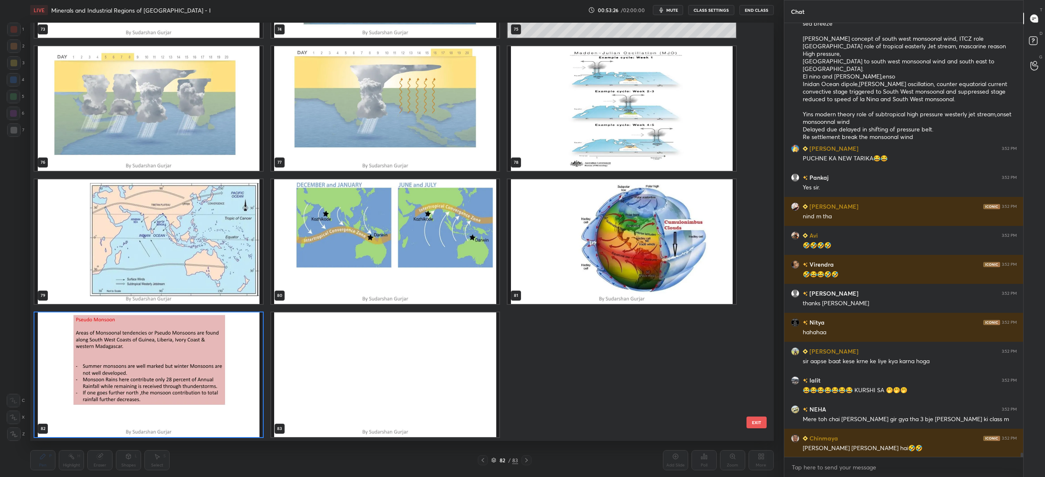
click at [192, 415] on img "grid" at bounding box center [148, 374] width 228 height 125
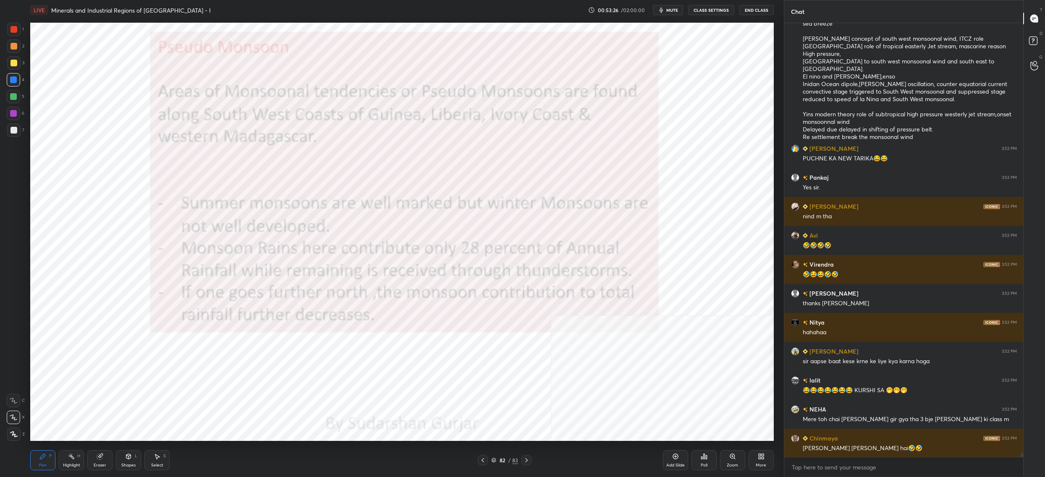
click at [192, 415] on img "grid" at bounding box center [148, 374] width 228 height 125
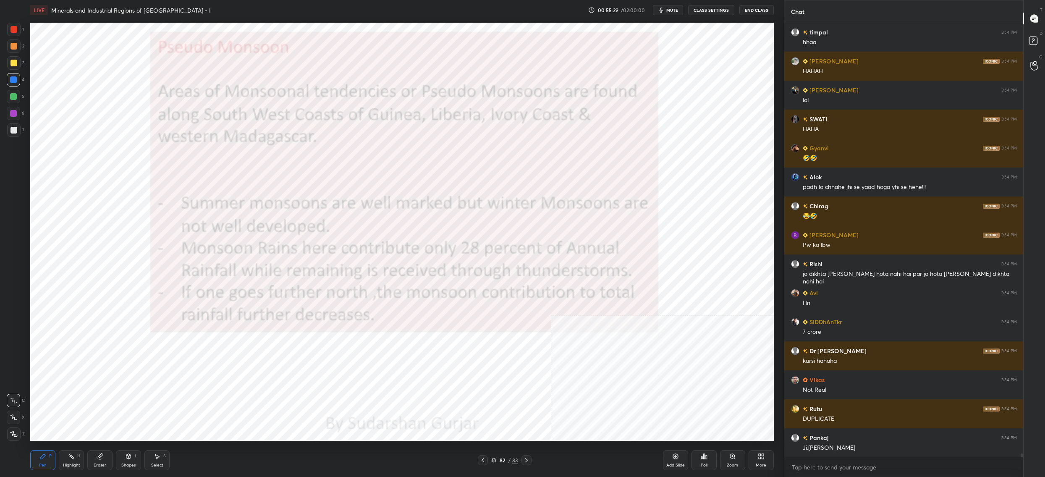
click at [22, 433] on div "Z" at bounding box center [16, 433] width 18 height 13
click at [15, 435] on icon at bounding box center [13, 433] width 7 height 5
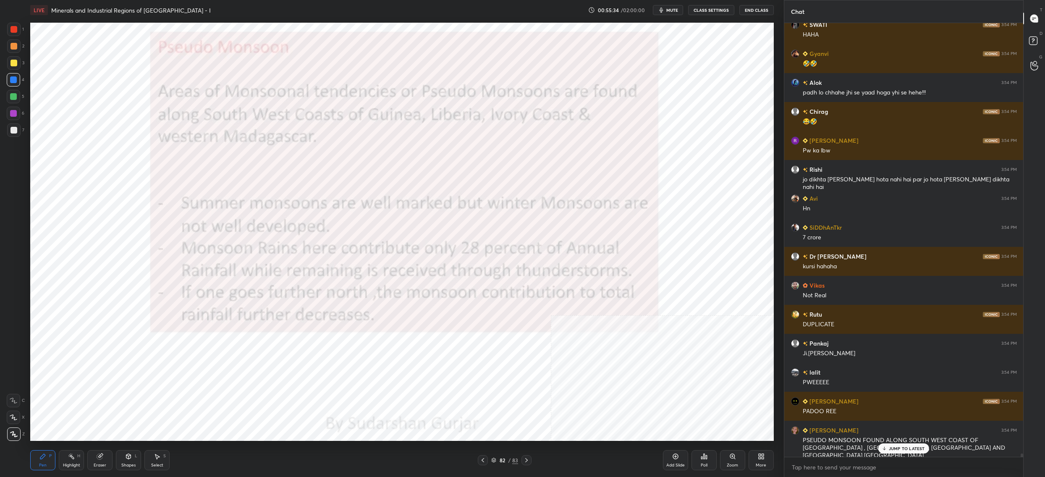
drag, startPoint x: 497, startPoint y: 463, endPoint x: 492, endPoint y: 464, distance: 5.1
click at [497, 462] on div "82 / 83" at bounding box center [504, 460] width 27 height 8
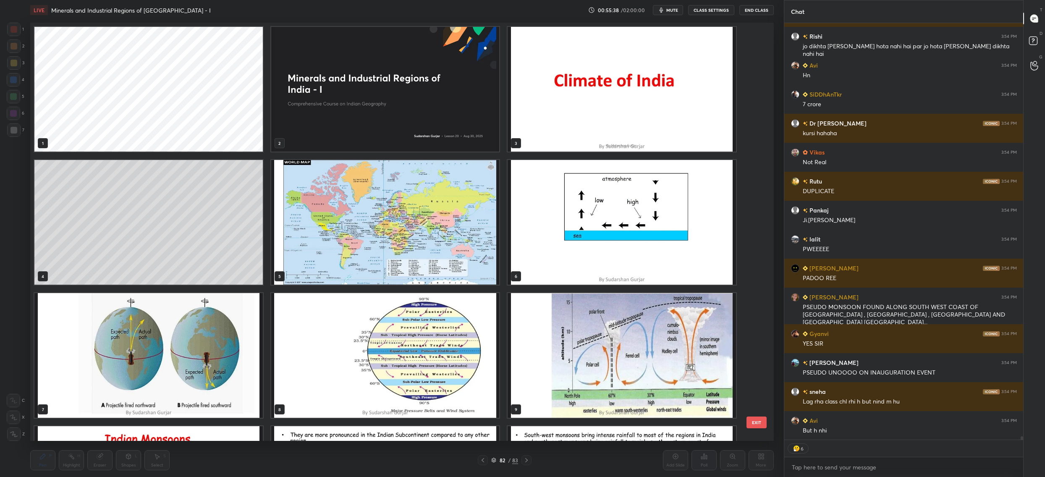
click at [380, 232] on img "grid" at bounding box center [385, 222] width 228 height 125
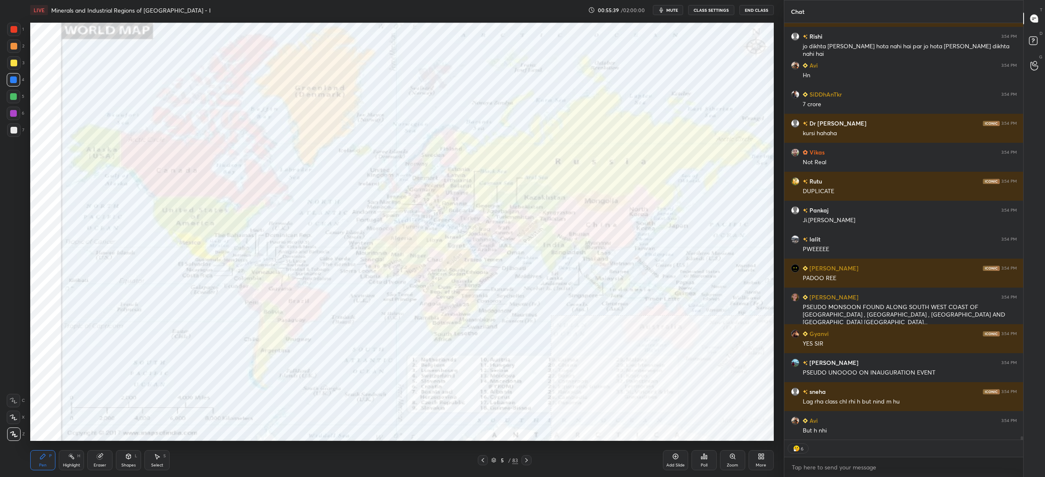
click at [380, 232] on img "grid" at bounding box center [385, 222] width 228 height 125
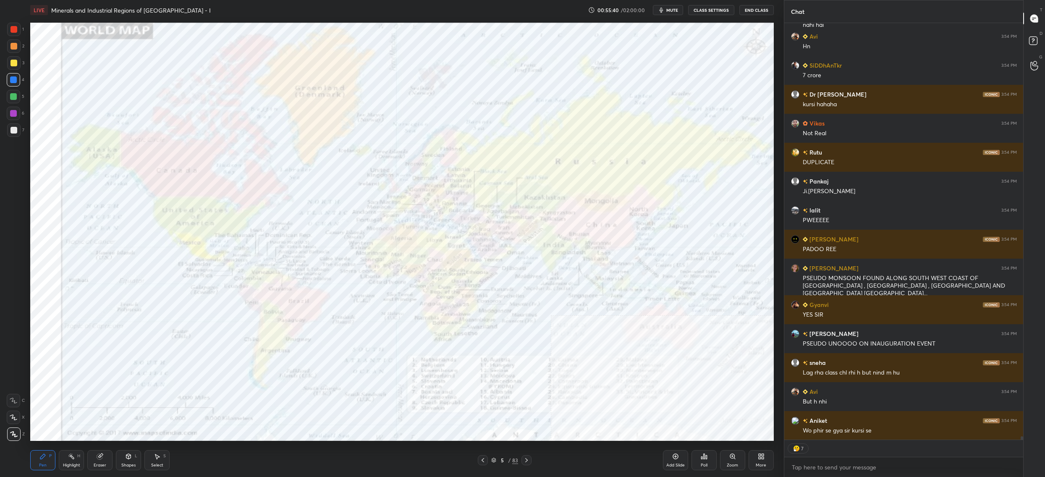
click at [732, 460] on div "Zoom" at bounding box center [732, 460] width 25 height 20
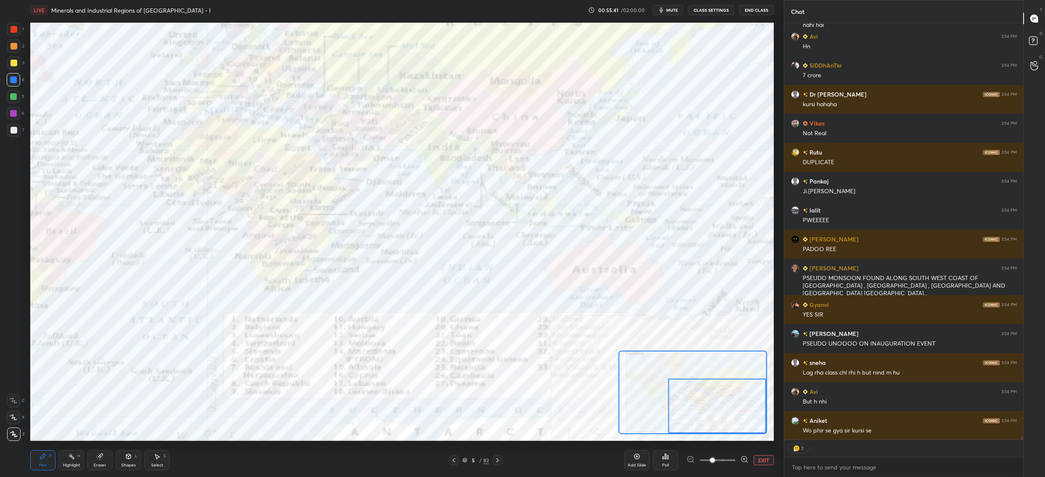
click at [732, 426] on div at bounding box center [717, 406] width 98 height 55
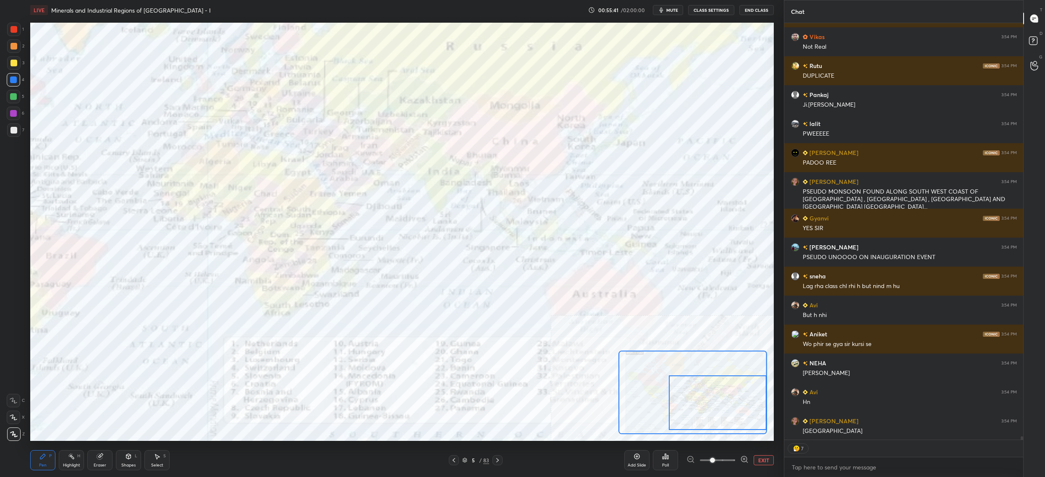
drag, startPoint x: 731, startPoint y: 414, endPoint x: 731, endPoint y: 407, distance: 7.6
click at [735, 404] on div at bounding box center [718, 402] width 98 height 55
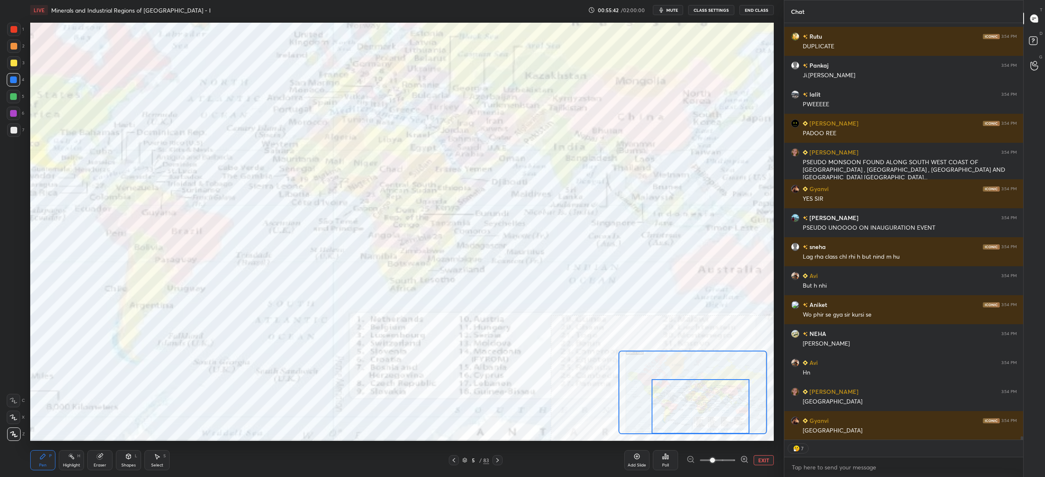
drag, startPoint x: 731, startPoint y: 405, endPoint x: 710, endPoint y: 417, distance: 23.8
click at [713, 417] on div at bounding box center [700, 406] width 98 height 55
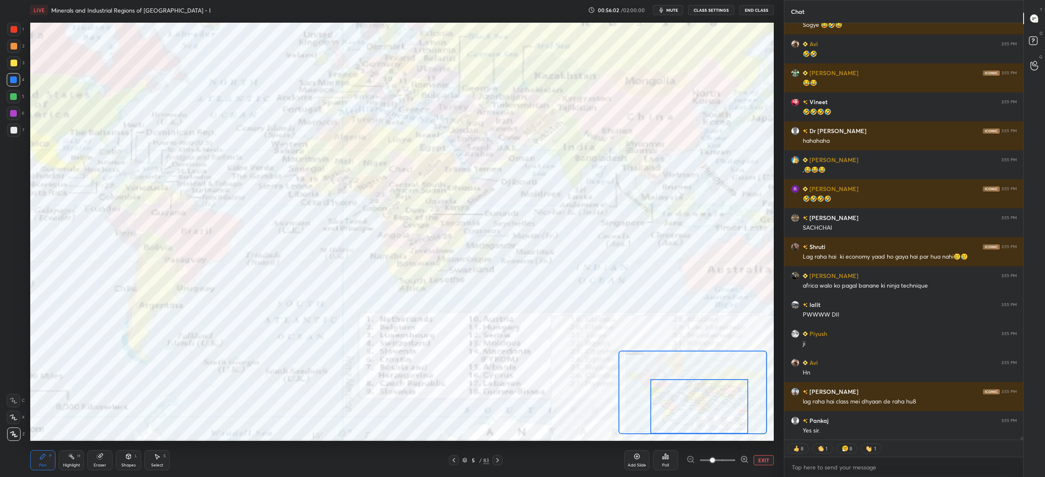
click at [15, 31] on div "1" at bounding box center [15, 29] width 17 height 13
drag, startPoint x: 17, startPoint y: 33, endPoint x: 21, endPoint y: 37, distance: 5.1
click at [21, 32] on div "1" at bounding box center [15, 29] width 17 height 13
drag, startPoint x: 21, startPoint y: 37, endPoint x: 29, endPoint y: 37, distance: 8.4
click at [21, 37] on div "1" at bounding box center [15, 31] width 17 height 17
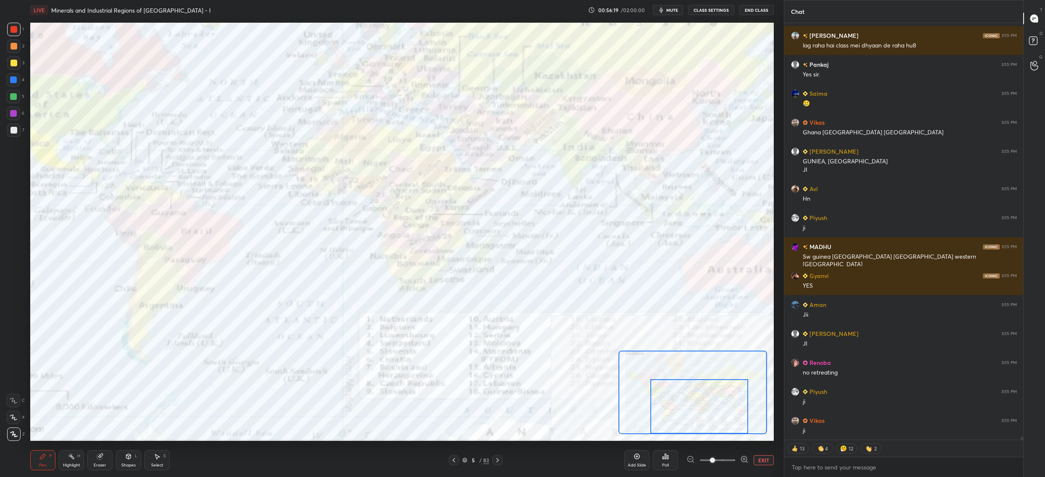
click at [463, 462] on icon at bounding box center [464, 459] width 5 height 5
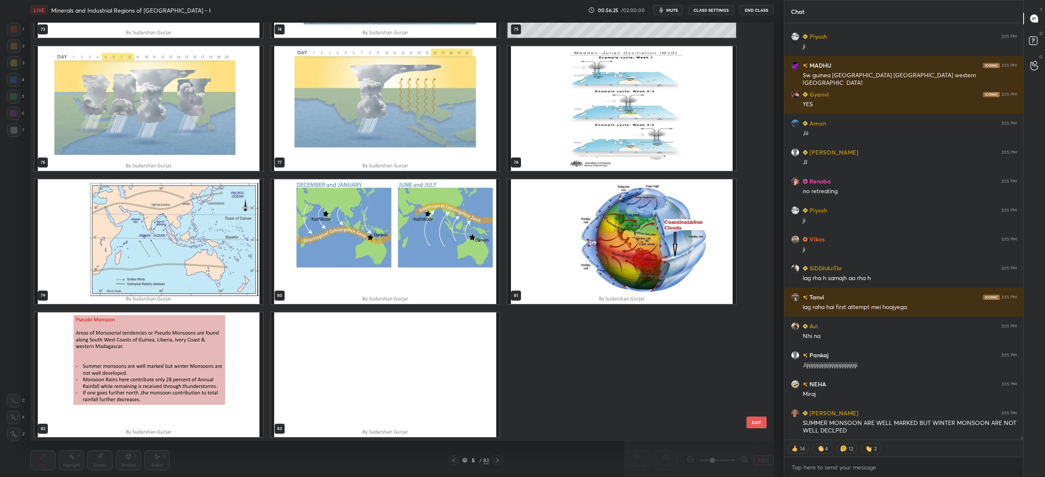
click at [213, 348] on img "grid" at bounding box center [148, 374] width 228 height 125
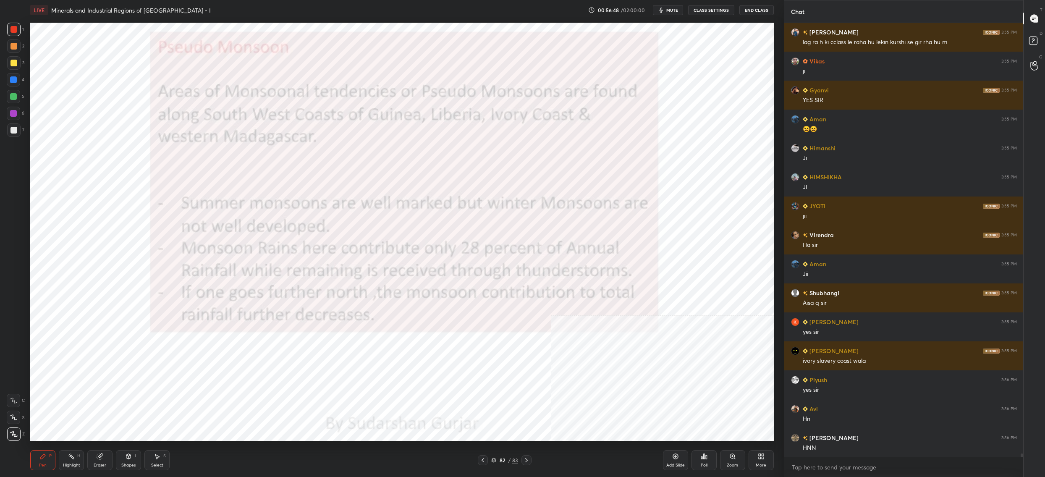
click at [502, 460] on div "82" at bounding box center [502, 459] width 8 height 5
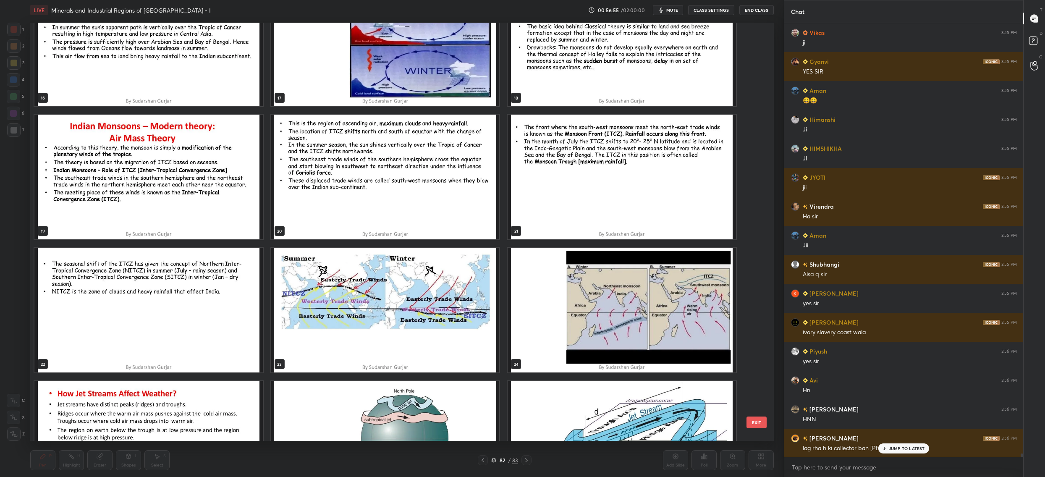
click at [395, 279] on img "grid" at bounding box center [385, 310] width 228 height 125
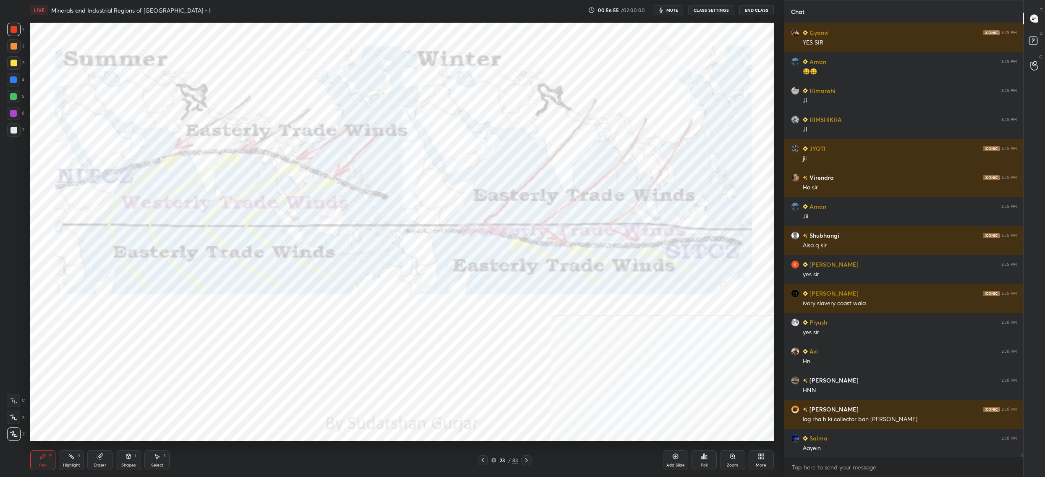
click at [395, 279] on img "grid" at bounding box center [385, 310] width 228 height 125
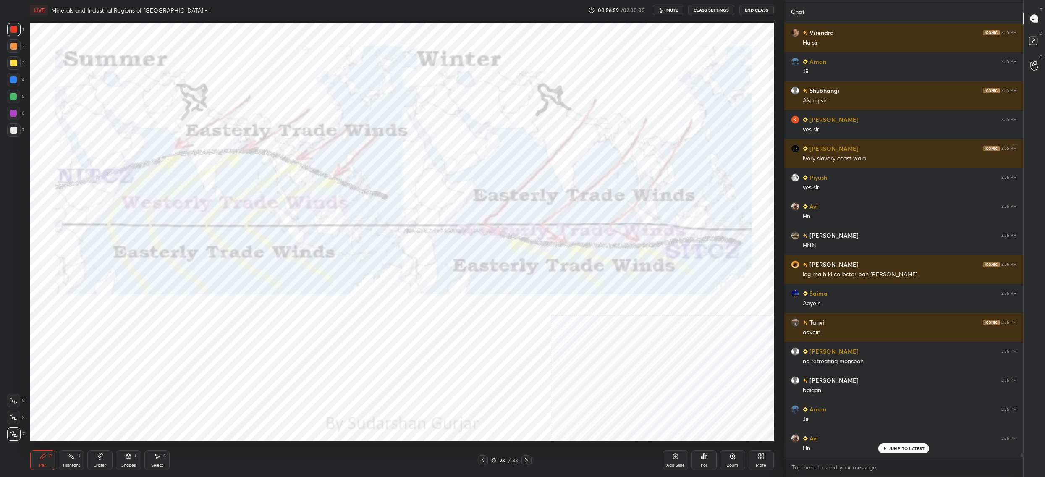
click at [15, 39] on div "1 2 3 4 5 6 7" at bounding box center [16, 82] width 18 height 118
click at [15, 35] on div at bounding box center [13, 29] width 13 height 13
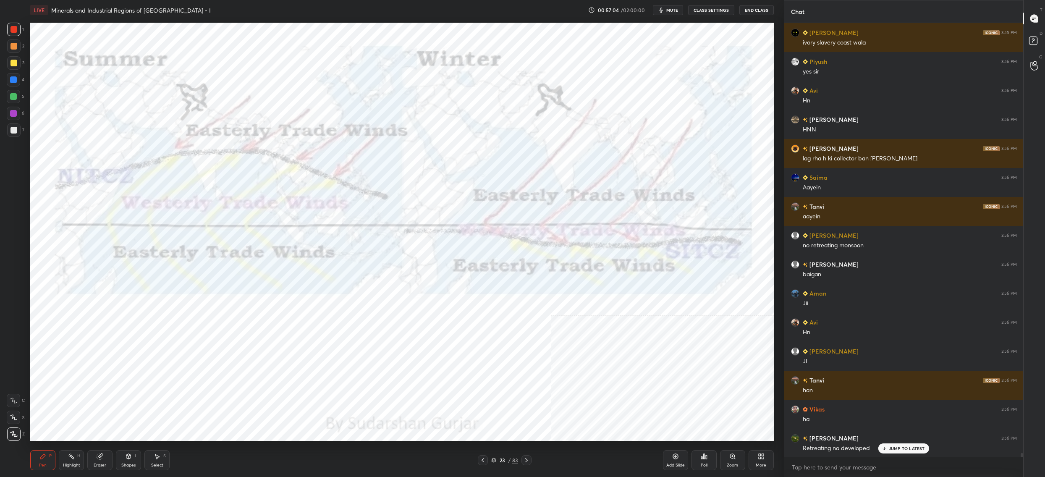
click at [726, 460] on div "Zoom" at bounding box center [732, 460] width 25 height 20
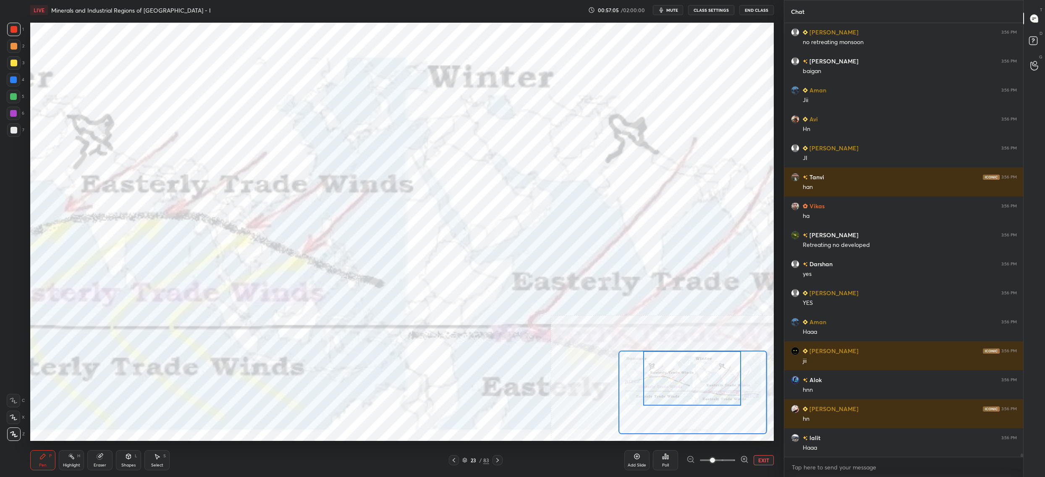
drag, startPoint x: 706, startPoint y: 380, endPoint x: 697, endPoint y: 363, distance: 19.0
click at [702, 370] on div at bounding box center [692, 378] width 98 height 55
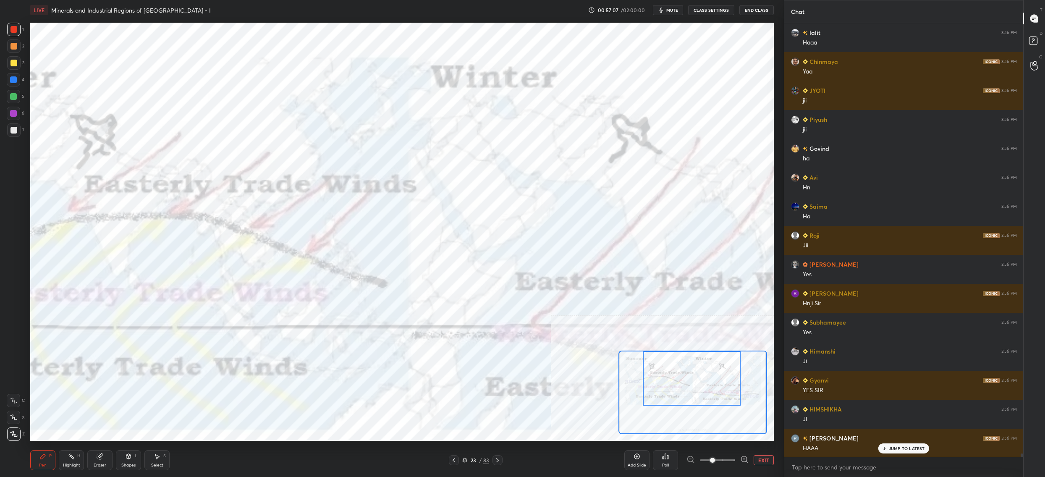
click at [765, 461] on button "EXIT" at bounding box center [763, 460] width 20 height 10
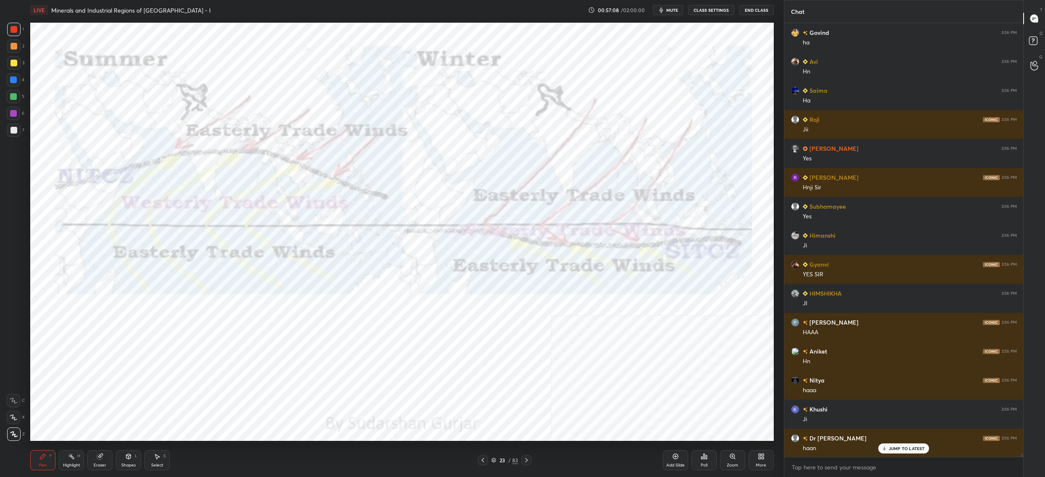
click at [731, 458] on icon at bounding box center [732, 456] width 5 height 5
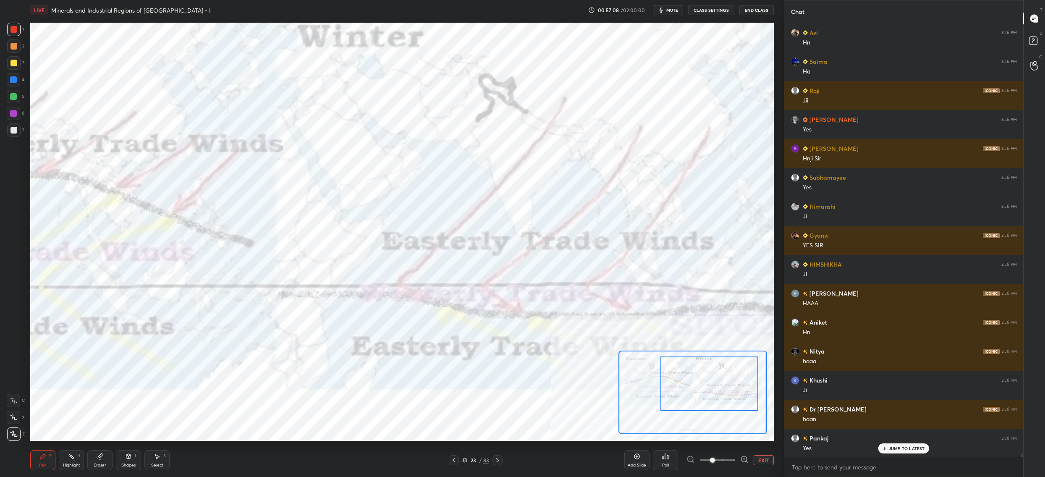
drag, startPoint x: 709, startPoint y: 411, endPoint x: 692, endPoint y: 369, distance: 45.0
click at [723, 398] on div at bounding box center [709, 383] width 98 height 55
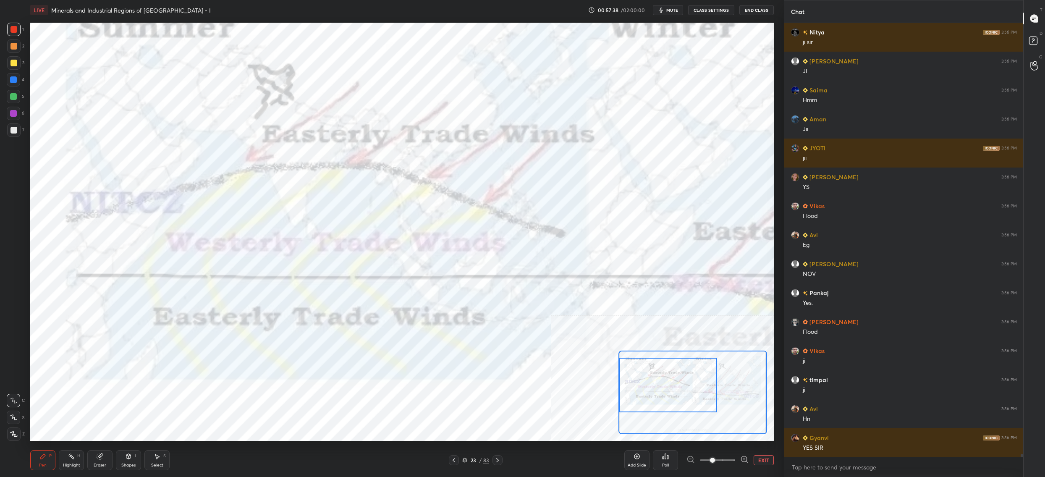
drag, startPoint x: 680, startPoint y: 386, endPoint x: 624, endPoint y: 380, distance: 57.0
click at [639, 389] on div at bounding box center [668, 385] width 98 height 55
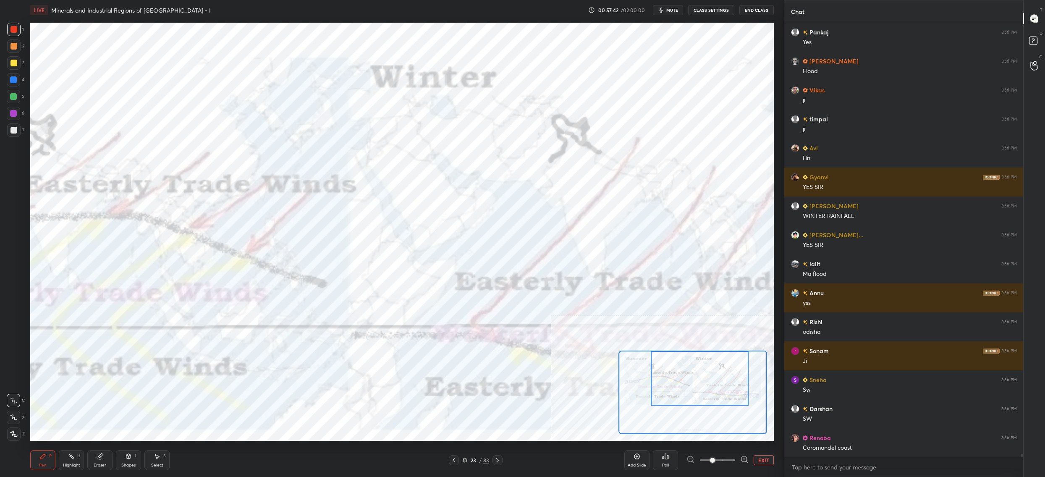
drag, startPoint x: 647, startPoint y: 388, endPoint x: 674, endPoint y: 395, distance: 27.4
click at [672, 377] on div at bounding box center [699, 378] width 98 height 55
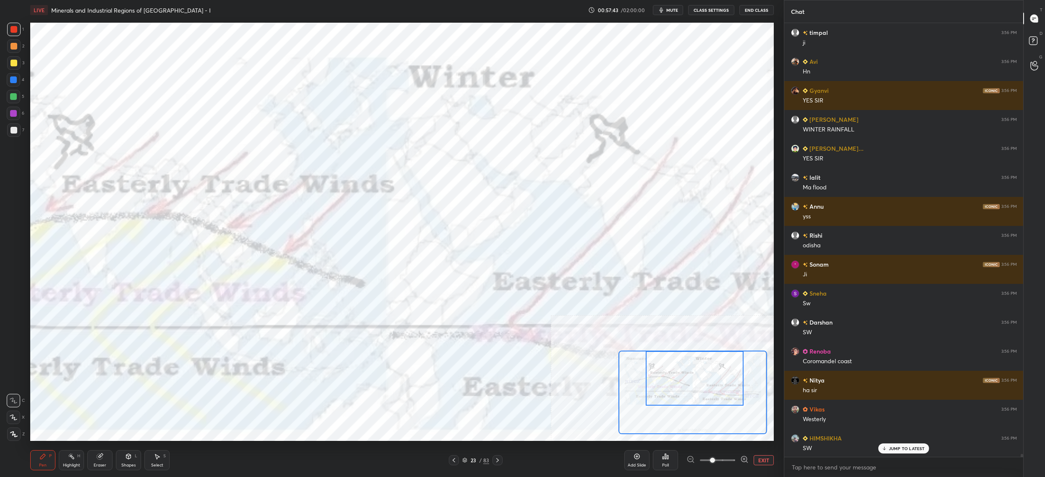
click at [758, 459] on button "EXIT" at bounding box center [763, 460] width 20 height 10
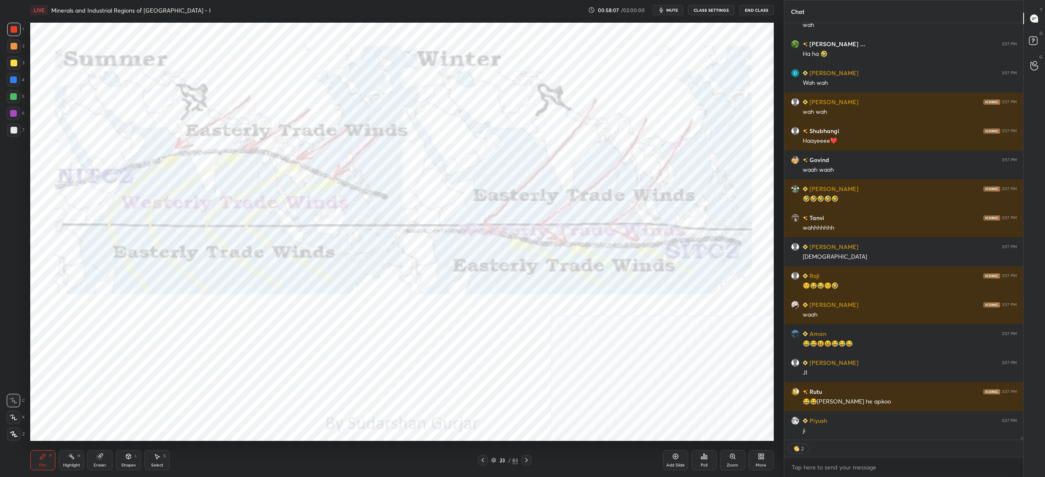
click at [504, 462] on div "23" at bounding box center [502, 459] width 8 height 5
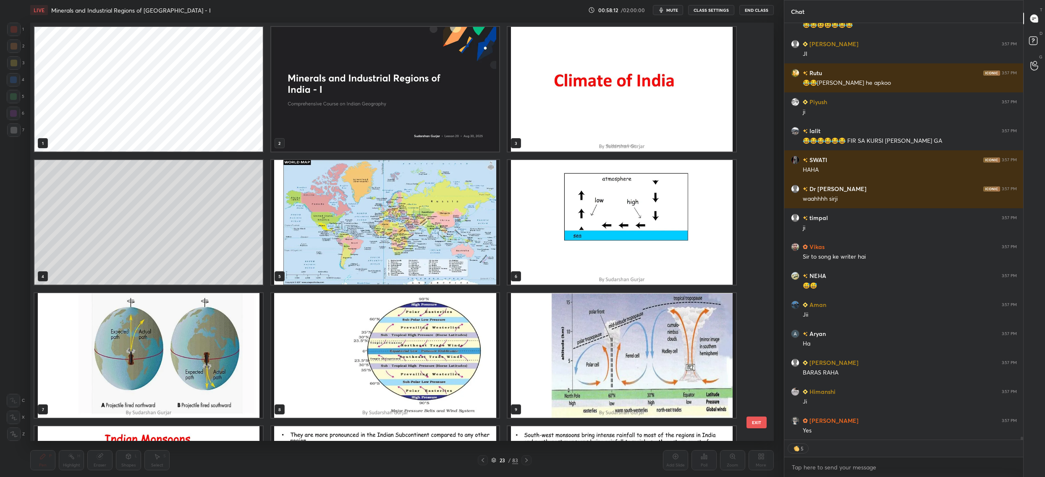
click at [447, 246] on img "grid" at bounding box center [385, 222] width 228 height 125
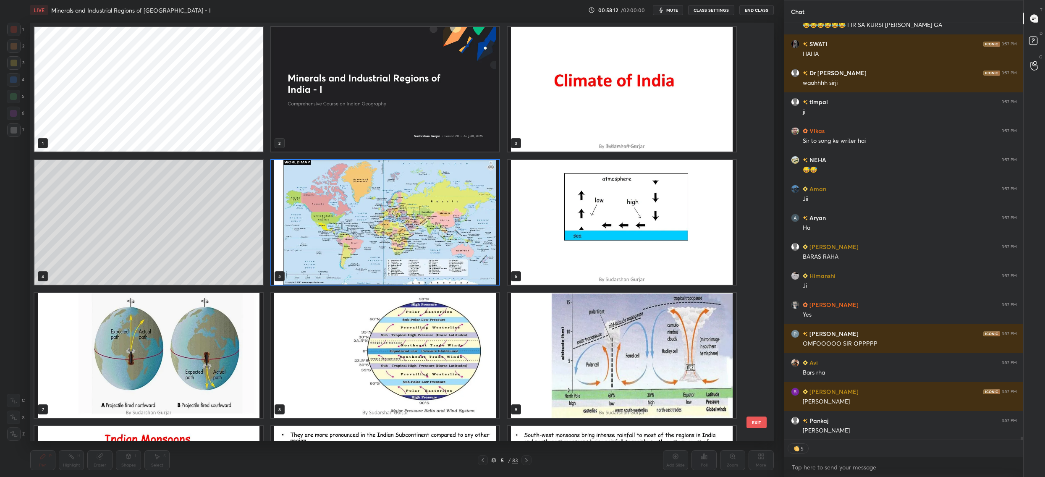
click at [447, 246] on img "grid" at bounding box center [385, 222] width 228 height 125
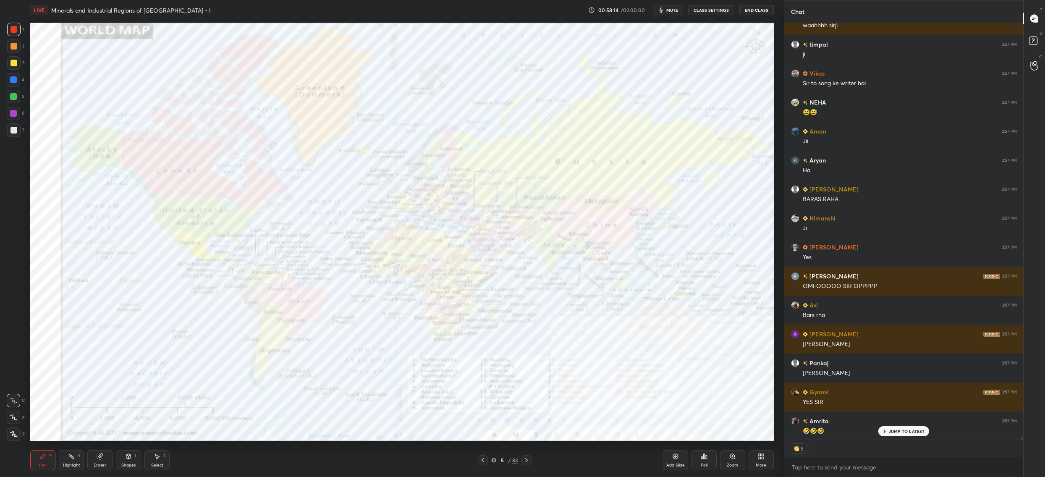
click at [731, 463] on div "Zoom" at bounding box center [731, 465] width 11 height 4
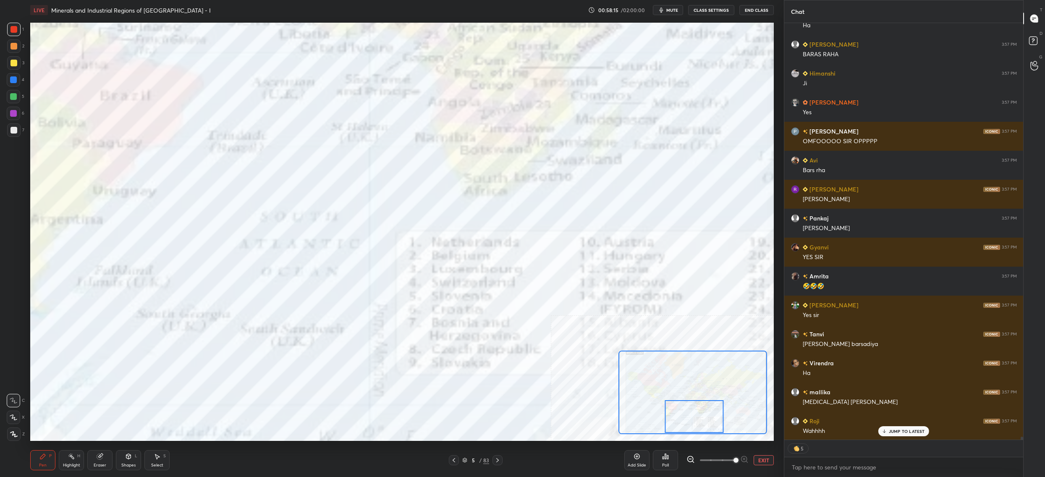
click at [692, 408] on div at bounding box center [693, 416] width 59 height 33
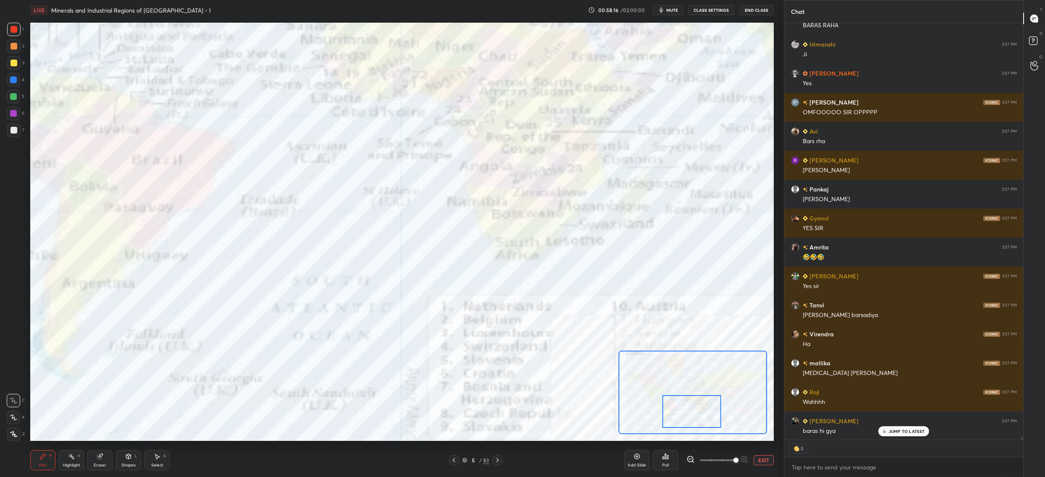
click at [707, 459] on span at bounding box center [717, 460] width 35 height 13
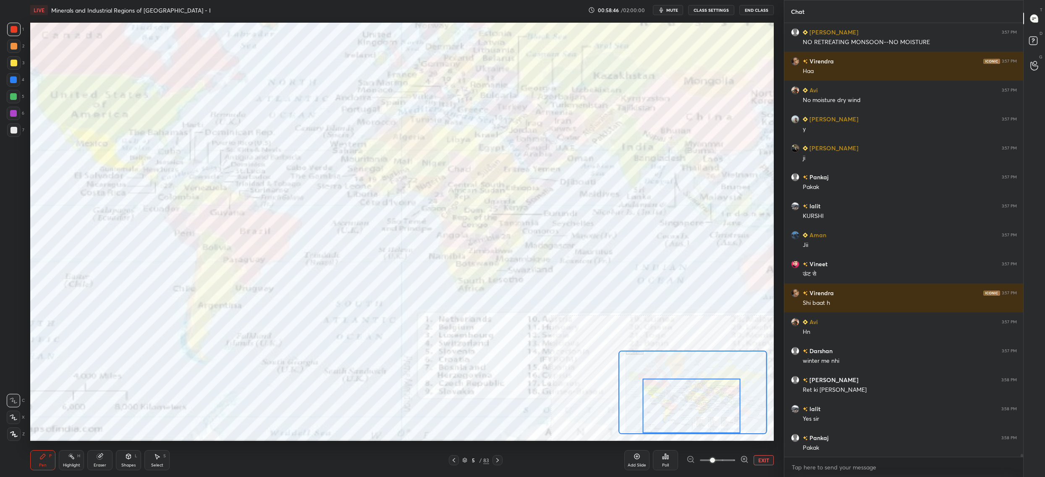
click at [468, 460] on div "5 / 83" at bounding box center [475, 460] width 27 height 8
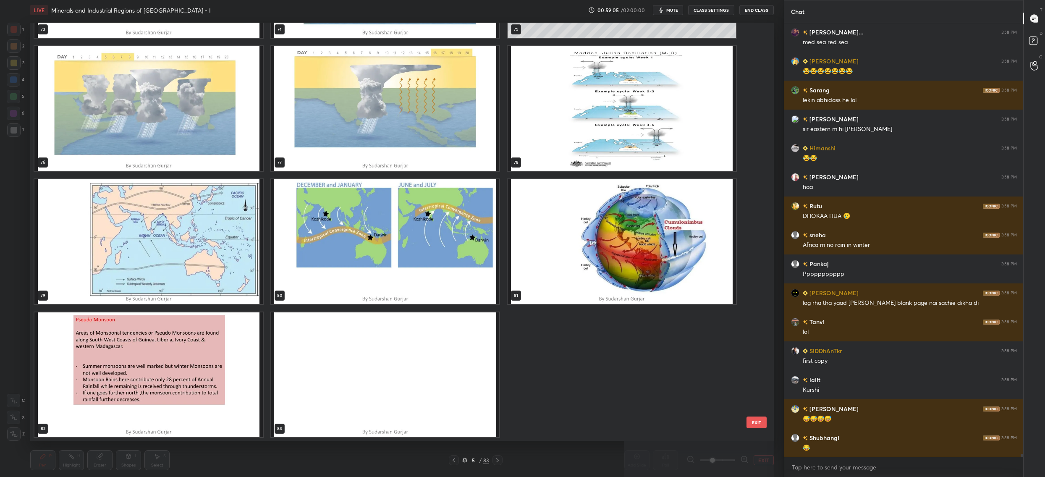
click at [223, 338] on img "grid" at bounding box center [148, 374] width 228 height 125
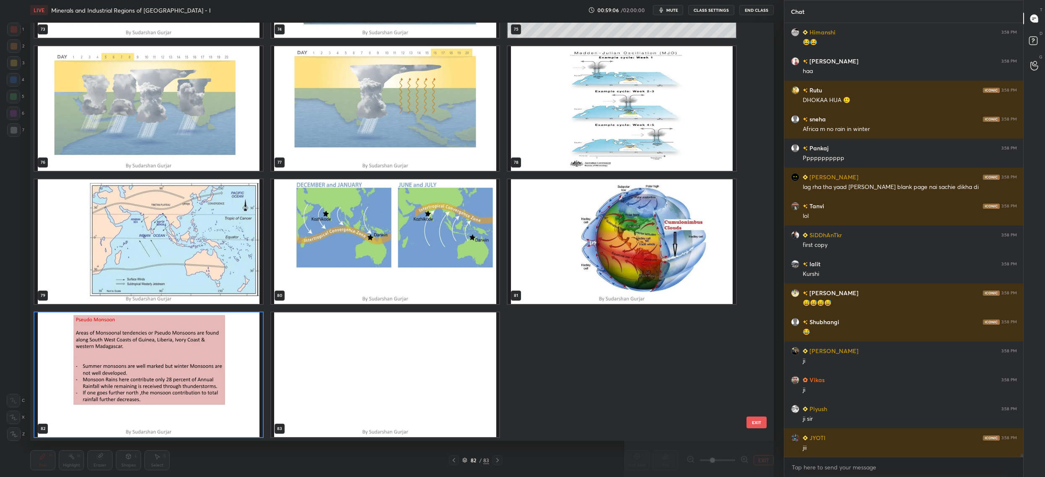
click at [223, 338] on img "grid" at bounding box center [148, 374] width 228 height 125
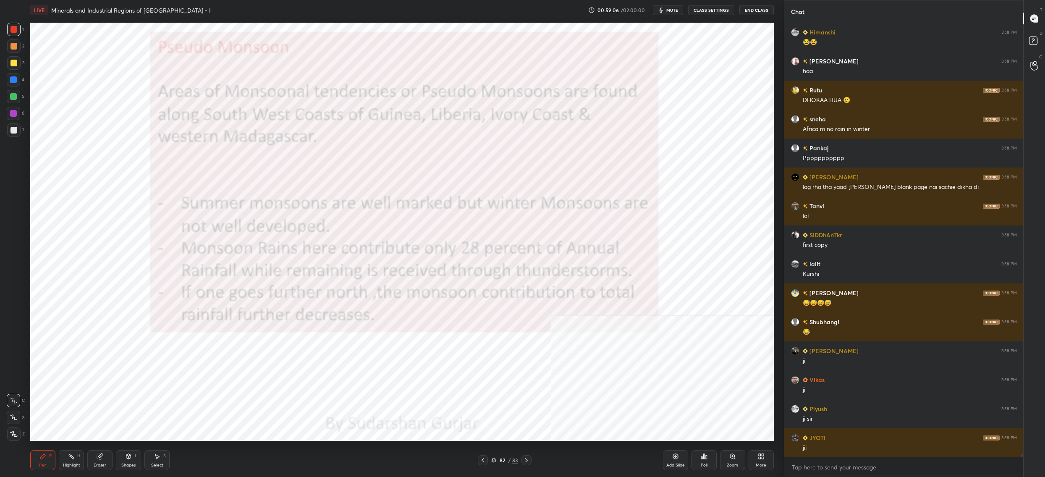
click at [223, 338] on img "grid" at bounding box center [148, 374] width 228 height 125
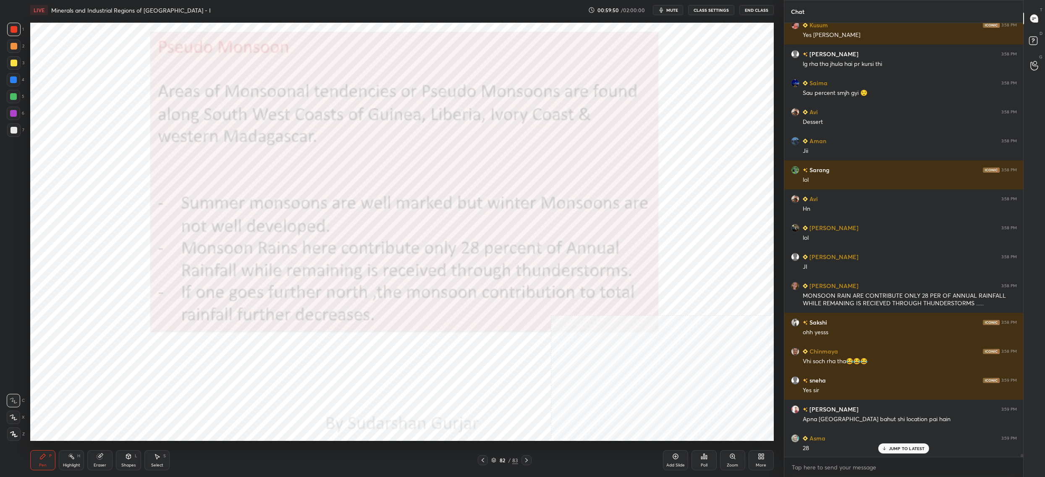
drag, startPoint x: 502, startPoint y: 462, endPoint x: 491, endPoint y: 448, distance: 17.9
click at [501, 462] on div "82" at bounding box center [502, 459] width 8 height 5
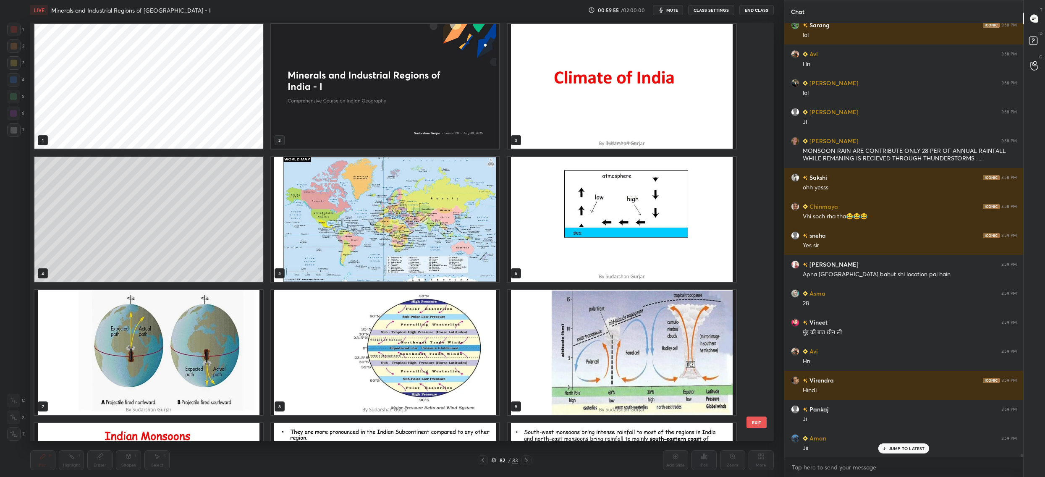
click at [390, 198] on img "grid" at bounding box center [385, 219] width 228 height 125
click at [391, 198] on img "grid" at bounding box center [385, 219] width 228 height 125
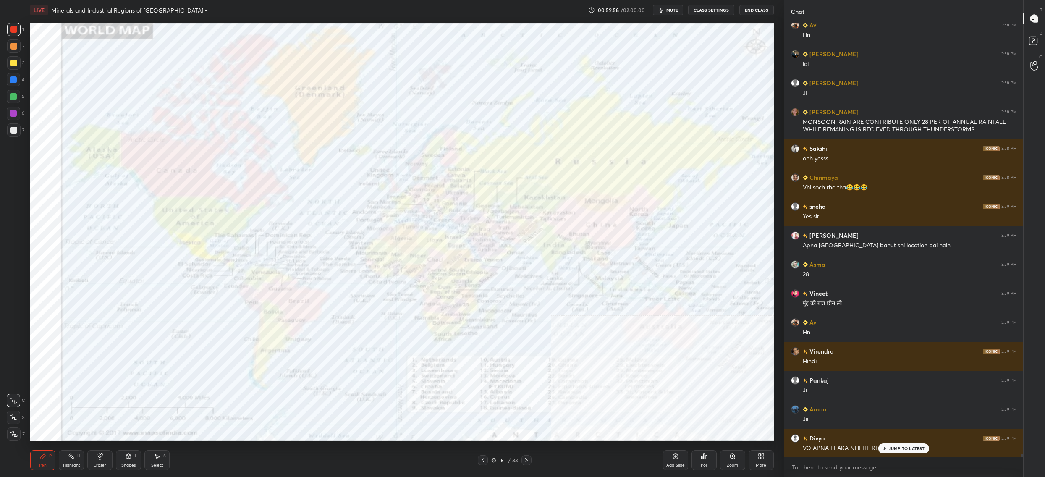
click at [732, 460] on div "Zoom" at bounding box center [732, 460] width 25 height 20
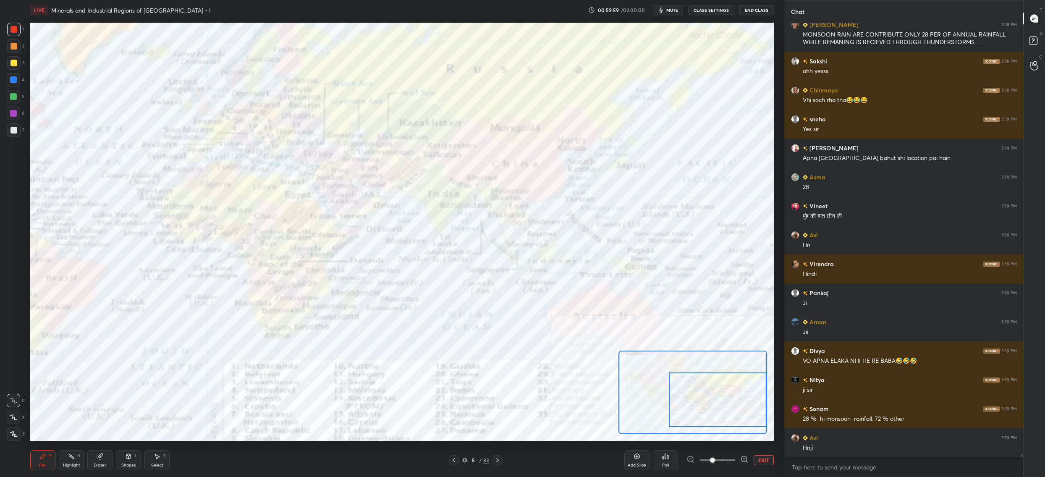
drag, startPoint x: 731, startPoint y: 400, endPoint x: 735, endPoint y: 409, distance: 10.7
click at [736, 409] on div at bounding box center [718, 399] width 98 height 55
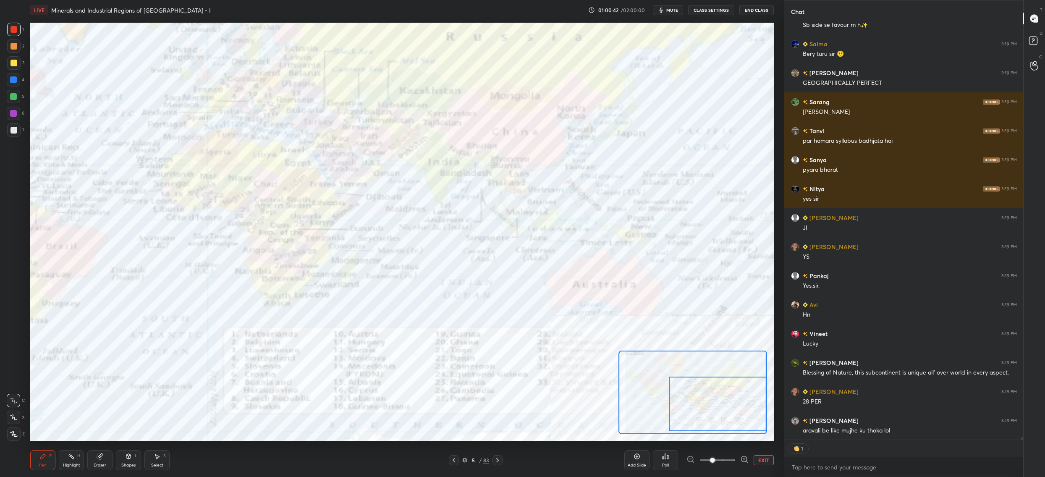
type textarea "x"
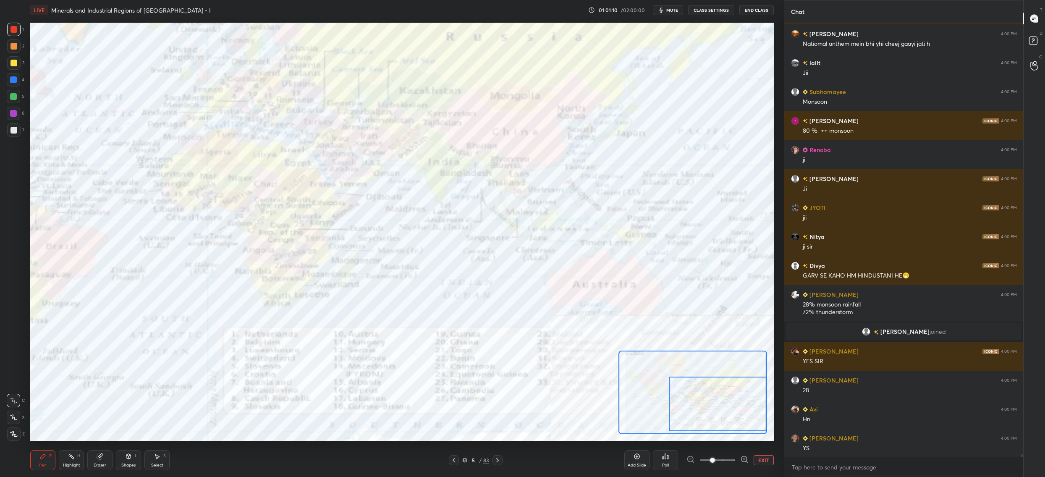
scroll to position [69309, 0]
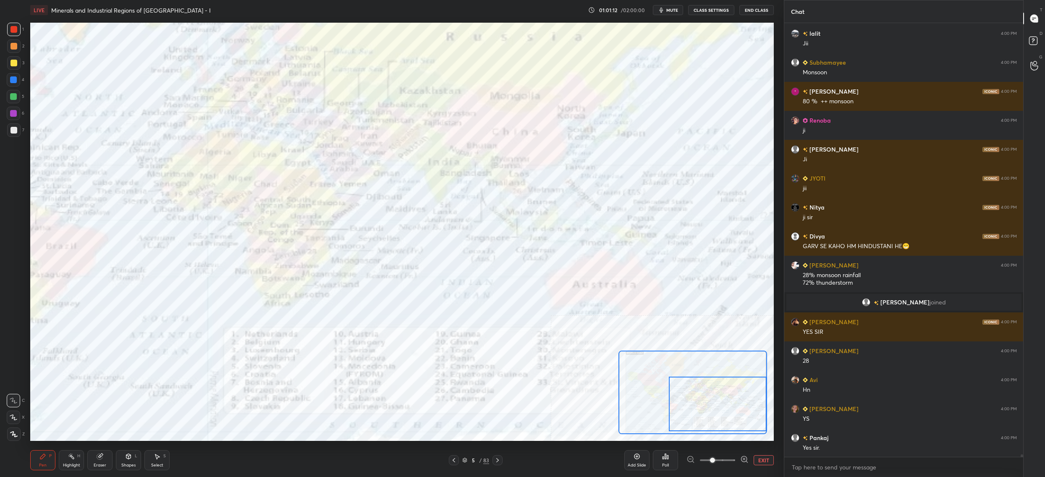
click at [473, 457] on div "5" at bounding box center [473, 459] width 8 height 5
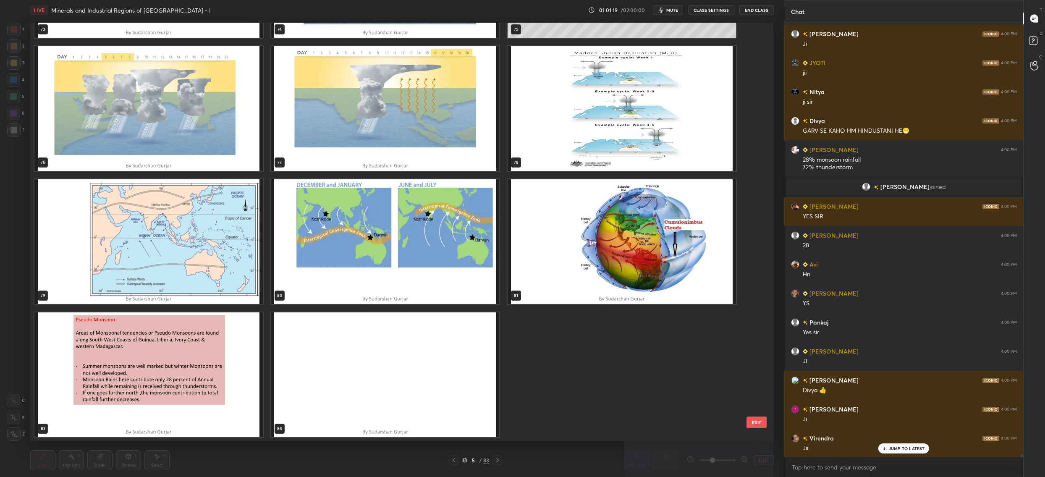
scroll to position [69454, 0]
click at [133, 360] on img "grid" at bounding box center [148, 374] width 228 height 125
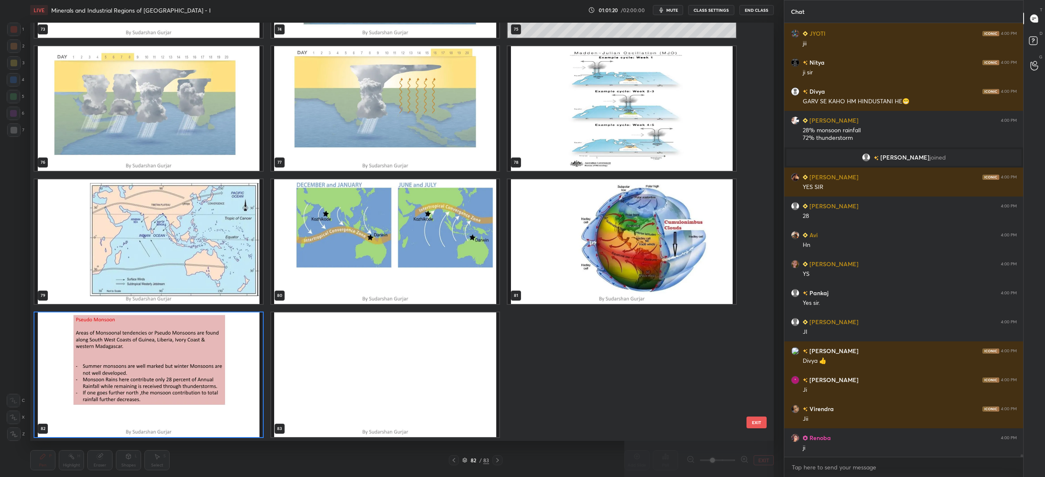
click at [133, 360] on img "grid" at bounding box center [148, 374] width 228 height 125
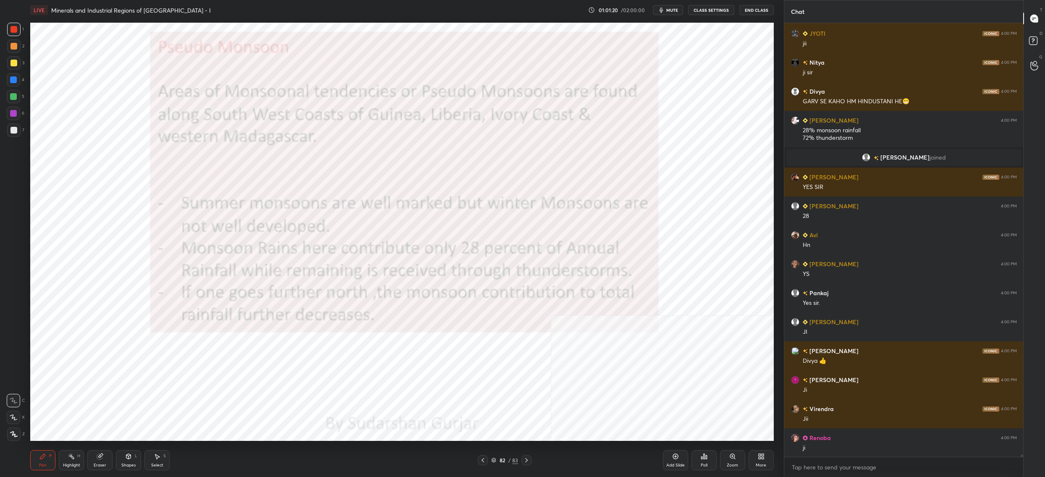
click at [133, 360] on img "grid" at bounding box center [148, 374] width 228 height 125
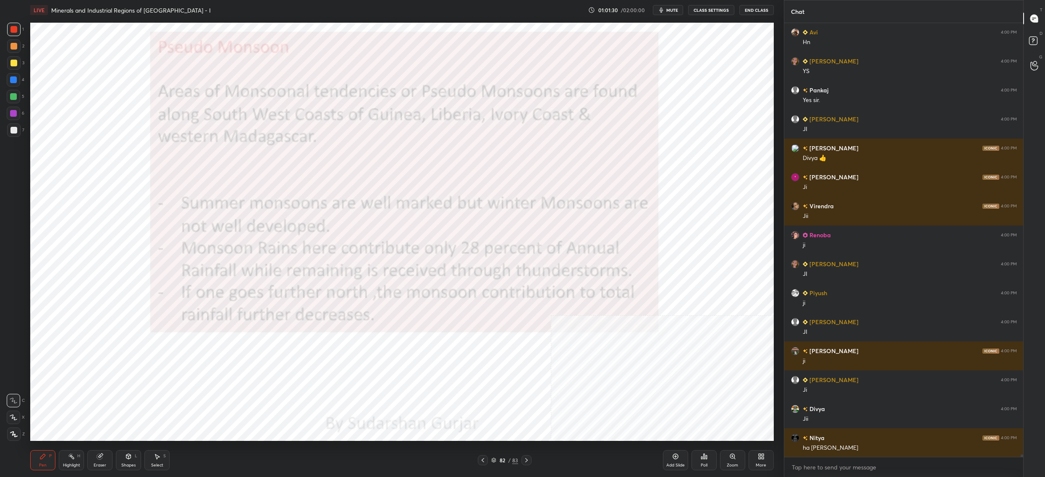
scroll to position [69685, 0]
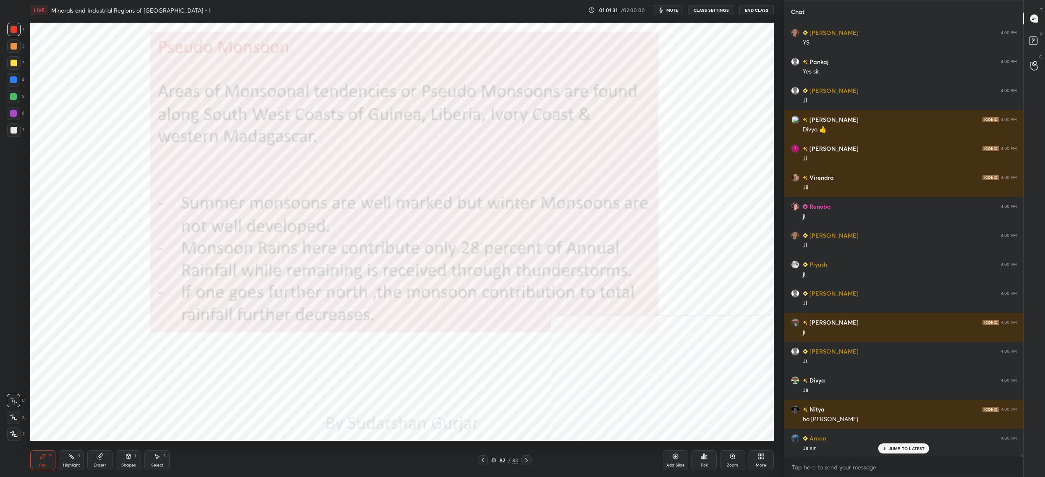
click at [495, 457] on div "82 / 83" at bounding box center [504, 460] width 27 height 8
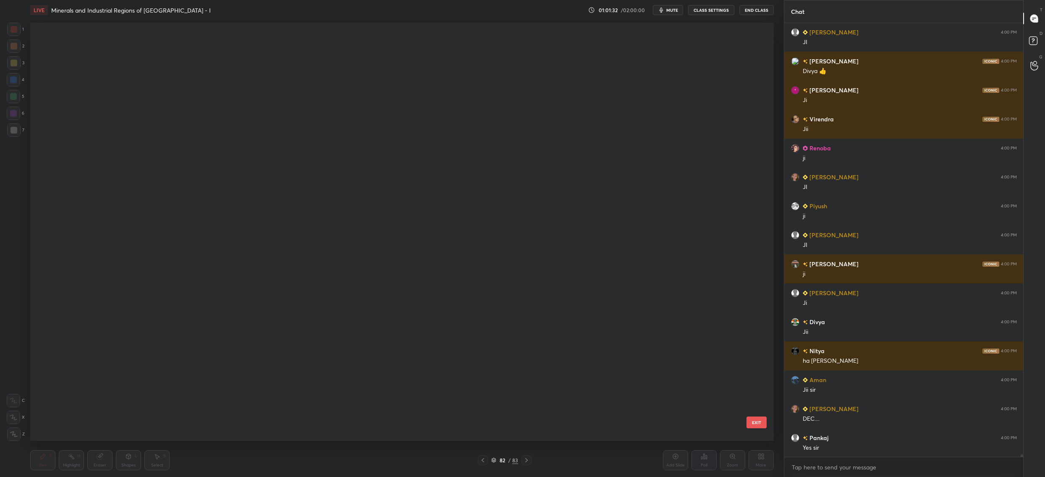
scroll to position [0, 0]
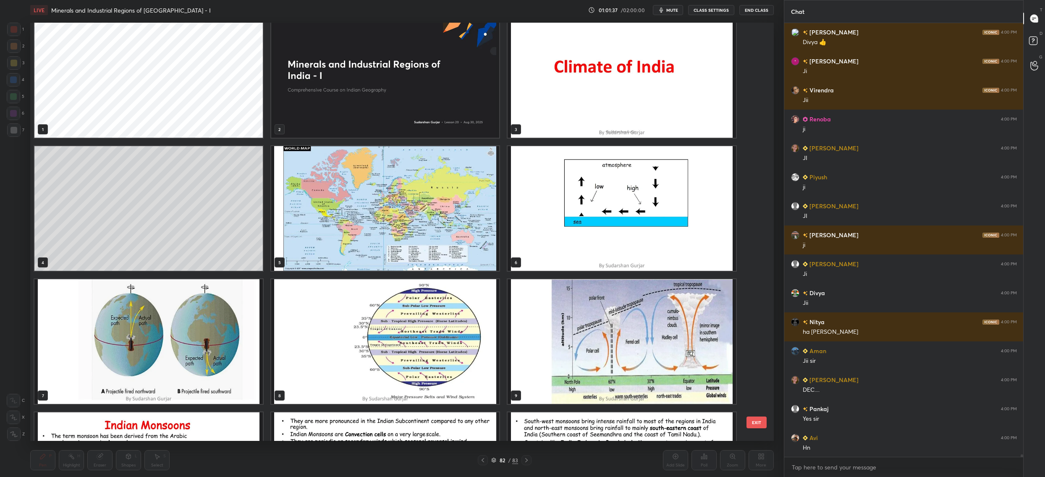
click at [439, 213] on img "grid" at bounding box center [385, 208] width 228 height 125
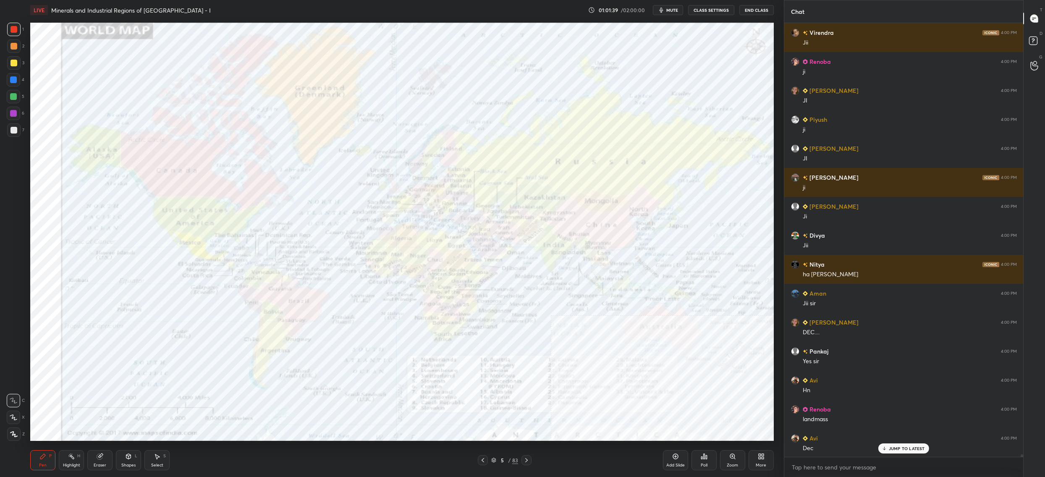
click at [733, 461] on div "Zoom" at bounding box center [732, 460] width 25 height 20
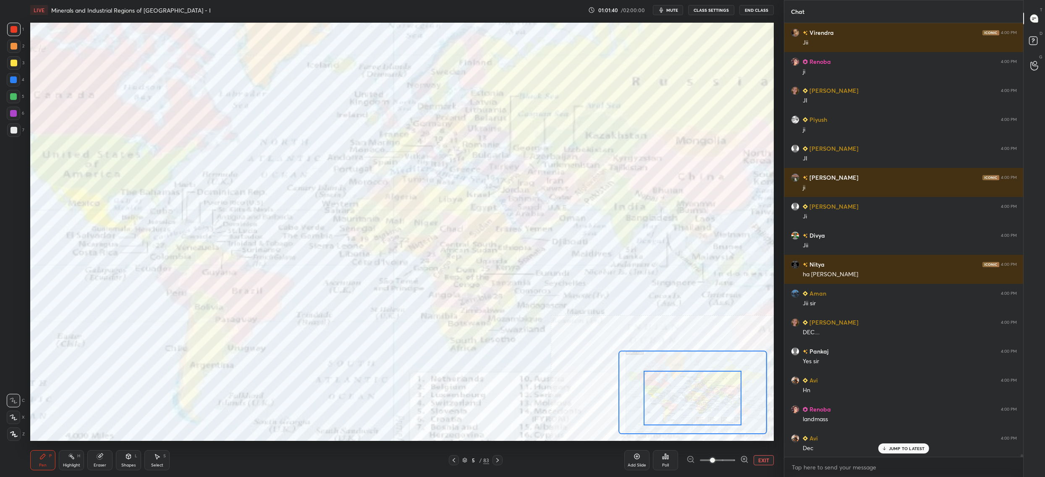
click at [716, 406] on div at bounding box center [692, 398] width 98 height 55
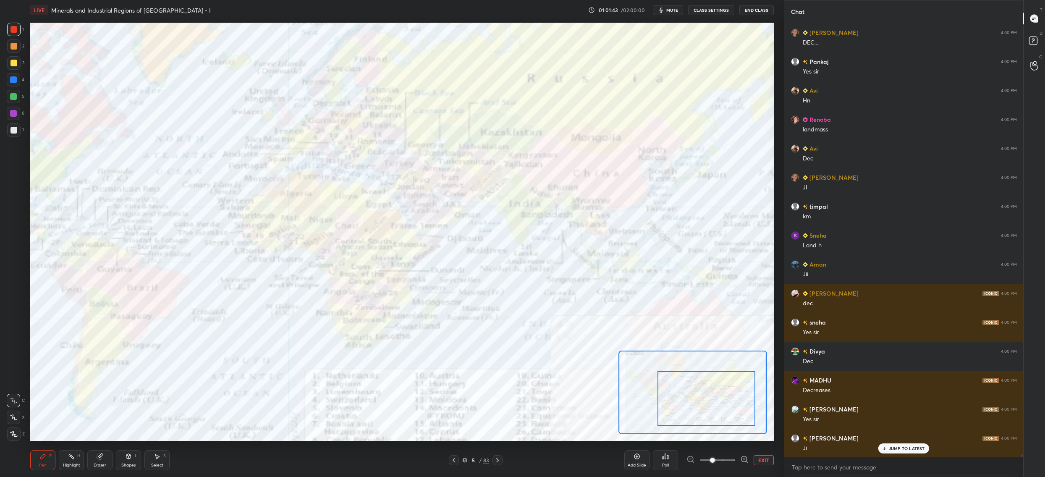
drag, startPoint x: 693, startPoint y: 390, endPoint x: 698, endPoint y: 382, distance: 9.6
click at [703, 388] on div at bounding box center [706, 398] width 98 height 55
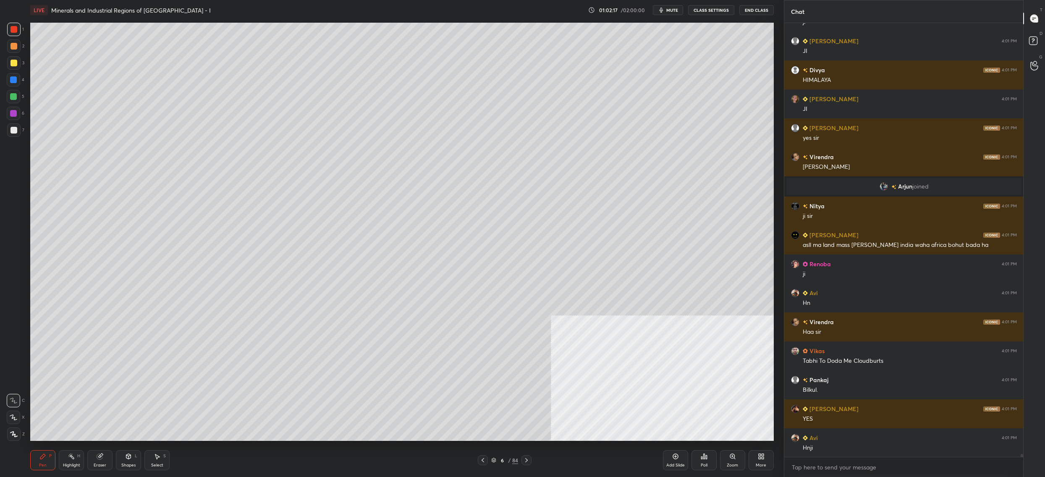
click at [493, 460] on icon at bounding box center [493, 459] width 5 height 5
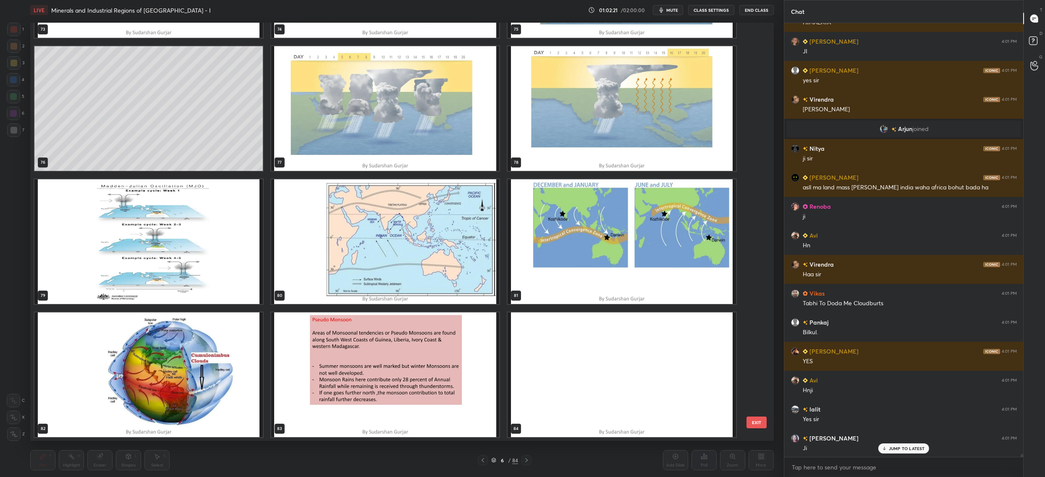
click at [327, 356] on img "grid" at bounding box center [385, 374] width 228 height 125
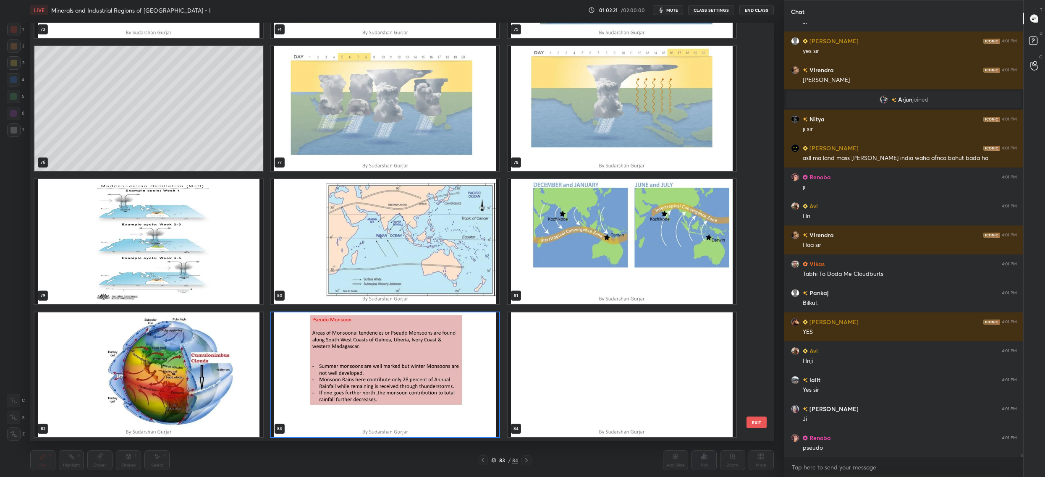
click at [327, 356] on img "grid" at bounding box center [385, 374] width 228 height 125
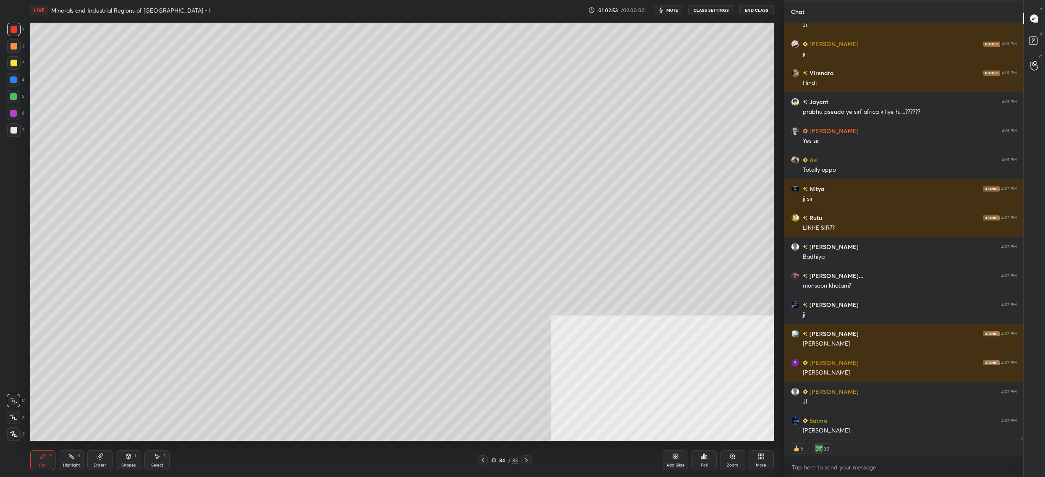
click at [503, 460] on div "84" at bounding box center [502, 459] width 8 height 5
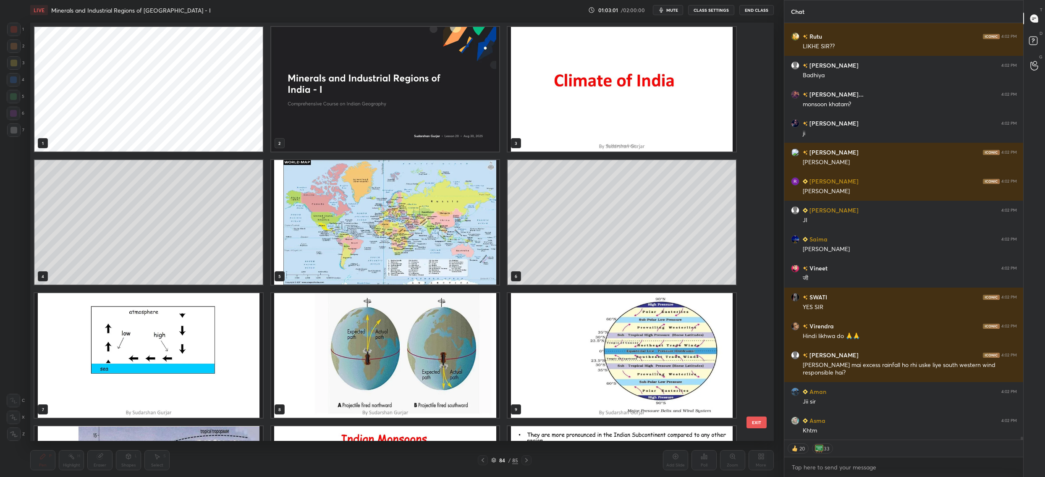
click at [471, 256] on img "grid" at bounding box center [385, 222] width 228 height 125
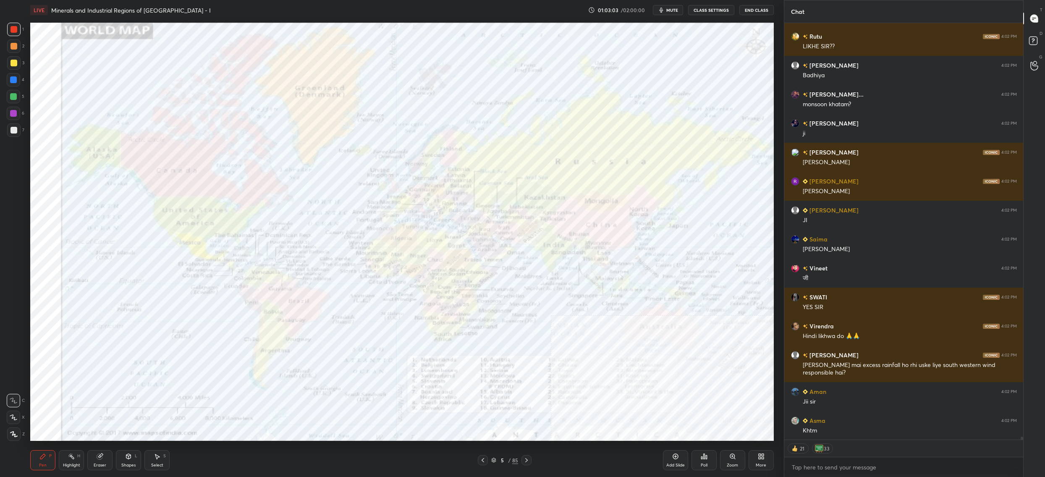
click at [471, 256] on img "grid" at bounding box center [385, 222] width 228 height 125
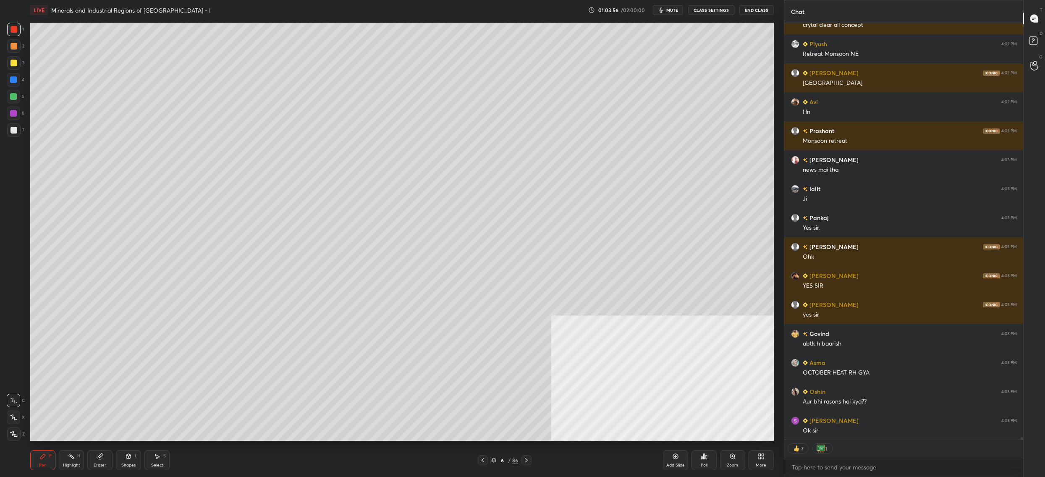
click at [501, 461] on div "6" at bounding box center [502, 459] width 8 height 5
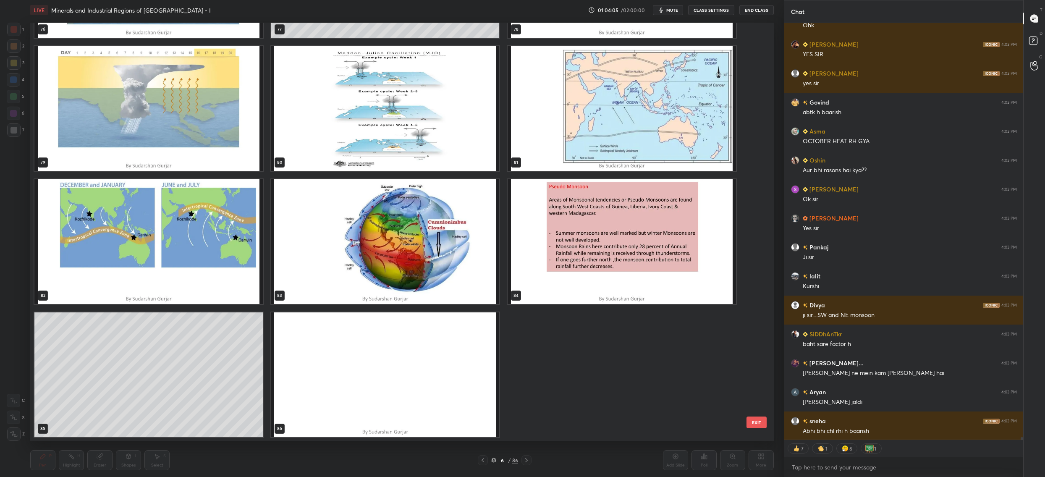
click at [576, 301] on img "grid" at bounding box center [621, 241] width 228 height 125
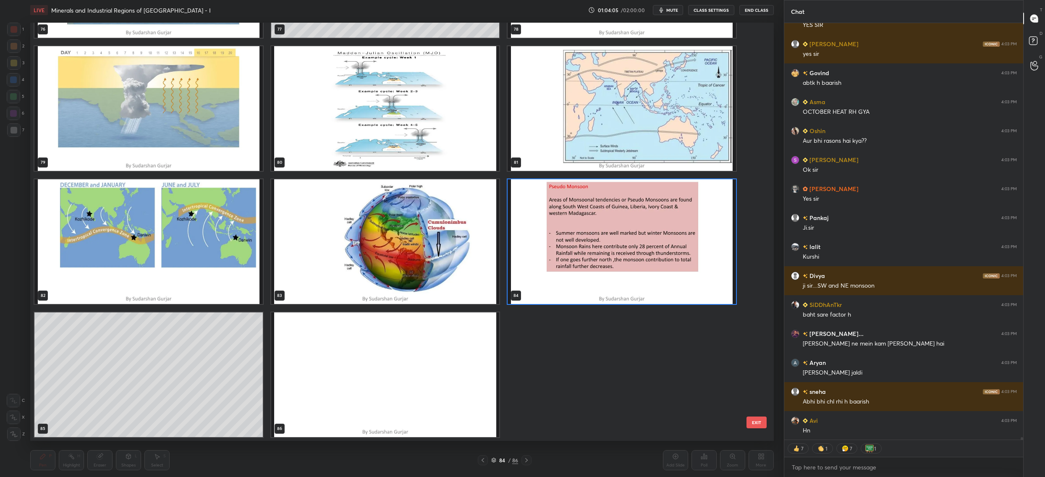
click at [575, 294] on img "grid" at bounding box center [621, 241] width 228 height 125
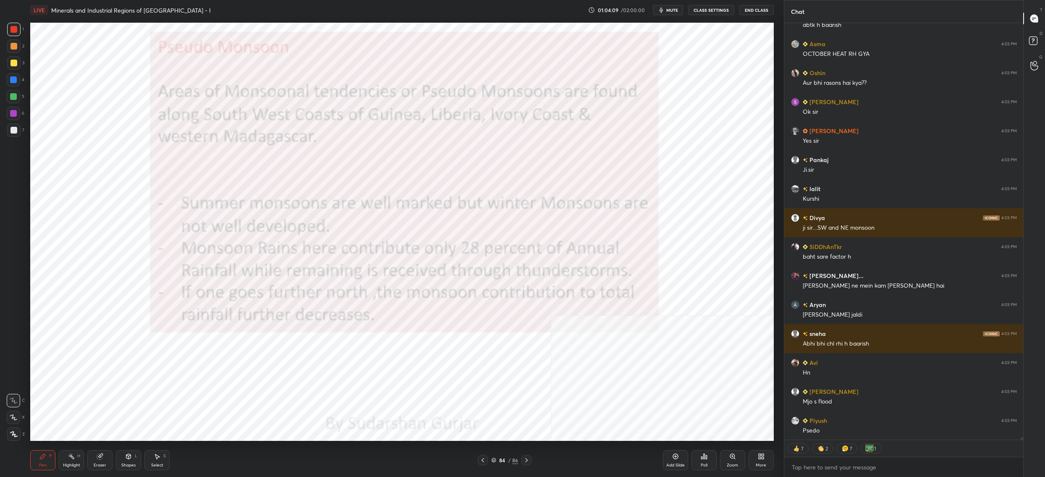
click at [10, 80] on div at bounding box center [13, 79] width 13 height 13
click at [7, 84] on div at bounding box center [13, 79] width 13 height 13
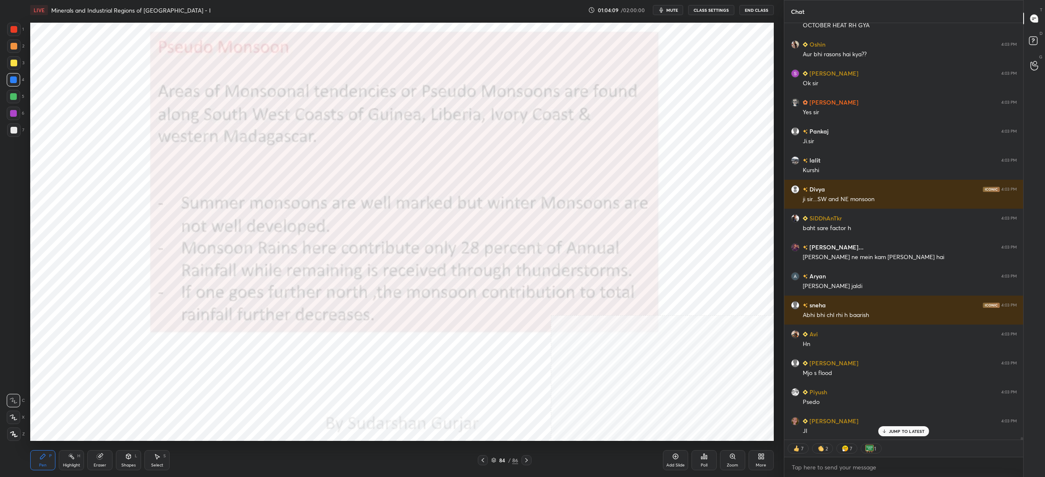
click at [8, 99] on div at bounding box center [13, 96] width 13 height 13
drag, startPoint x: 8, startPoint y: 99, endPoint x: 28, endPoint y: 105, distance: 21.6
click at [8, 99] on div at bounding box center [13, 96] width 13 height 13
click at [10, 431] on icon at bounding box center [14, 434] width 8 height 6
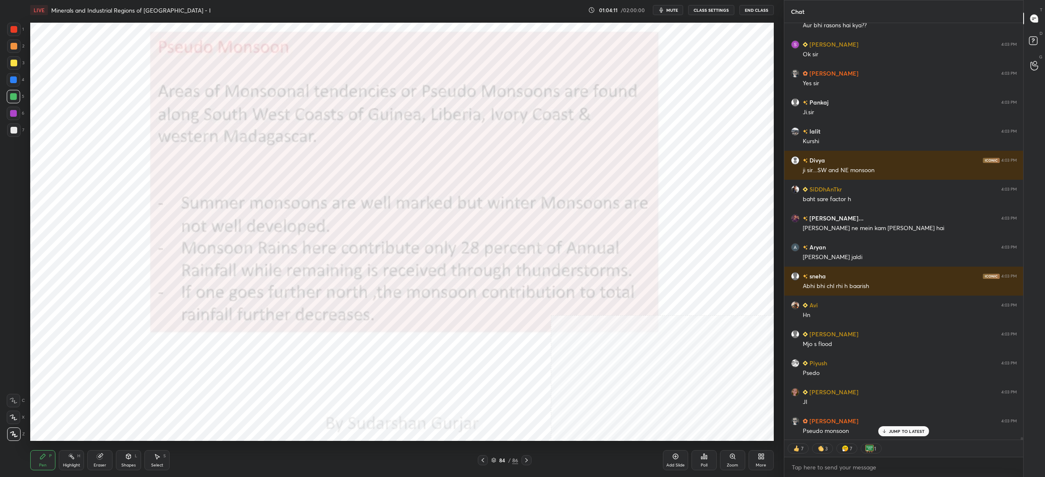
drag, startPoint x: 13, startPoint y: 117, endPoint x: 21, endPoint y: 114, distance: 8.9
click at [13, 117] on div at bounding box center [13, 113] width 13 height 13
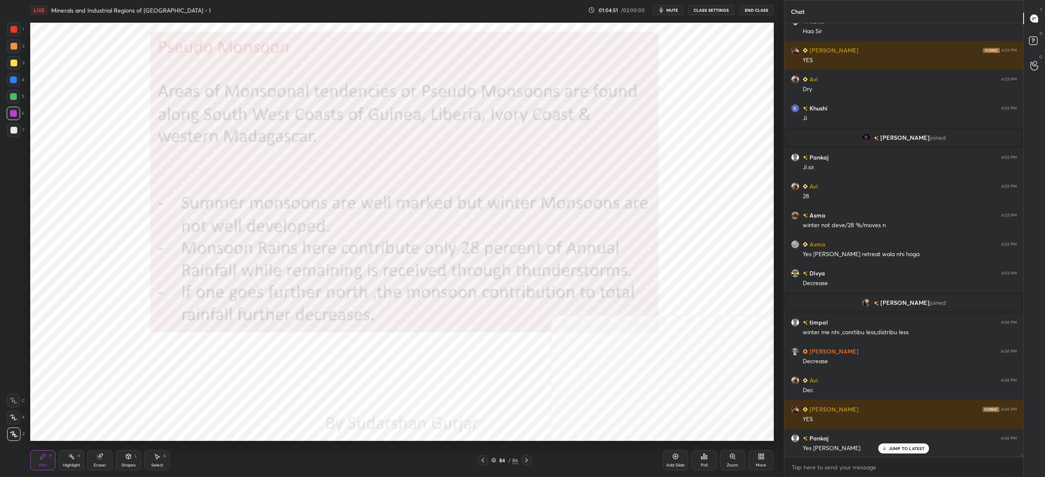
click at [763, 460] on icon at bounding box center [761, 456] width 7 height 7
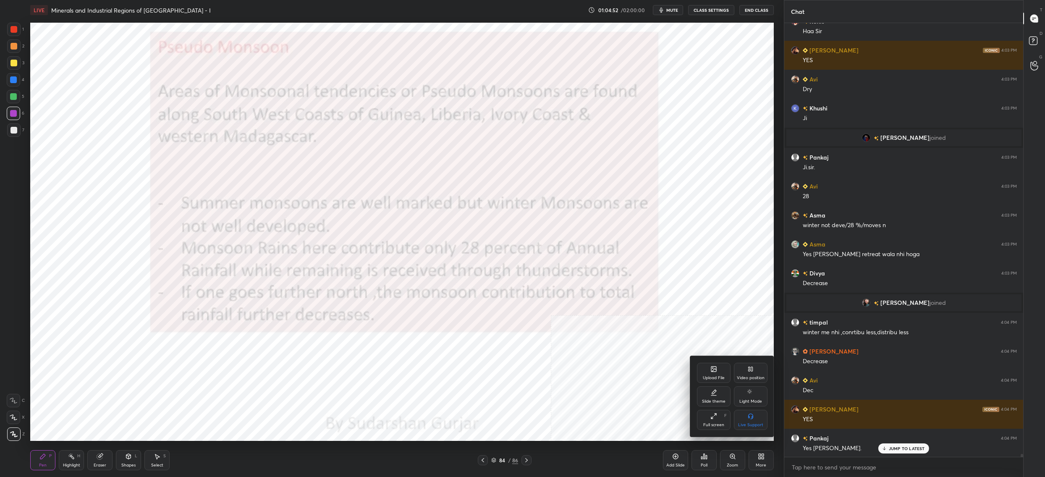
click at [634, 318] on div at bounding box center [522, 238] width 1045 height 477
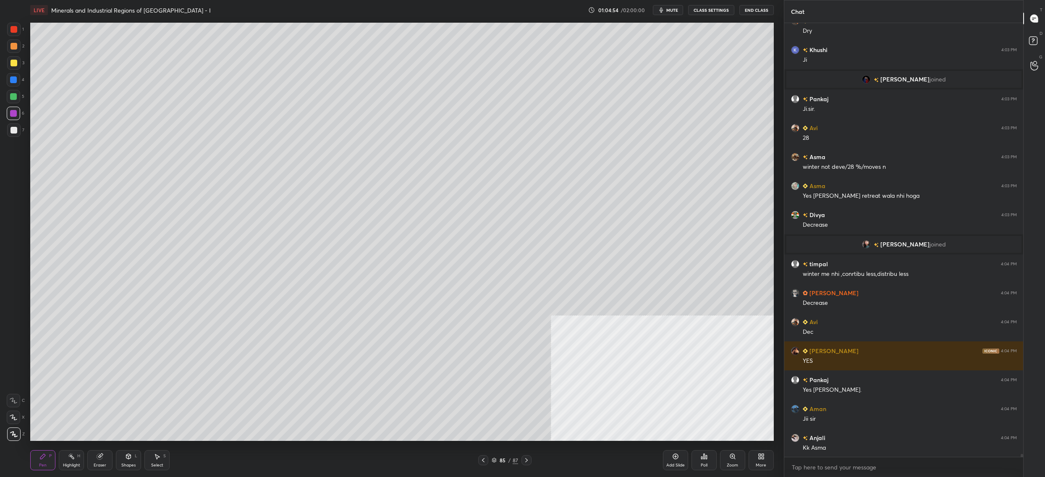
click at [760, 460] on div "More" at bounding box center [760, 460] width 25 height 20
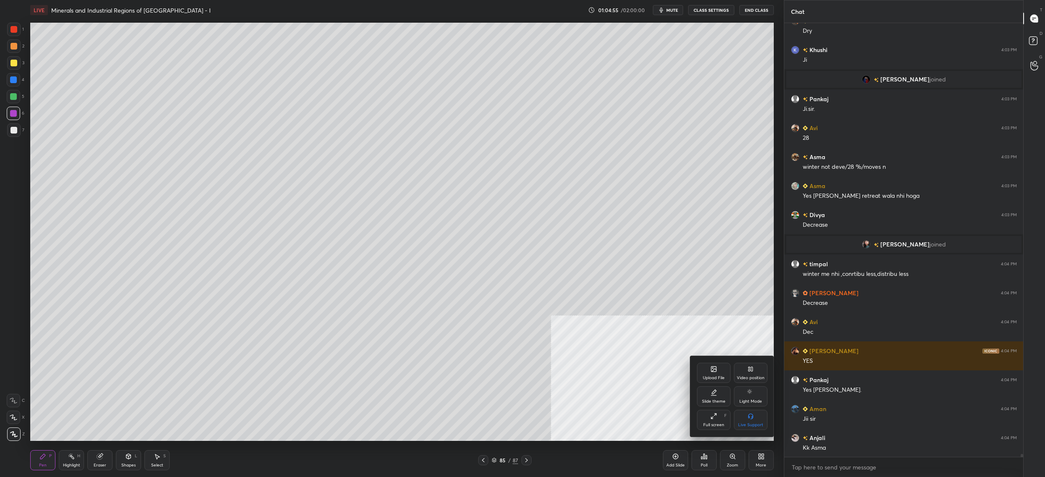
click at [711, 363] on div "Upload File Video position Slide theme Light Mode Full screen F Live Support" at bounding box center [732, 396] width 84 height 81
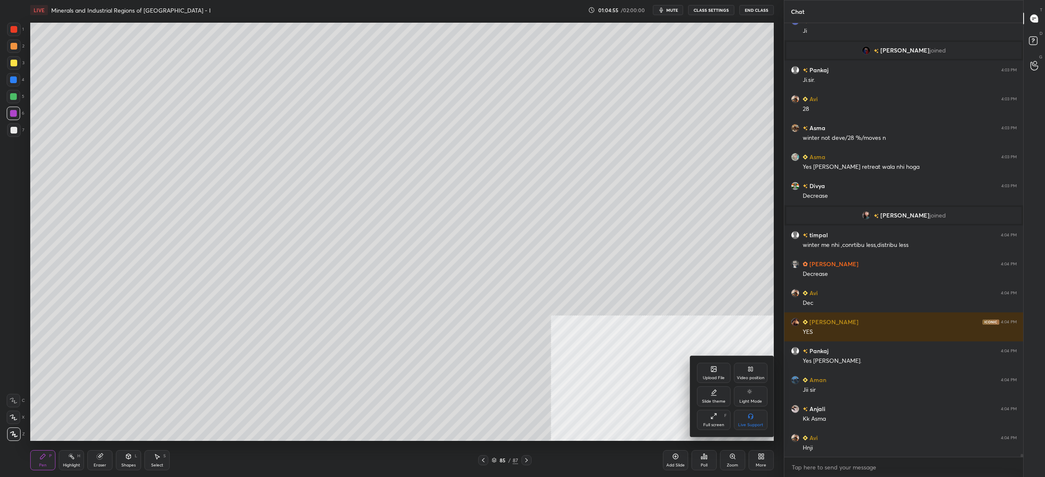
click at [705, 368] on div "Upload File" at bounding box center [714, 373] width 34 height 20
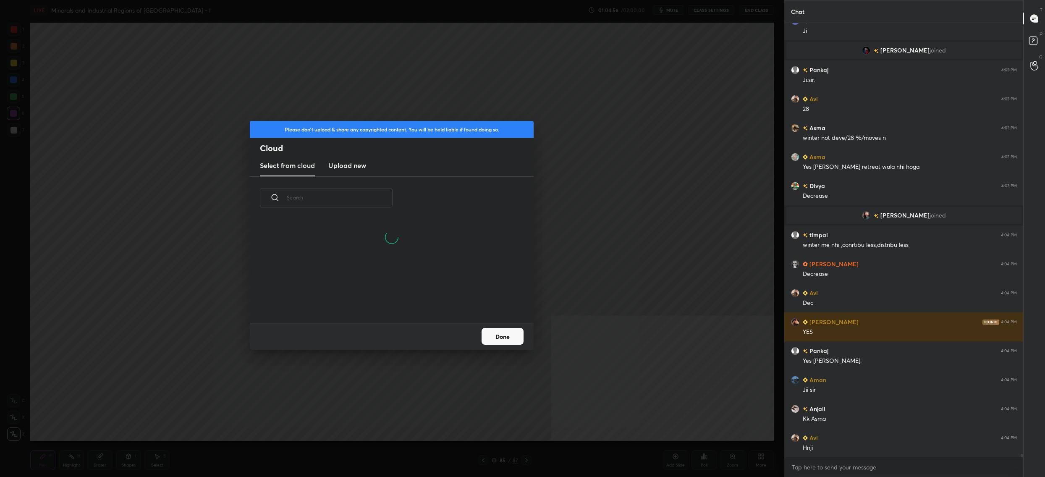
click at [345, 165] on h3 "Upload new" at bounding box center [347, 165] width 38 height 10
click at [394, 298] on label "Browse" at bounding box center [391, 298] width 37 height 13
click at [373, 298] on input "Browse" at bounding box center [373, 298] width 0 height 13
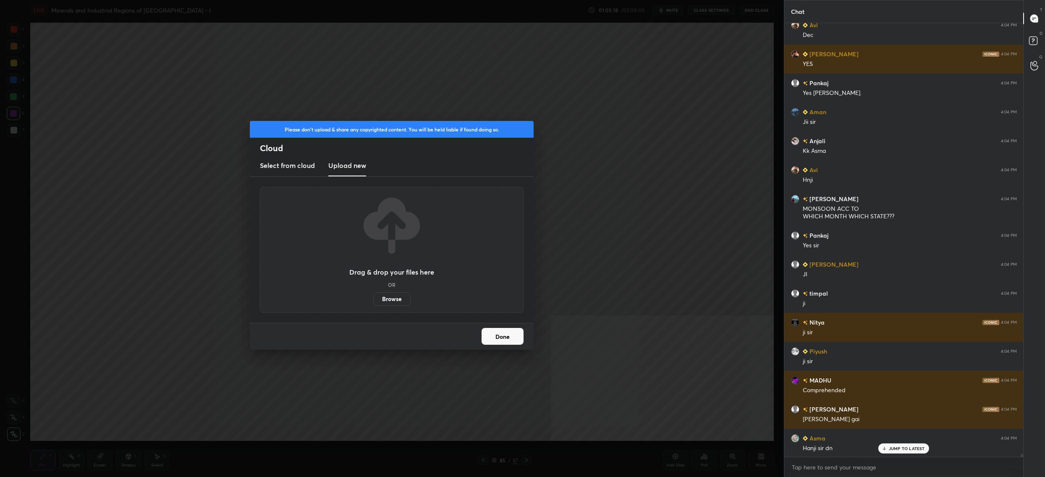
scroll to position [3, 3]
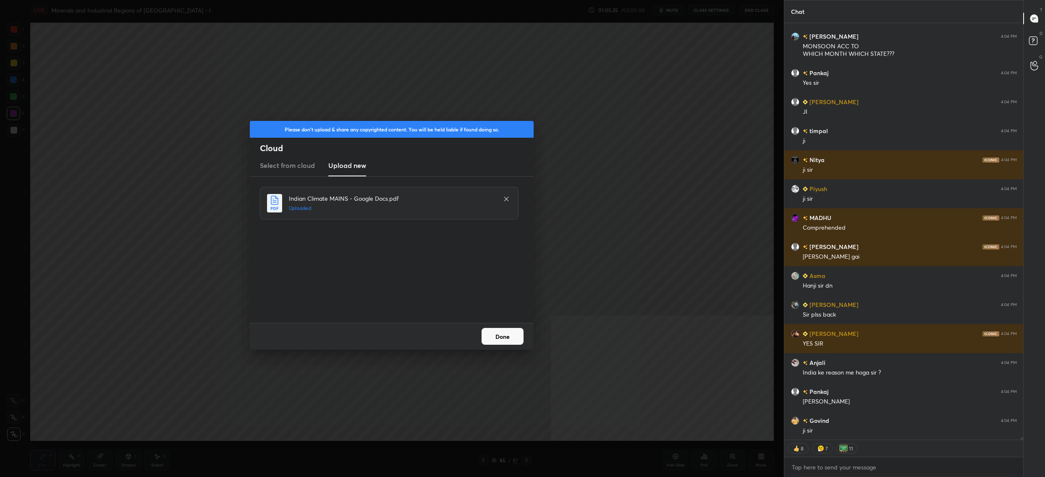
click at [498, 337] on button "Done" at bounding box center [502, 336] width 42 height 17
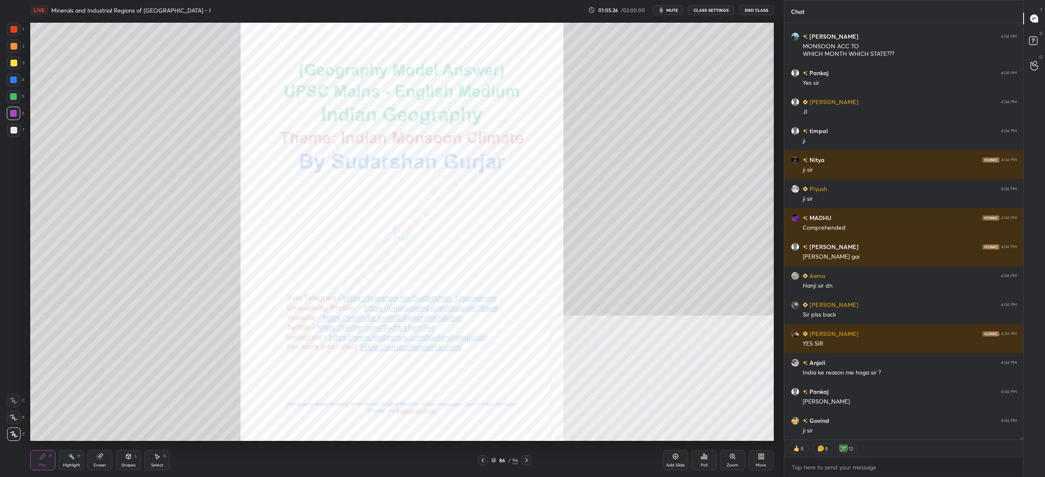
click at [483, 458] on icon at bounding box center [482, 460] width 7 height 7
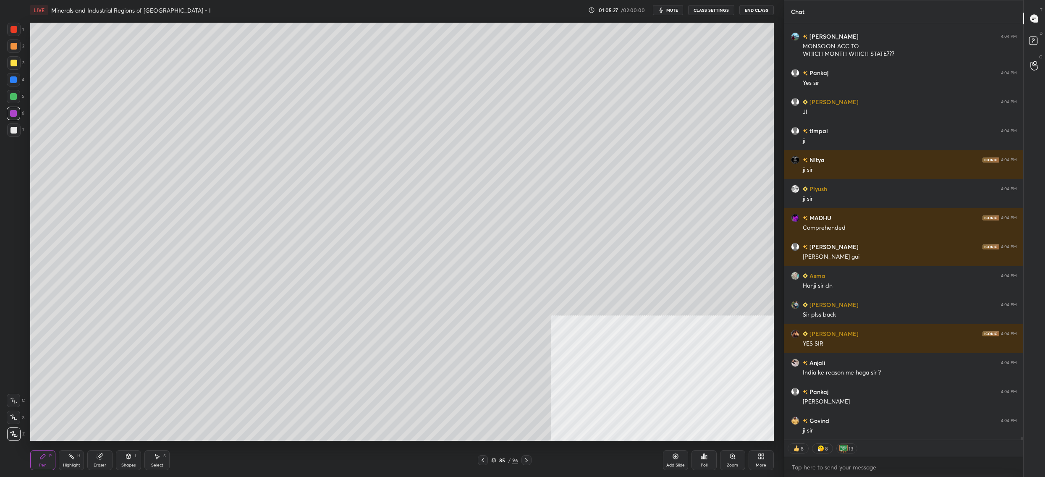
click at [492, 457] on icon at bounding box center [493, 459] width 5 height 5
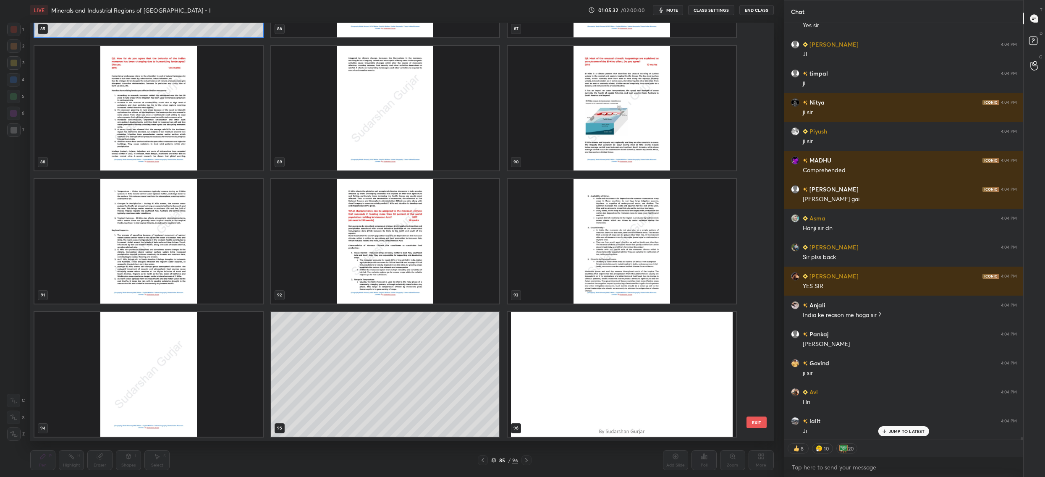
click at [596, 134] on img "grid" at bounding box center [621, 108] width 228 height 125
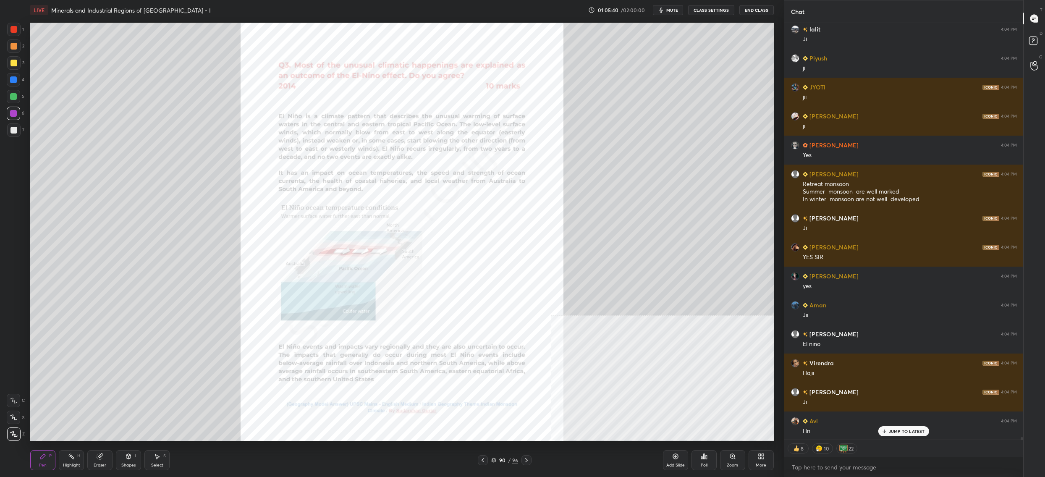
click at [504, 467] on div "Pen P Highlight H Eraser Shapes L Select S 90 / 96 Add Slide Poll Zoom More" at bounding box center [401, 460] width 743 height 34
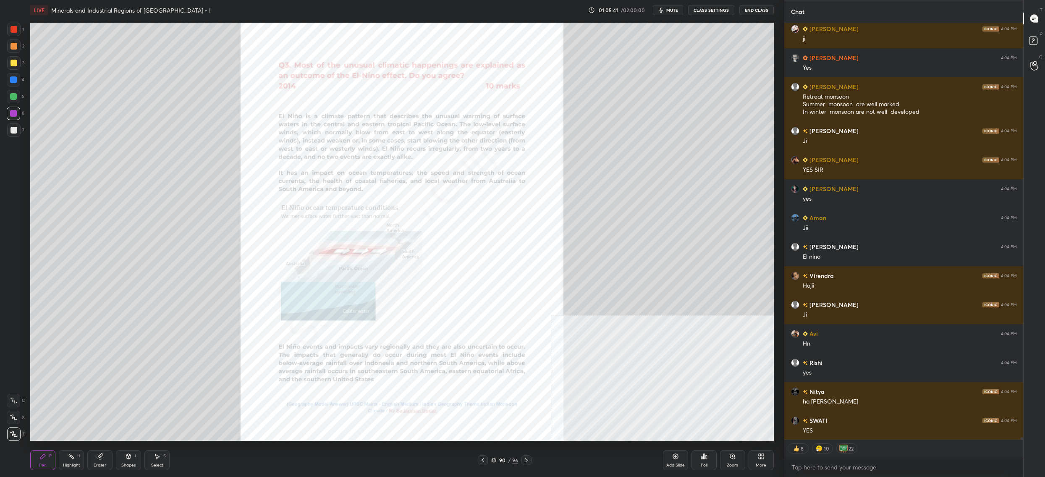
click at [494, 460] on icon at bounding box center [493, 459] width 5 height 5
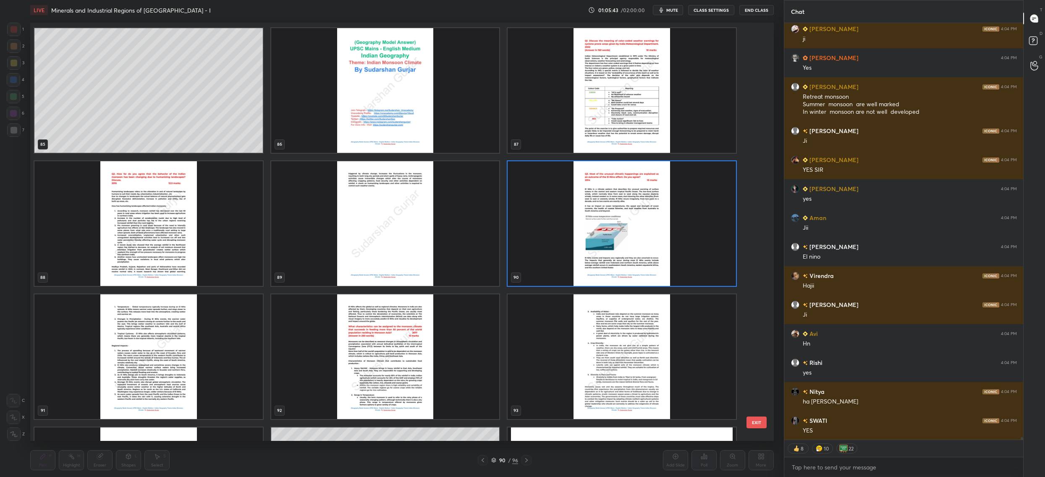
click at [123, 351] on img "grid" at bounding box center [148, 356] width 228 height 125
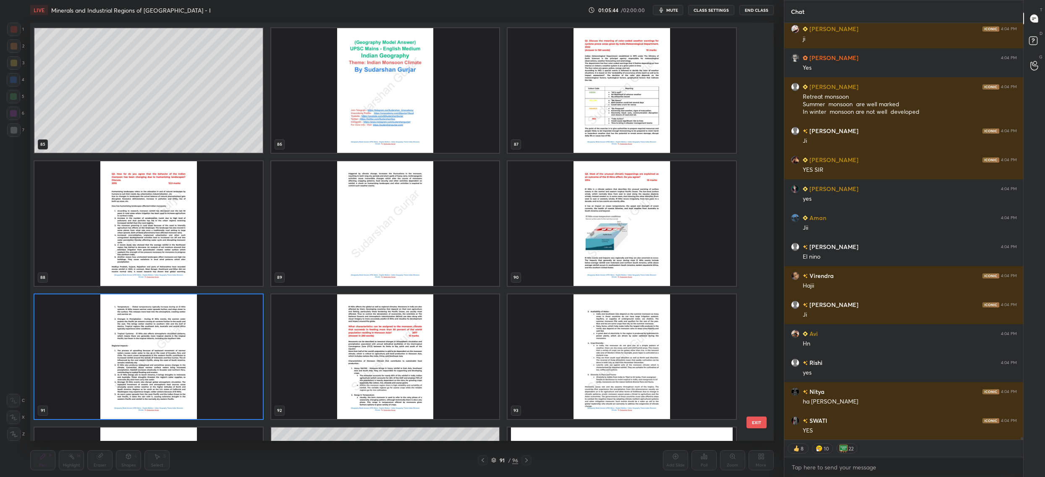
click at [123, 351] on img "grid" at bounding box center [148, 356] width 228 height 125
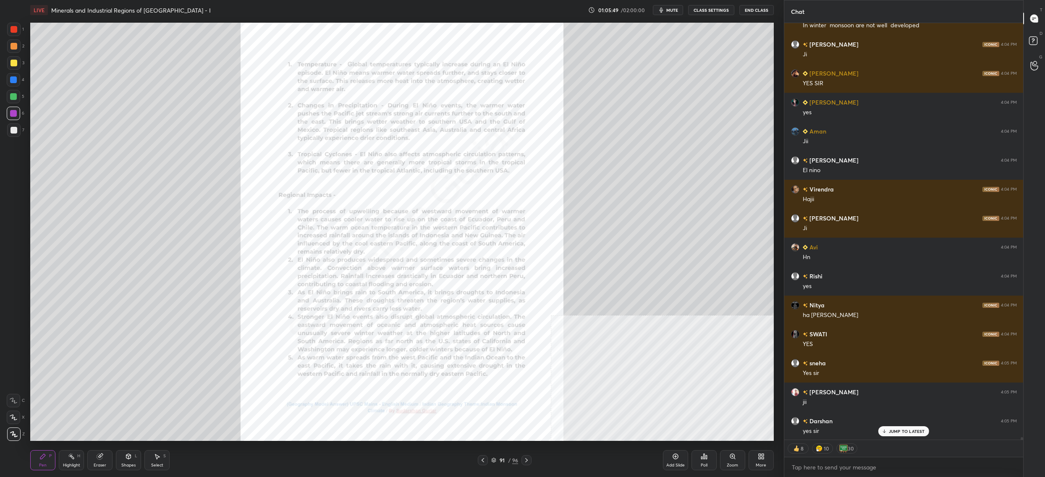
click at [498, 459] on div "91" at bounding box center [502, 459] width 8 height 5
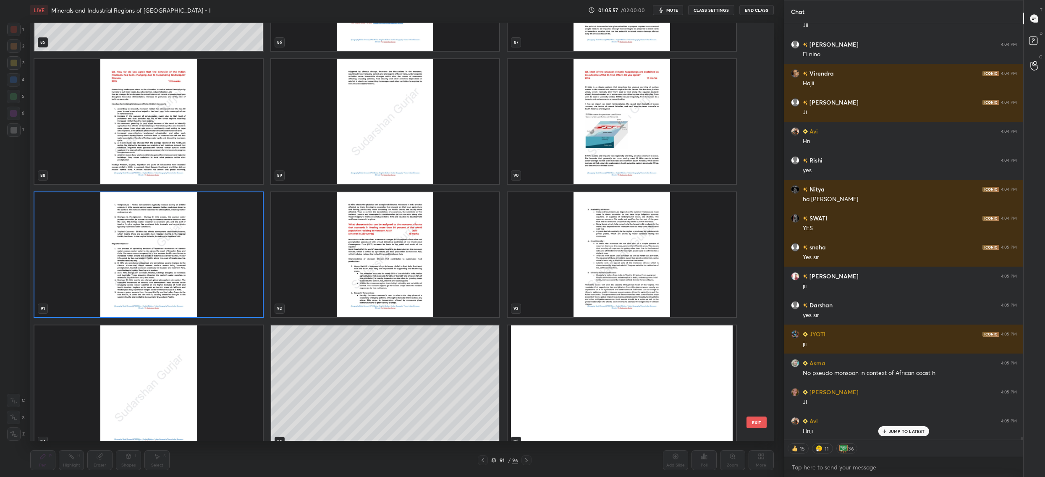
click at [413, 252] on img "grid" at bounding box center [385, 254] width 228 height 125
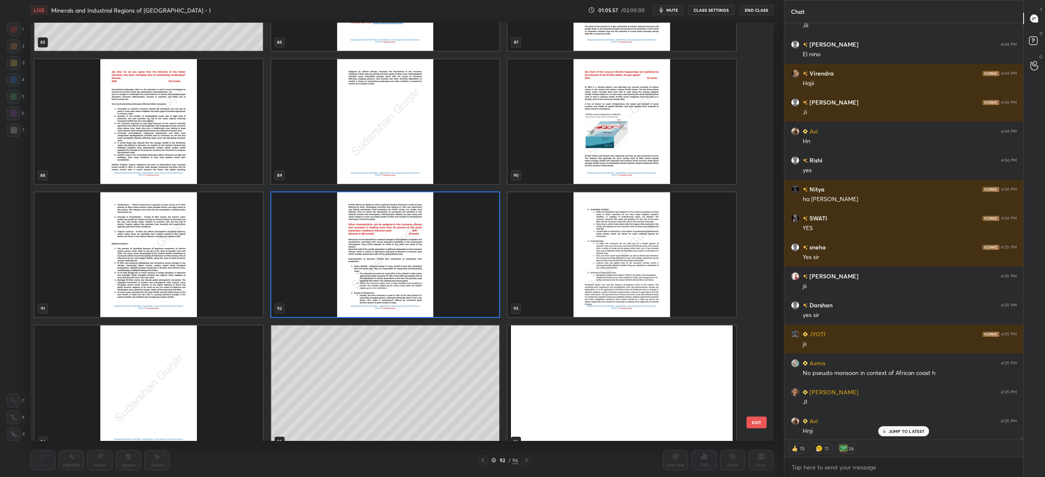
click at [413, 252] on img "grid" at bounding box center [385, 254] width 228 height 125
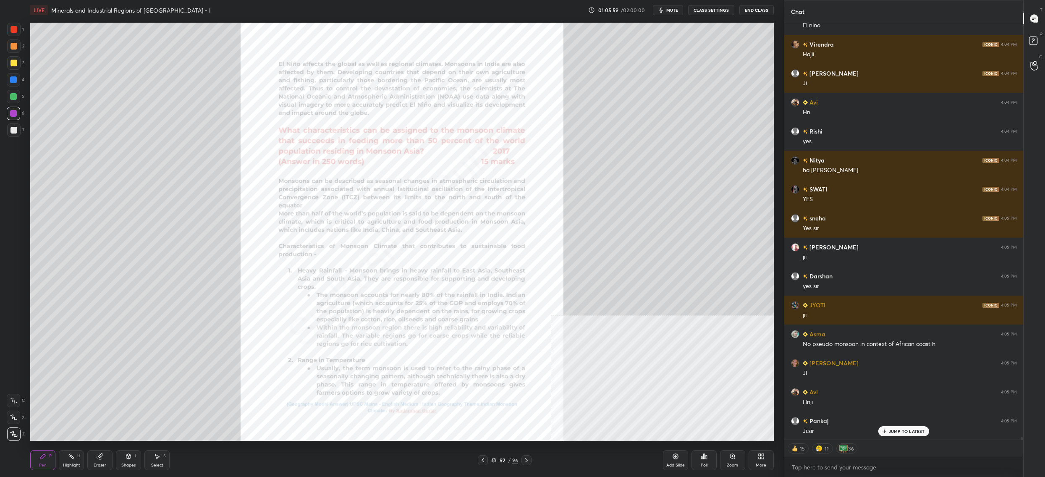
click at [730, 469] on div "Add Slide Poll Zoom More" at bounding box center [718, 459] width 111 height 47
click at [730, 464] on div "Zoom" at bounding box center [731, 465] width 11 height 4
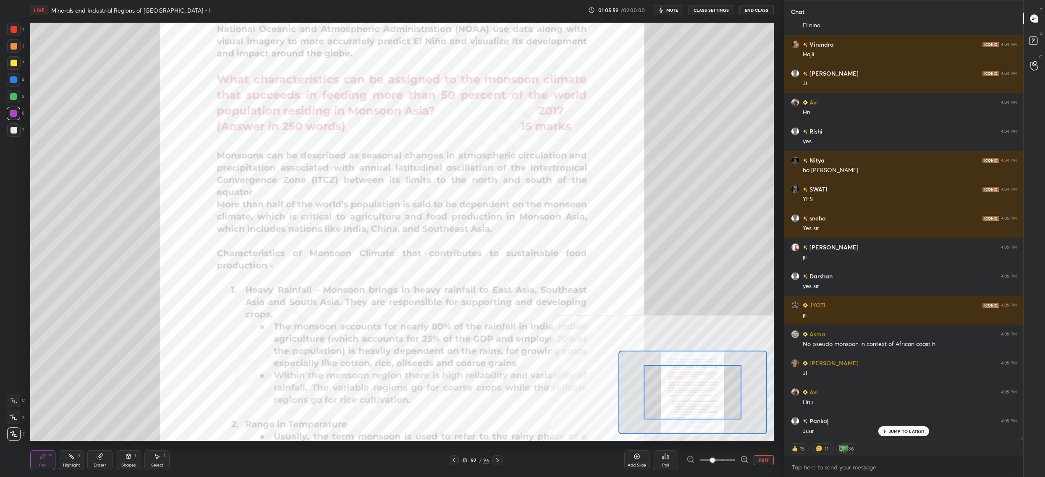
click at [728, 460] on span at bounding box center [717, 460] width 35 height 13
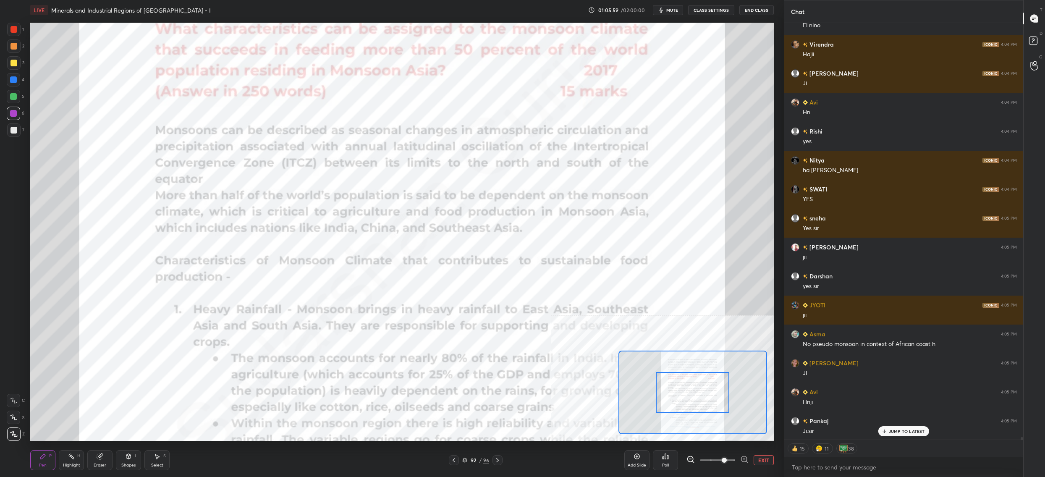
click at [726, 460] on span at bounding box center [723, 459] width 5 height 5
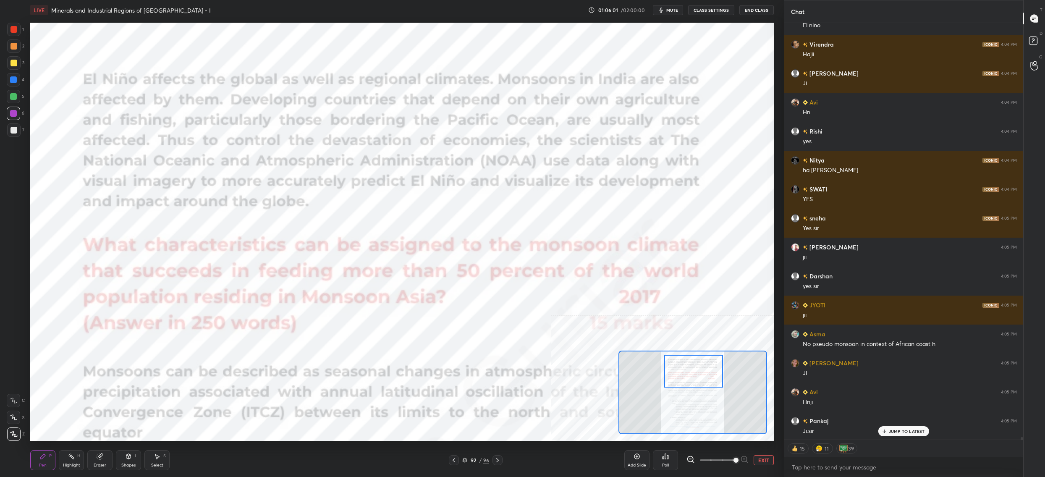
drag, startPoint x: 697, startPoint y: 378, endPoint x: 692, endPoint y: 361, distance: 17.3
click at [697, 358] on div at bounding box center [693, 371] width 59 height 33
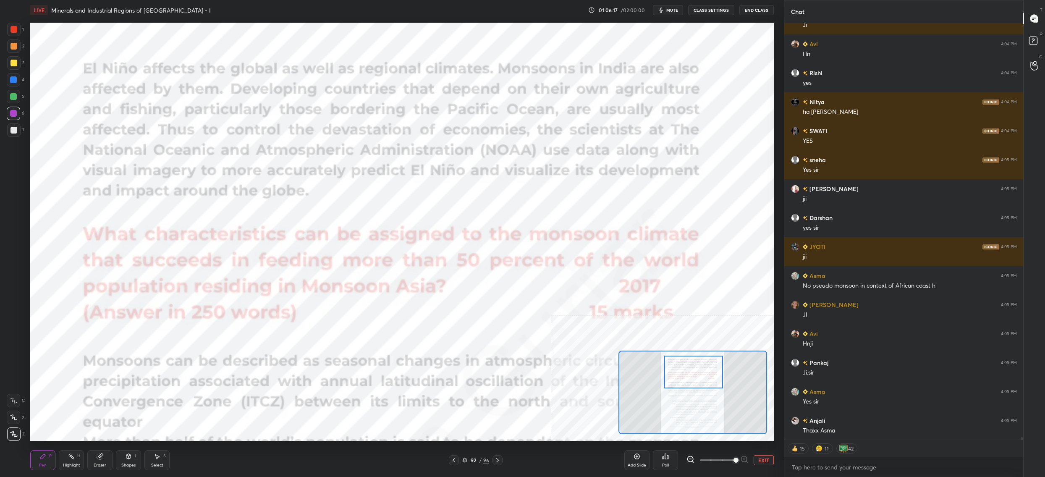
click at [741, 264] on div "Setting up your live class Poll for secs No correct answer Start poll" at bounding box center [401, 232] width 743 height 418
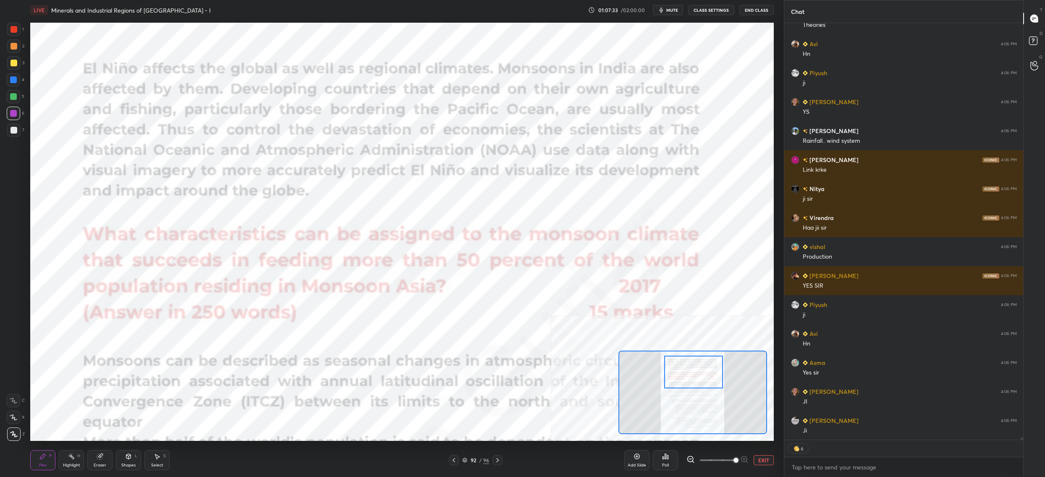
click at [761, 459] on button "EXIT" at bounding box center [763, 460] width 20 height 10
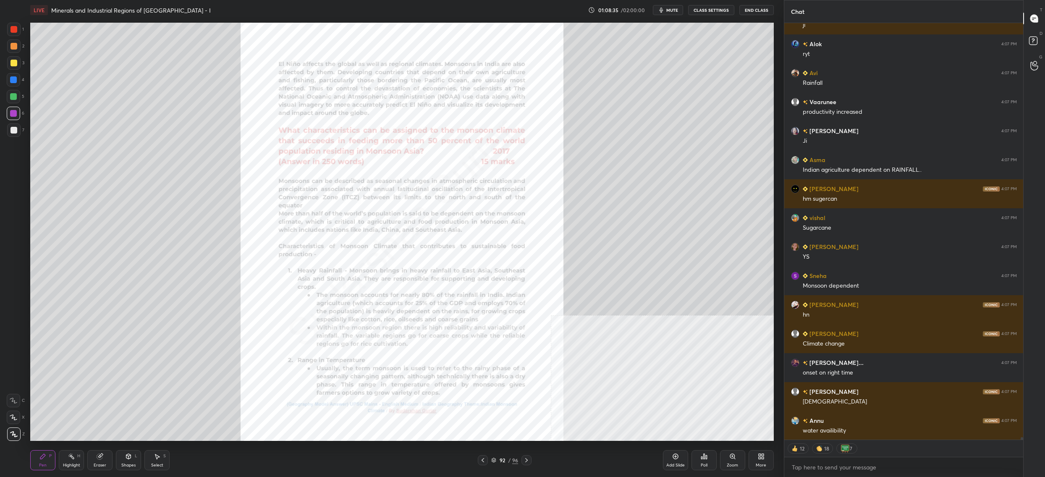
scroll to position [69107, 0]
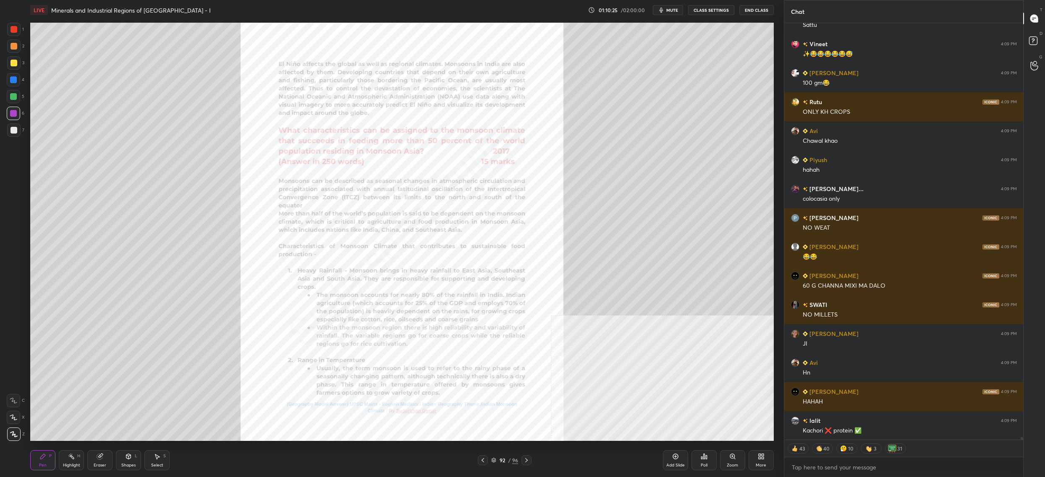
click at [497, 459] on div "92 / 96" at bounding box center [504, 460] width 27 height 8
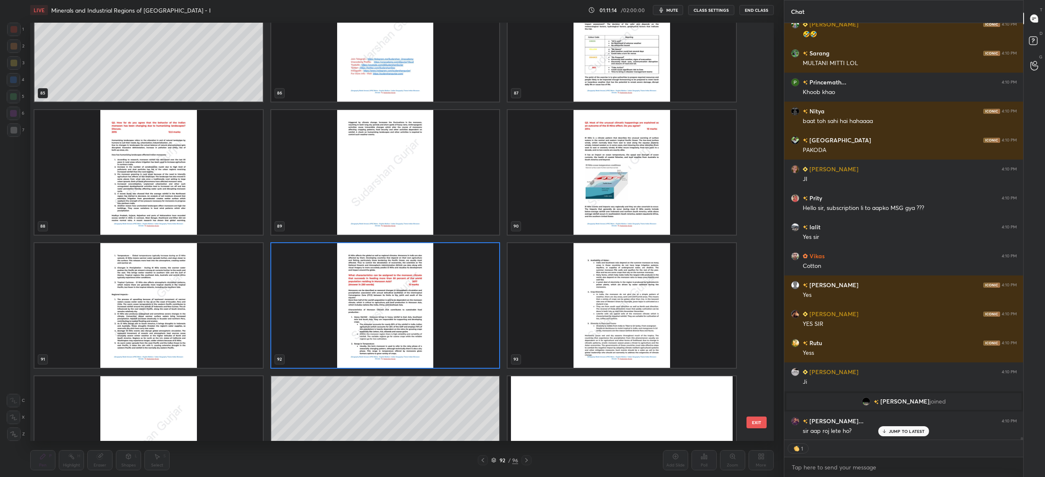
click at [451, 289] on img "grid" at bounding box center [385, 305] width 228 height 125
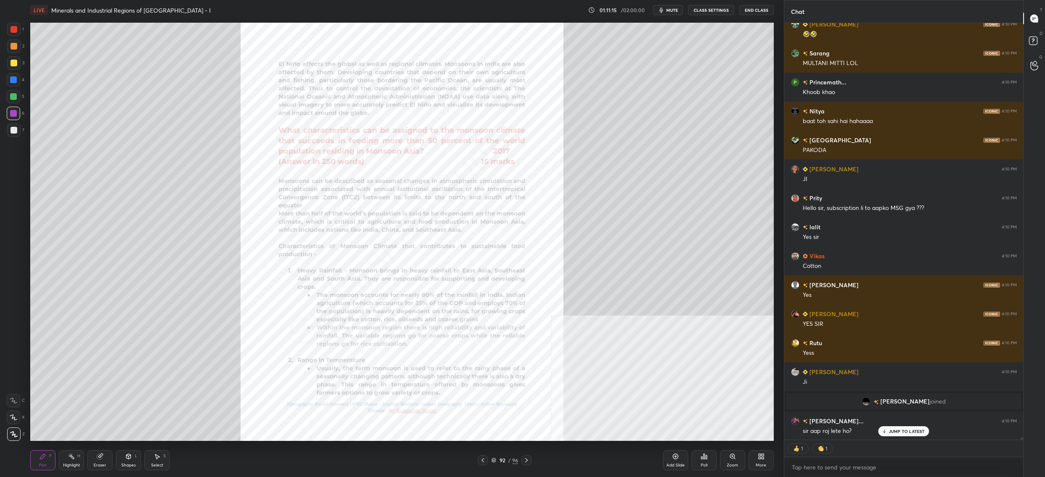
click at [451, 289] on img "grid" at bounding box center [385, 305] width 228 height 125
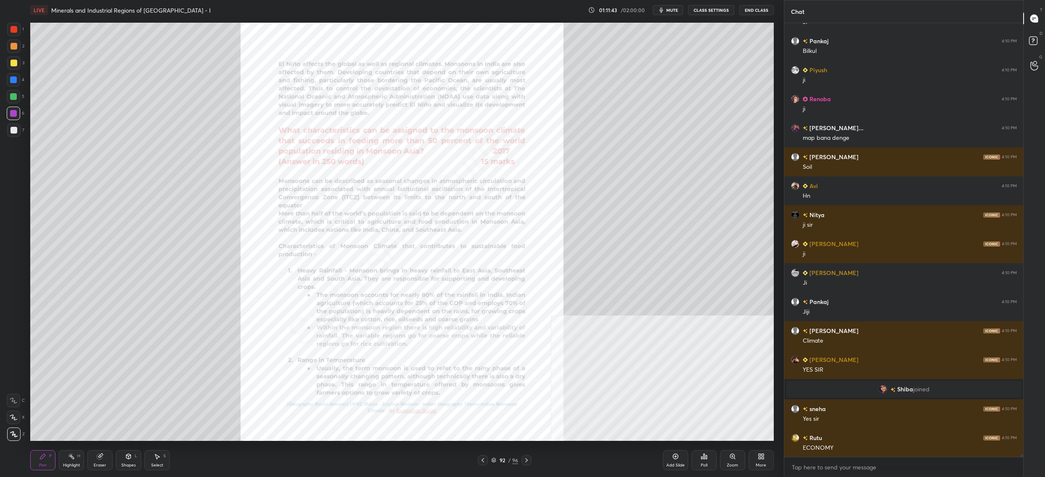
click at [501, 460] on div "92" at bounding box center [502, 459] width 8 height 5
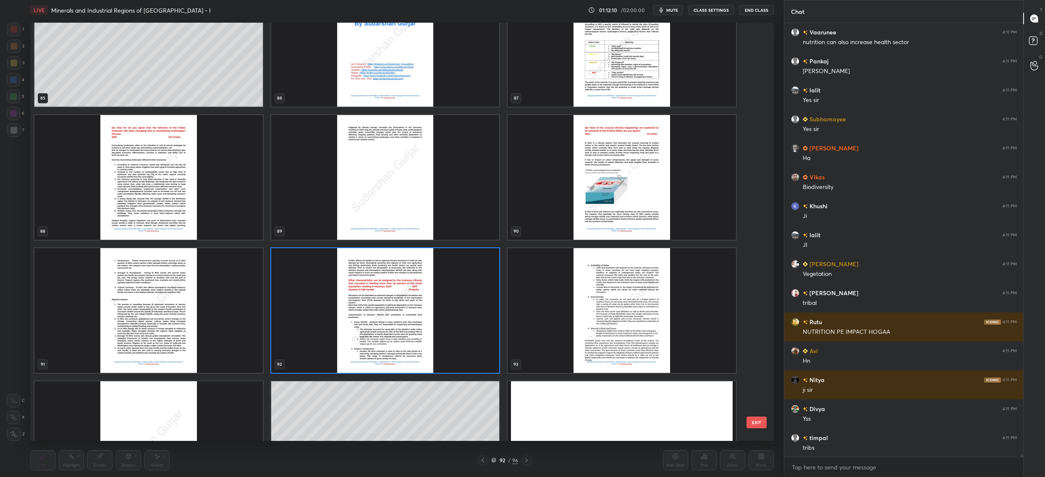
click at [374, 313] on img "grid" at bounding box center [385, 310] width 228 height 125
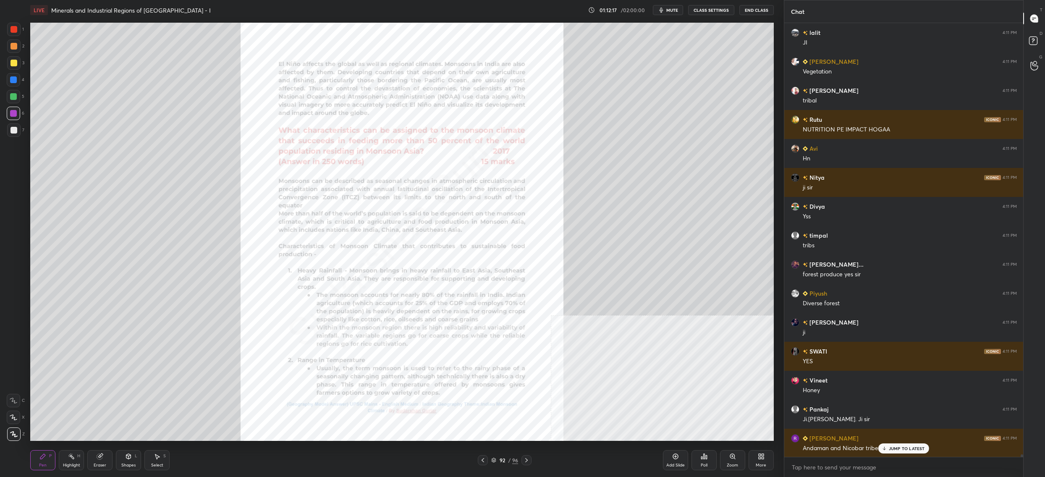
drag, startPoint x: 499, startPoint y: 460, endPoint x: 491, endPoint y: 462, distance: 7.8
click at [498, 461] on div "92" at bounding box center [502, 459] width 8 height 5
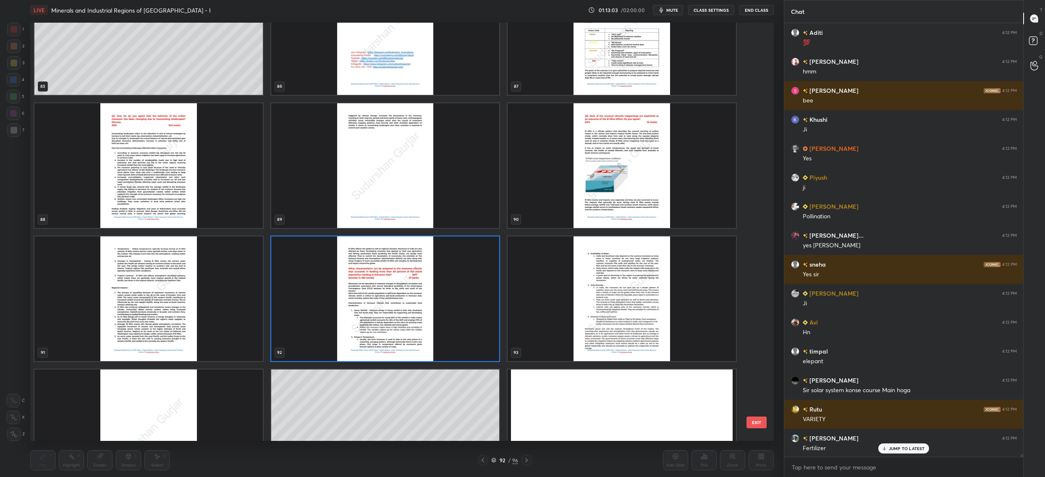
click at [481, 341] on img "grid" at bounding box center [385, 298] width 228 height 125
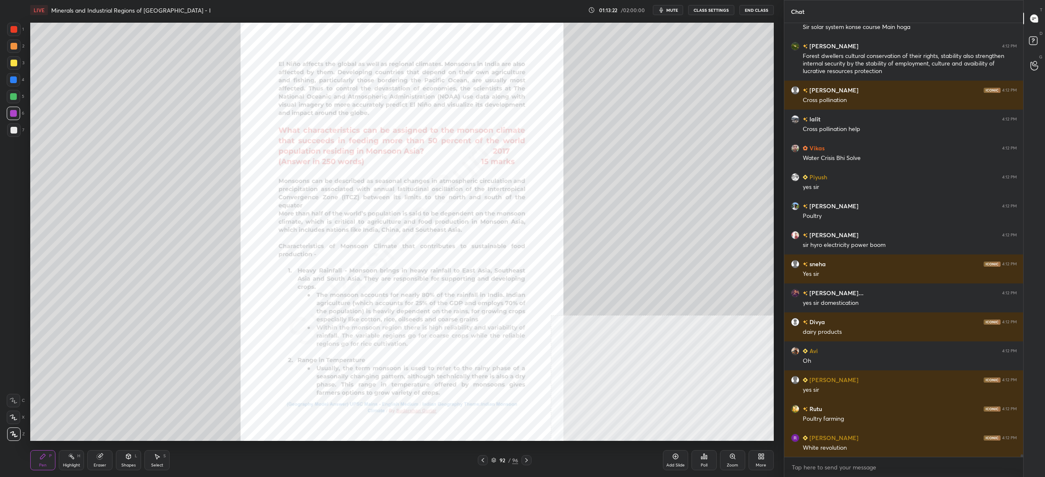
click at [500, 456] on div "92 / 96" at bounding box center [504, 460] width 27 height 8
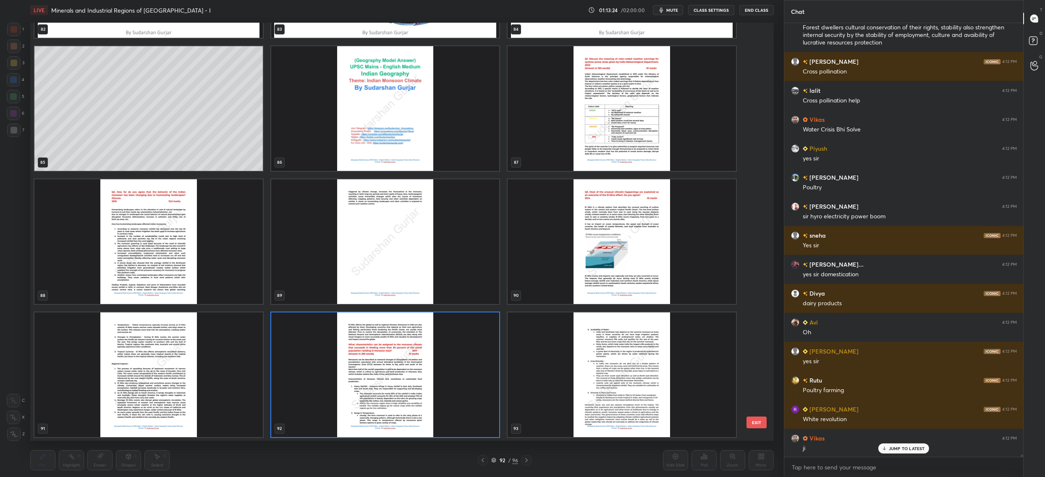
click at [447, 384] on img "grid" at bounding box center [385, 374] width 228 height 125
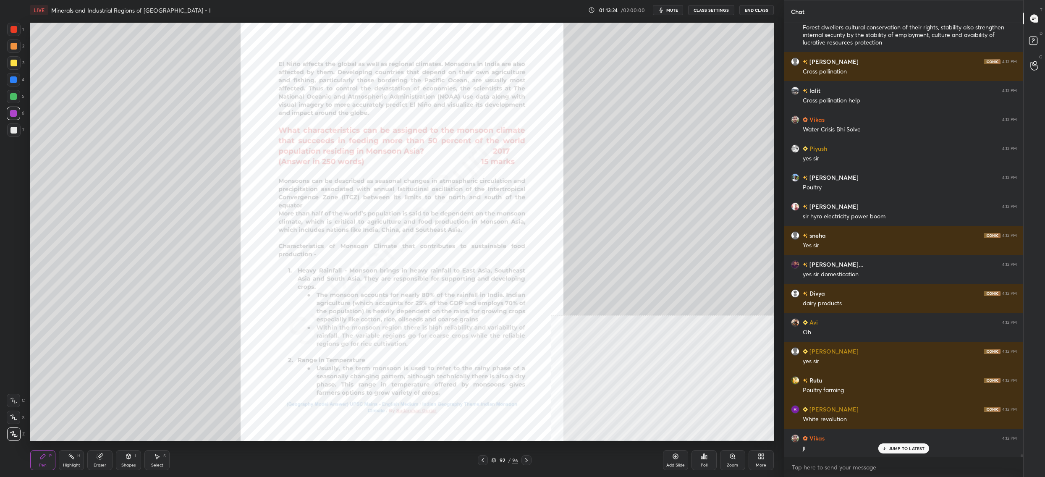
click at [447, 384] on img "grid" at bounding box center [385, 374] width 228 height 125
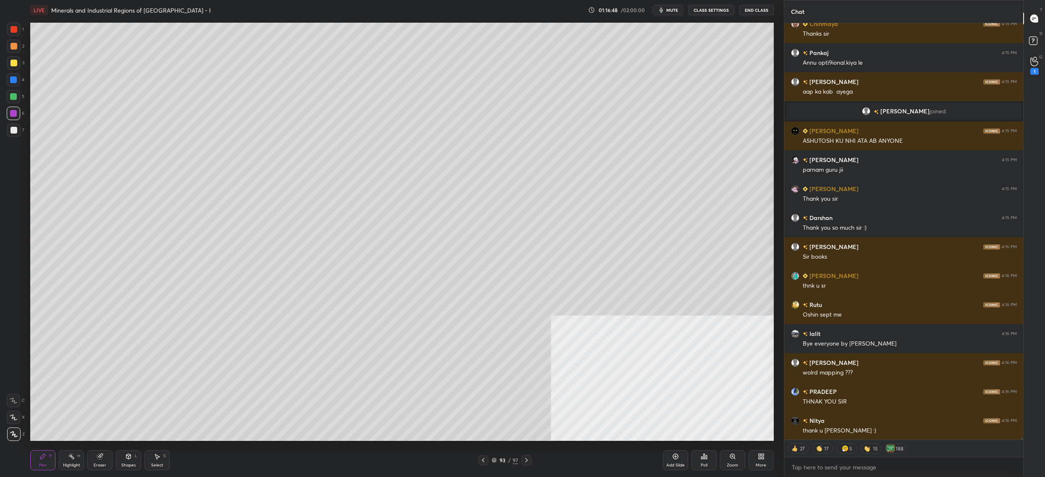
click at [752, 9] on button "End Class" at bounding box center [756, 10] width 34 height 10
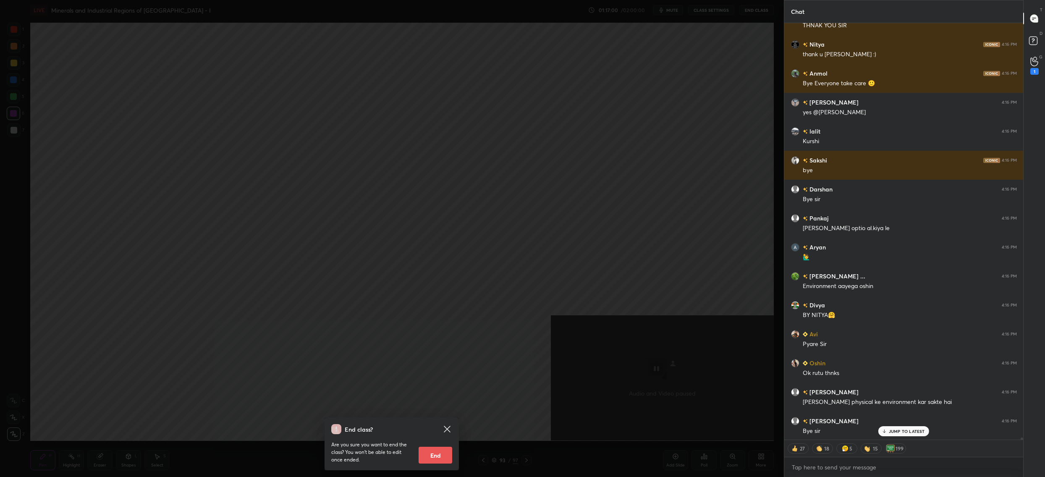
click at [445, 455] on button "End" at bounding box center [435, 455] width 34 height 17
